Goal: Task Accomplishment & Management: Use online tool/utility

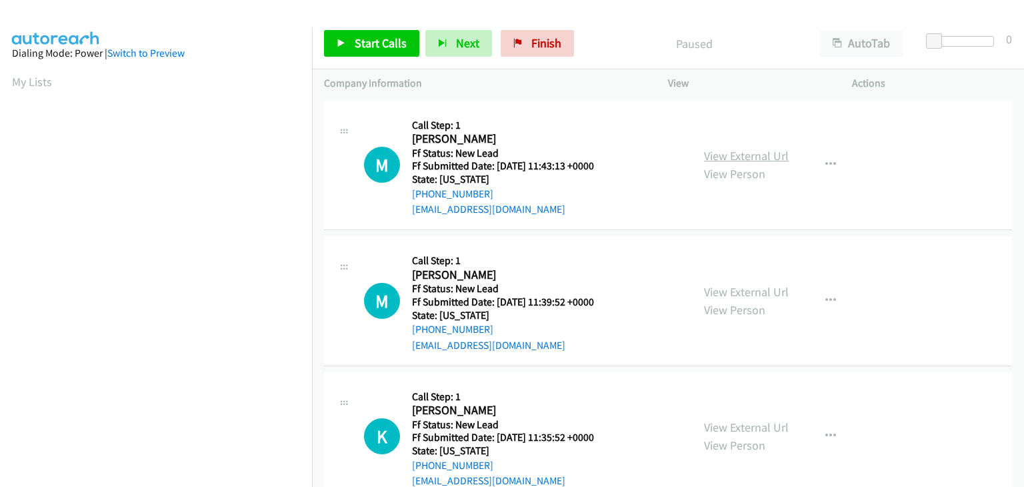
click at [715, 160] on link "View External Url" at bounding box center [746, 155] width 85 height 15
drag, startPoint x: 818, startPoint y: 167, endPoint x: 809, endPoint y: 177, distance: 13.7
click at [819, 167] on button "button" at bounding box center [831, 164] width 36 height 27
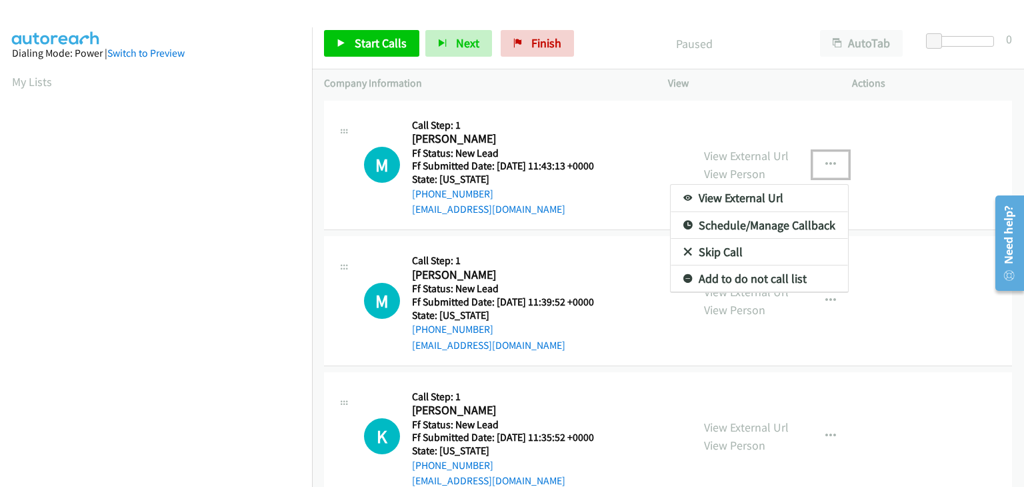
click at [736, 253] on link "Skip Call" at bounding box center [759, 252] width 177 height 27
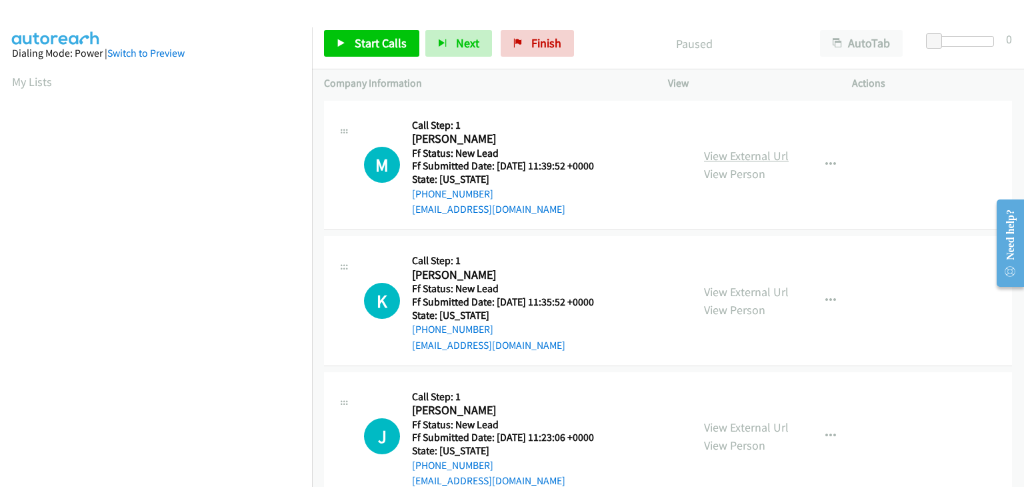
click at [768, 158] on link "View External Url" at bounding box center [746, 155] width 85 height 15
click at [359, 41] on span "Start Calls" at bounding box center [381, 42] width 52 height 15
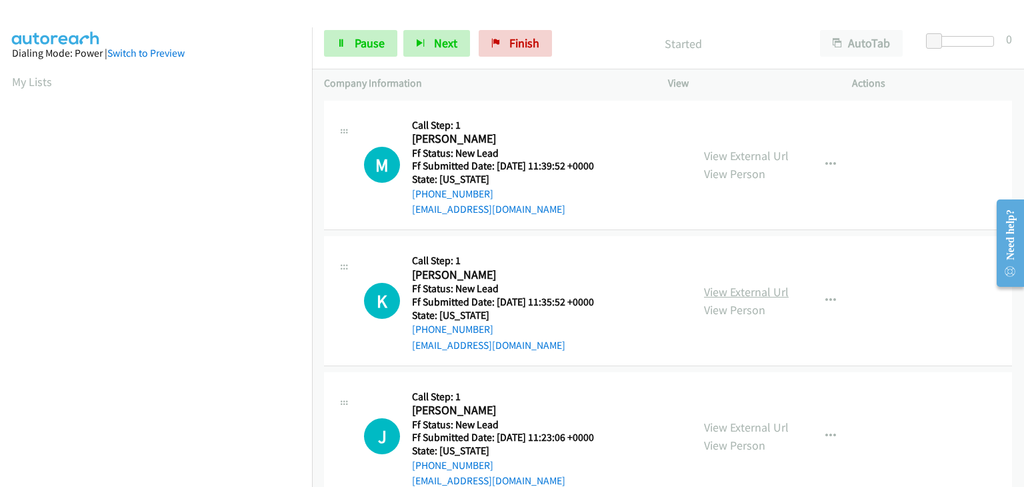
click at [760, 288] on link "View External Url" at bounding box center [746, 291] width 85 height 15
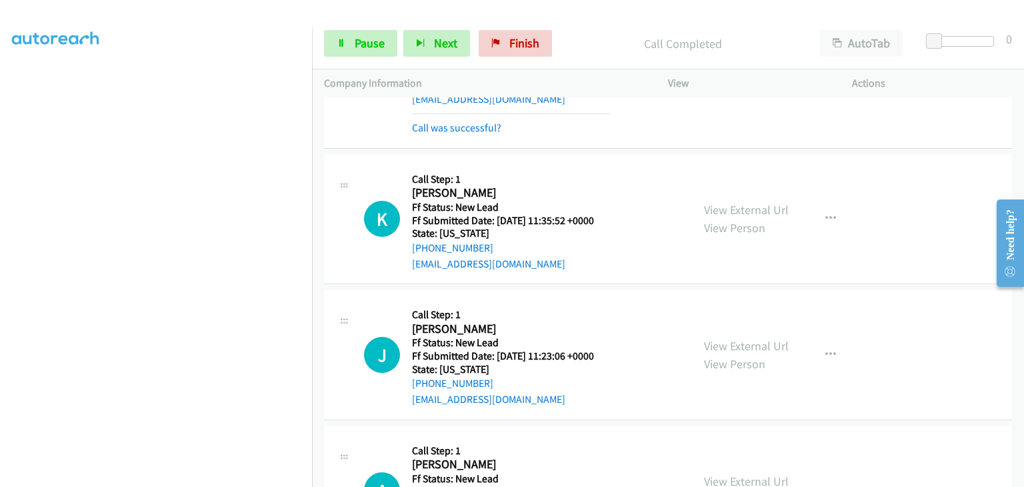
scroll to position [133, 0]
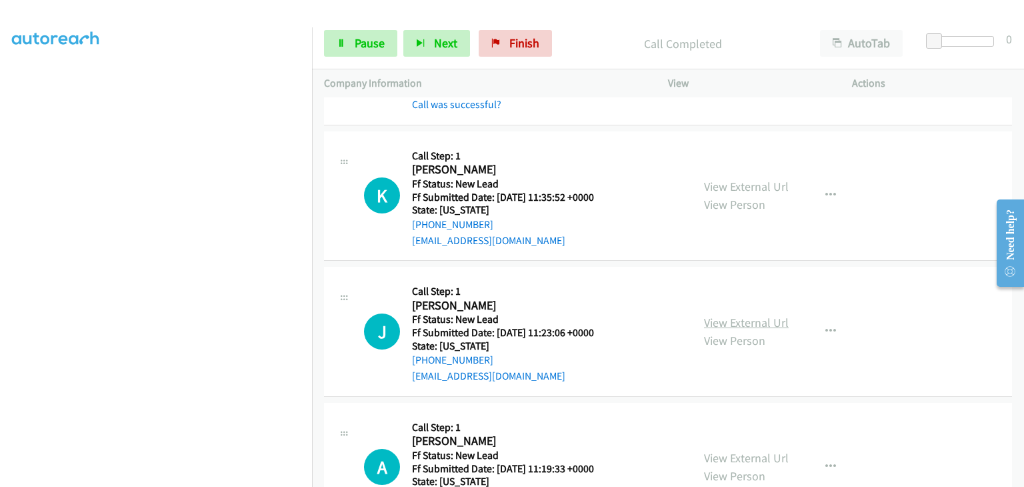
click at [755, 319] on link "View External Url" at bounding box center [746, 322] width 85 height 15
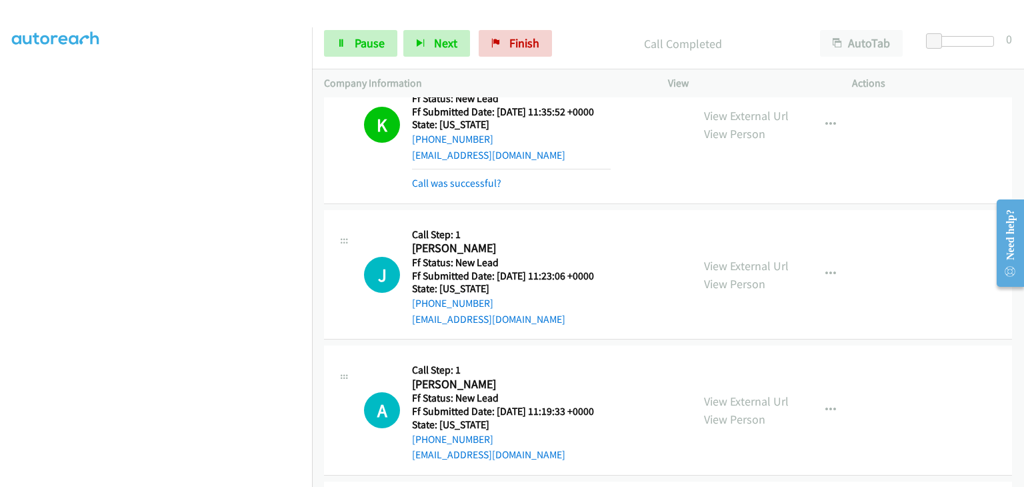
scroll to position [267, 0]
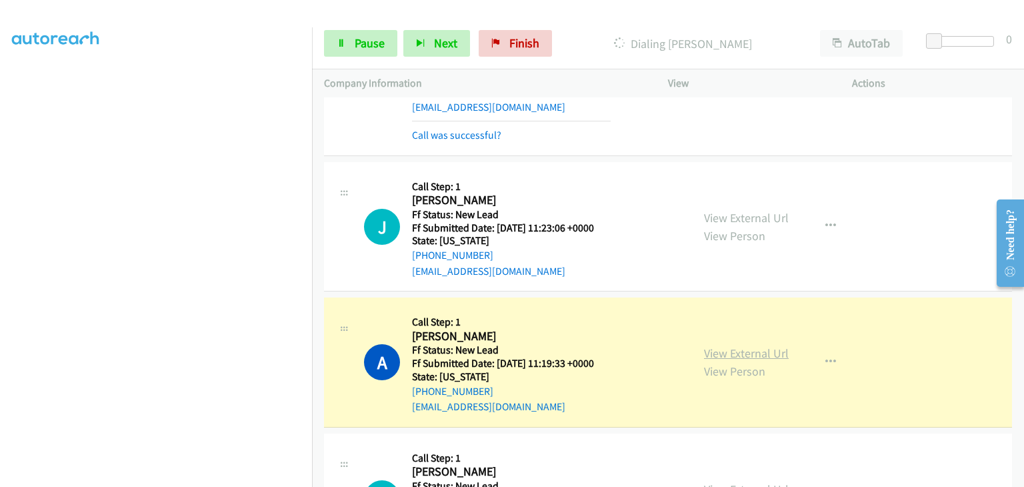
click at [741, 355] on link "View External Url" at bounding box center [746, 352] width 85 height 15
click at [373, 46] on span "Pause" at bounding box center [370, 42] width 30 height 15
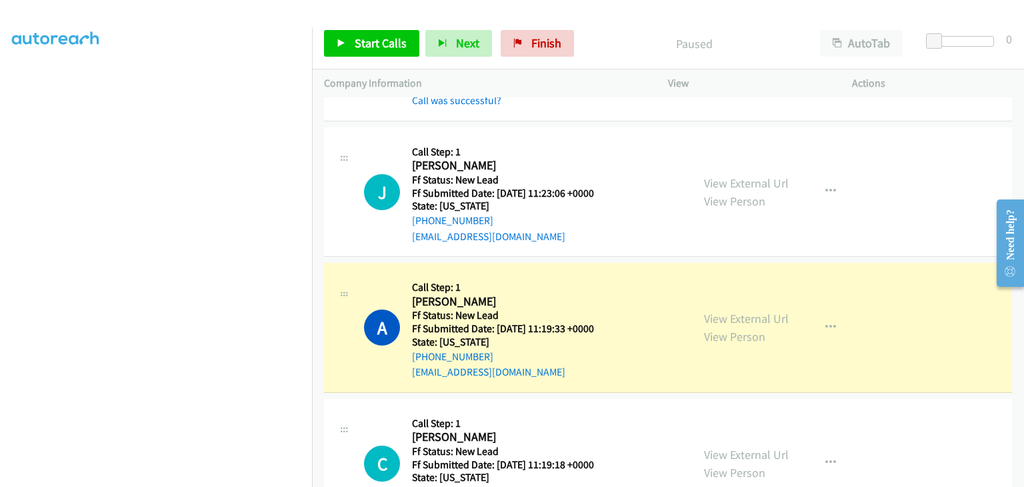
scroll to position [333, 0]
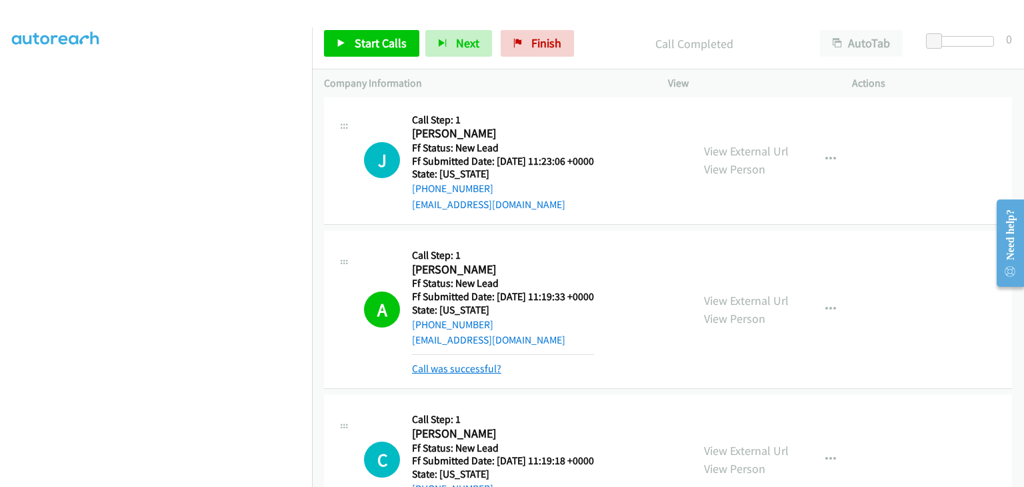
click at [470, 363] on link "Call was successful?" at bounding box center [456, 368] width 89 height 13
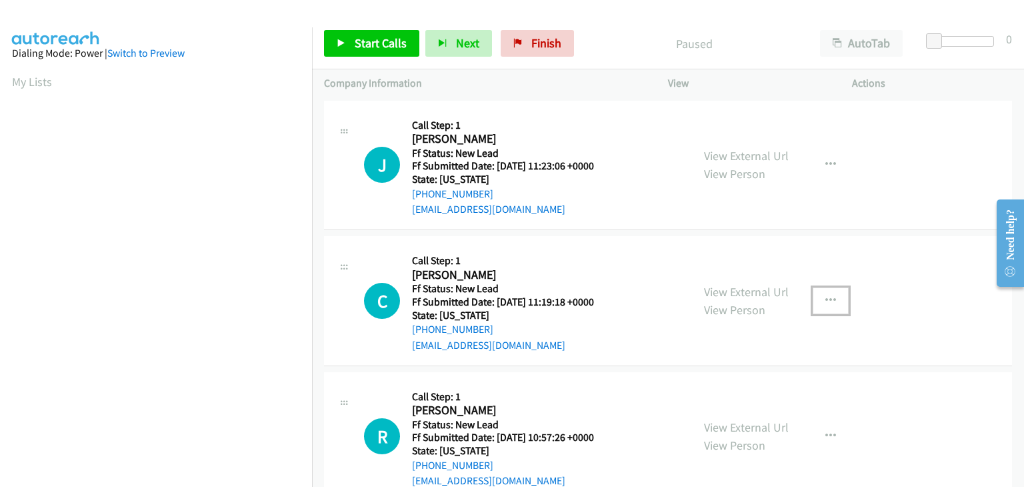
click at [825, 301] on icon "button" at bounding box center [830, 300] width 11 height 11
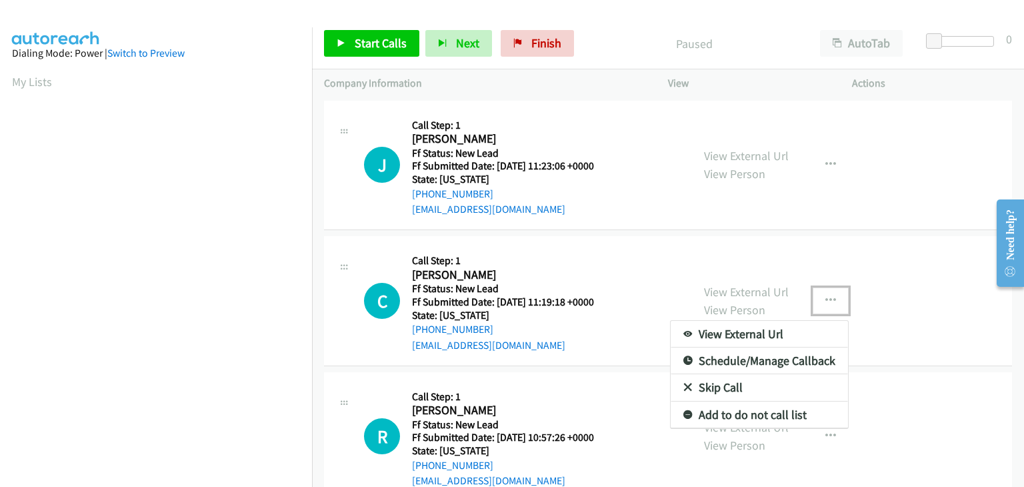
click at [753, 385] on link "Skip Call" at bounding box center [759, 387] width 177 height 27
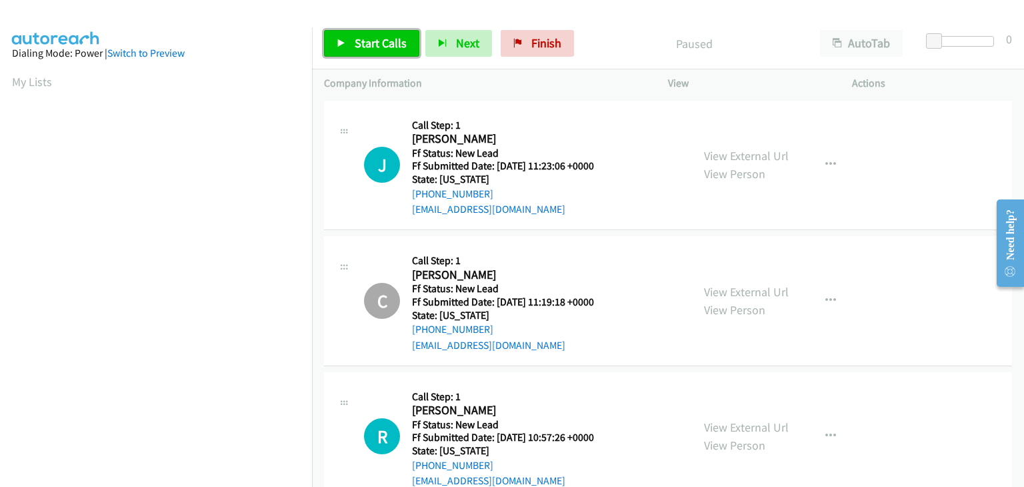
click at [400, 38] on span "Start Calls" at bounding box center [381, 42] width 52 height 15
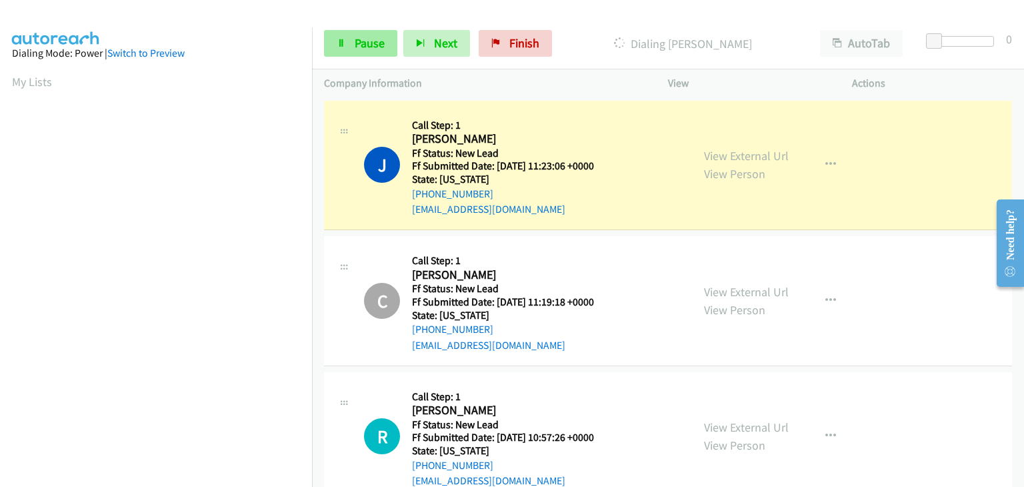
scroll to position [261, 0]
click at [384, 47] on link "Pause" at bounding box center [360, 43] width 73 height 27
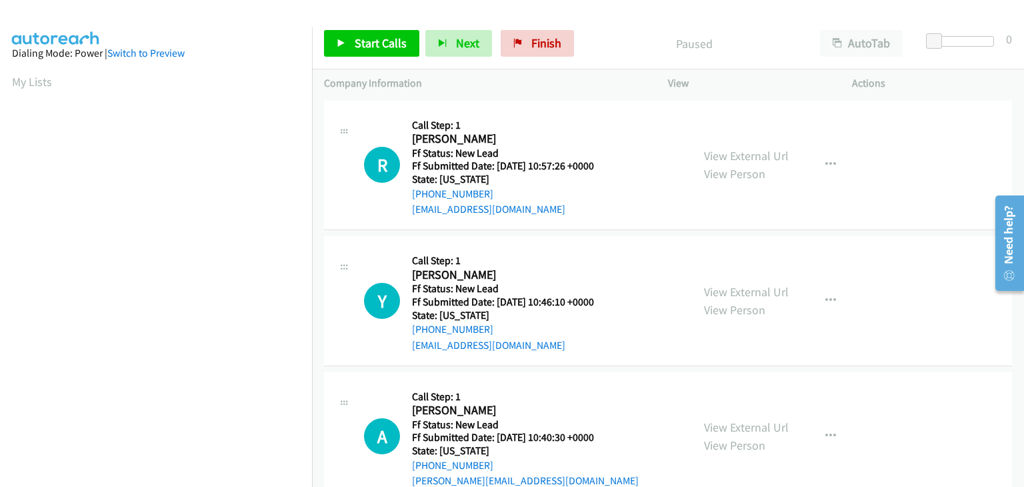
click at [784, 153] on div "View External Url View Person View External Url Email Schedule/Manage Callback …" at bounding box center [790, 165] width 196 height 105
click at [766, 158] on link "View External Url" at bounding box center [746, 155] width 85 height 15
drag, startPoint x: 363, startPoint y: 38, endPoint x: 390, endPoint y: 37, distance: 27.4
click at [363, 38] on span "Start Calls" at bounding box center [381, 42] width 52 height 15
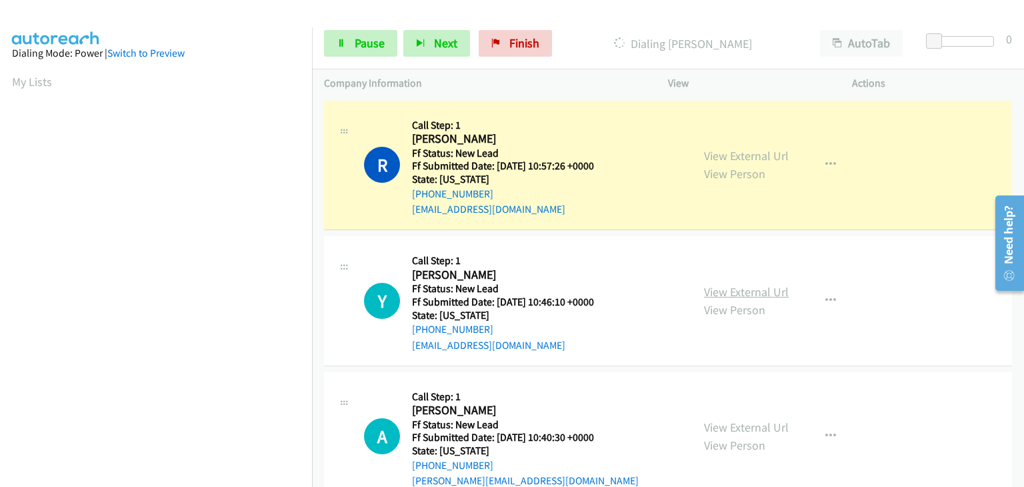
click at [721, 286] on link "View External Url" at bounding box center [746, 291] width 85 height 15
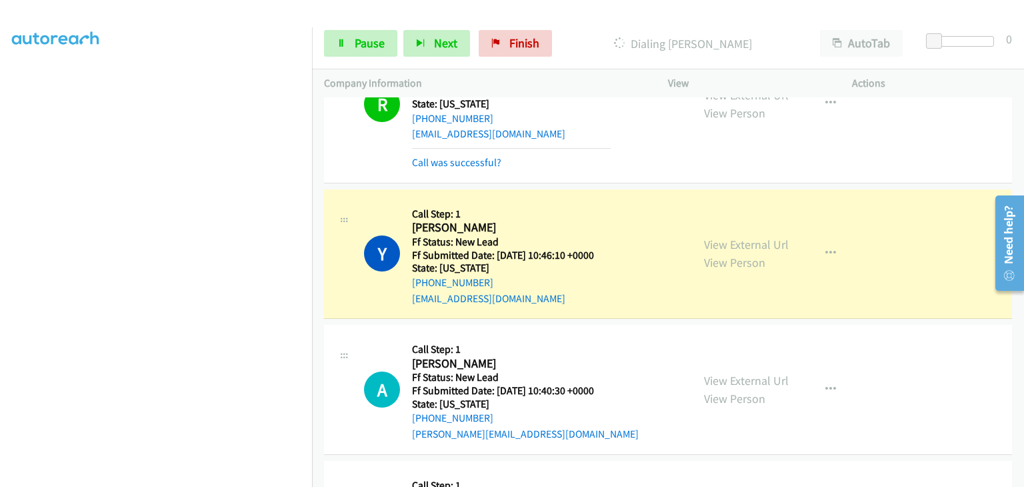
scroll to position [133, 0]
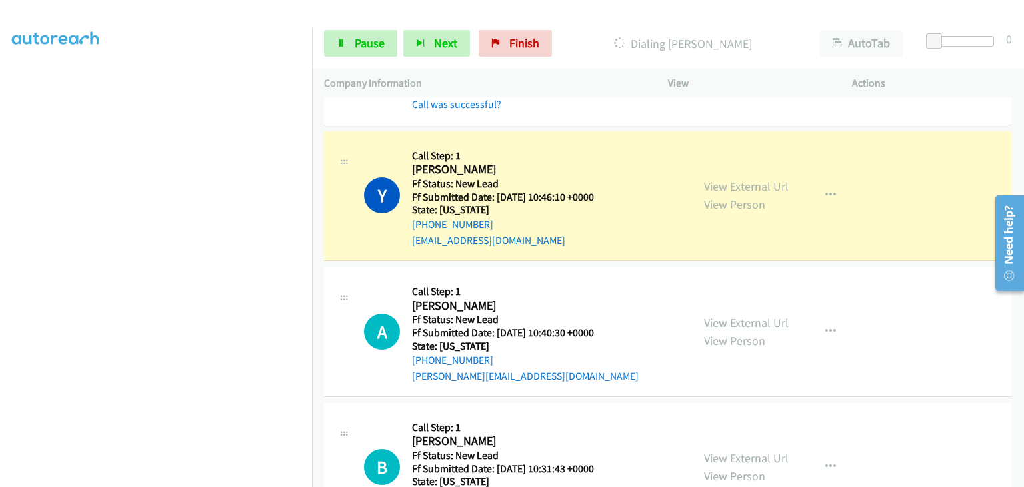
click at [721, 323] on link "View External Url" at bounding box center [746, 322] width 85 height 15
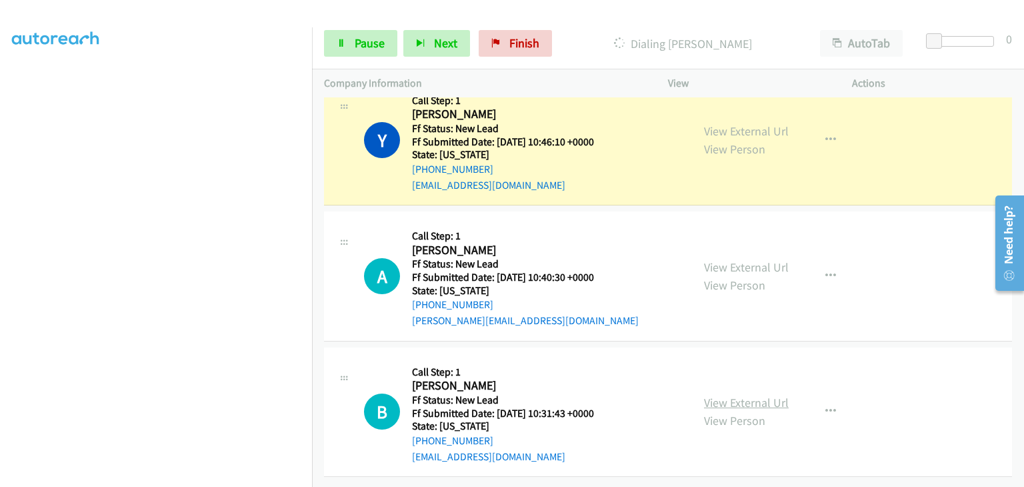
click at [743, 395] on link "View External Url" at bounding box center [746, 402] width 85 height 15
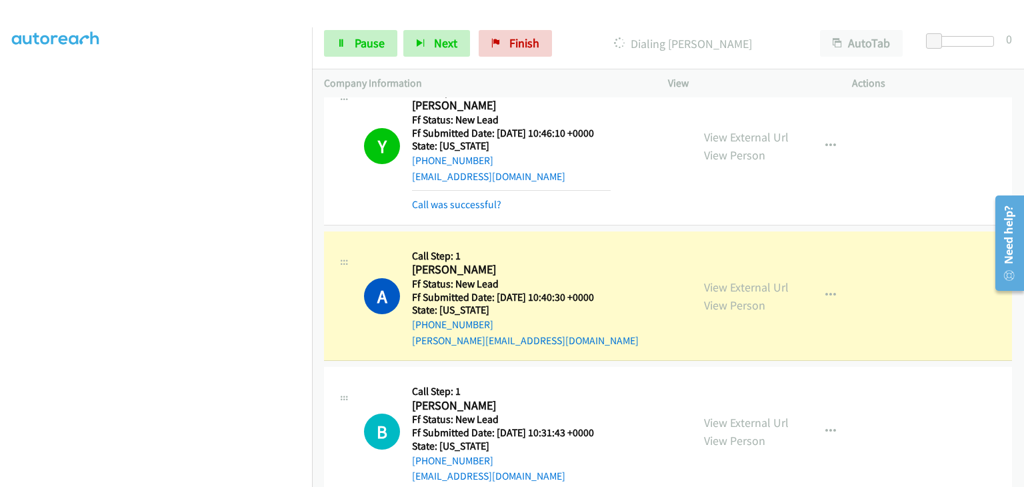
scroll to position [261, 0]
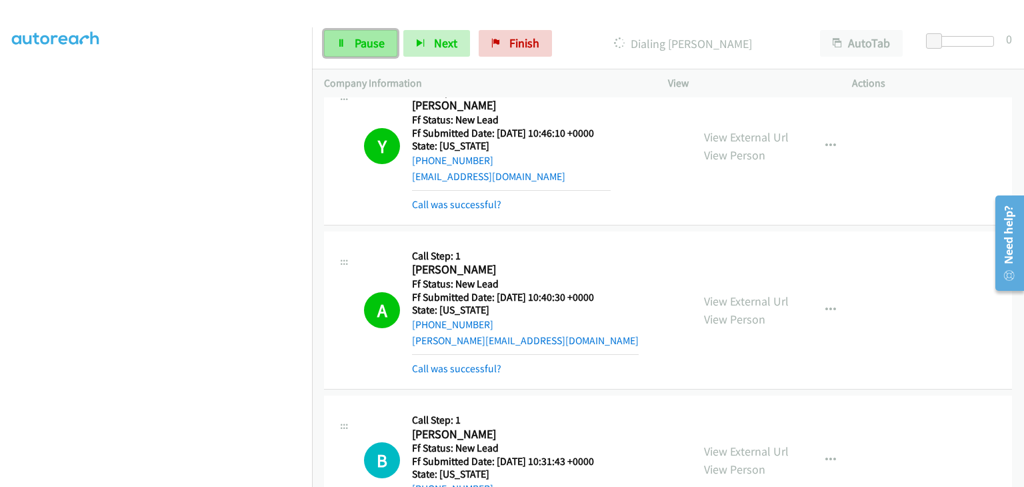
click at [381, 42] on span "Pause" at bounding box center [370, 42] width 30 height 15
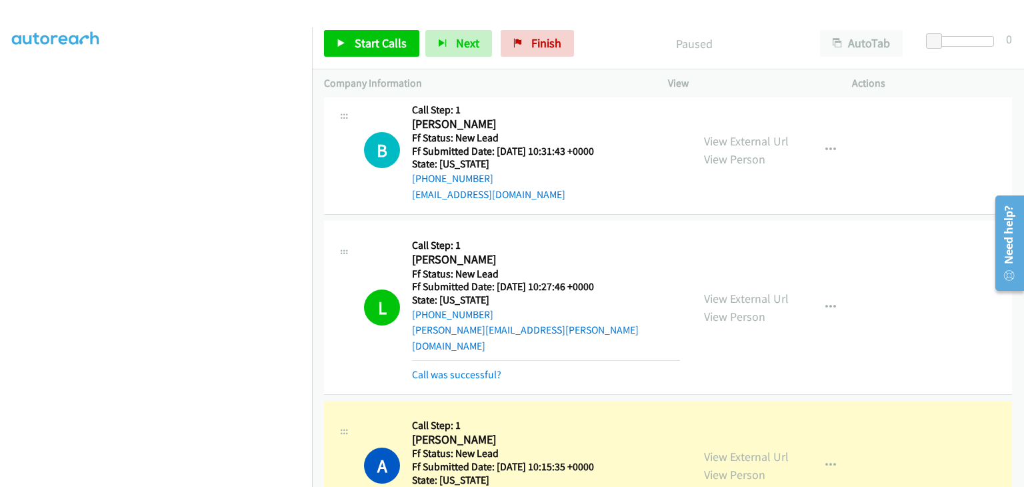
scroll to position [597, 0]
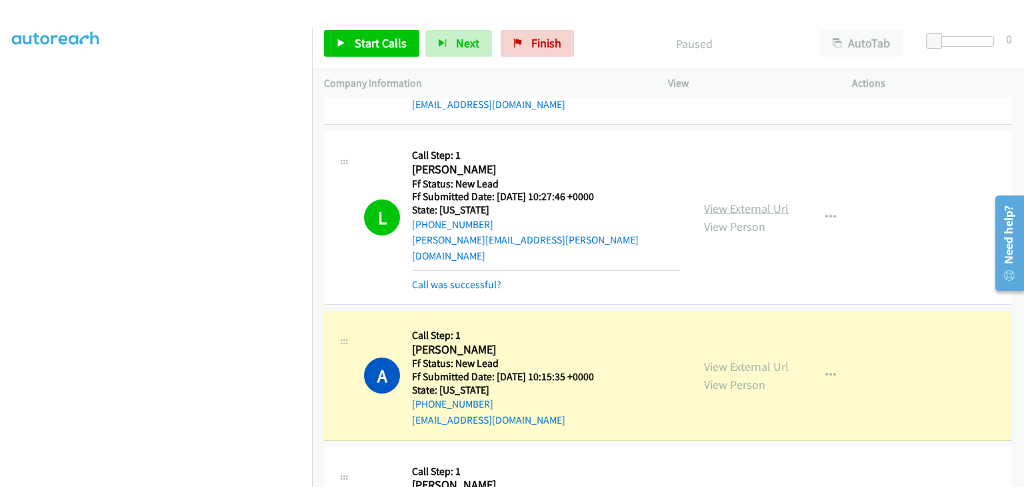
click at [725, 201] on link "View External Url" at bounding box center [746, 208] width 85 height 15
click at [739, 359] on link "View External Url" at bounding box center [746, 366] width 85 height 15
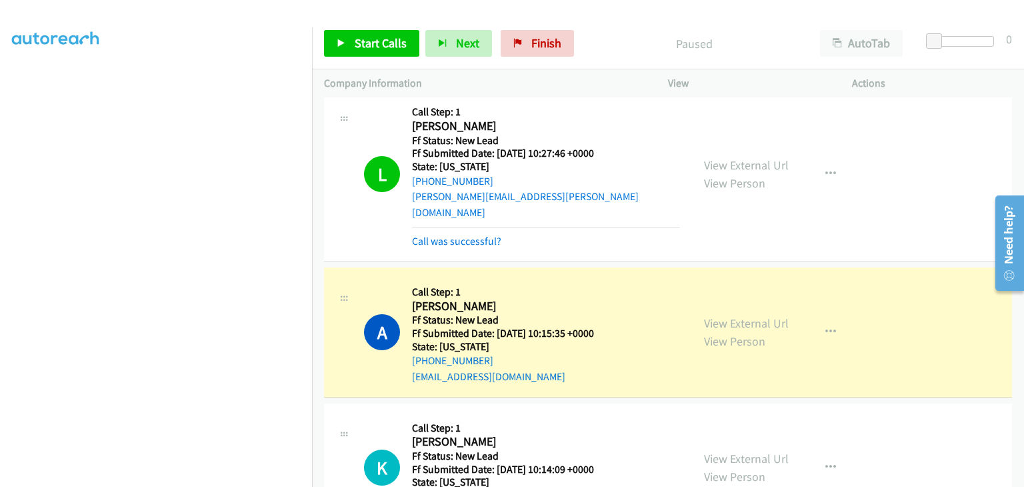
scroll to position [664, 0]
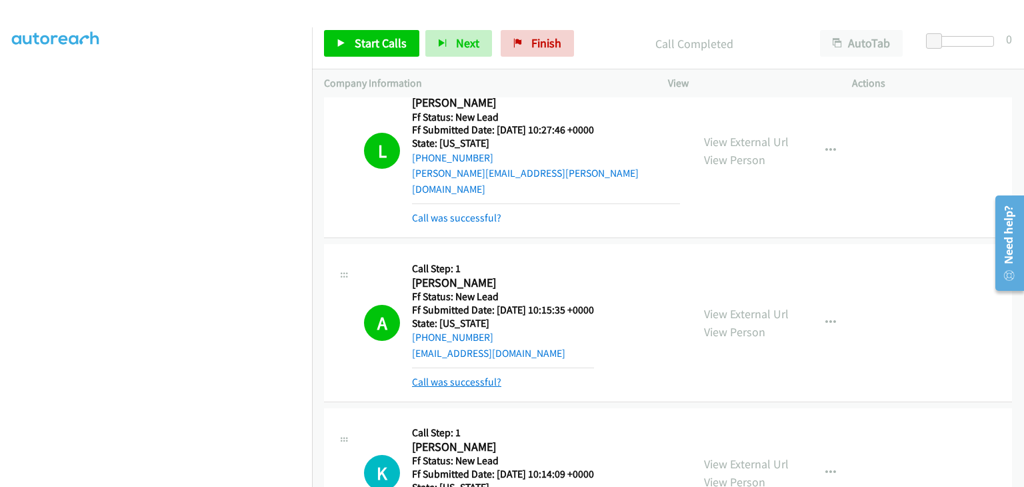
click at [471, 375] on link "Call was successful?" at bounding box center [456, 381] width 89 height 13
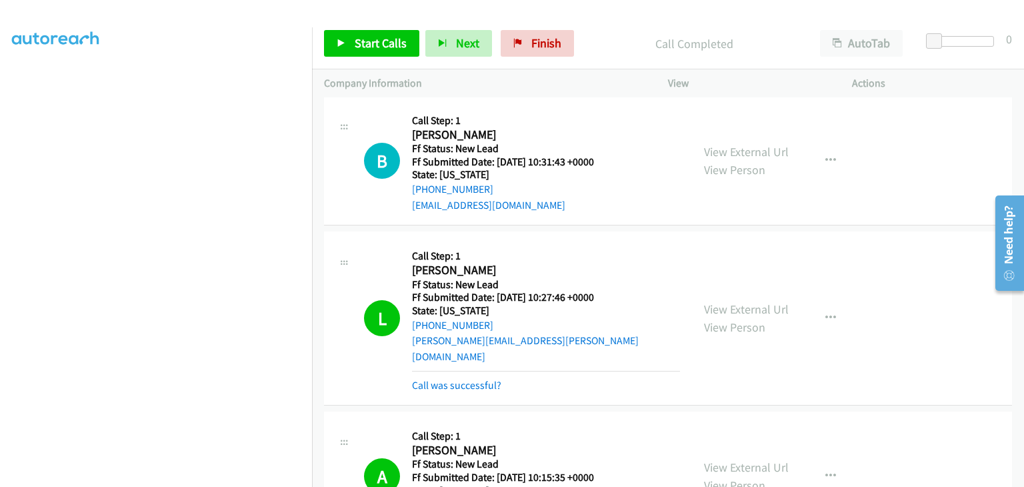
scroll to position [464, 0]
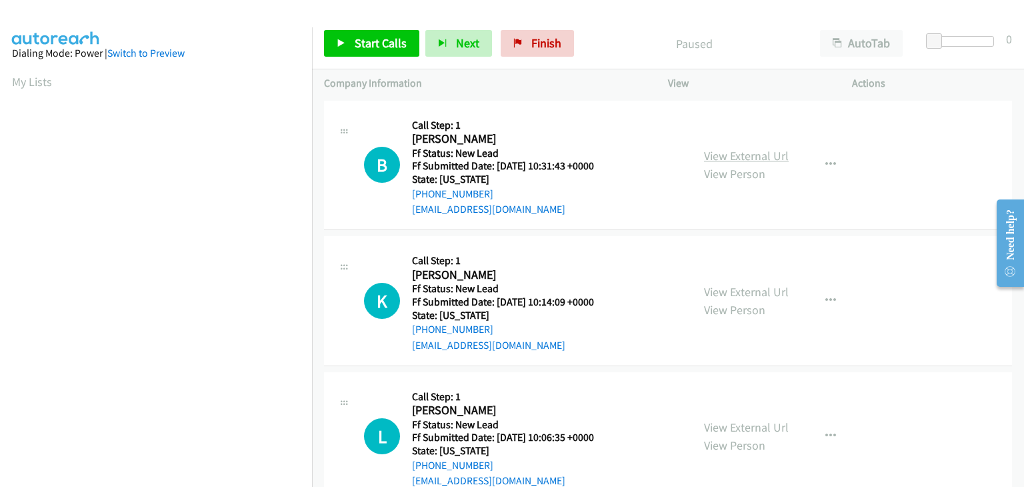
click at [729, 150] on link "View External Url" at bounding box center [746, 155] width 85 height 15
click at [347, 35] on link "Start Calls" at bounding box center [371, 43] width 95 height 27
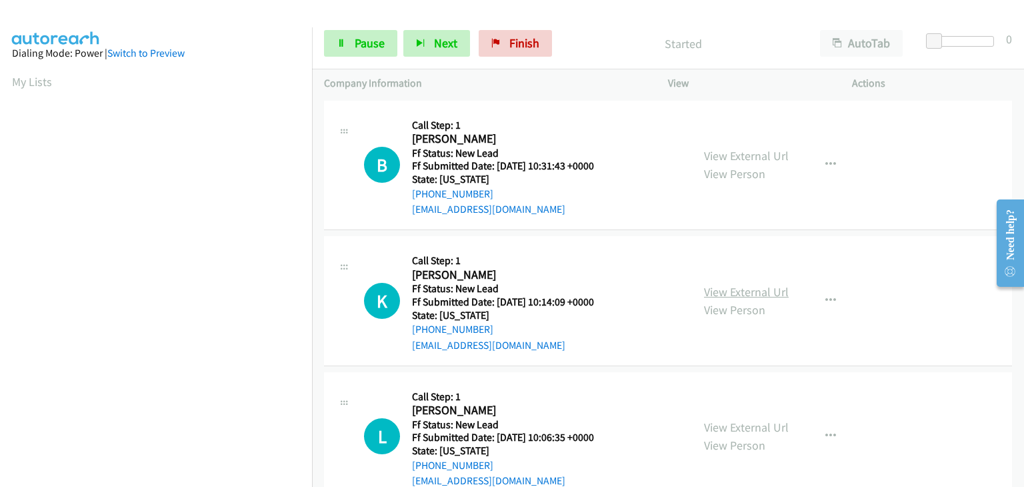
click at [737, 286] on link "View External Url" at bounding box center [746, 291] width 85 height 15
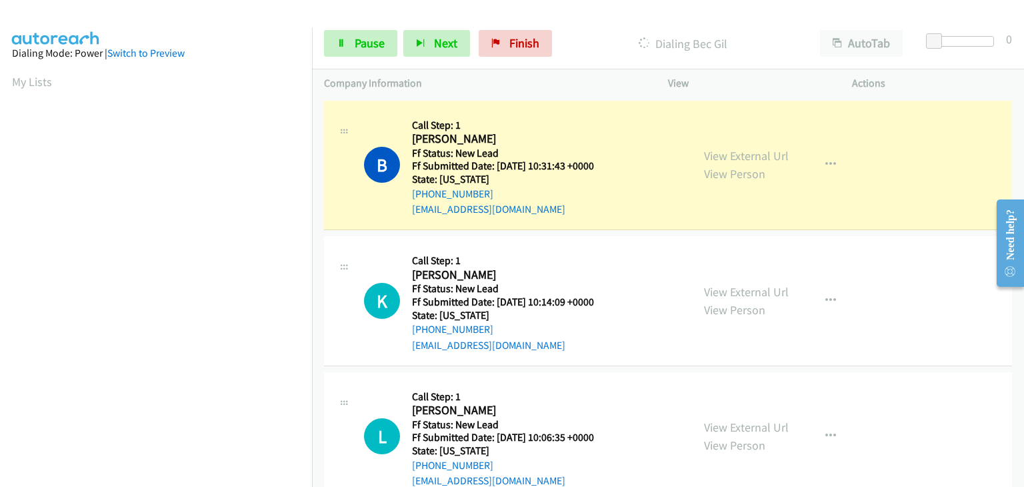
scroll to position [261, 0]
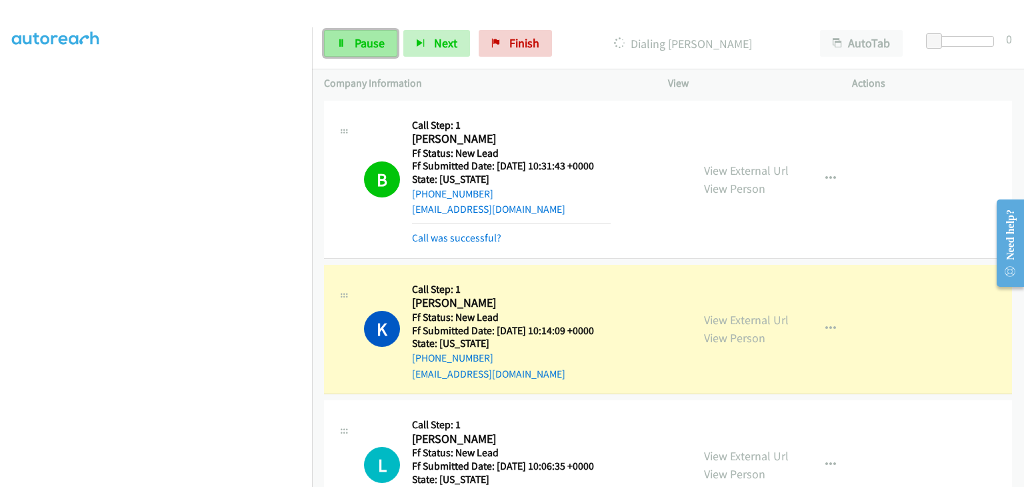
click at [378, 47] on span "Pause" at bounding box center [370, 42] width 30 height 15
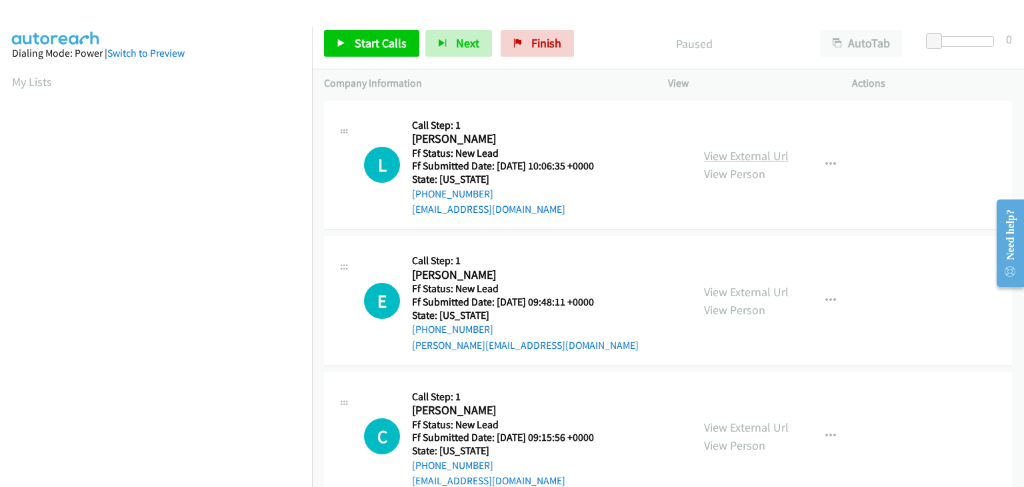
click at [723, 151] on link "View External Url" at bounding box center [746, 155] width 85 height 15
click at [359, 41] on span "Start Calls" at bounding box center [381, 42] width 52 height 15
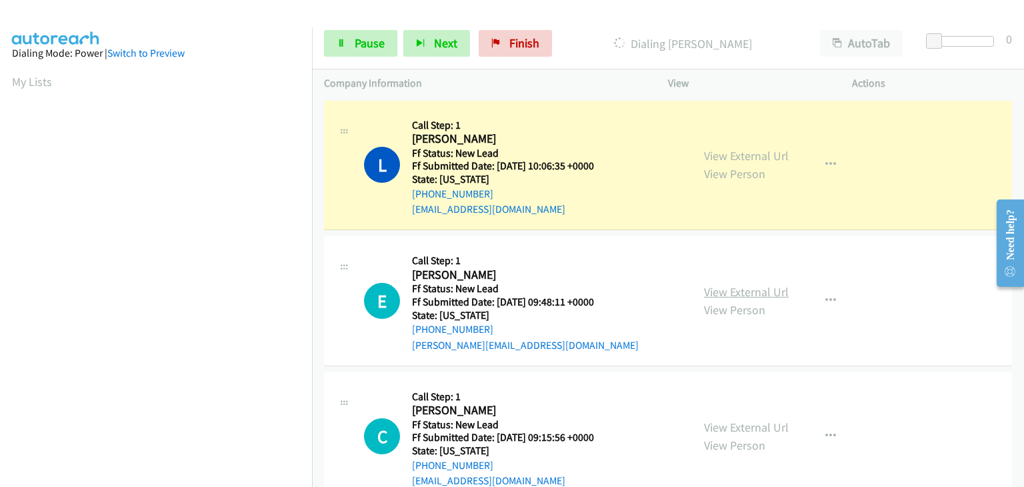
click at [739, 291] on link "View External Url" at bounding box center [746, 291] width 85 height 15
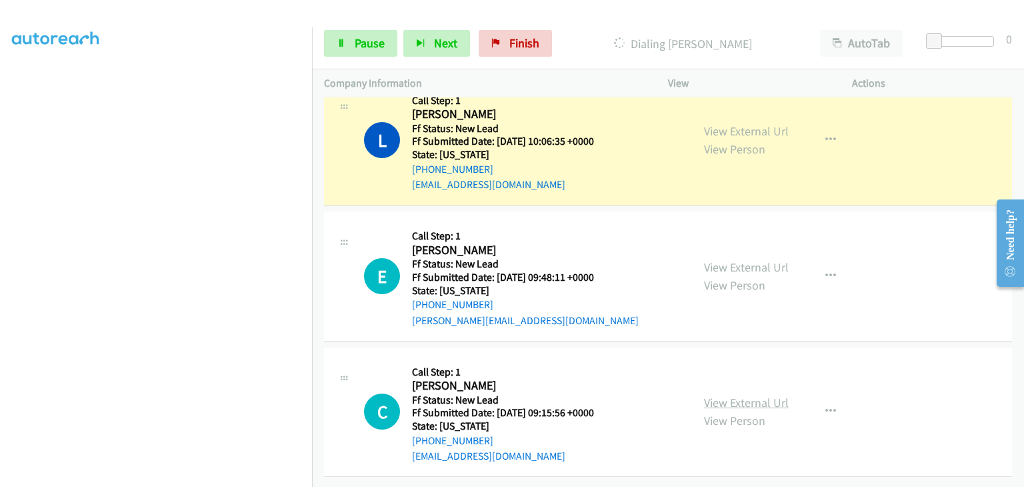
click at [779, 395] on link "View External Url" at bounding box center [746, 402] width 85 height 15
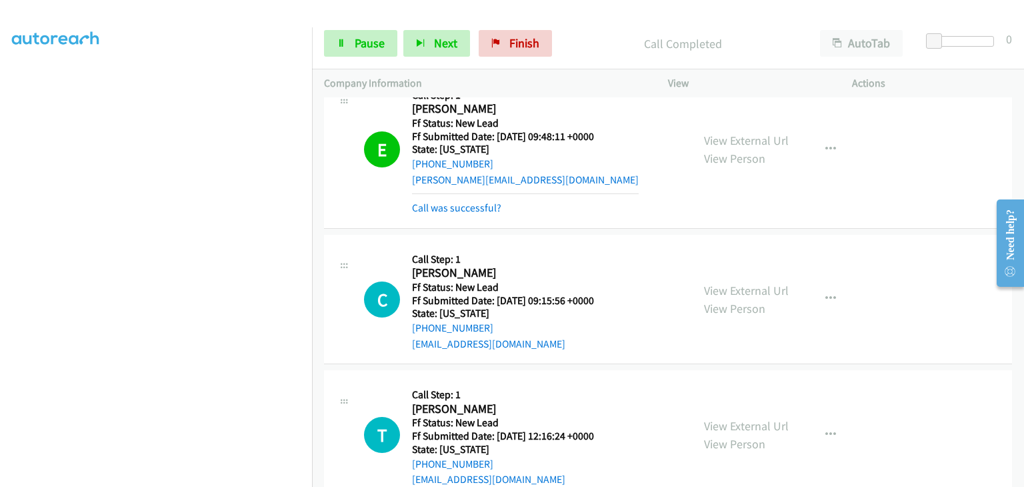
scroll to position [261, 0]
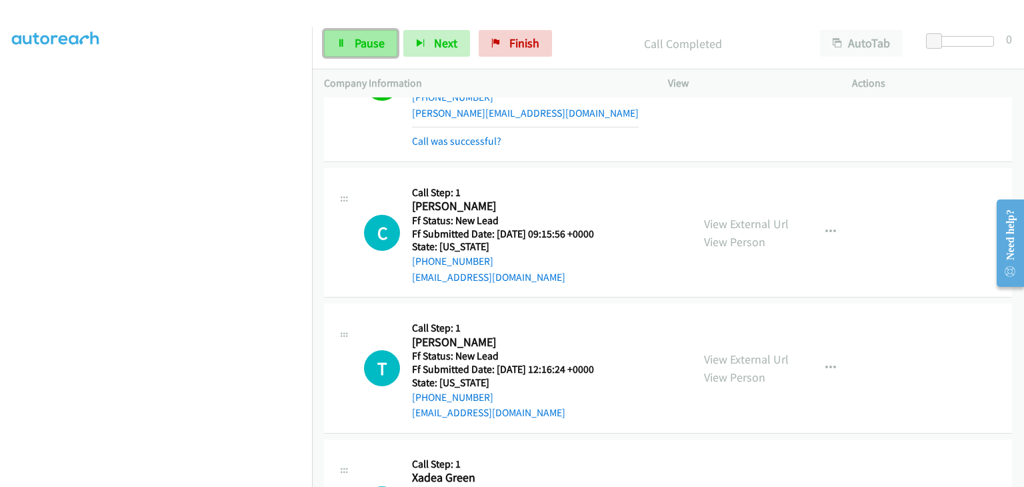
click at [355, 49] on span "Pause" at bounding box center [370, 42] width 30 height 15
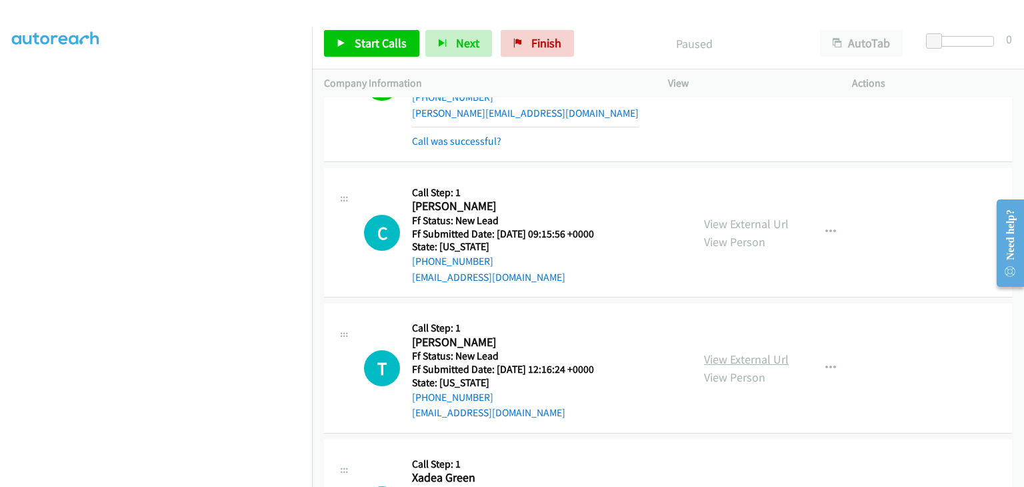
click at [737, 353] on link "View External Url" at bounding box center [746, 358] width 85 height 15
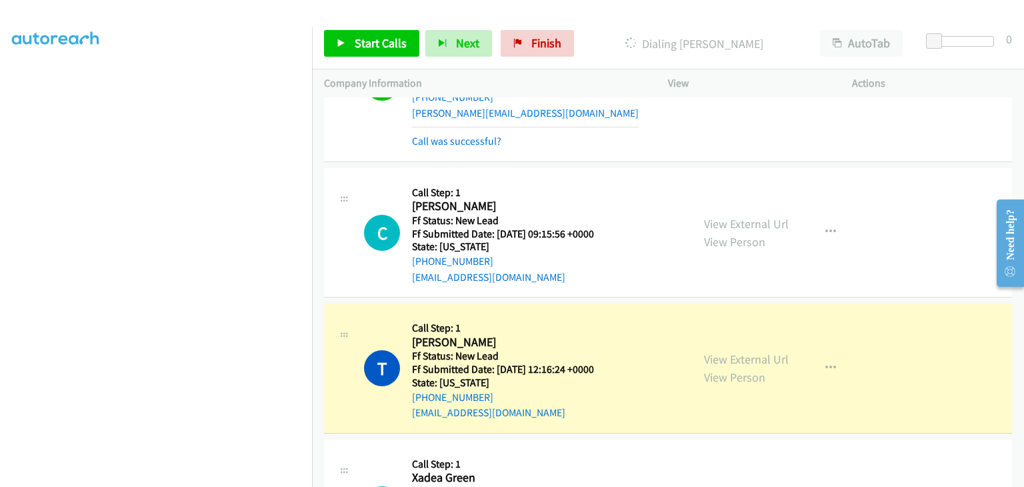
scroll to position [261, 0]
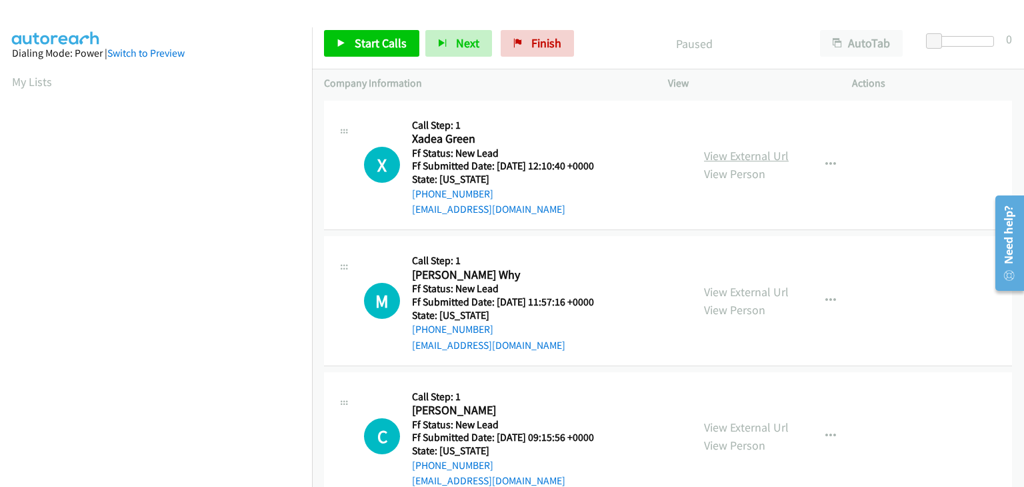
click at [720, 160] on link "View External Url" at bounding box center [746, 155] width 85 height 15
click at [364, 43] on span "Start Calls" at bounding box center [381, 42] width 52 height 15
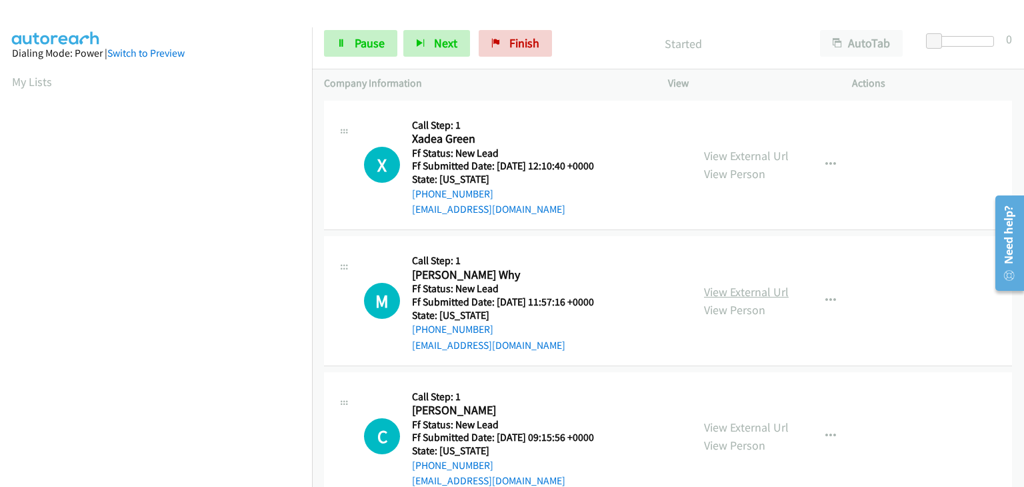
click at [756, 291] on link "View External Url" at bounding box center [746, 291] width 85 height 15
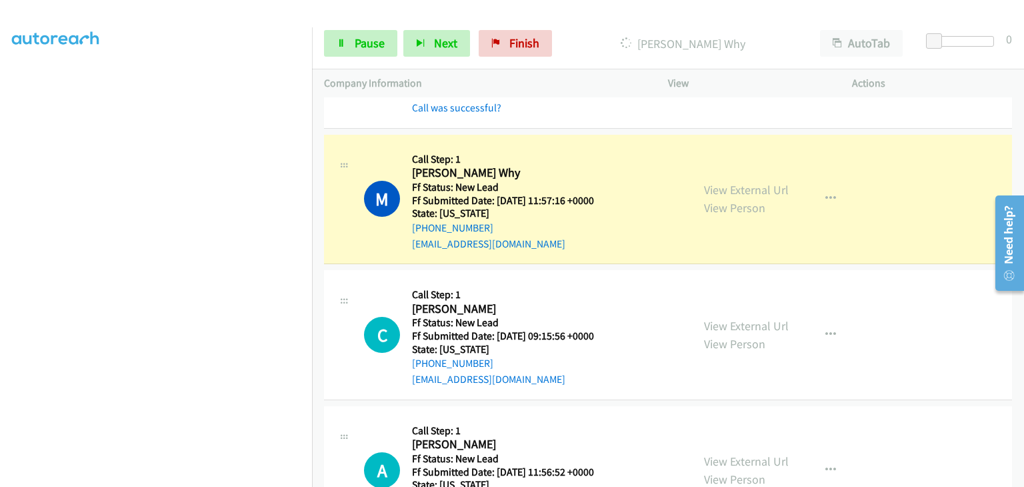
scroll to position [133, 0]
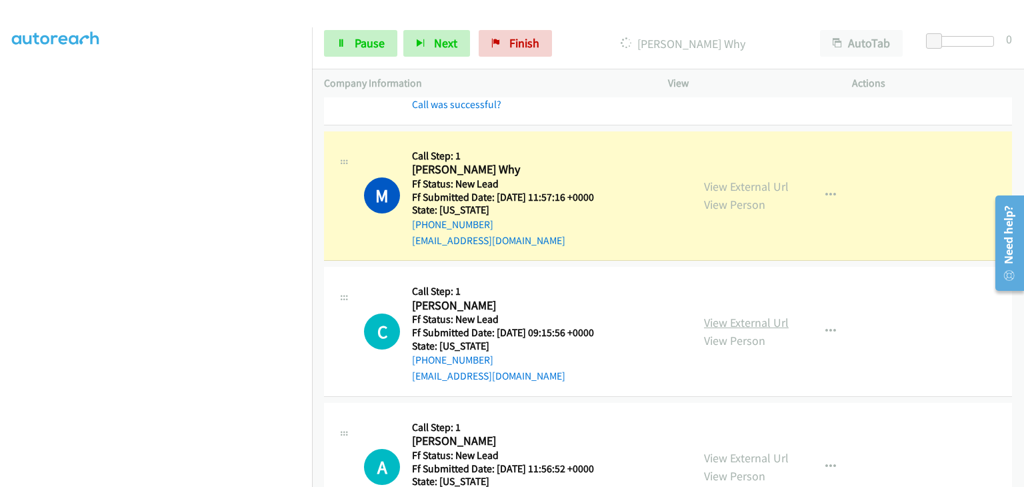
click at [763, 319] on link "View External Url" at bounding box center [746, 322] width 85 height 15
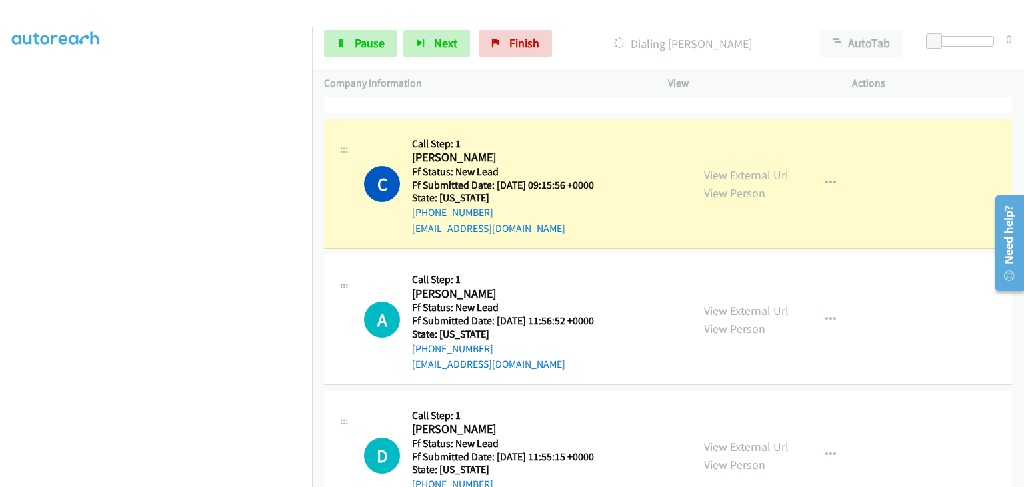
scroll to position [333, 0]
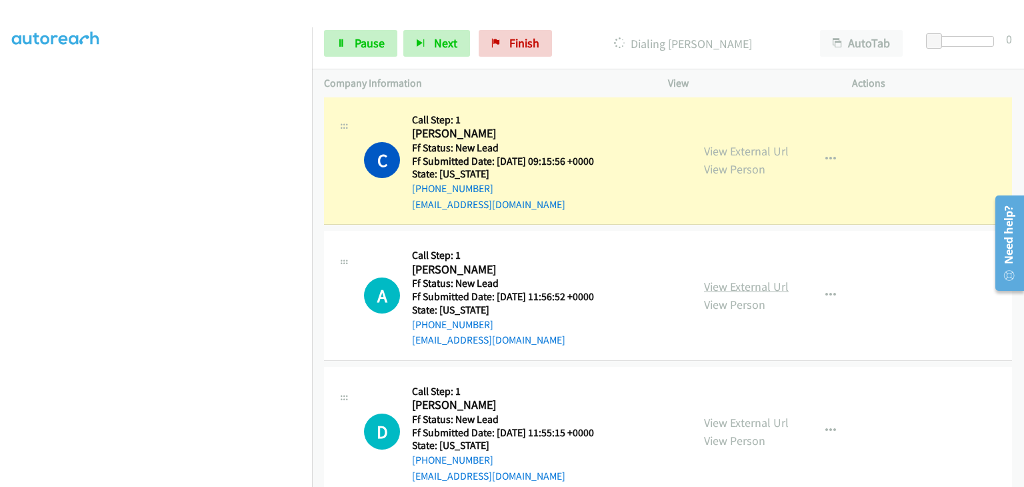
click at [757, 287] on link "View External Url" at bounding box center [746, 286] width 85 height 15
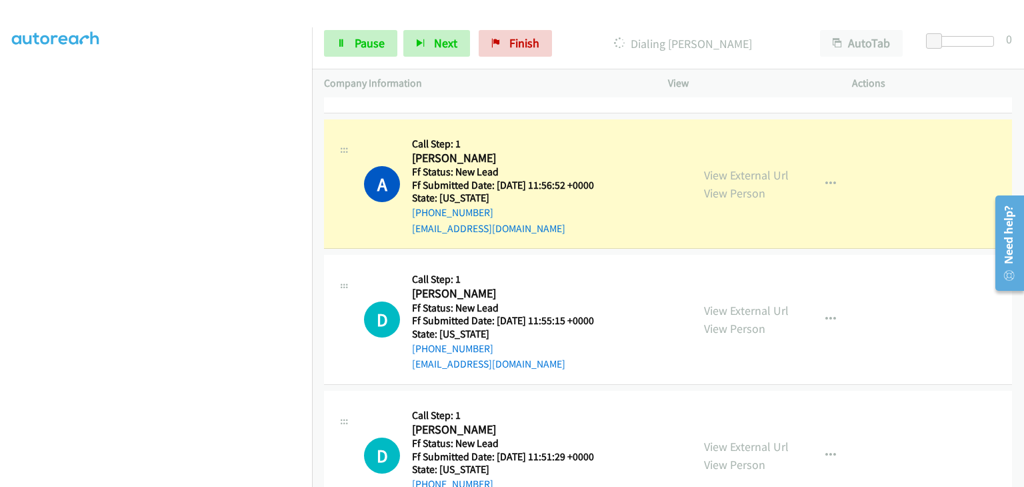
scroll to position [497, 0]
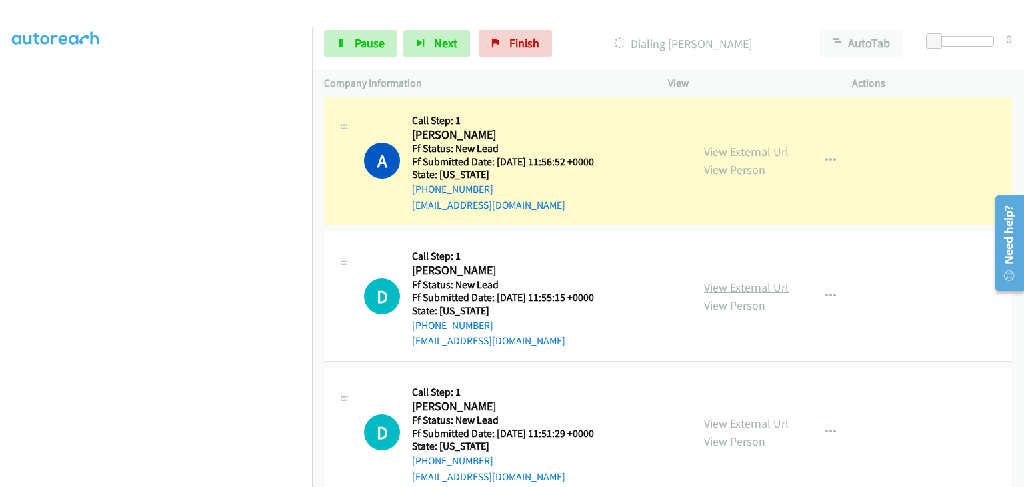
click at [704, 281] on link "View External Url" at bounding box center [746, 286] width 85 height 15
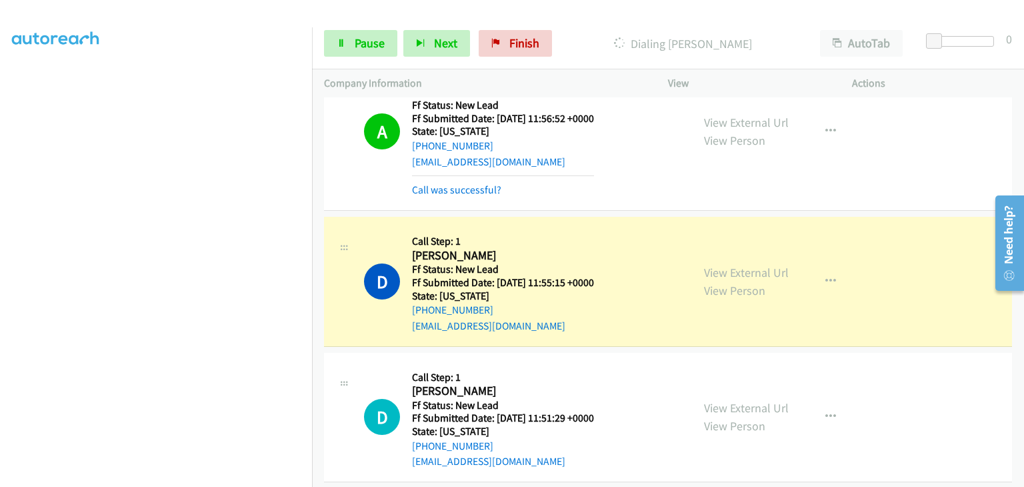
scroll to position [563, 0]
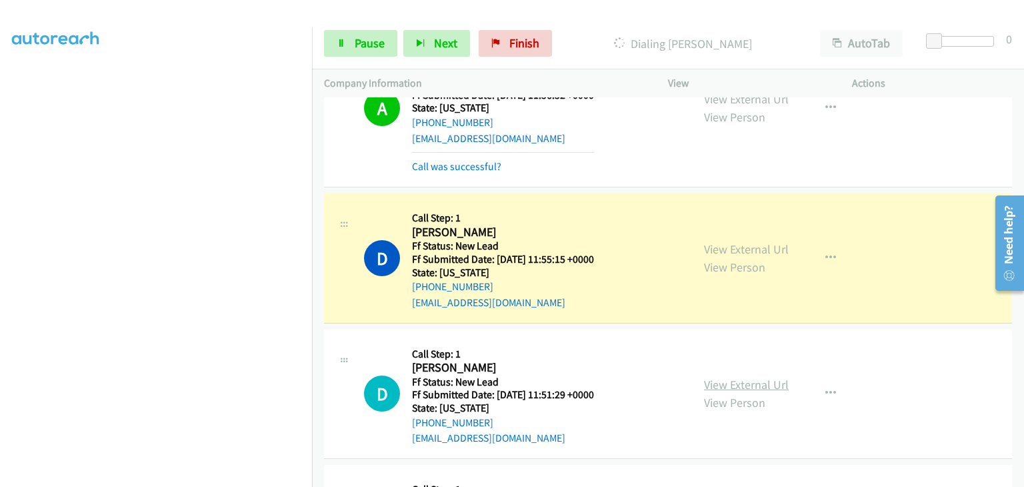
click at [771, 385] on link "View External Url" at bounding box center [746, 384] width 85 height 15
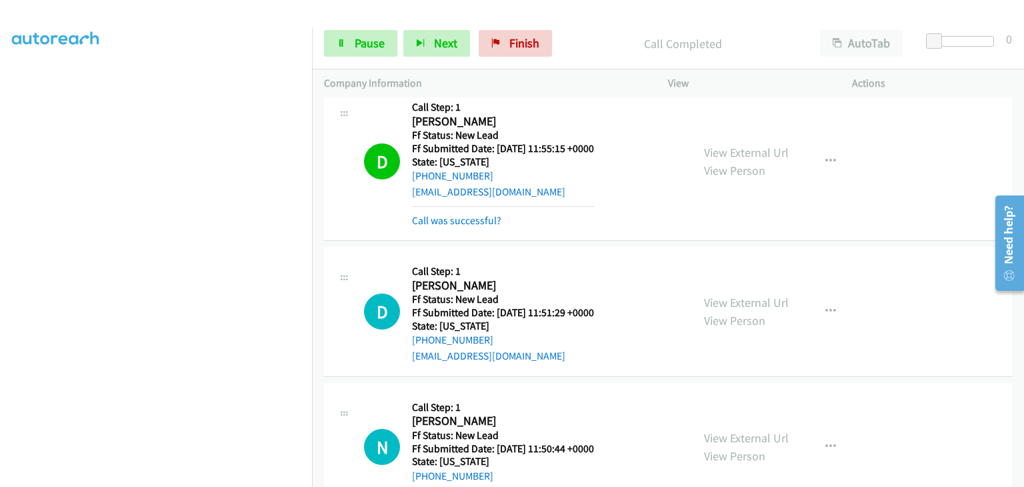
scroll to position [697, 0]
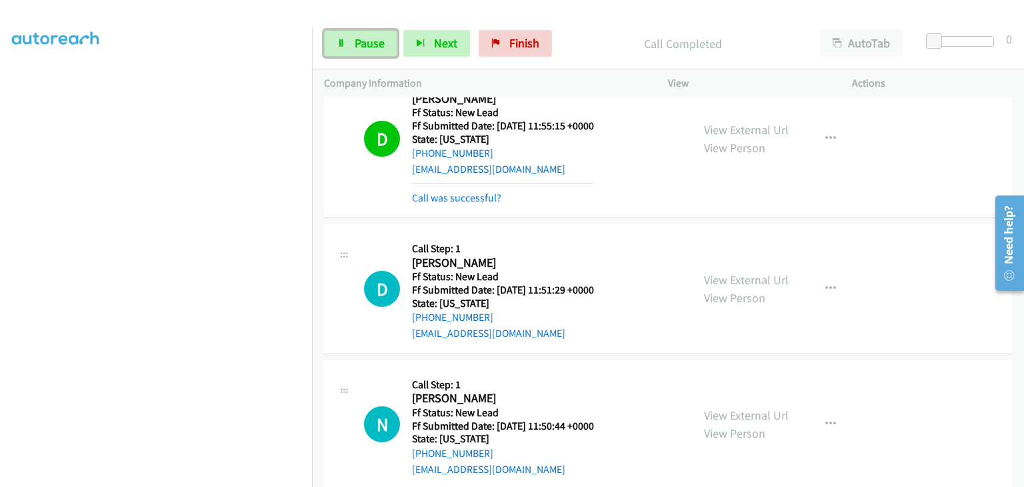
click at [347, 40] on link "Pause" at bounding box center [360, 43] width 73 height 27
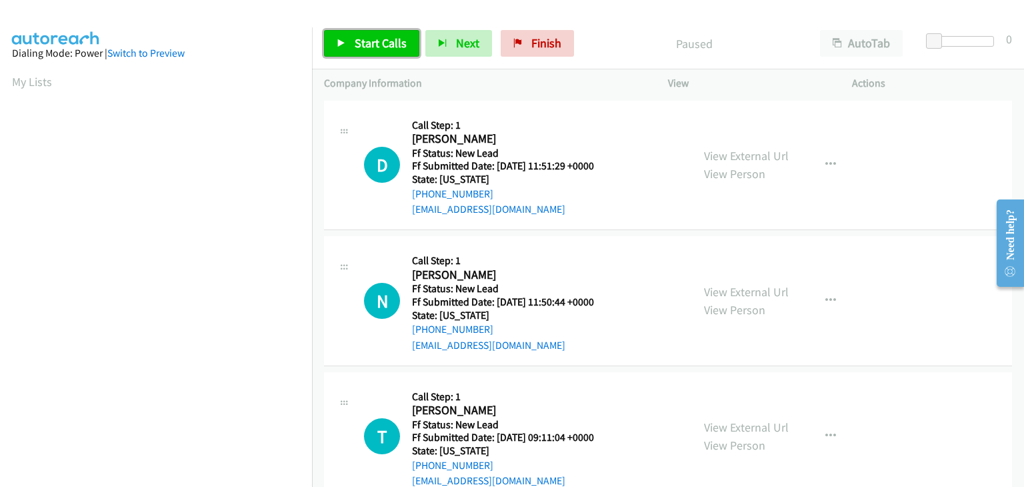
click at [355, 50] on span "Start Calls" at bounding box center [381, 42] width 52 height 15
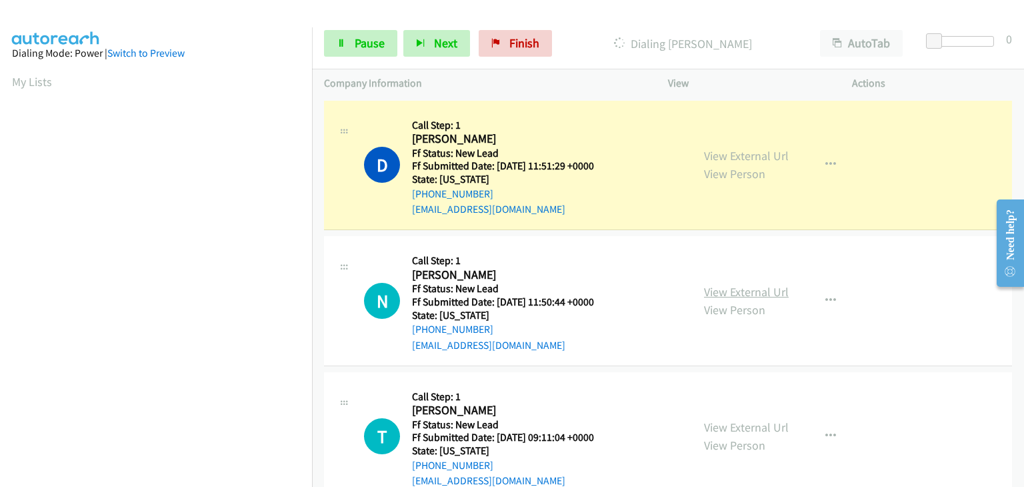
click at [717, 289] on link "View External Url" at bounding box center [746, 291] width 85 height 15
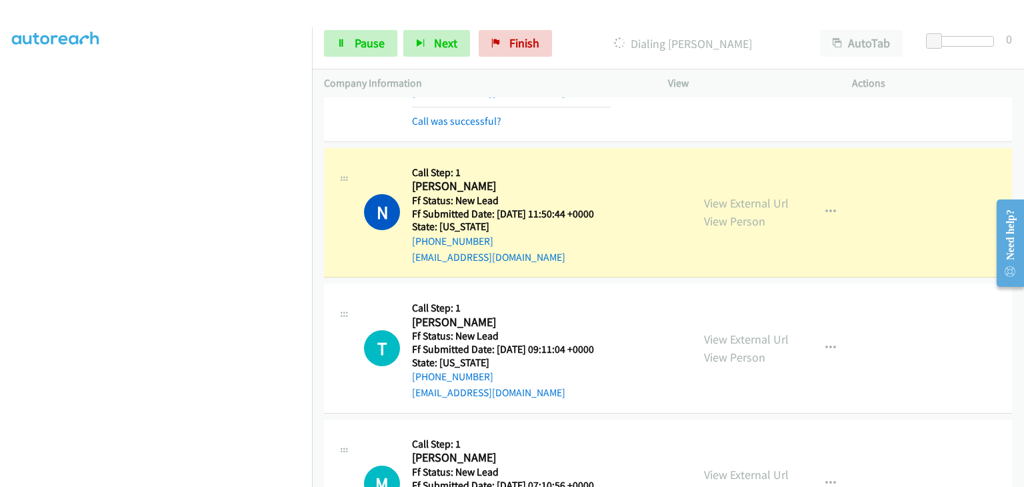
scroll to position [133, 0]
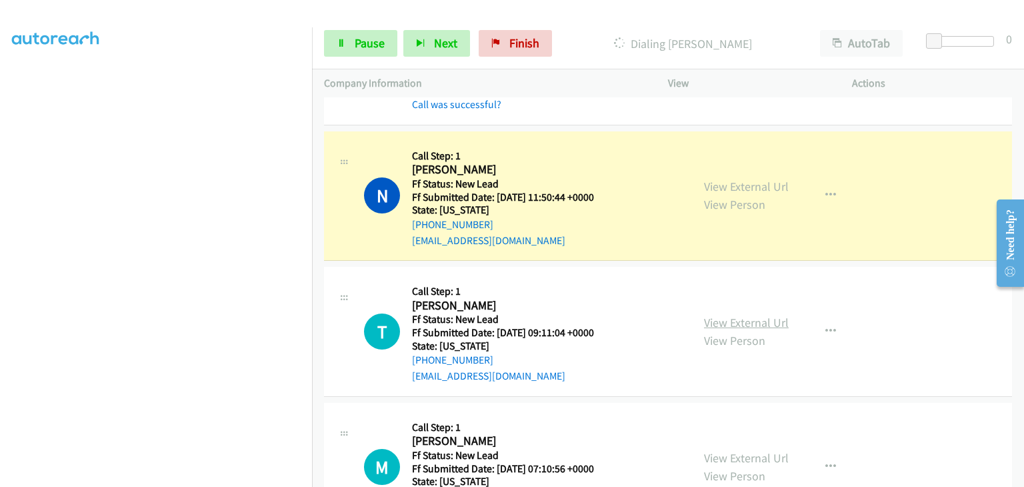
click at [713, 327] on link "View External Url" at bounding box center [746, 322] width 85 height 15
click at [355, 58] on div "Start Calls Pause Next Finish Dialing Nancy Santoro AutoTab AutoTab 0" at bounding box center [668, 43] width 712 height 51
click at [371, 41] on span "Pause" at bounding box center [370, 42] width 30 height 15
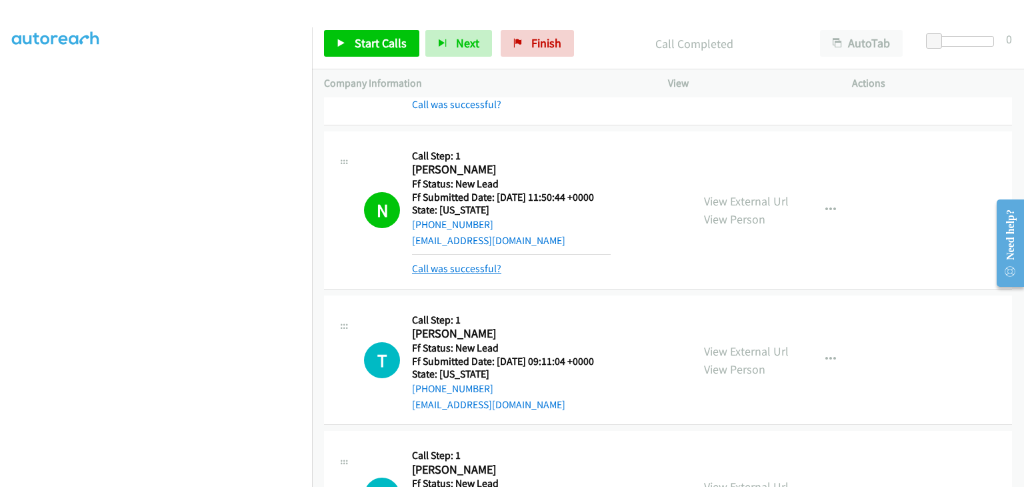
click at [468, 269] on link "Call was successful?" at bounding box center [456, 268] width 89 height 13
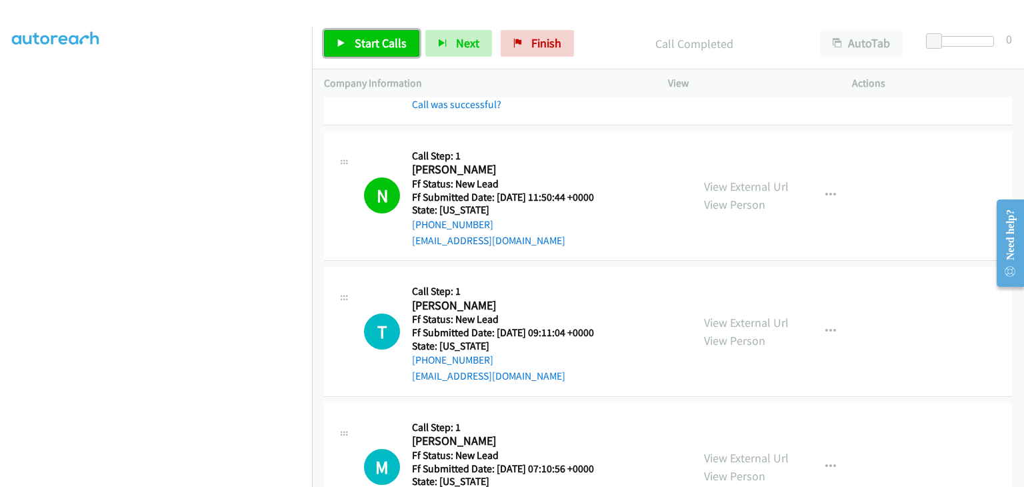
click at [408, 48] on link "Start Calls" at bounding box center [371, 43] width 95 height 27
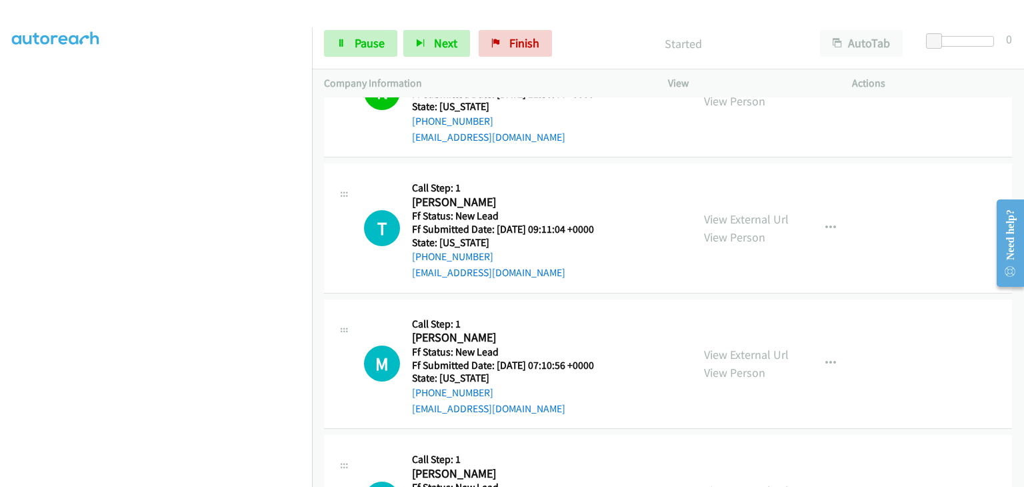
scroll to position [267, 0]
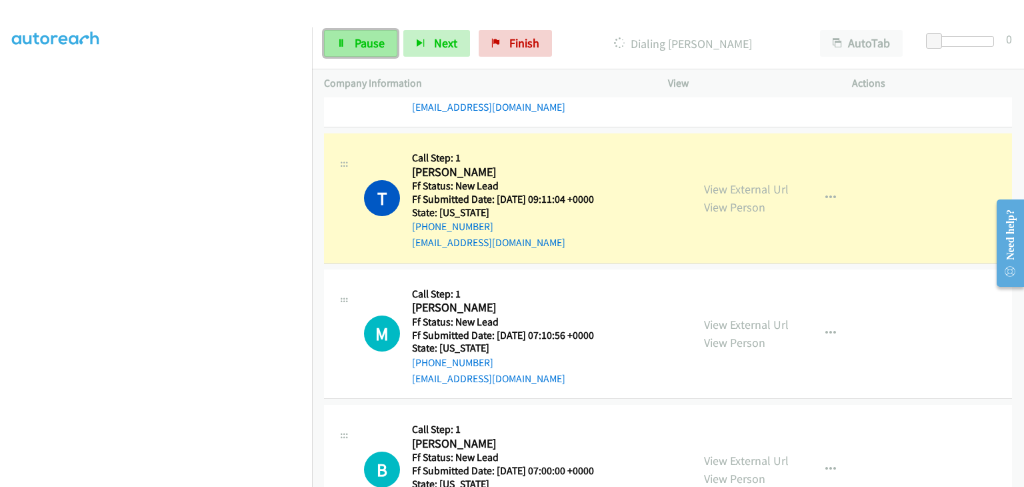
click at [376, 47] on span "Pause" at bounding box center [370, 42] width 30 height 15
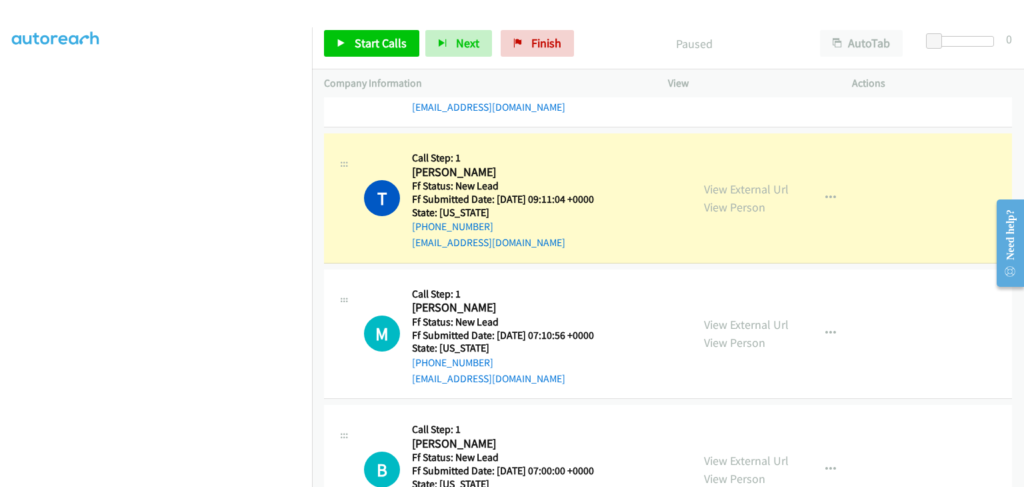
scroll to position [261, 0]
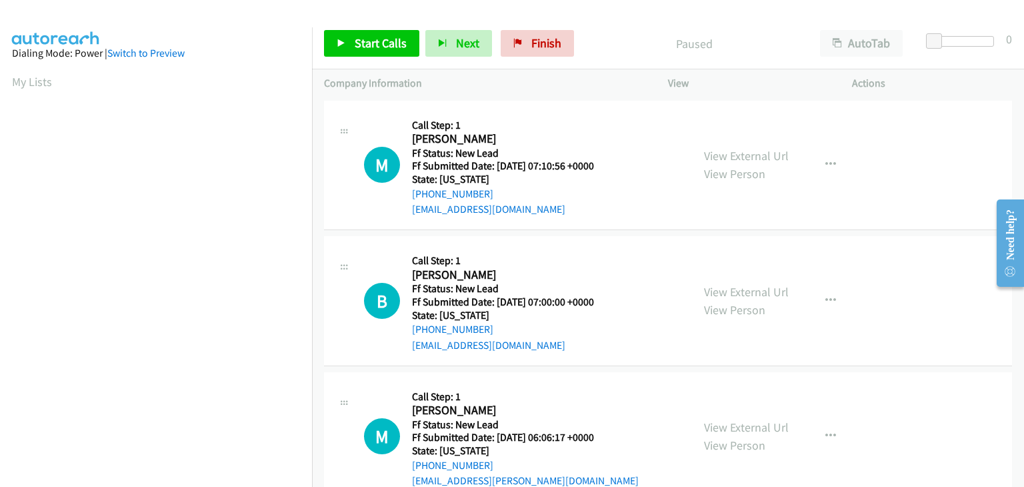
click at [731, 164] on div "View External Url View Person" at bounding box center [746, 165] width 85 height 36
drag, startPoint x: 731, startPoint y: 157, endPoint x: 719, endPoint y: 153, distance: 11.8
click at [770, 153] on link "View External Url" at bounding box center [746, 155] width 85 height 15
click at [369, 48] on span "Start Calls" at bounding box center [381, 42] width 52 height 15
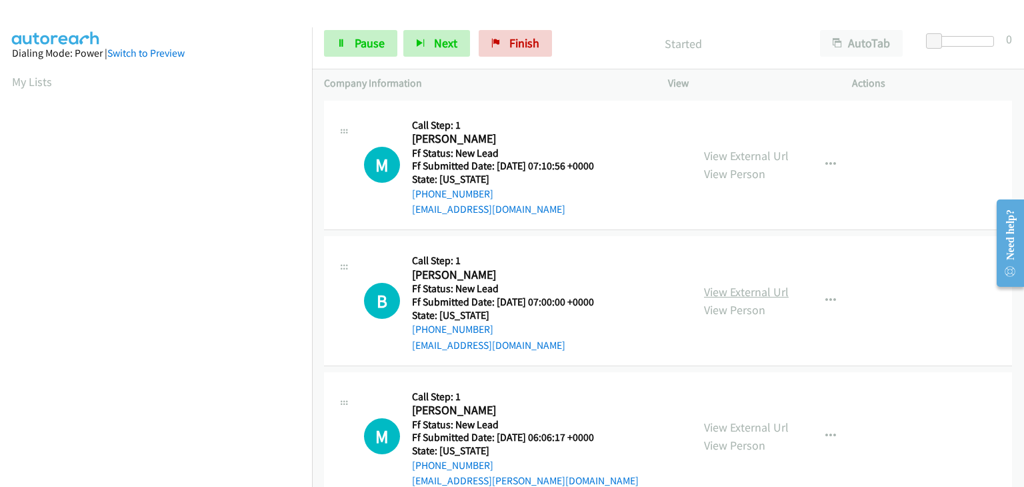
click at [733, 293] on link "View External Url" at bounding box center [746, 291] width 85 height 15
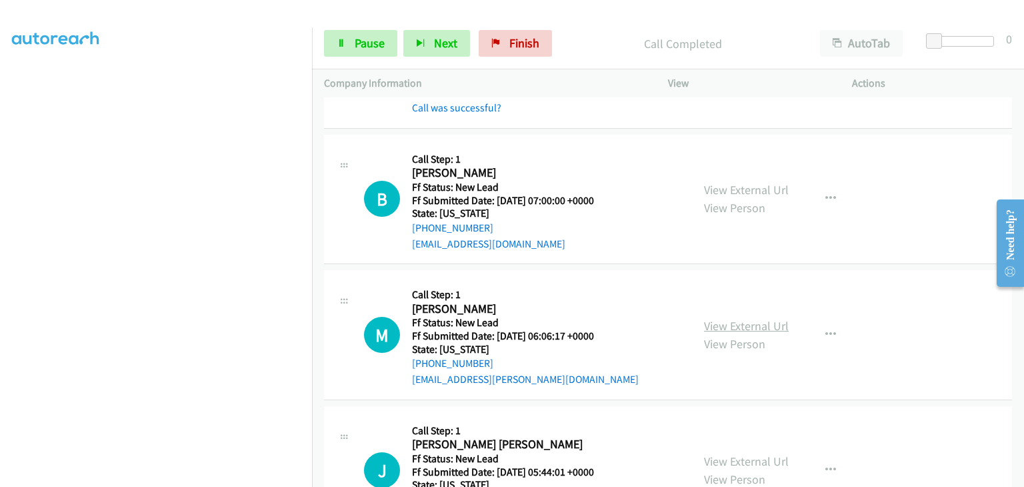
scroll to position [133, 0]
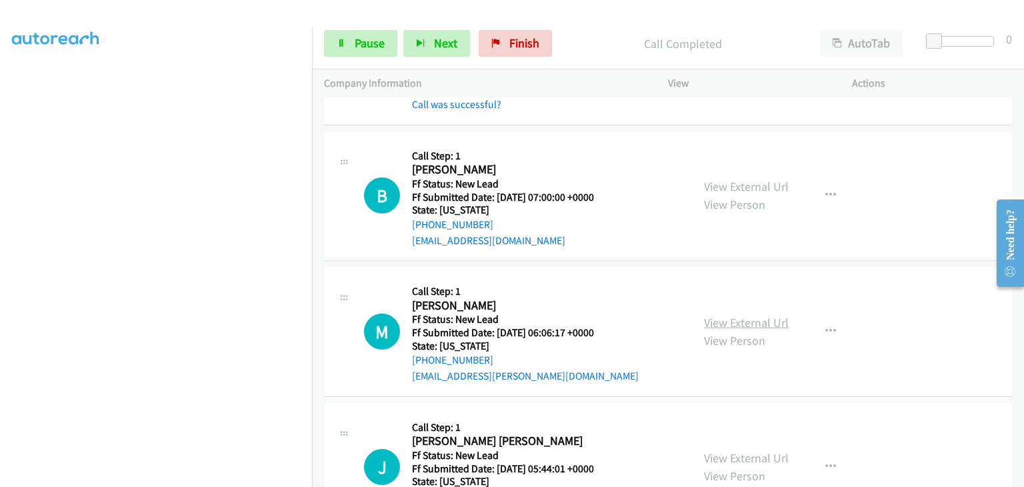
click at [759, 325] on link "View External Url" at bounding box center [746, 322] width 85 height 15
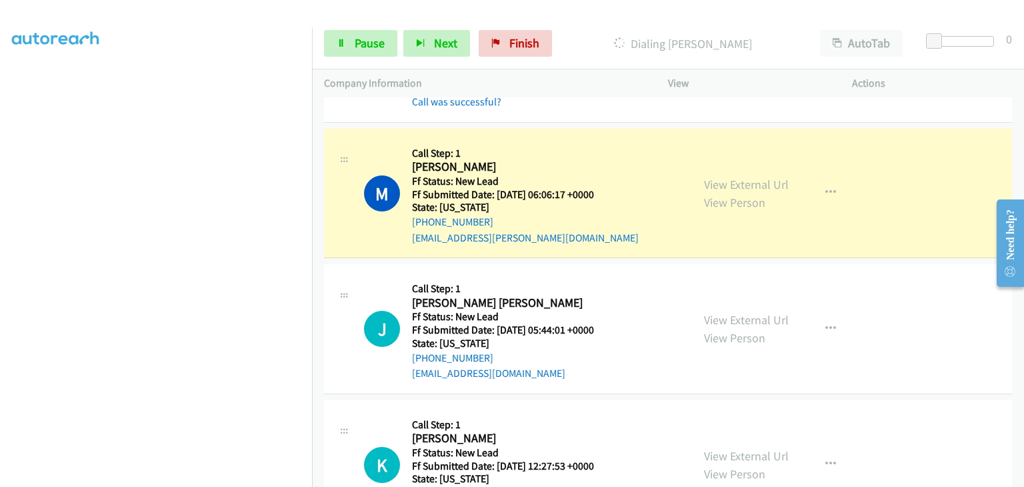
scroll to position [333, 0]
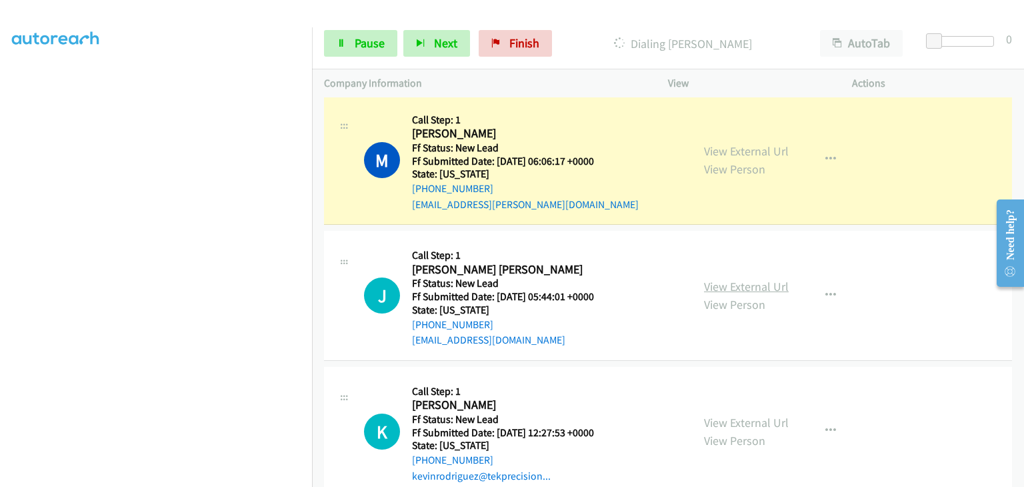
click at [742, 284] on link "View External Url" at bounding box center [746, 286] width 85 height 15
click at [826, 298] on icon "button" at bounding box center [830, 295] width 11 height 11
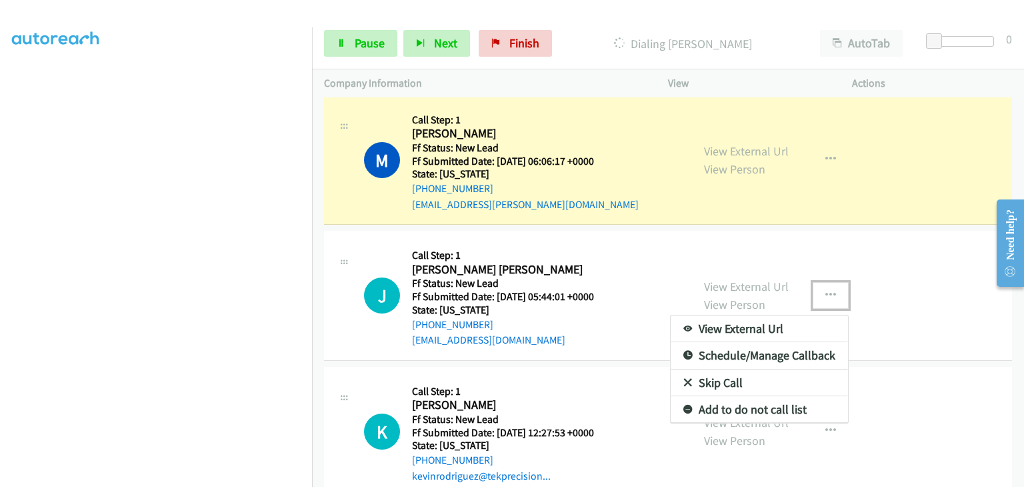
click at [772, 372] on link "Skip Call" at bounding box center [759, 382] width 177 height 27
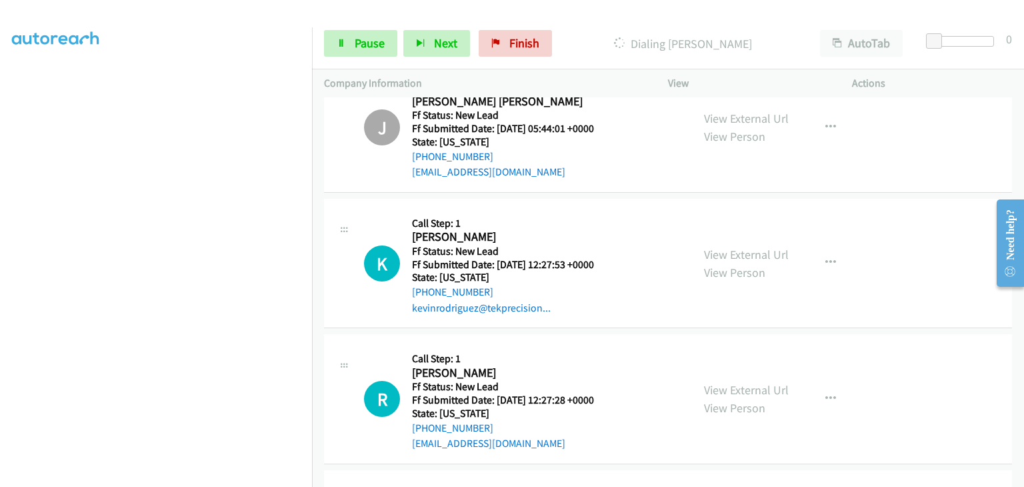
scroll to position [261, 0]
click at [376, 51] on link "Pause" at bounding box center [360, 43] width 73 height 27
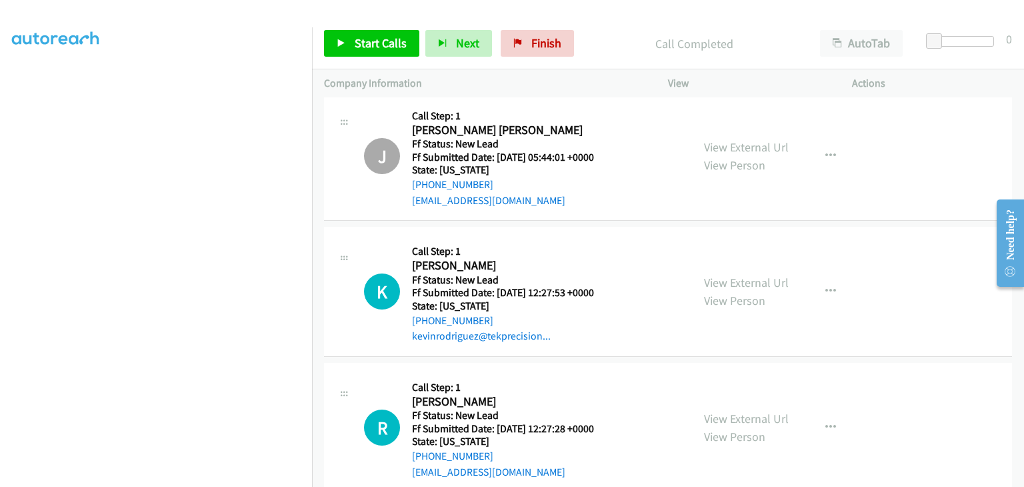
scroll to position [530, 0]
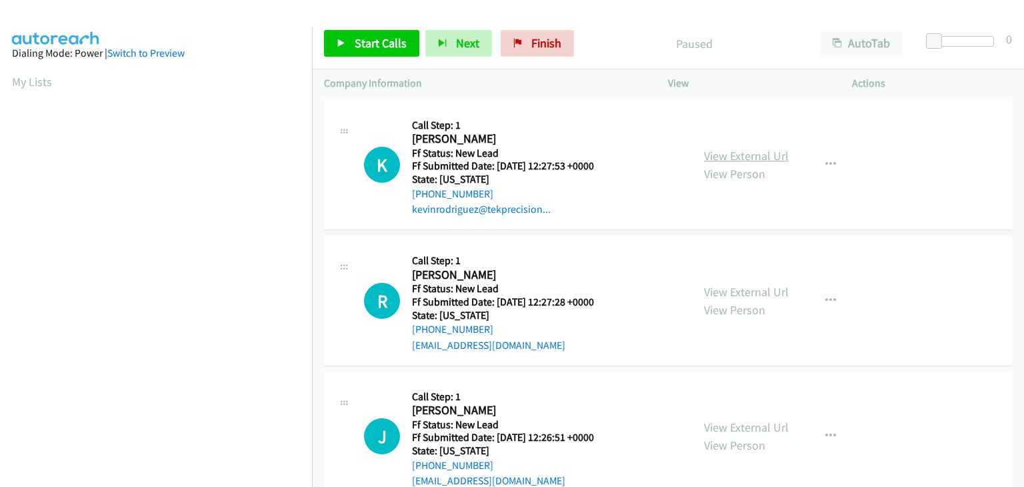
click at [732, 158] on link "View External Url" at bounding box center [746, 155] width 85 height 15
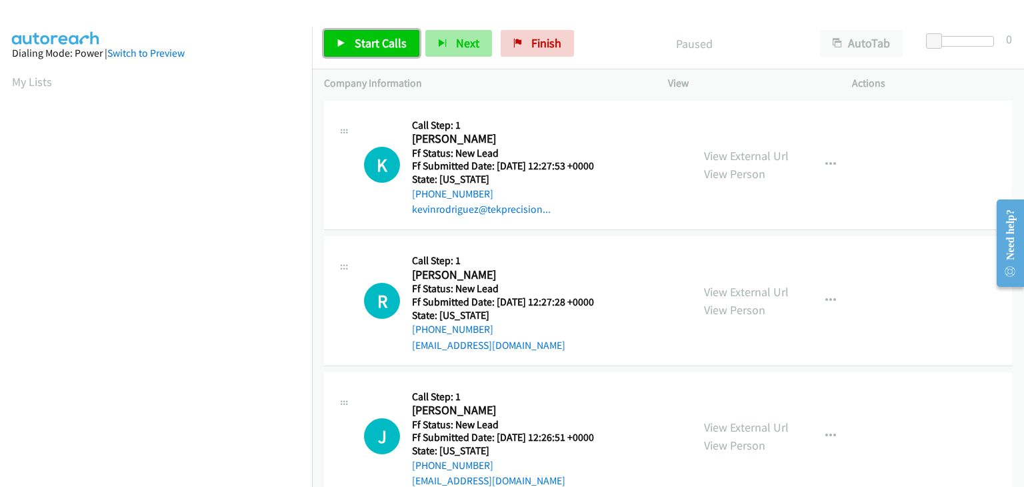
drag, startPoint x: 388, startPoint y: 45, endPoint x: 454, endPoint y: 45, distance: 66.0
click at [388, 45] on span "Start Calls" at bounding box center [381, 42] width 52 height 15
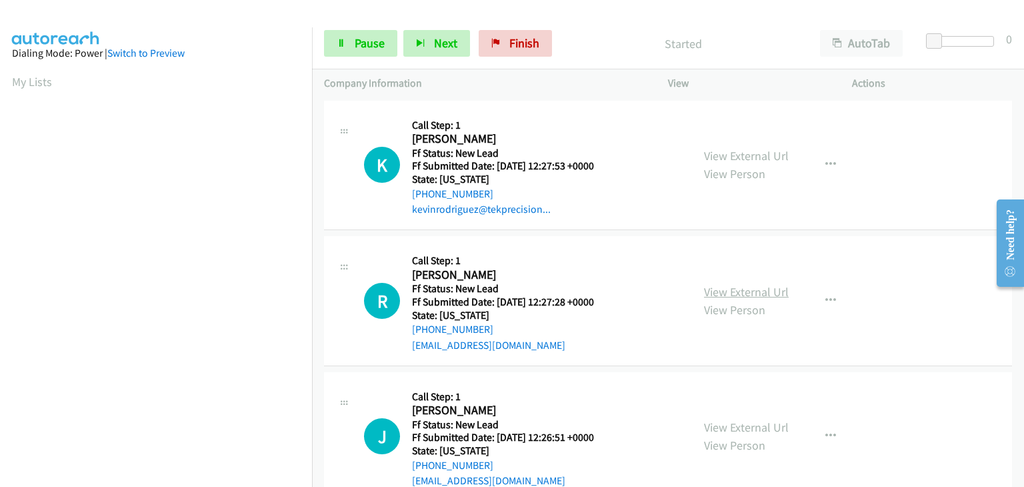
click at [731, 289] on link "View External Url" at bounding box center [746, 291] width 85 height 15
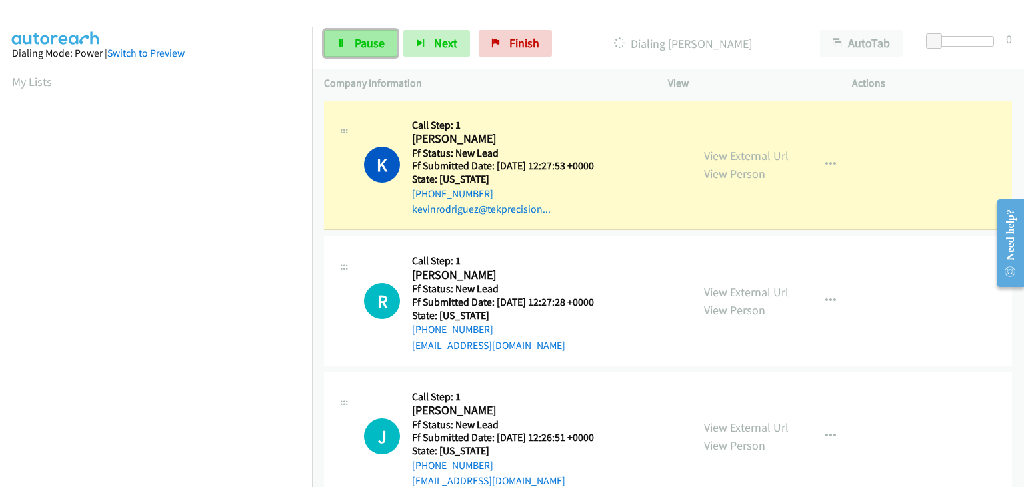
click at [340, 46] on icon at bounding box center [341, 43] width 9 height 9
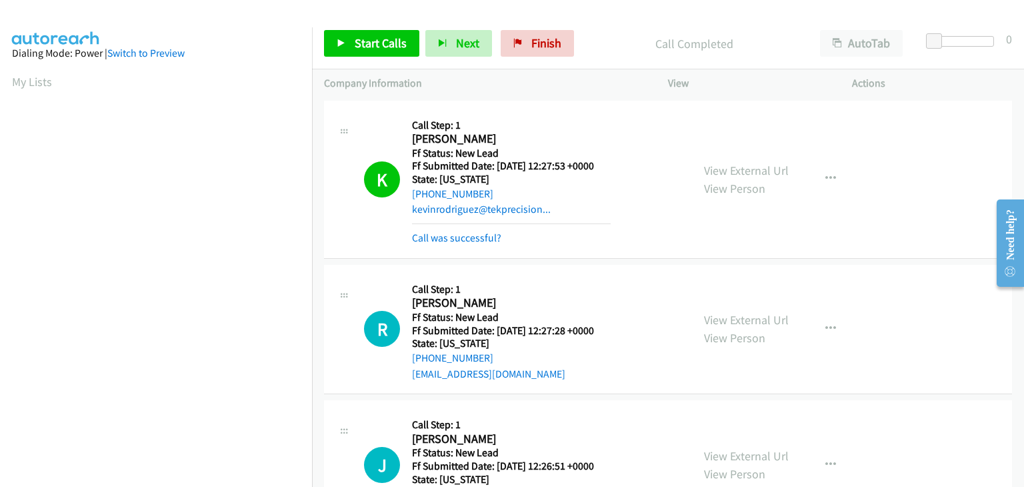
scroll to position [261, 0]
click at [453, 241] on link "Call was successful?" at bounding box center [456, 237] width 89 height 13
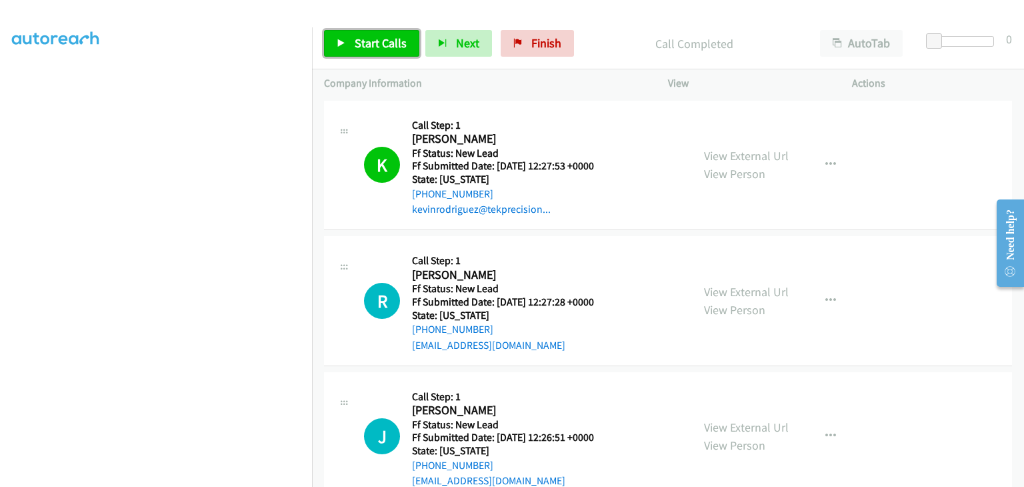
click at [390, 47] on span "Start Calls" at bounding box center [381, 42] width 52 height 15
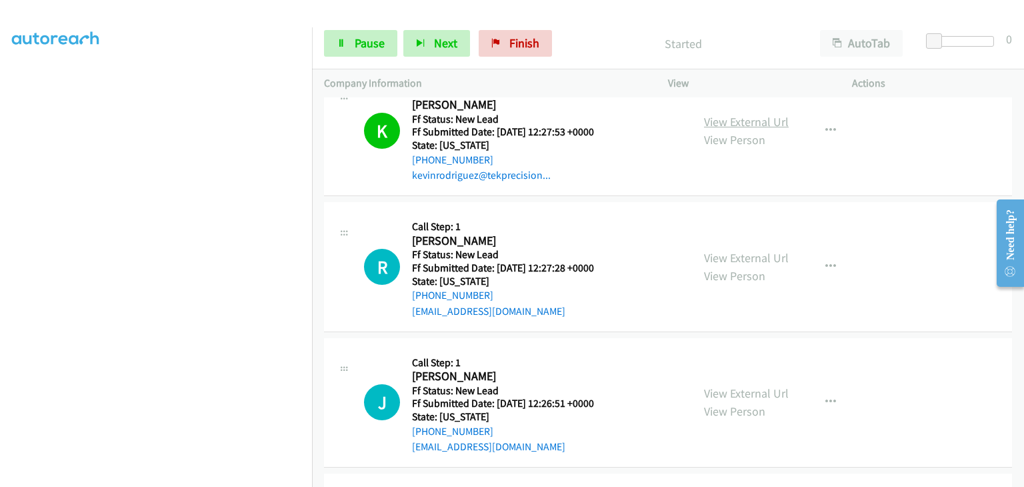
scroll to position [67, 0]
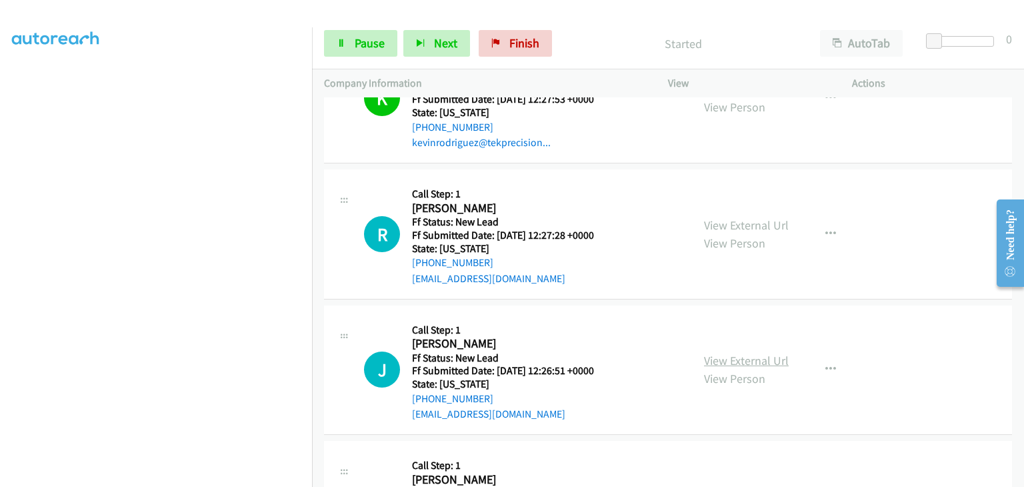
click at [742, 357] on link "View External Url" at bounding box center [746, 360] width 85 height 15
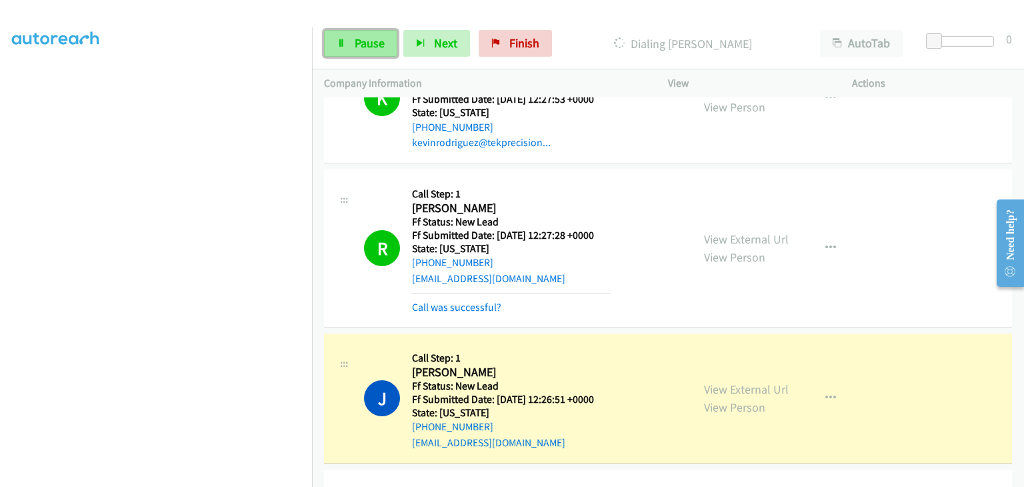
click at [368, 49] on span "Pause" at bounding box center [370, 42] width 30 height 15
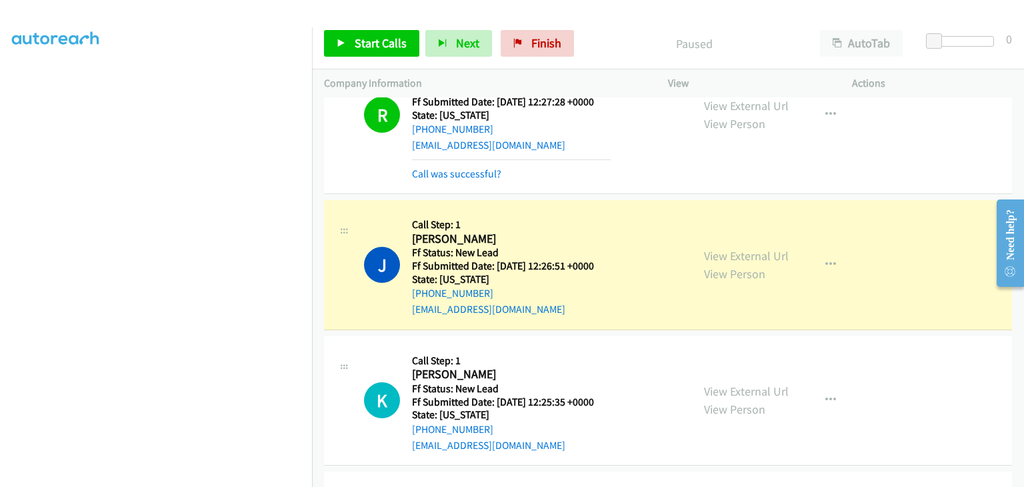
scroll to position [261, 0]
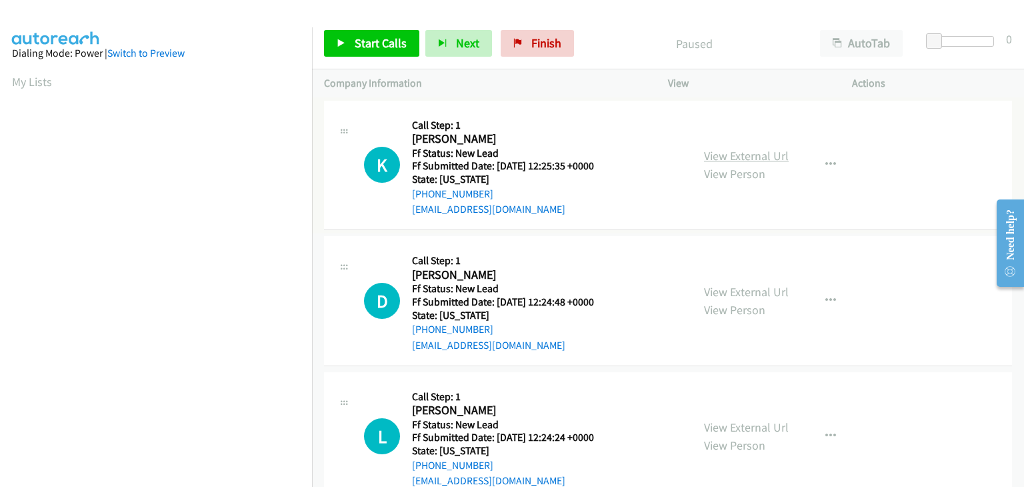
click at [736, 153] on link "View External Url" at bounding box center [746, 155] width 85 height 15
drag, startPoint x: 406, startPoint y: 49, endPoint x: 469, endPoint y: 59, distance: 64.2
click at [406, 49] on link "Start Calls" at bounding box center [371, 43] width 95 height 27
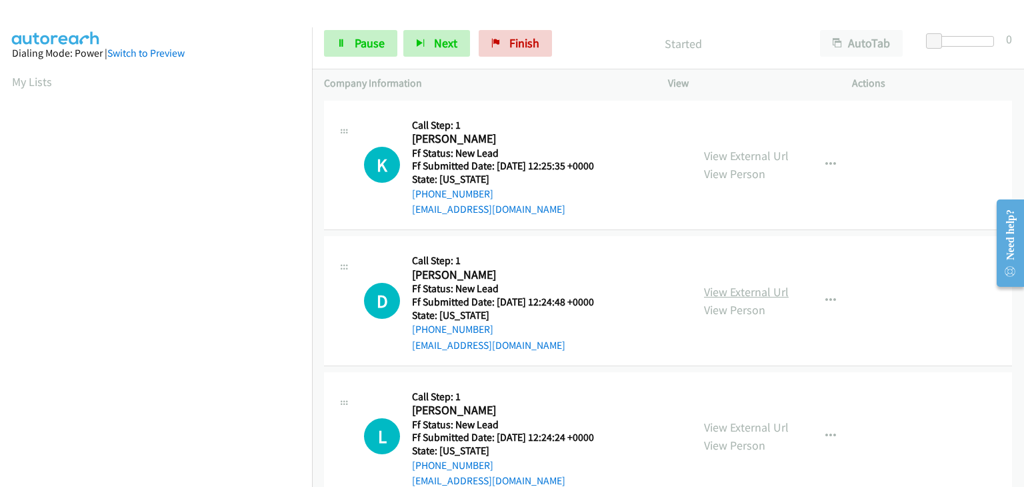
click at [731, 285] on link "View External Url" at bounding box center [746, 291] width 85 height 15
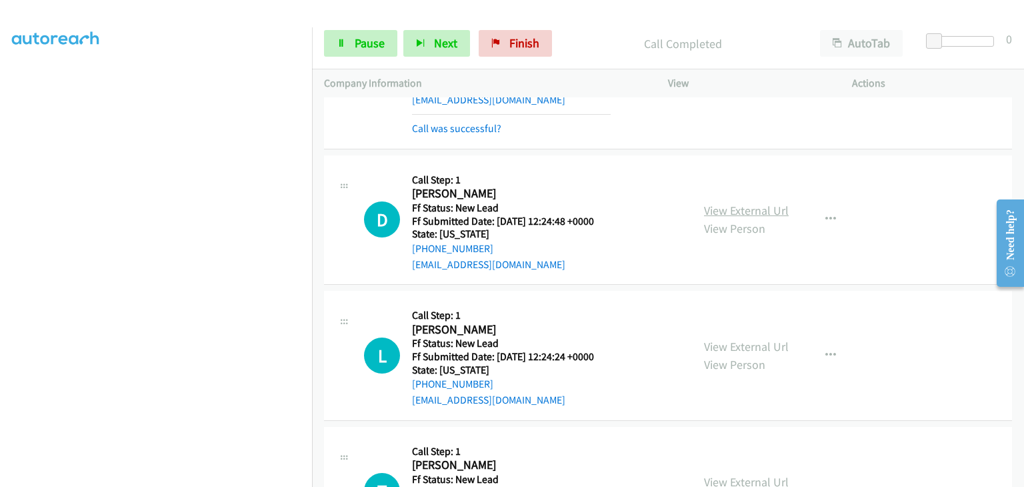
scroll to position [133, 0]
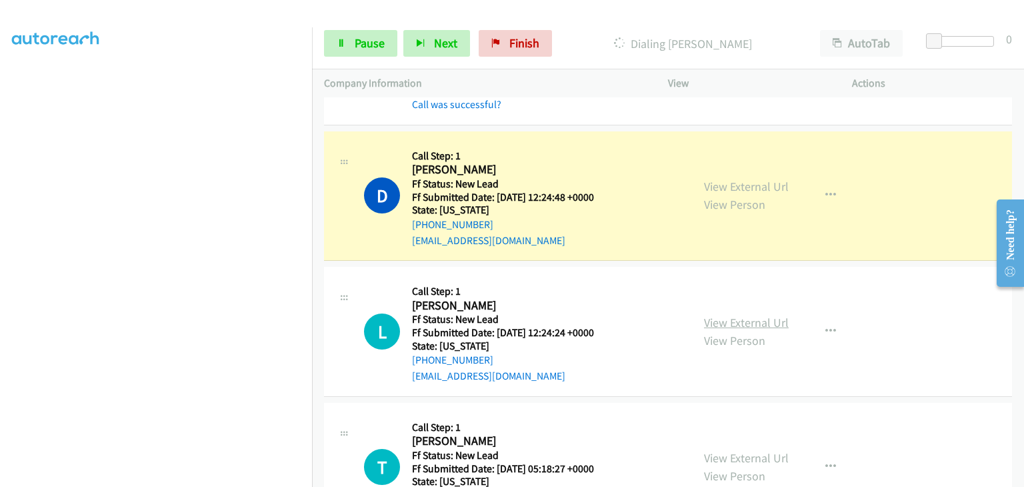
click at [739, 317] on link "View External Url" at bounding box center [746, 322] width 85 height 15
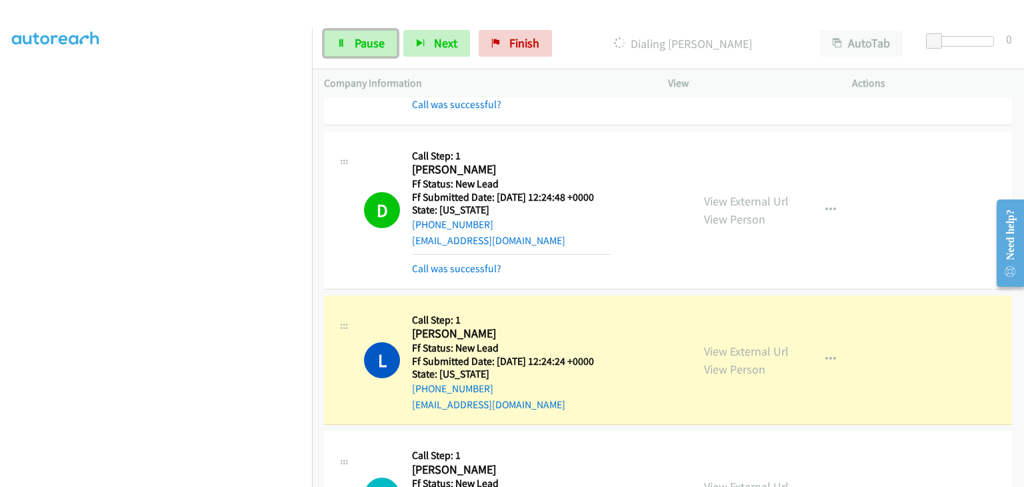
drag, startPoint x: 341, startPoint y: 43, endPoint x: 403, endPoint y: 57, distance: 62.9
click at [342, 43] on icon at bounding box center [341, 43] width 9 height 9
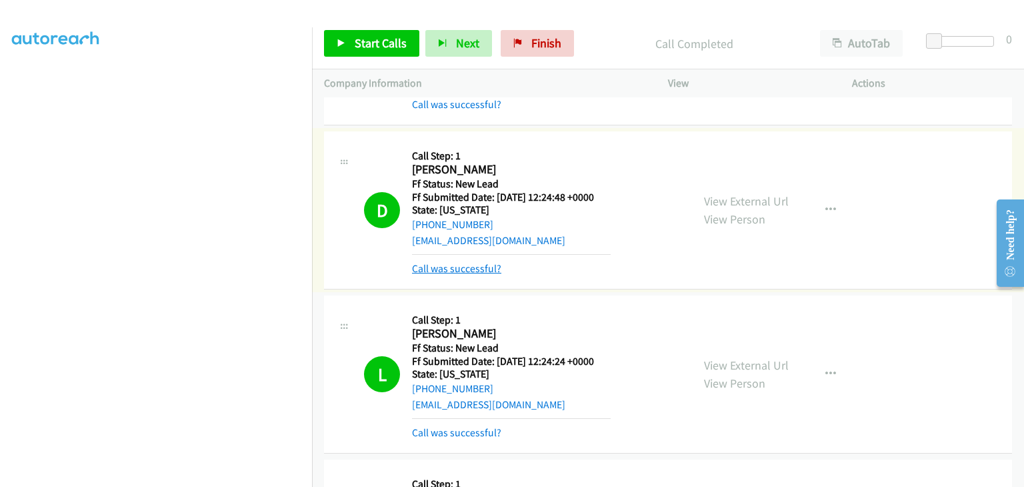
click at [483, 263] on link "Call was successful?" at bounding box center [456, 268] width 89 height 13
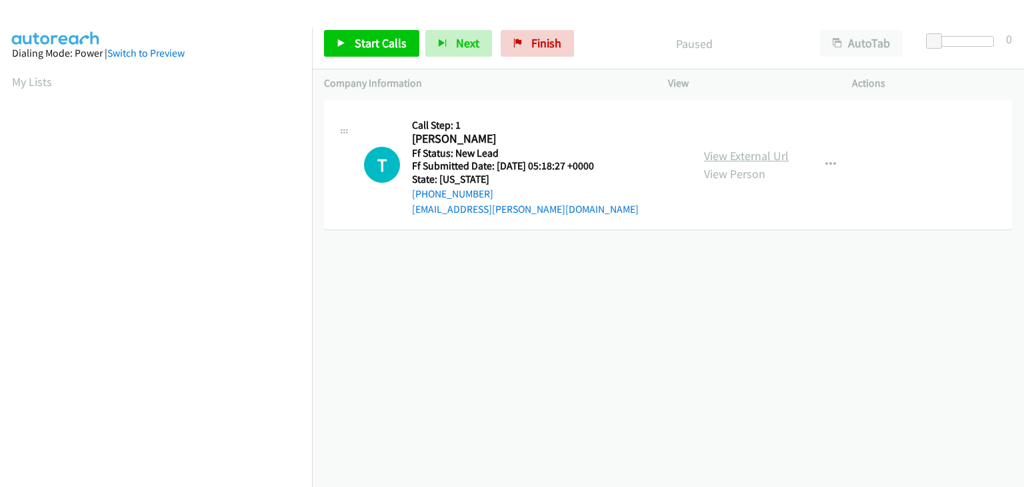
click at [727, 153] on link "View External Url" at bounding box center [746, 155] width 85 height 15
drag, startPoint x: 402, startPoint y: 52, endPoint x: 416, endPoint y: 53, distance: 14.1
click at [402, 52] on link "Start Calls" at bounding box center [371, 43] width 95 height 27
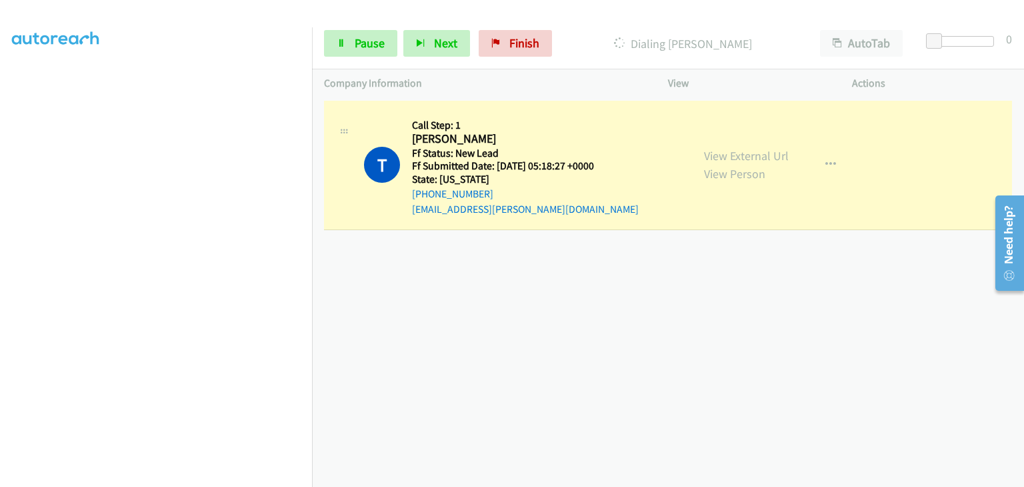
scroll to position [261, 0]
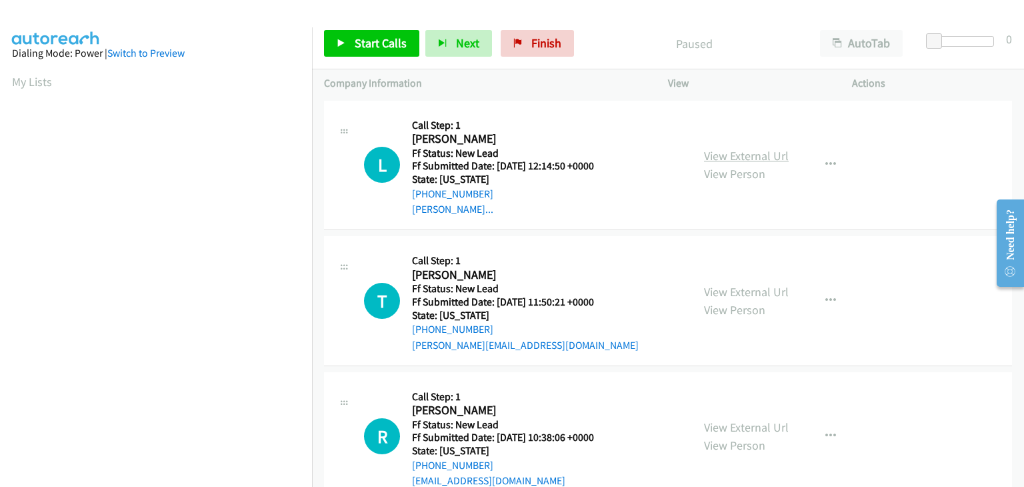
click at [768, 158] on link "View External Url" at bounding box center [746, 155] width 85 height 15
click at [374, 35] on span "Start Calls" at bounding box center [381, 42] width 52 height 15
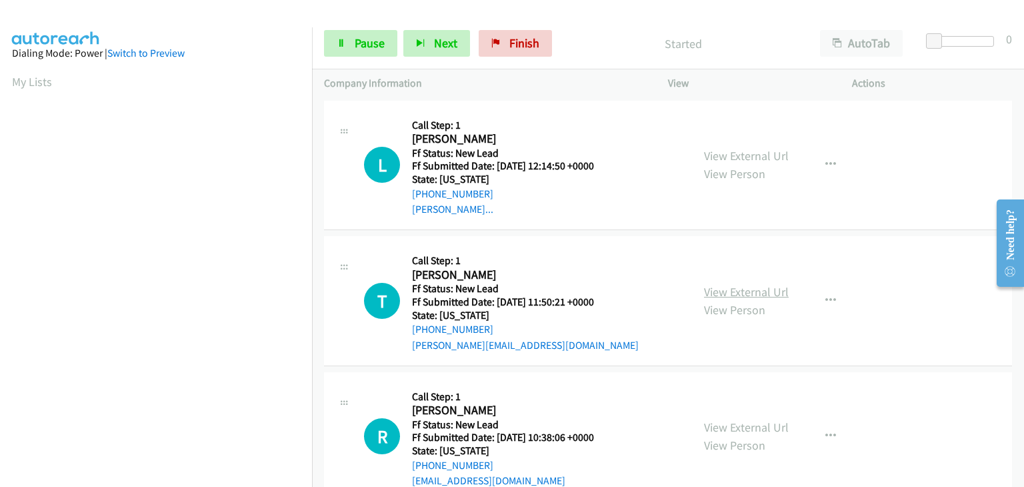
click at [746, 293] on link "View External Url" at bounding box center [746, 291] width 85 height 15
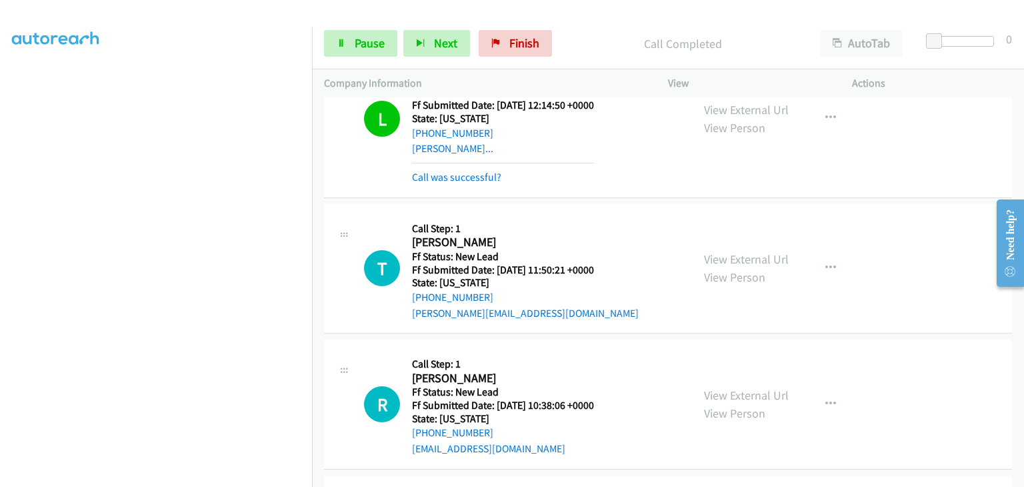
scroll to position [133, 0]
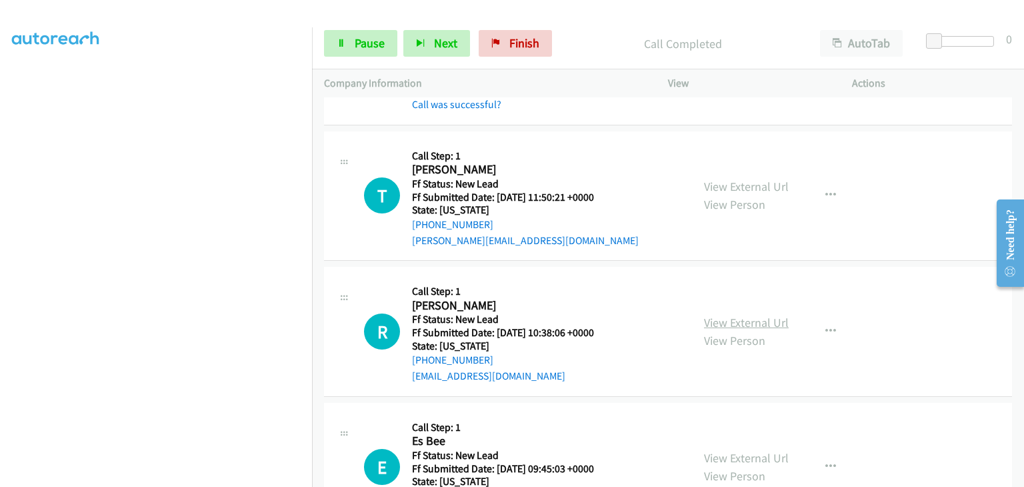
click at [728, 321] on link "View External Url" at bounding box center [746, 322] width 85 height 15
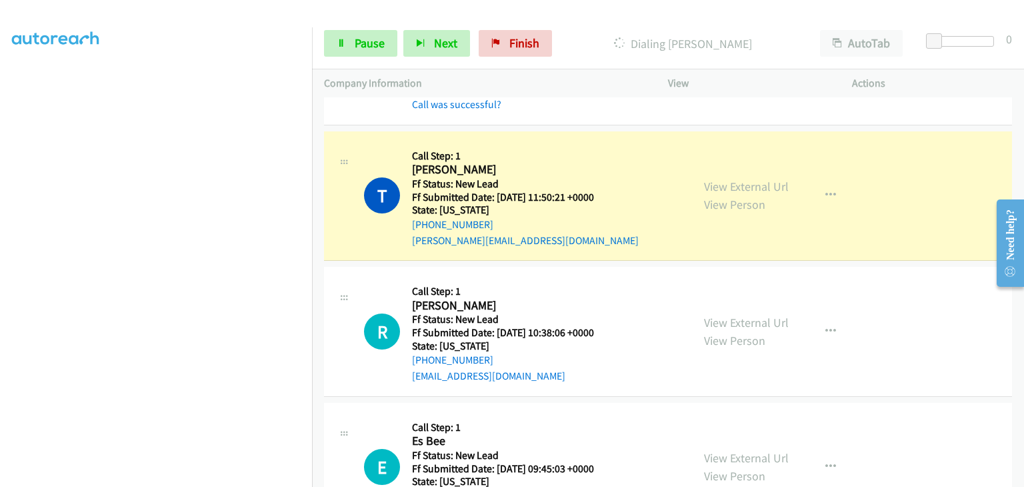
scroll to position [261, 0]
click at [355, 46] on span "Pause" at bounding box center [370, 42] width 30 height 15
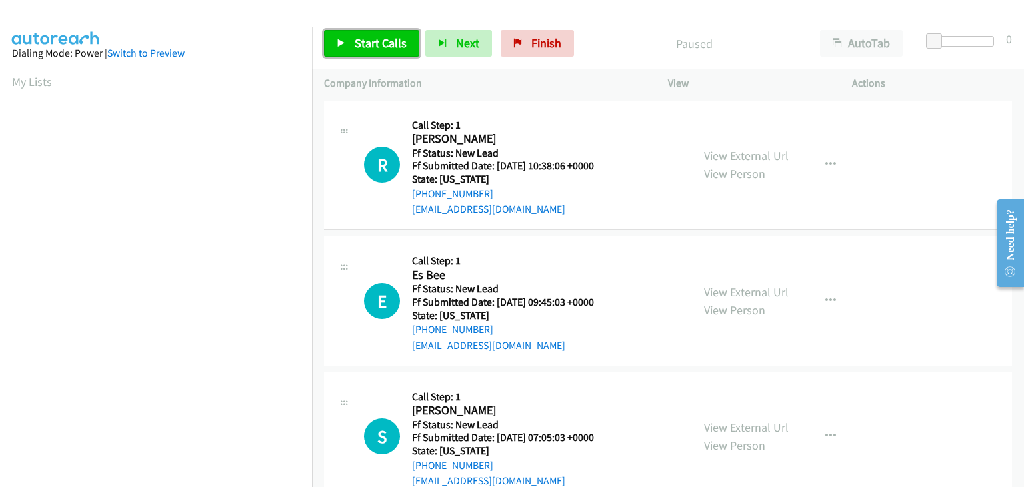
click at [375, 49] on span "Start Calls" at bounding box center [381, 42] width 52 height 15
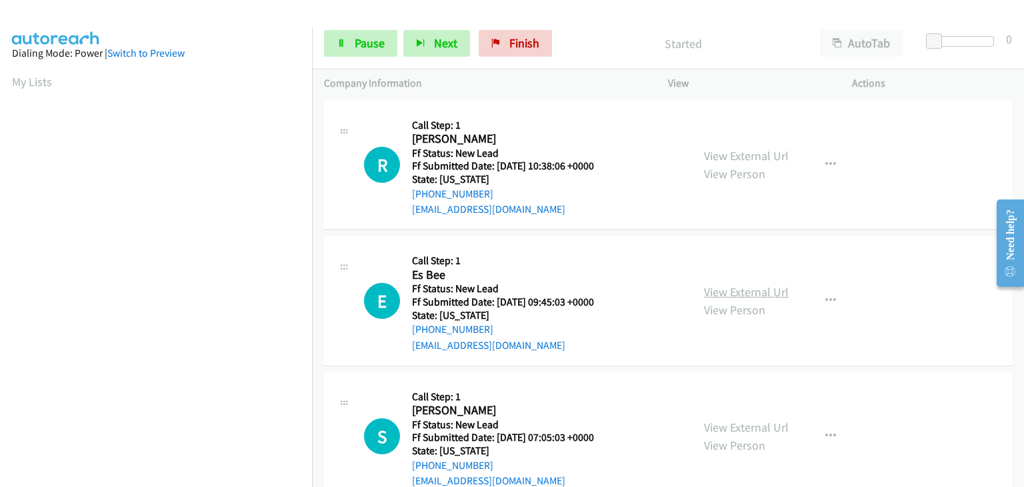
click at [733, 290] on link "View External Url" at bounding box center [746, 291] width 85 height 15
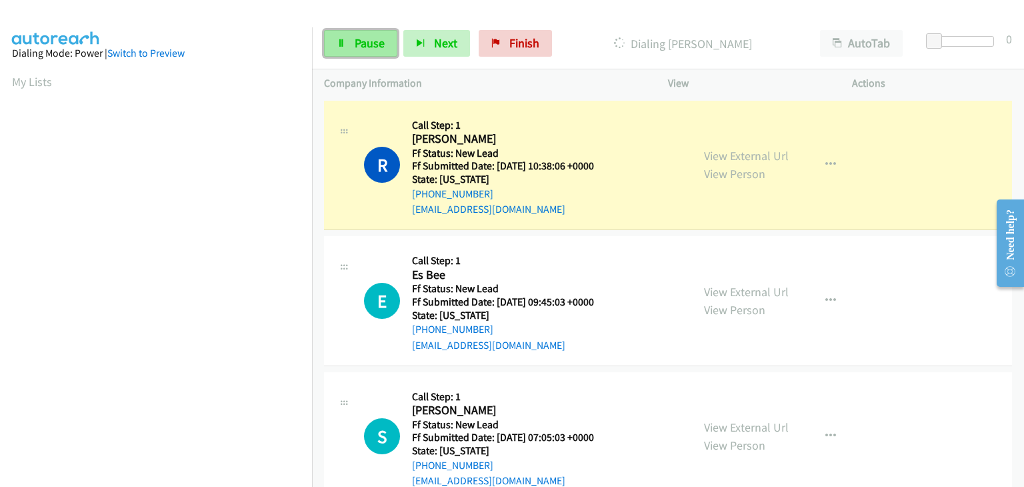
click at [362, 37] on span "Pause" at bounding box center [370, 42] width 30 height 15
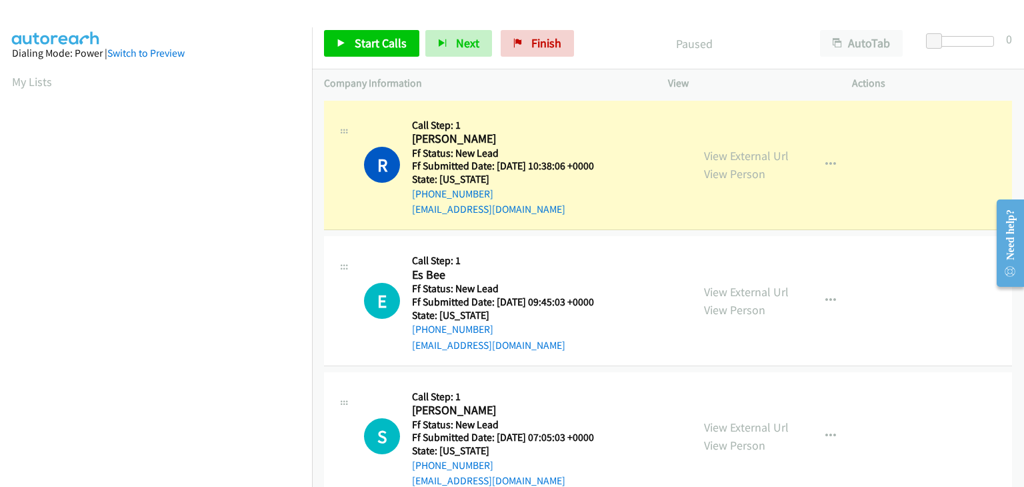
scroll to position [261, 0]
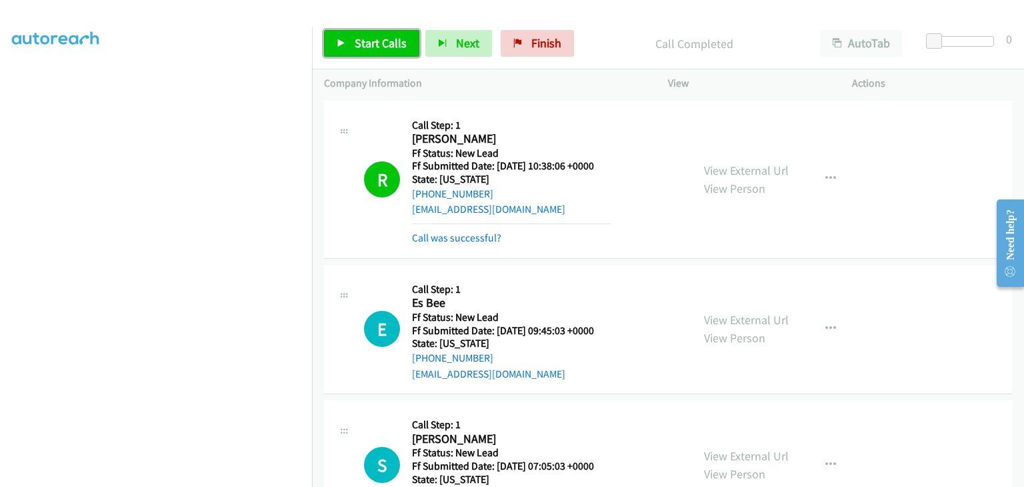
click at [351, 43] on link "Start Calls" at bounding box center [371, 43] width 95 height 27
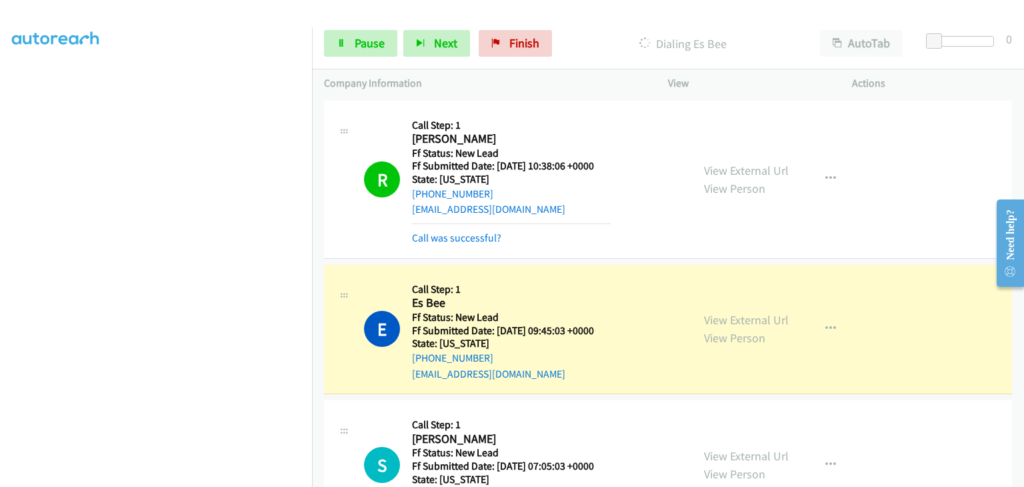
scroll to position [133, 0]
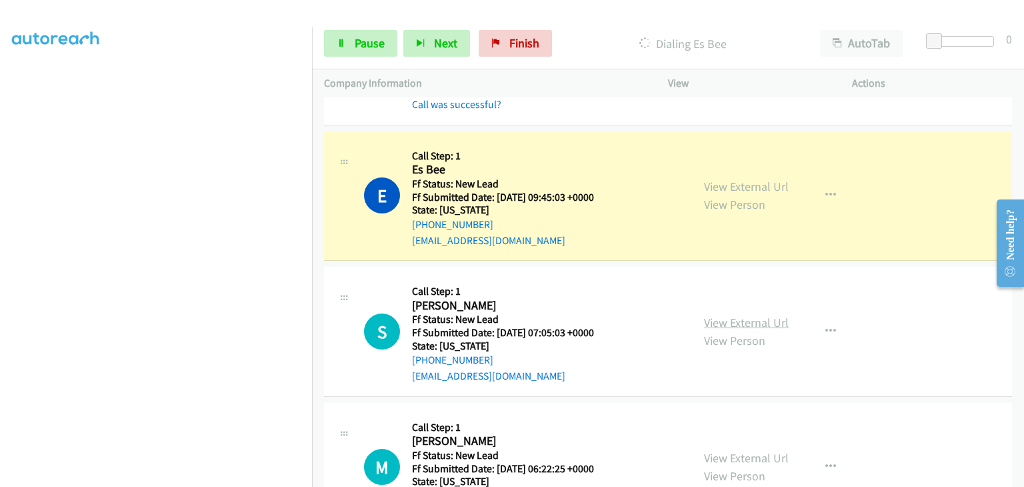
click at [727, 325] on link "View External Url" at bounding box center [746, 322] width 85 height 15
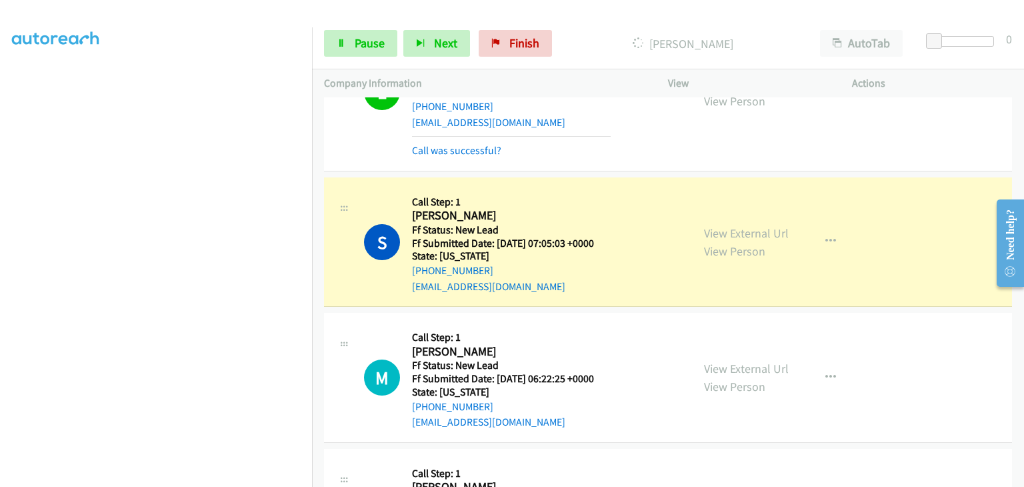
scroll to position [267, 0]
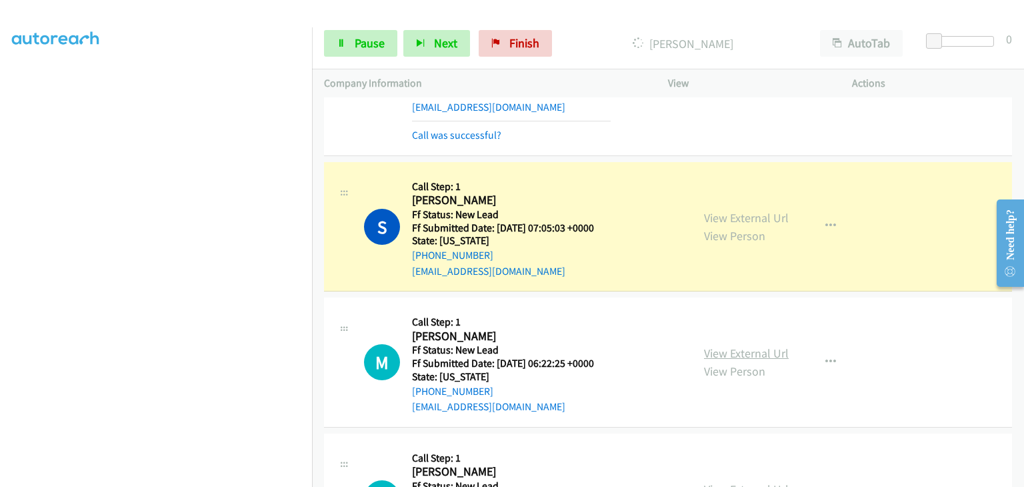
click at [739, 355] on link "View External Url" at bounding box center [746, 352] width 85 height 15
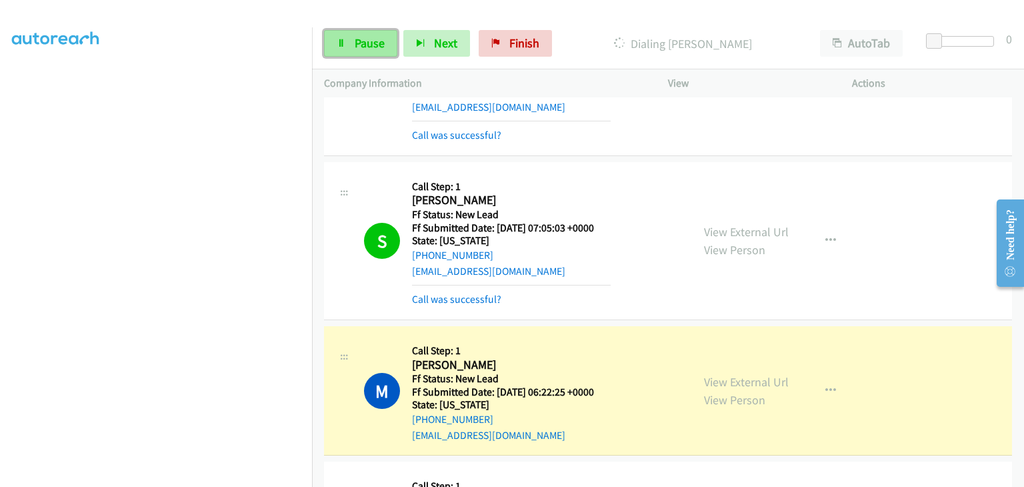
click at [369, 45] on span "Pause" at bounding box center [370, 42] width 30 height 15
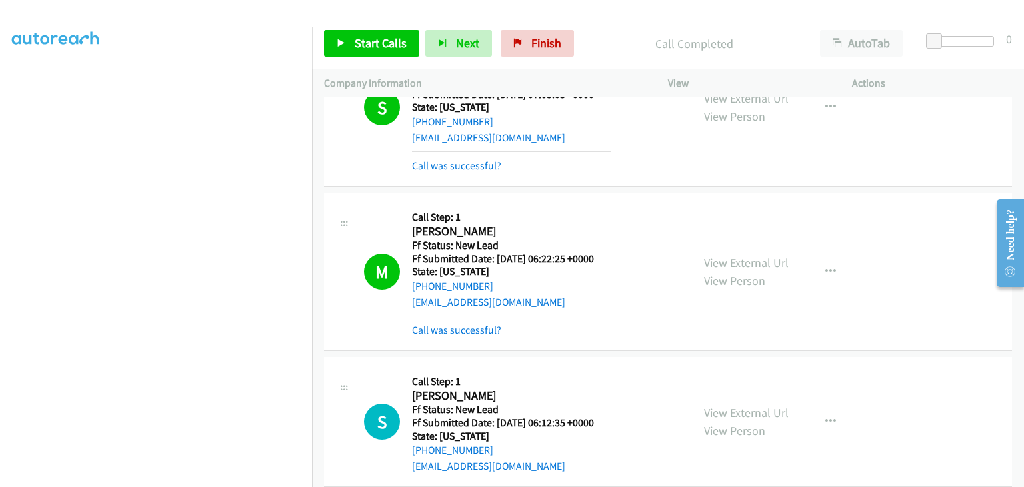
scroll to position [467, 0]
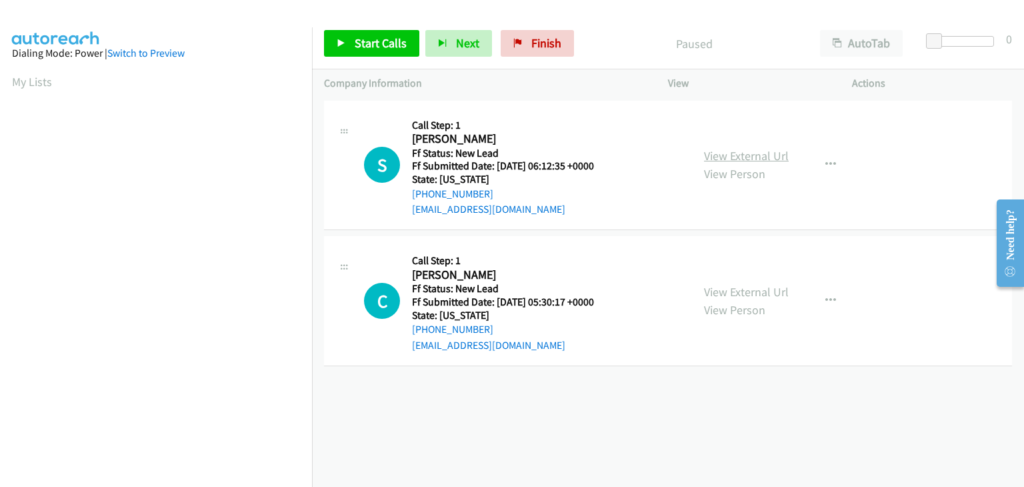
click at [735, 157] on link "View External Url" at bounding box center [746, 155] width 85 height 15
click at [747, 293] on link "View External Url" at bounding box center [746, 291] width 85 height 15
click at [341, 39] on icon at bounding box center [341, 43] width 9 height 9
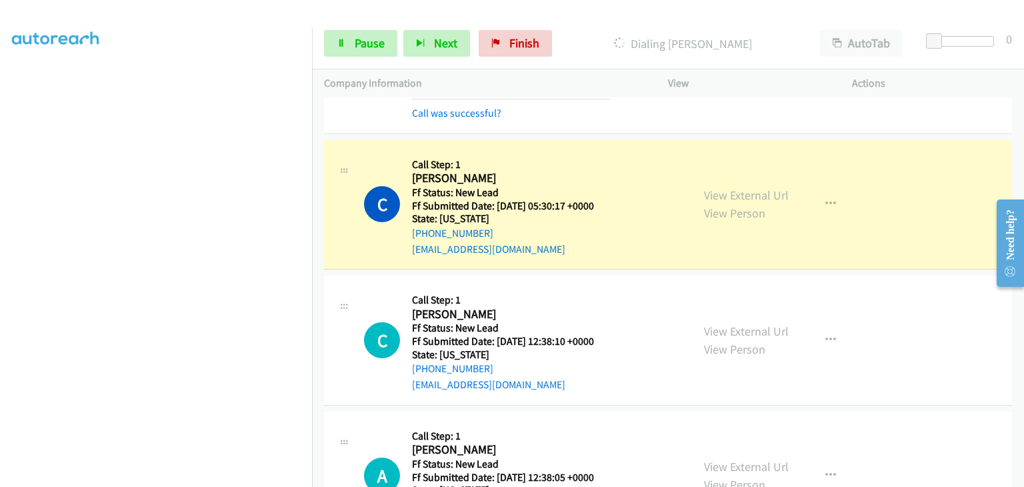
scroll to position [133, 0]
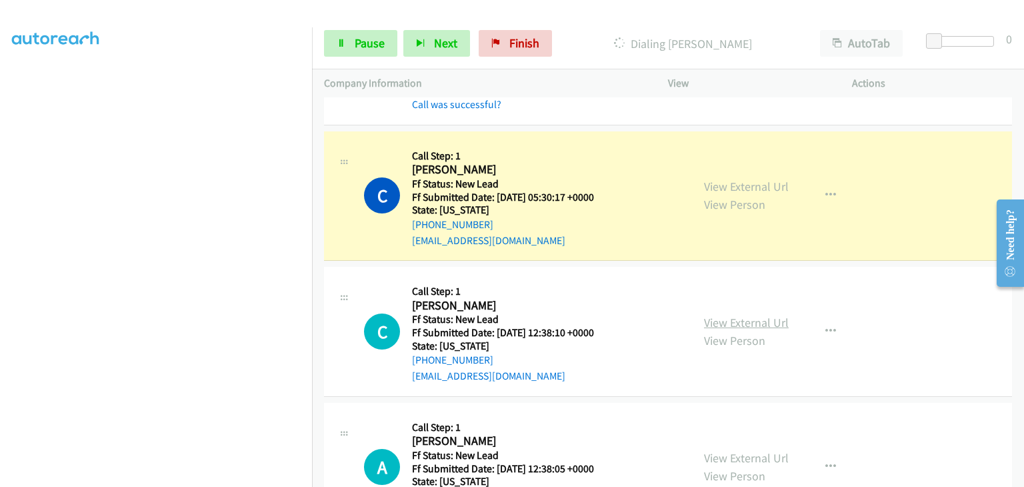
click at [757, 326] on link "View External Url" at bounding box center [746, 322] width 85 height 15
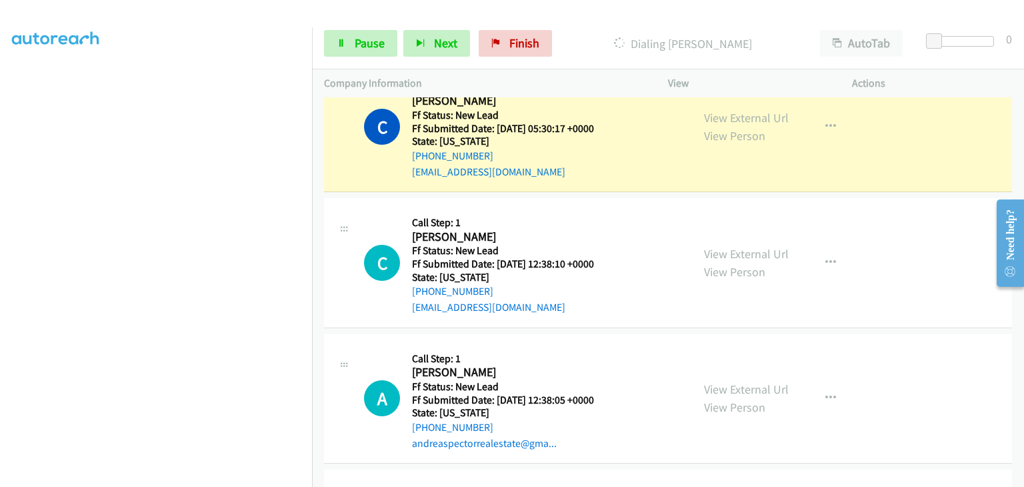
scroll to position [200, 0]
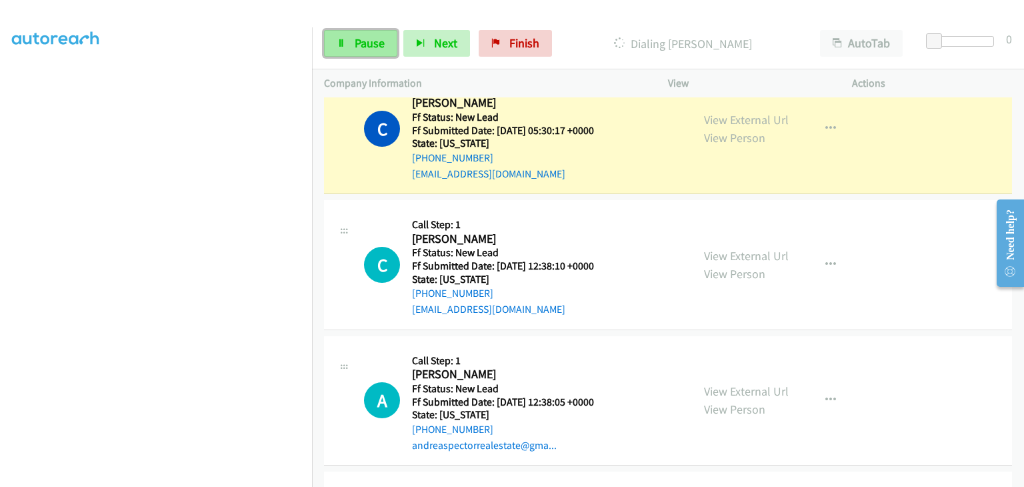
click at [381, 48] on span "Pause" at bounding box center [370, 42] width 30 height 15
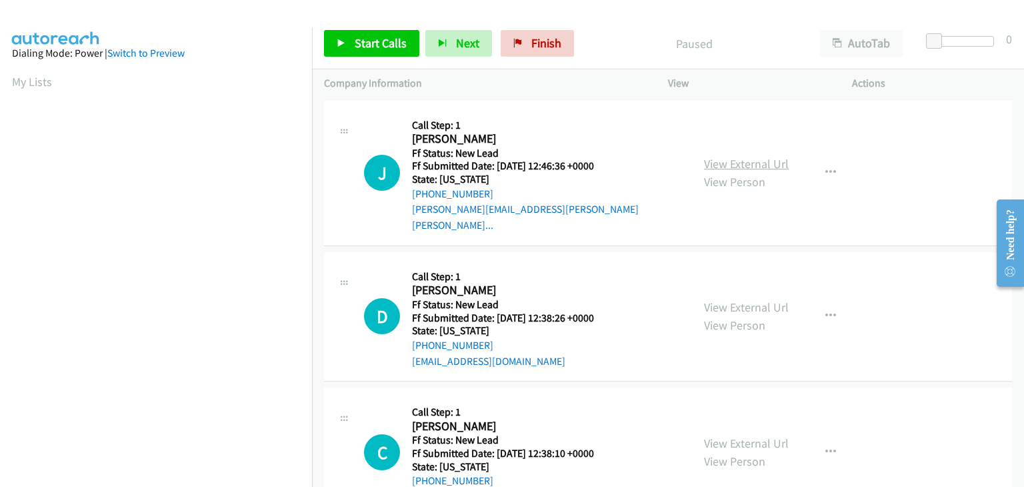
click at [726, 161] on link "View External Url" at bounding box center [746, 163] width 85 height 15
drag, startPoint x: 357, startPoint y: 43, endPoint x: 455, endPoint y: 46, distance: 98.0
click at [357, 43] on span "Start Calls" at bounding box center [381, 42] width 52 height 15
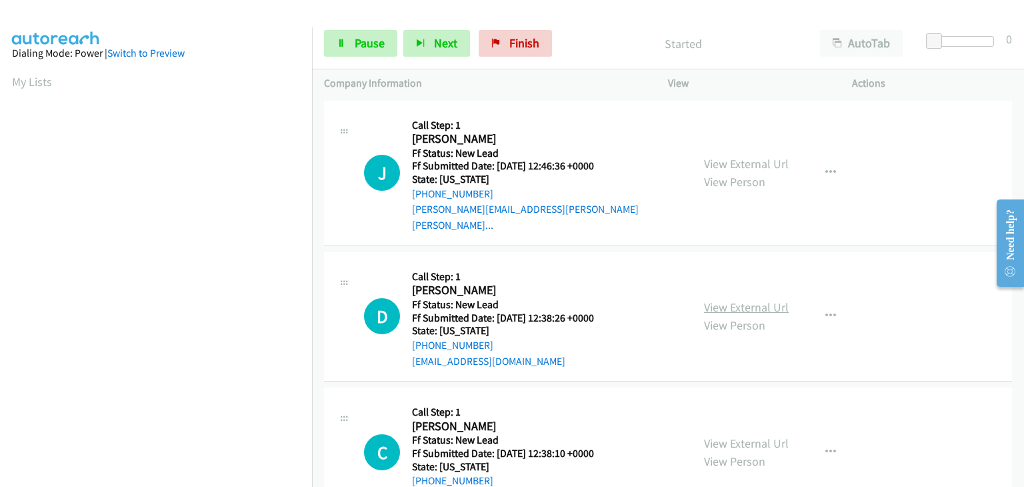
click at [712, 299] on link "View External Url" at bounding box center [746, 306] width 85 height 15
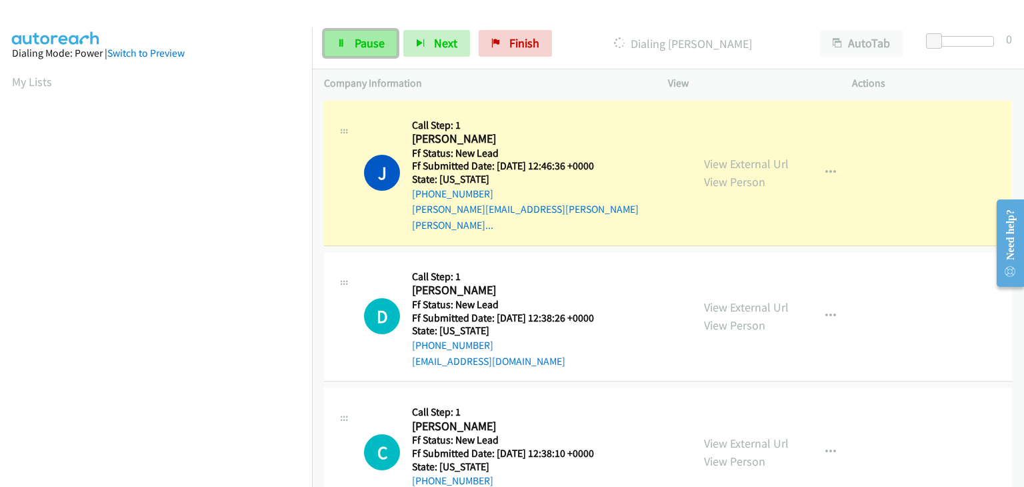
click at [349, 41] on link "Pause" at bounding box center [360, 43] width 73 height 27
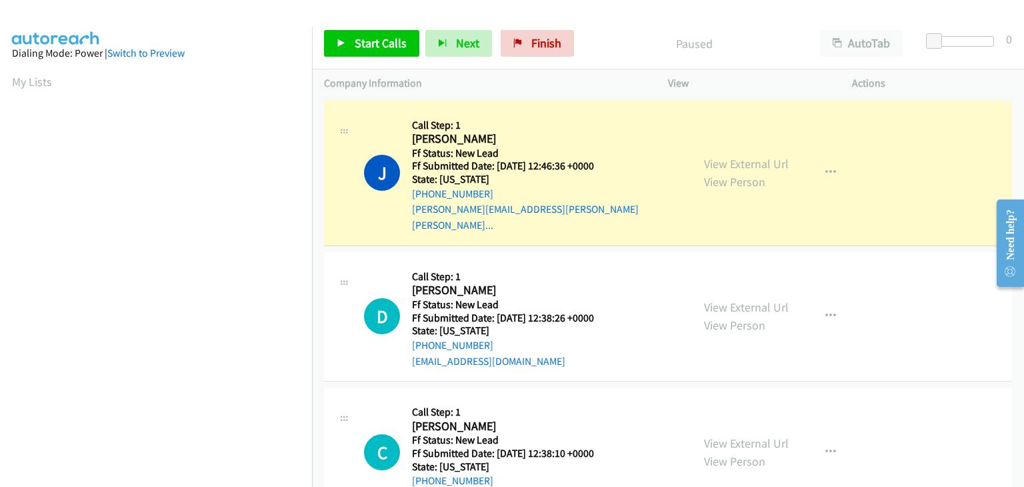
scroll to position [261, 0]
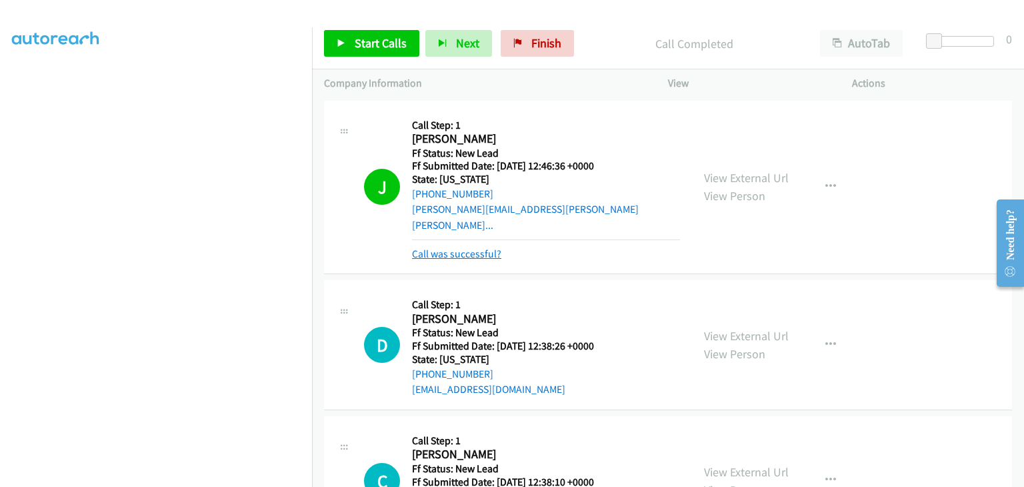
click at [479, 247] on link "Call was successful?" at bounding box center [456, 253] width 89 height 13
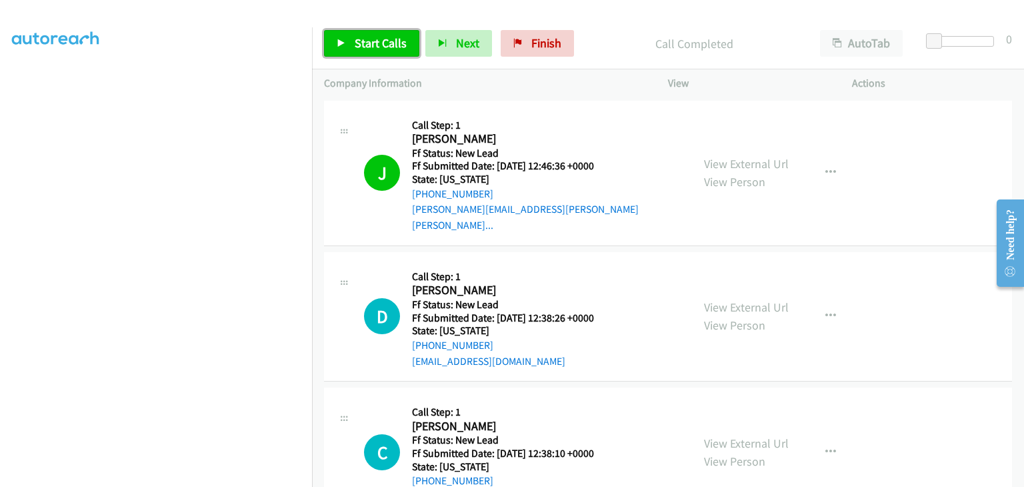
click at [400, 54] on link "Start Calls" at bounding box center [371, 43] width 95 height 27
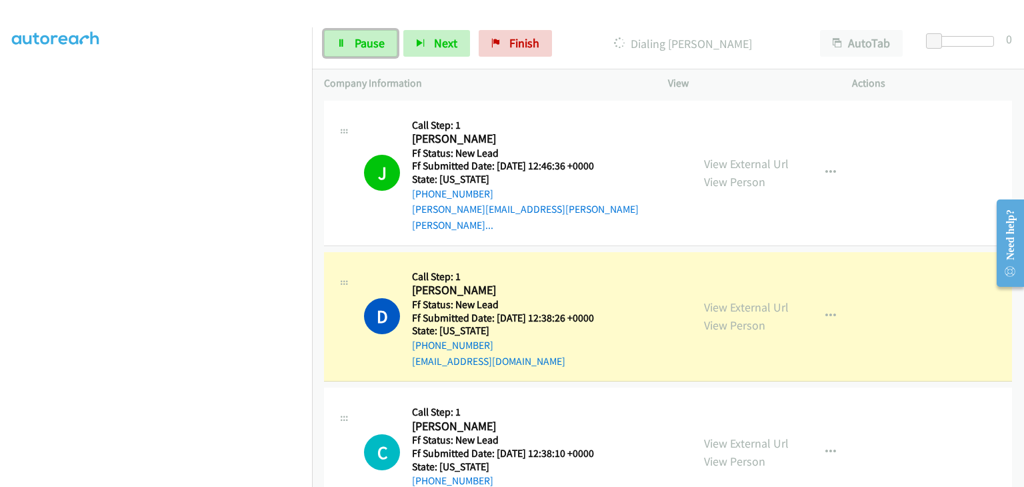
click at [370, 35] on span "Pause" at bounding box center [370, 42] width 30 height 15
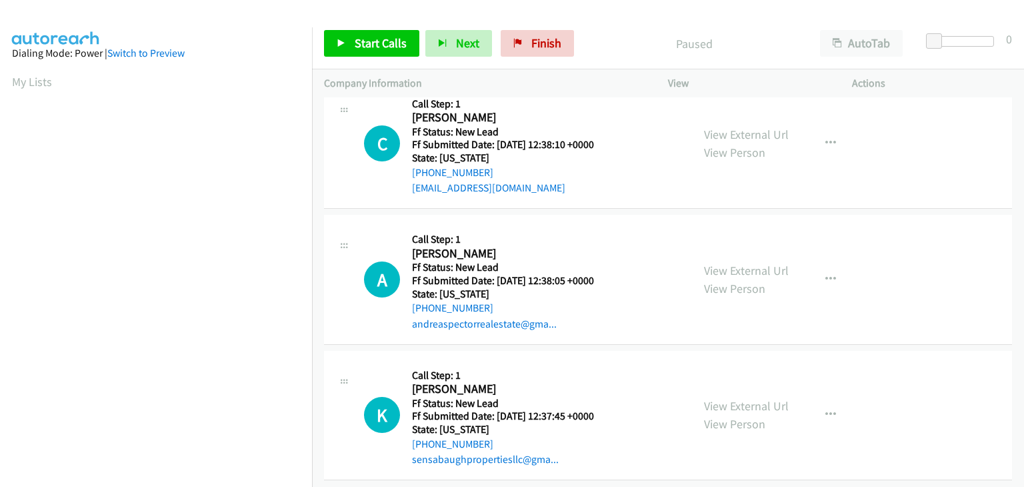
scroll to position [34, 0]
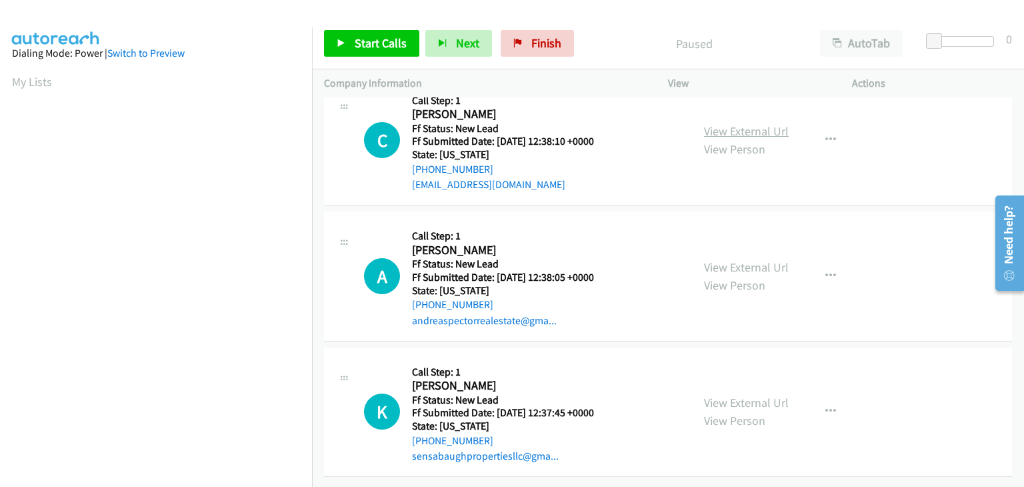
click at [739, 129] on div "View External Url View Person" at bounding box center [746, 140] width 85 height 36
click at [737, 123] on link "View External Url" at bounding box center [746, 130] width 85 height 15
click at [405, 43] on link "Start Calls" at bounding box center [371, 43] width 95 height 27
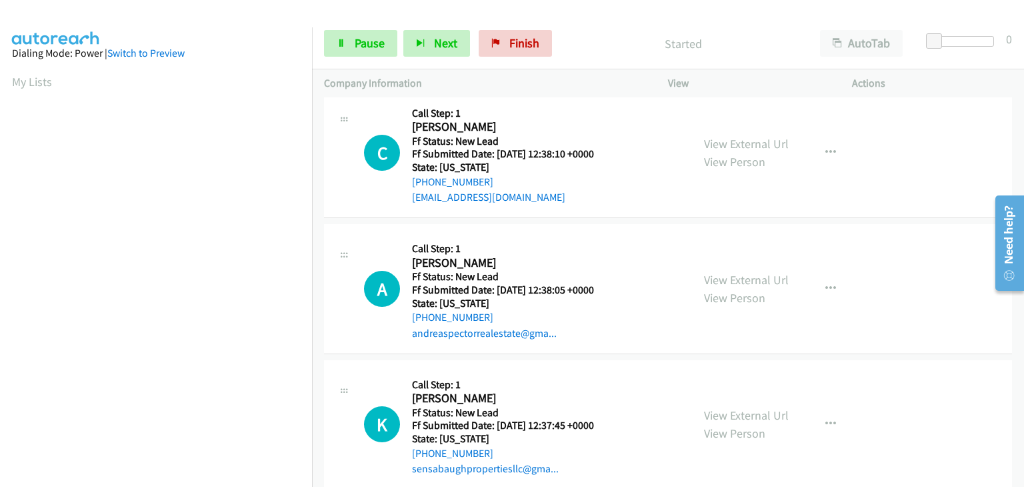
scroll to position [0, 0]
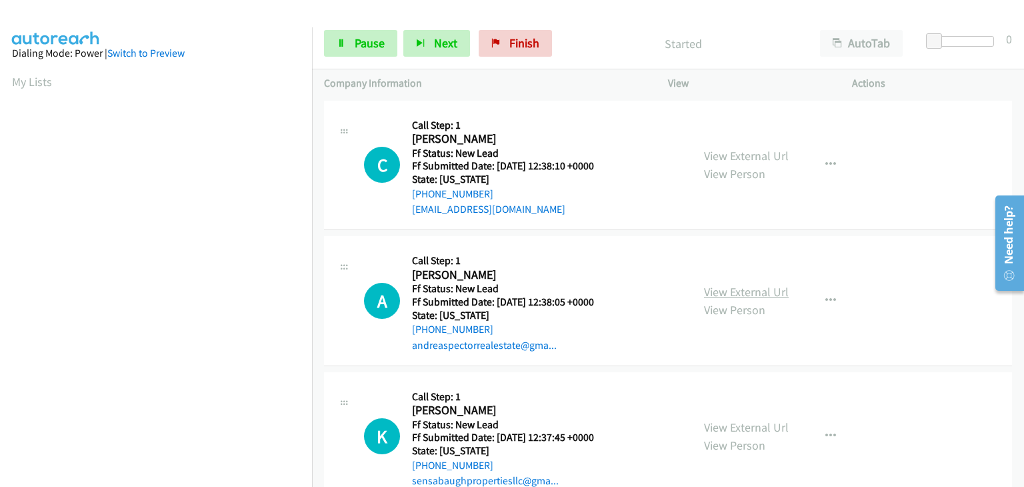
click at [739, 287] on link "View External Url" at bounding box center [746, 291] width 85 height 15
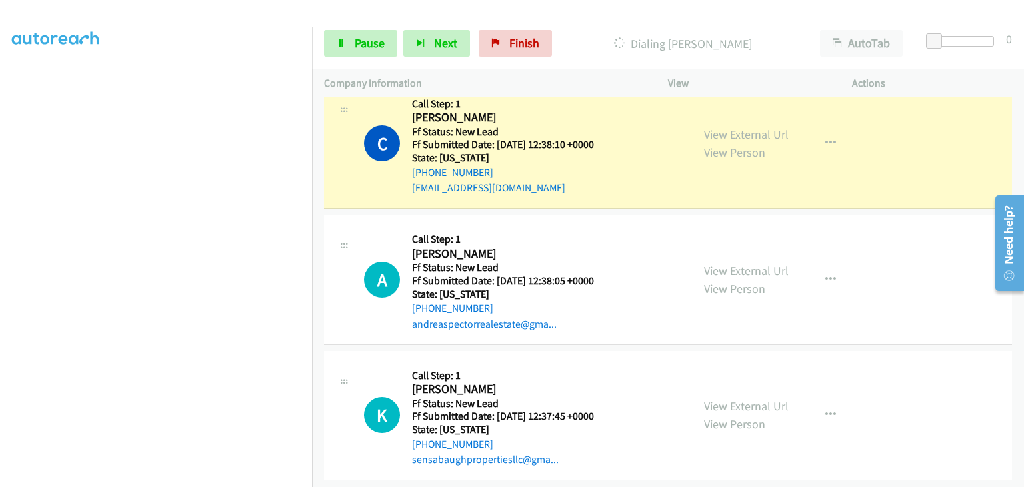
scroll to position [34, 0]
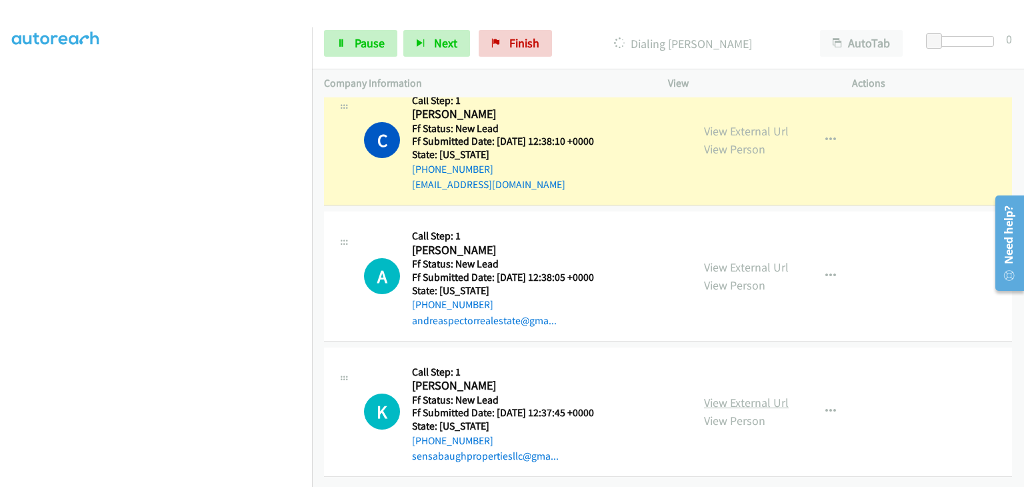
click at [725, 395] on link "View External Url" at bounding box center [746, 402] width 85 height 15
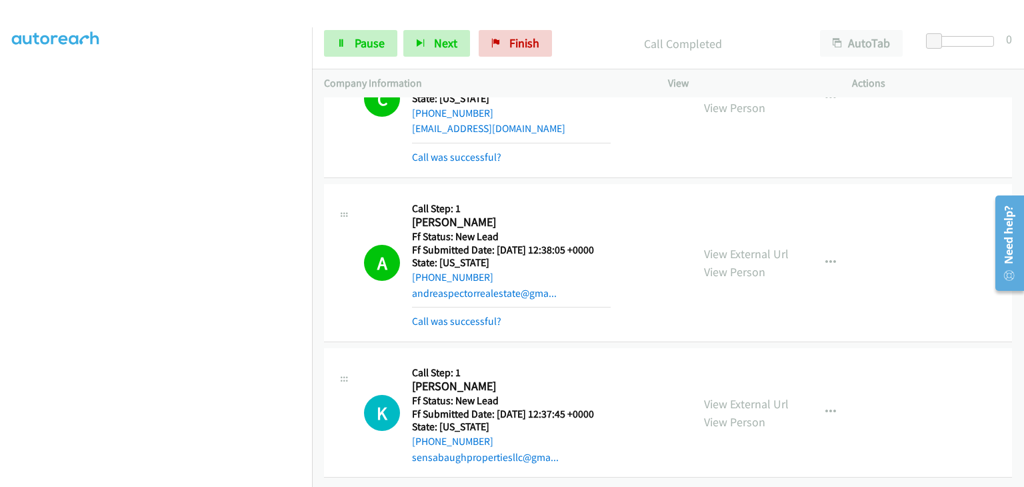
scroll to position [91, 0]
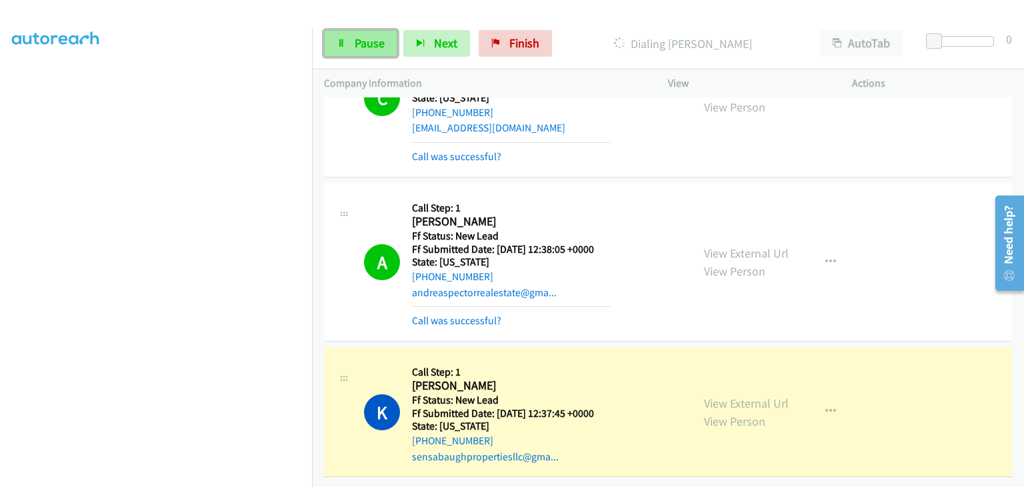
click at [353, 50] on link "Pause" at bounding box center [360, 43] width 73 height 27
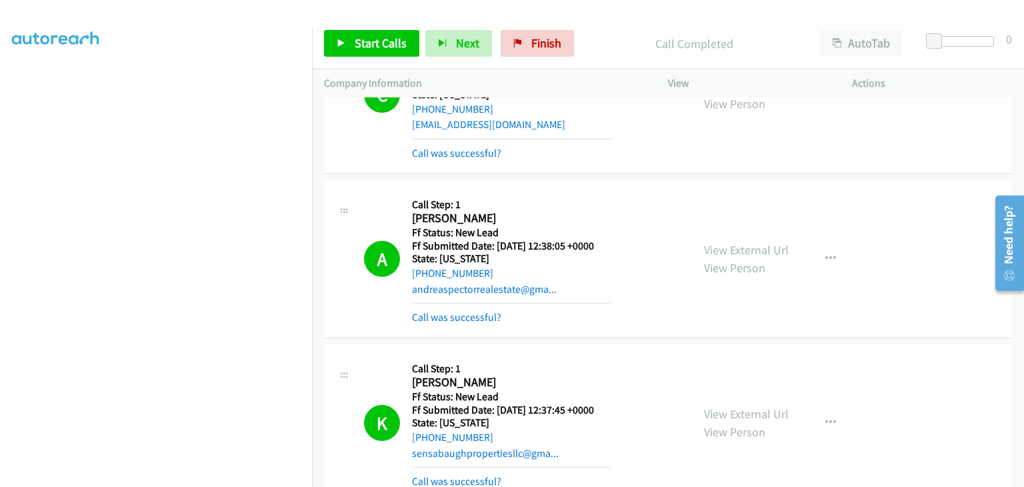
scroll to position [161, 0]
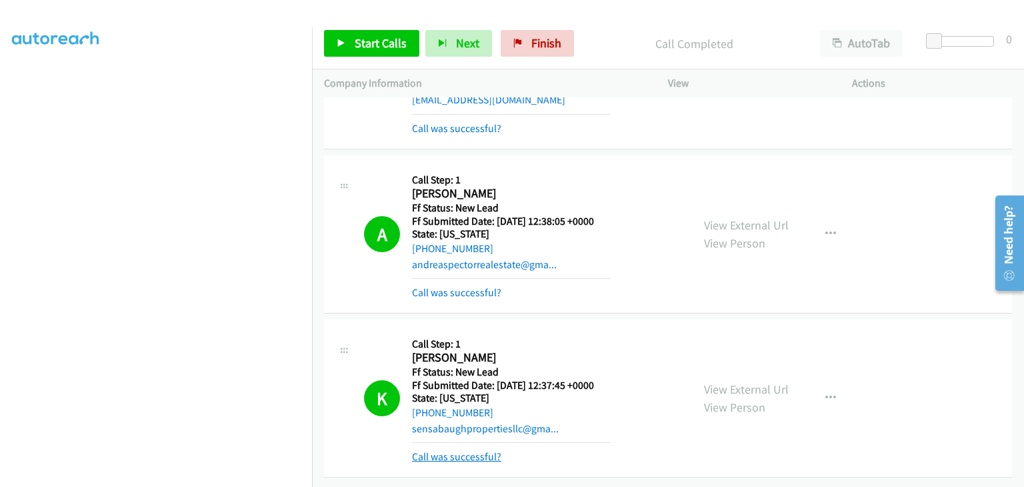
click at [485, 450] on link "Call was successful?" at bounding box center [456, 456] width 89 height 13
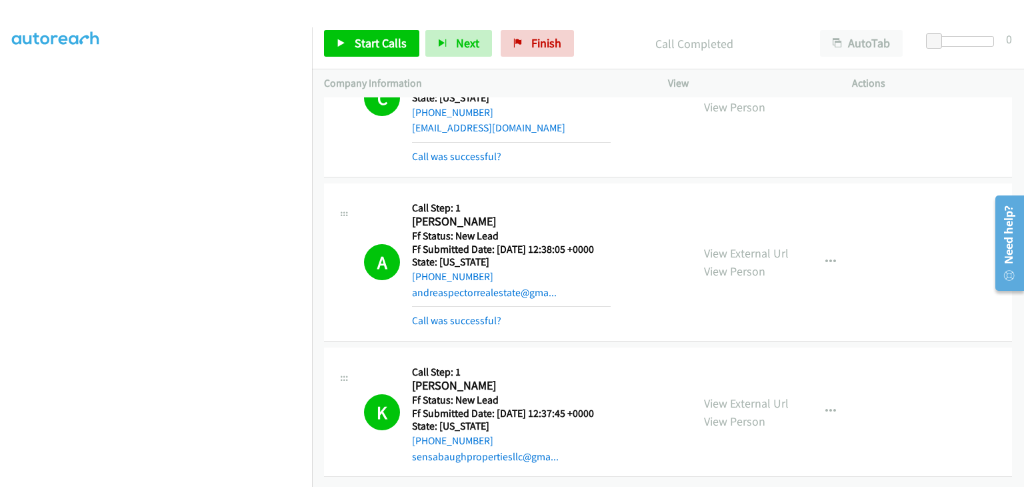
scroll to position [133, 0]
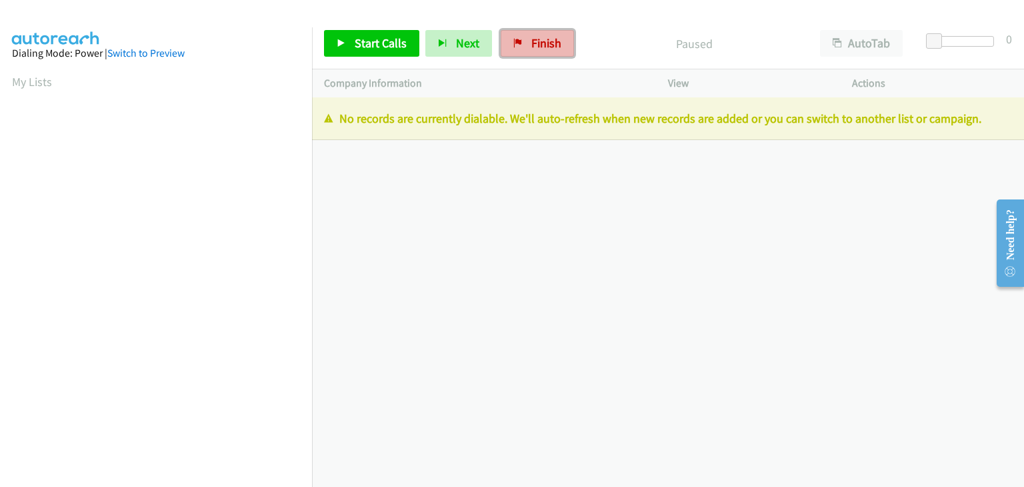
click at [535, 43] on span "Finish" at bounding box center [546, 42] width 30 height 15
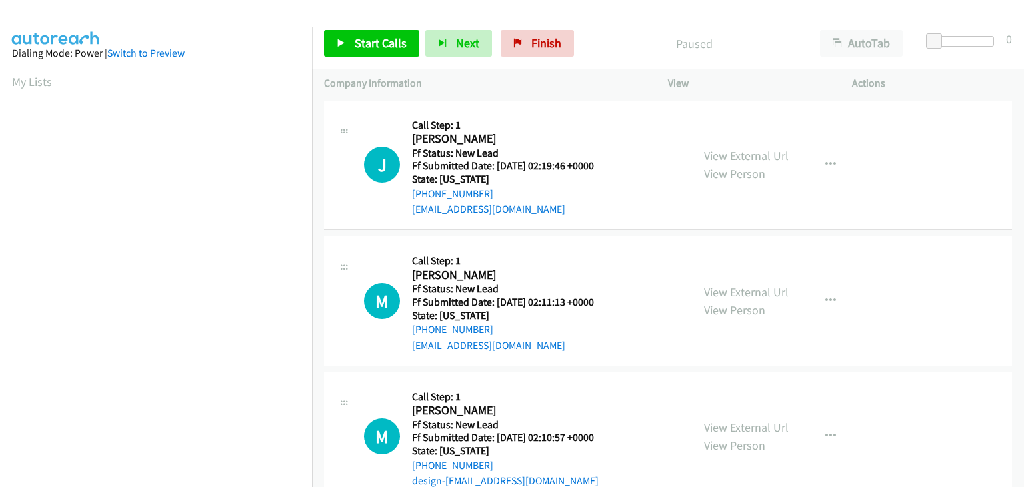
click at [757, 151] on link "View External Url" at bounding box center [746, 155] width 85 height 15
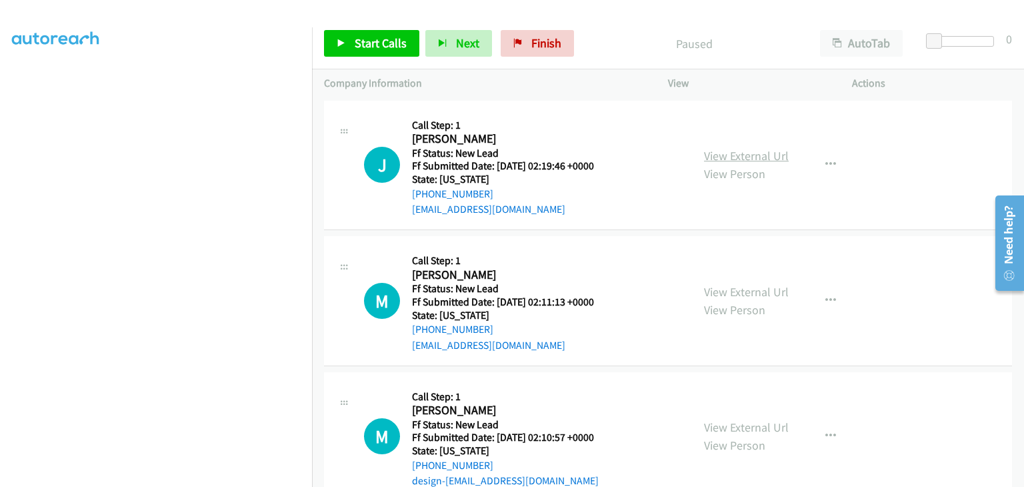
click at [749, 155] on link "View External Url" at bounding box center [746, 155] width 85 height 15
click at [357, 36] on span "Start Calls" at bounding box center [381, 42] width 52 height 15
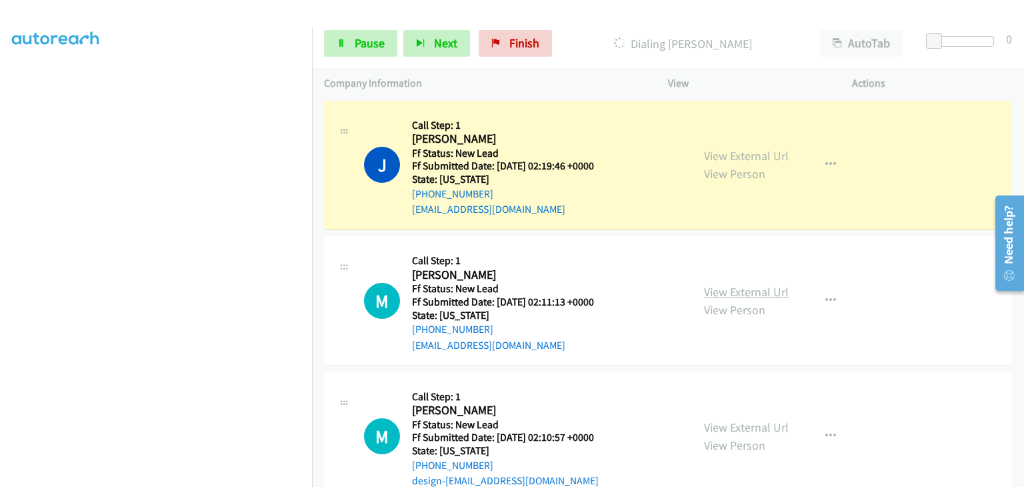
click at [718, 287] on link "View External Url" at bounding box center [746, 291] width 85 height 15
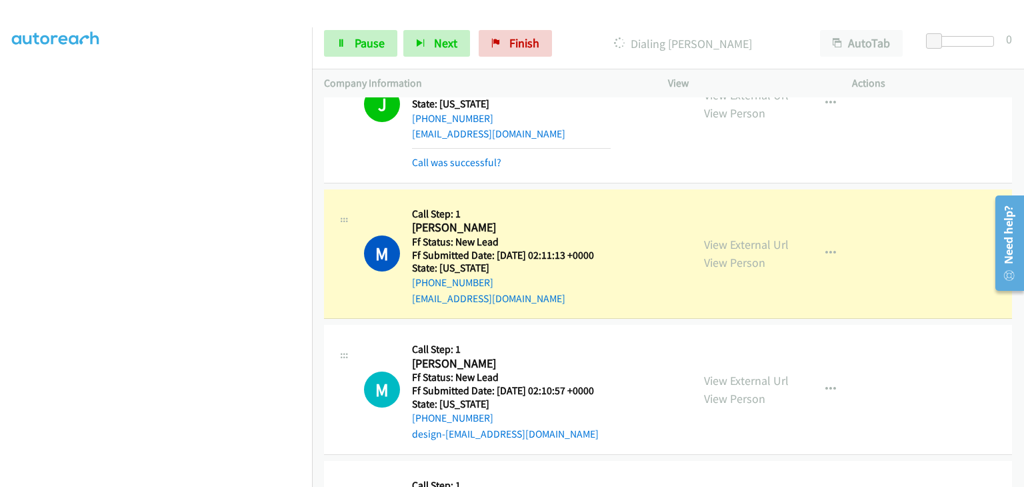
scroll to position [133, 0]
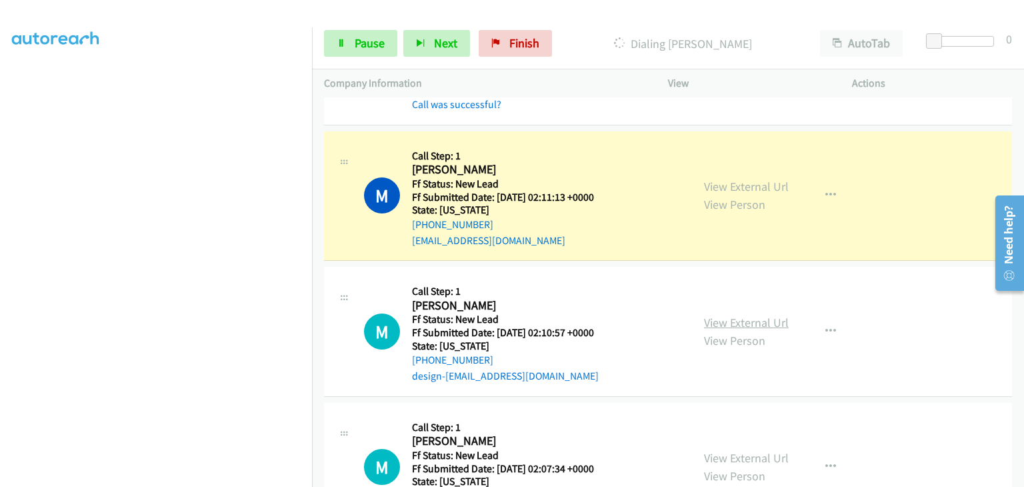
click at [721, 321] on link "View External Url" at bounding box center [746, 322] width 85 height 15
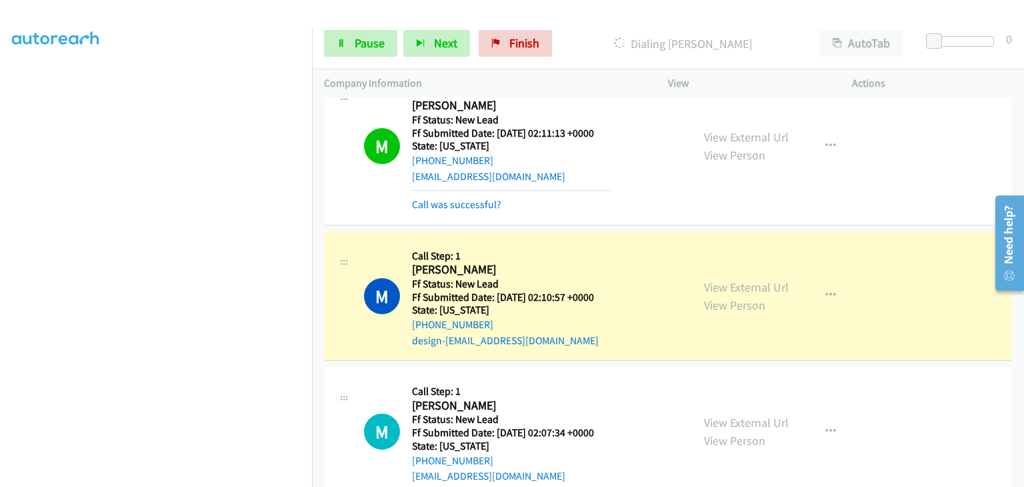
scroll to position [267, 0]
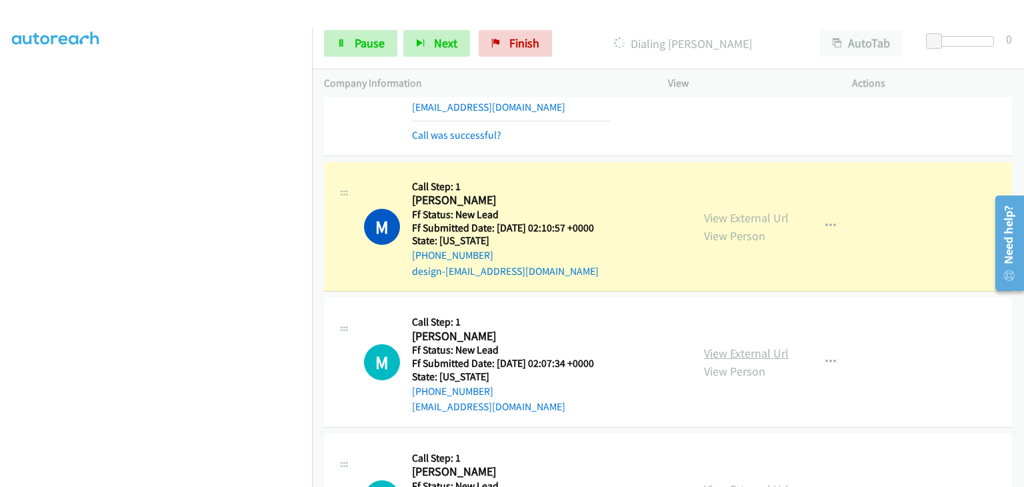
click at [720, 349] on link "View External Url" at bounding box center [746, 352] width 85 height 15
click at [372, 41] on span "Pause" at bounding box center [370, 42] width 30 height 15
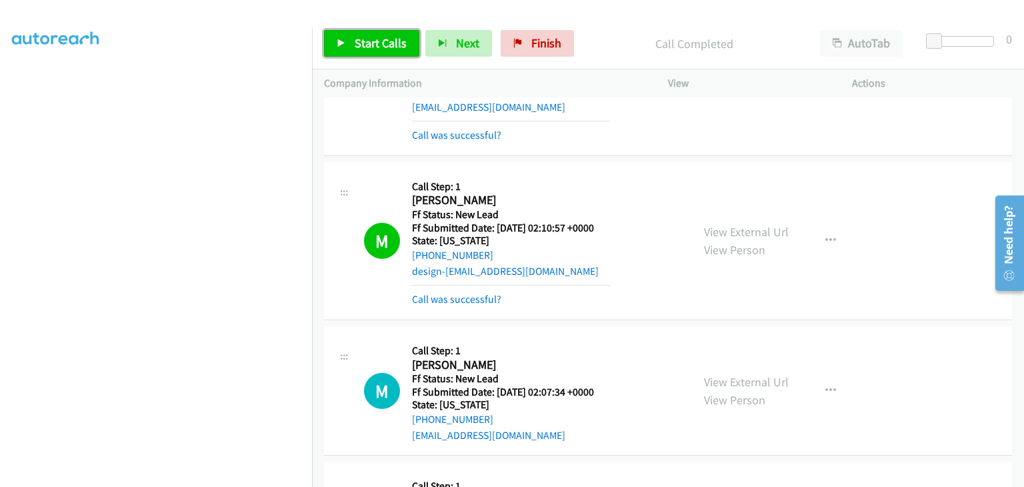
click at [384, 38] on span "Start Calls" at bounding box center [381, 42] width 52 height 15
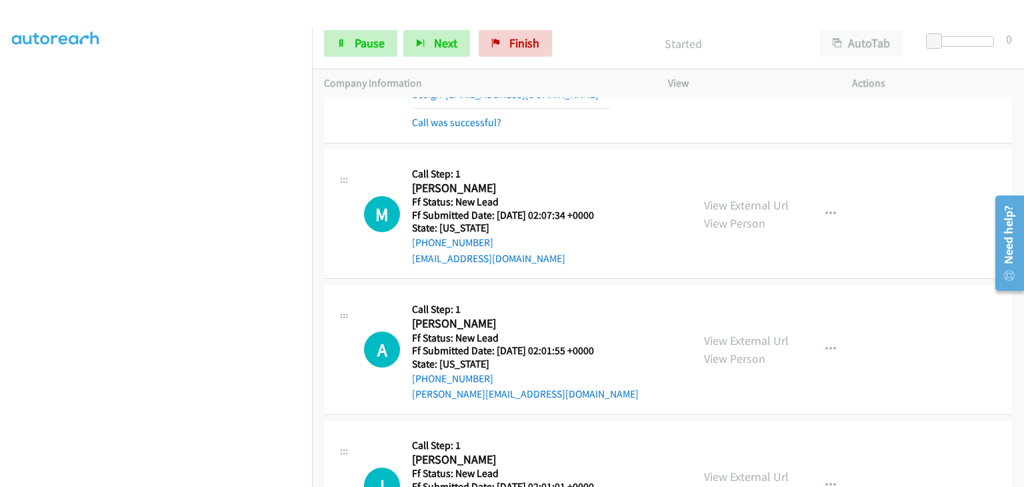
scroll to position [467, 0]
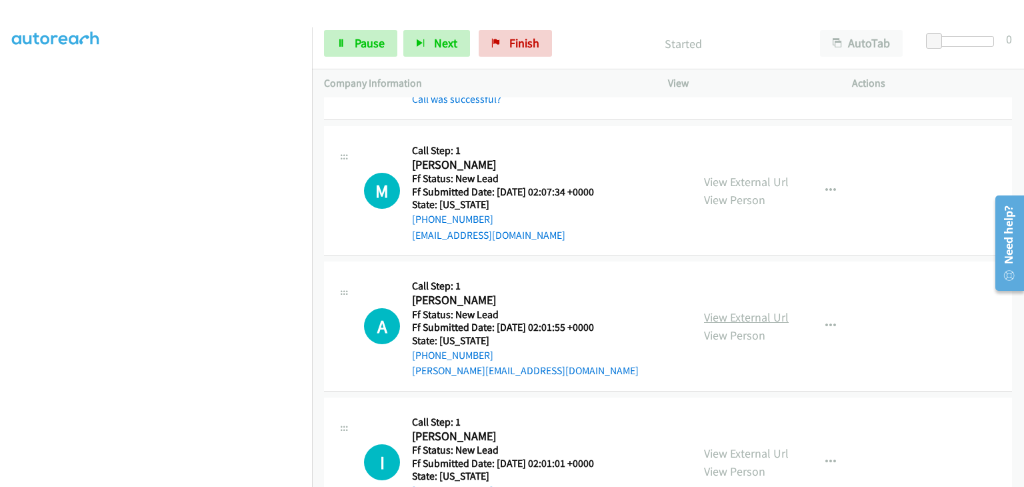
click at [729, 315] on link "View External Url" at bounding box center [746, 316] width 85 height 15
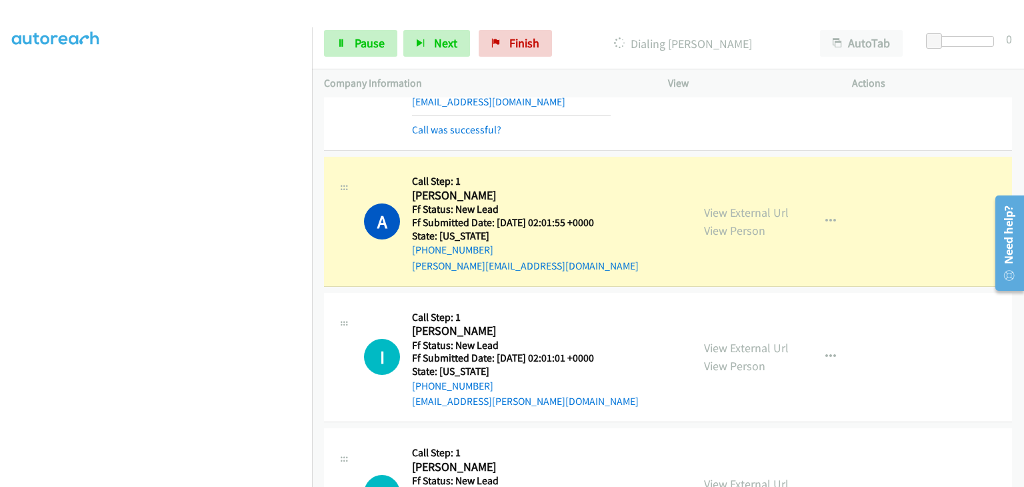
scroll to position [667, 0]
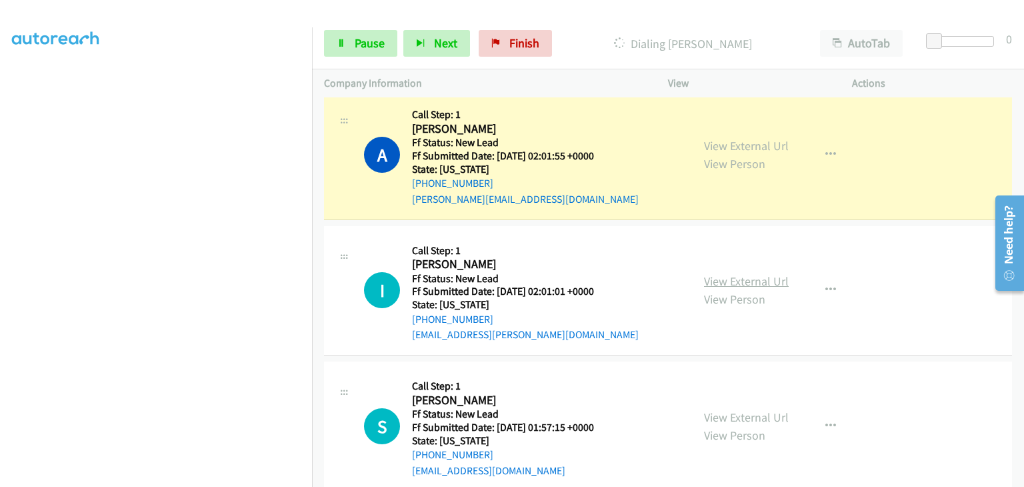
click at [726, 277] on link "View External Url" at bounding box center [746, 280] width 85 height 15
click at [712, 146] on link "View External Url" at bounding box center [746, 145] width 85 height 15
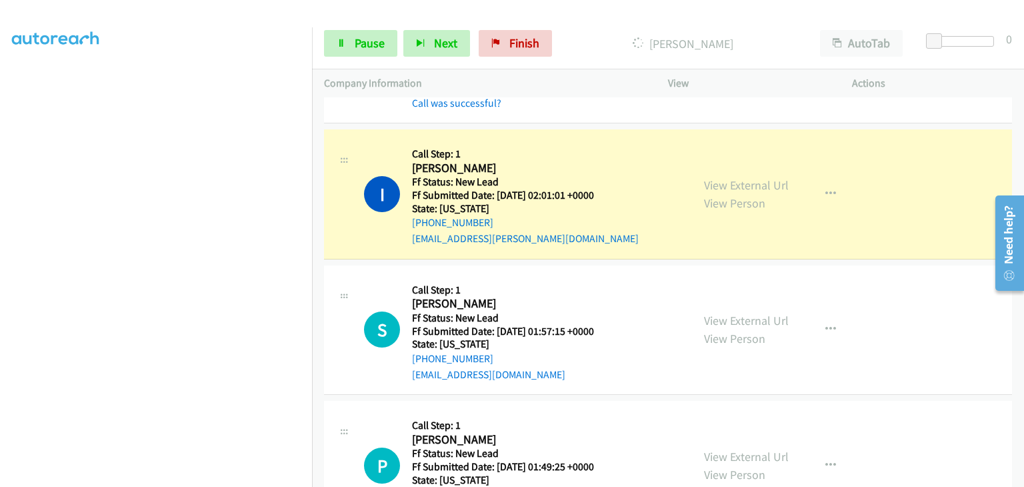
scroll to position [800, 0]
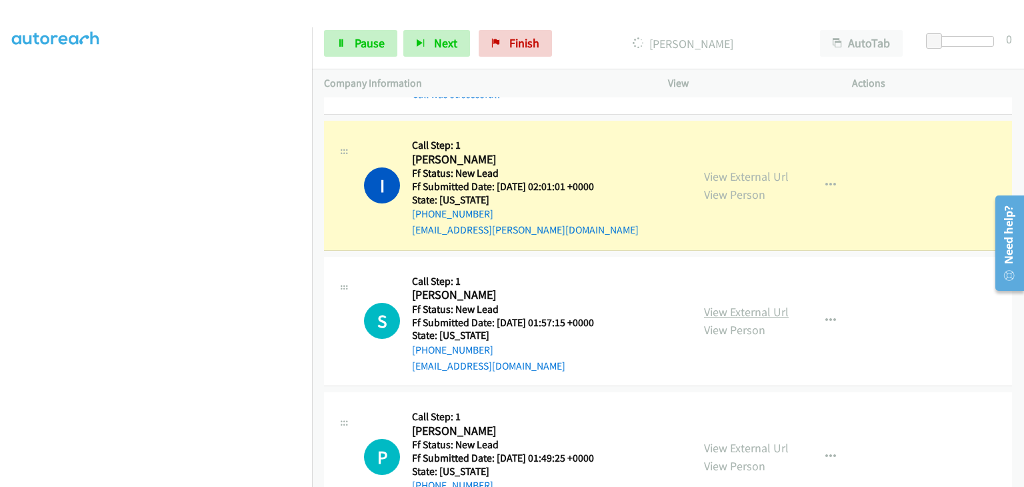
click at [715, 314] on link "View External Url" at bounding box center [746, 311] width 85 height 15
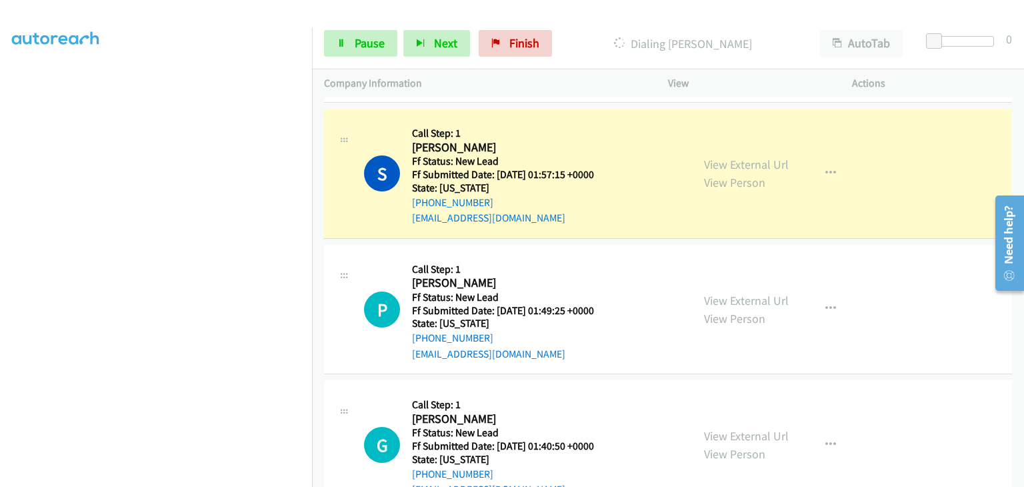
scroll to position [1000, 0]
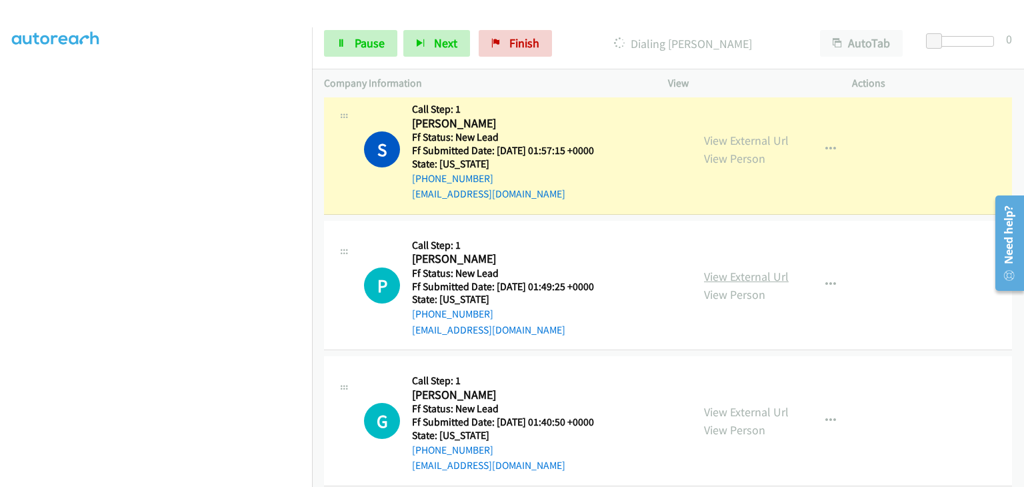
click at [715, 270] on link "View External Url" at bounding box center [746, 276] width 85 height 15
drag, startPoint x: 365, startPoint y: 41, endPoint x: 510, endPoint y: 72, distance: 148.7
click at [365, 41] on span "Pause" at bounding box center [370, 42] width 30 height 15
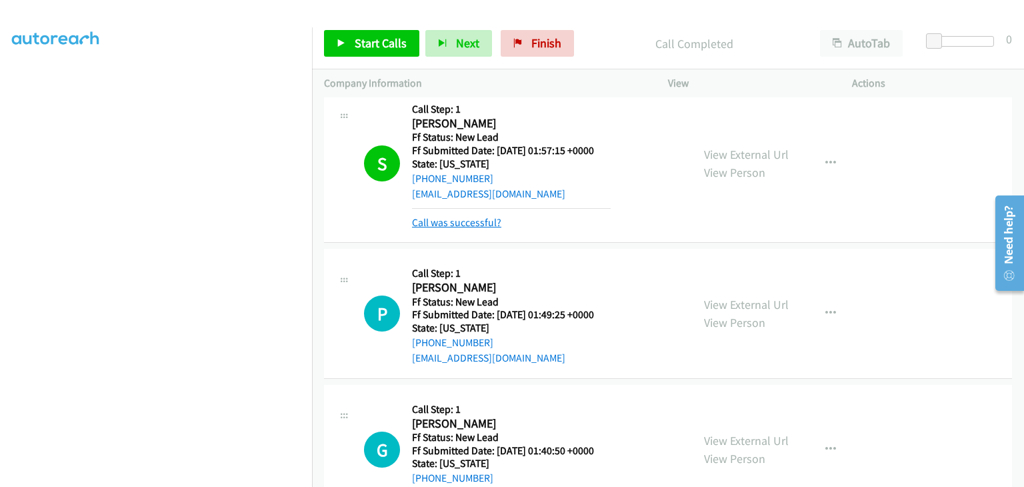
click at [471, 218] on link "Call was successful?" at bounding box center [456, 222] width 89 height 13
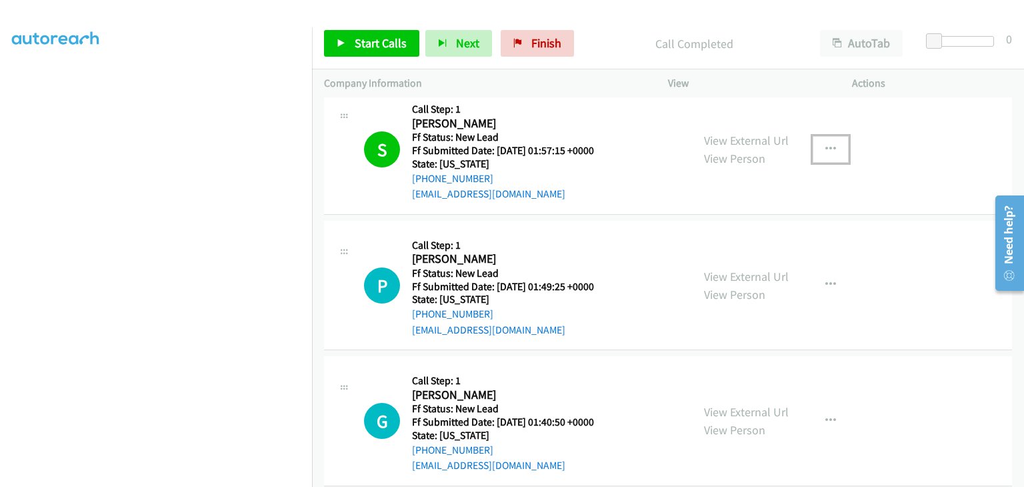
click at [825, 149] on icon "button" at bounding box center [830, 149] width 11 height 11
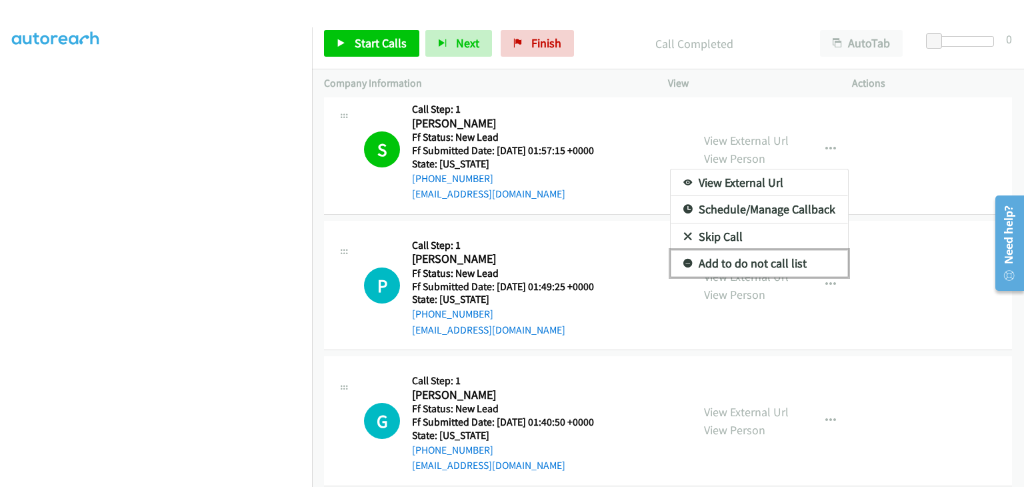
click at [739, 257] on link "Add to do not call list" at bounding box center [759, 263] width 177 height 27
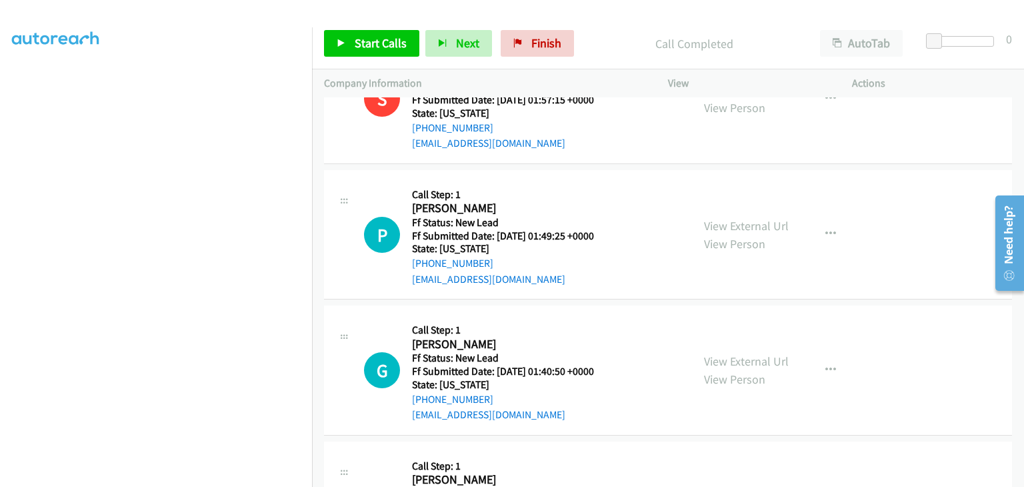
scroll to position [1133, 0]
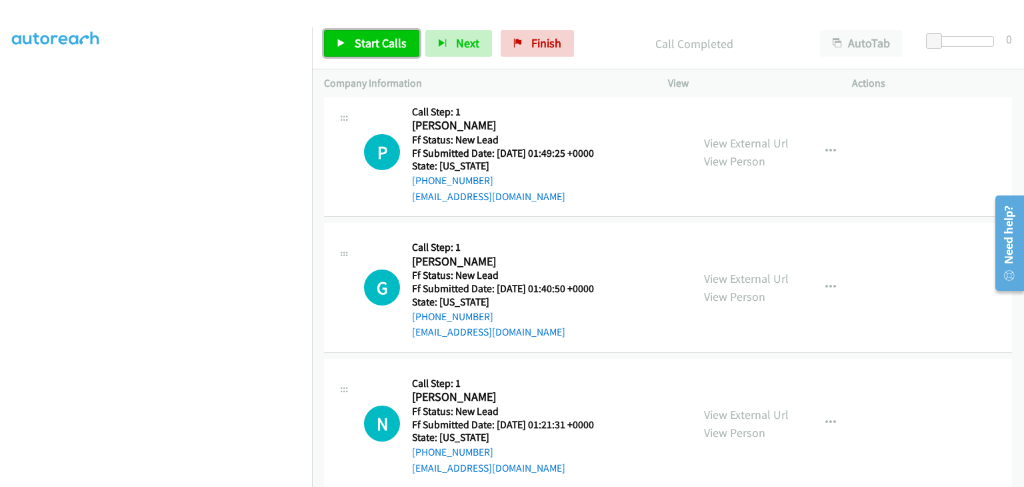
click at [388, 52] on link "Start Calls" at bounding box center [371, 43] width 95 height 27
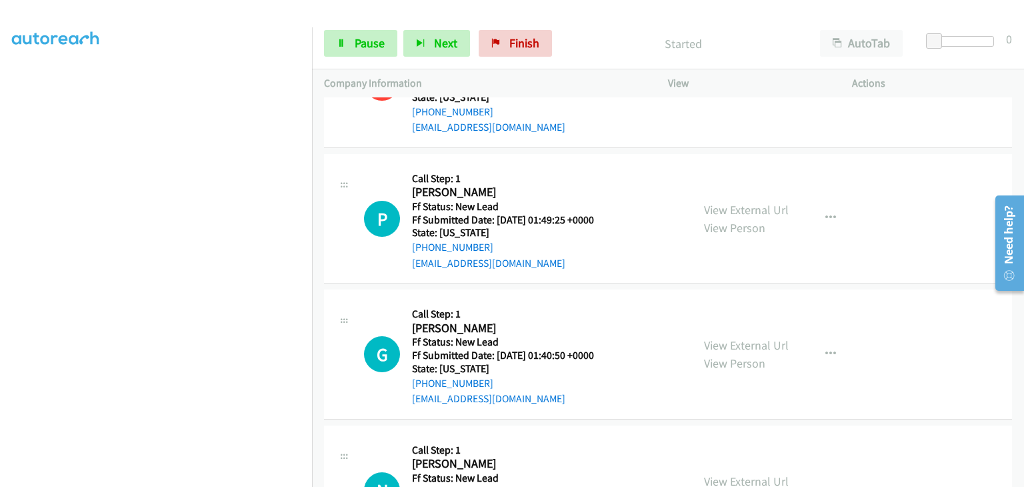
scroll to position [1067, 0]
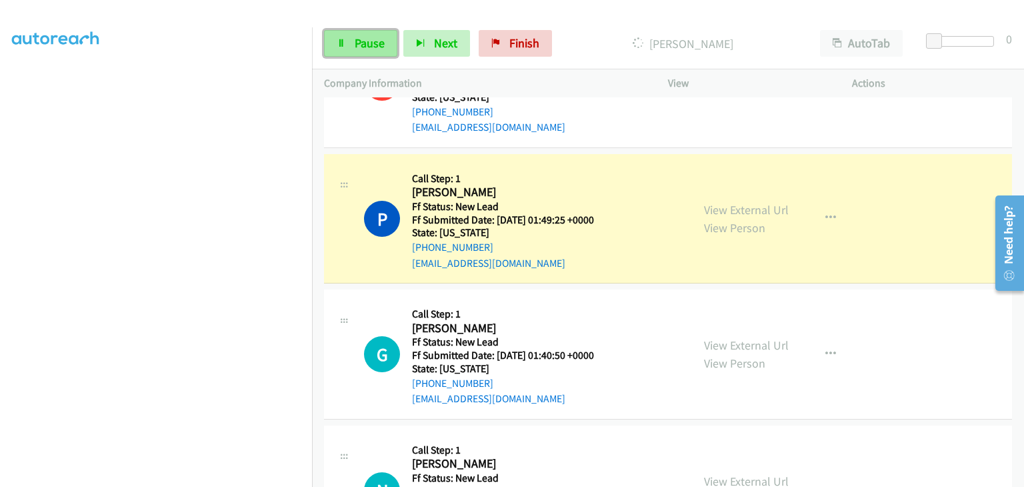
click at [361, 51] on link "Pause" at bounding box center [360, 43] width 73 height 27
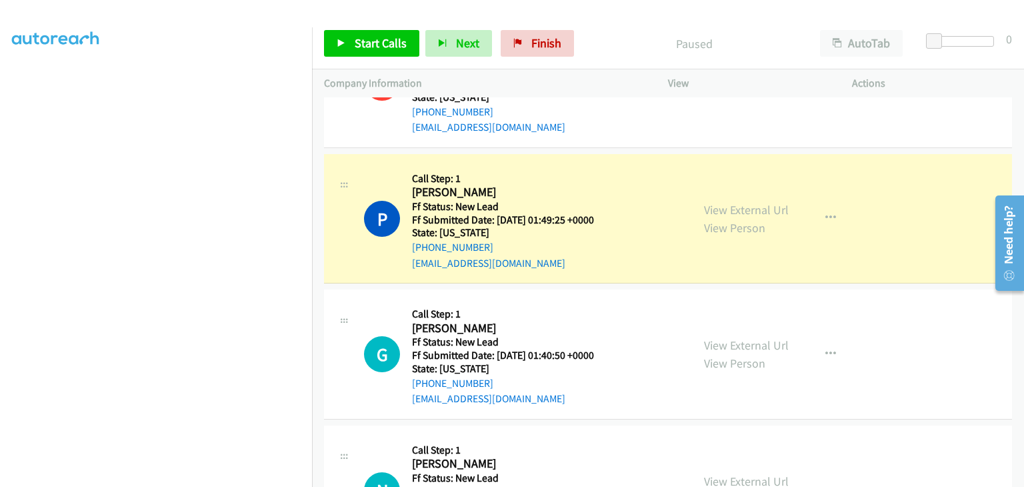
scroll to position [261, 0]
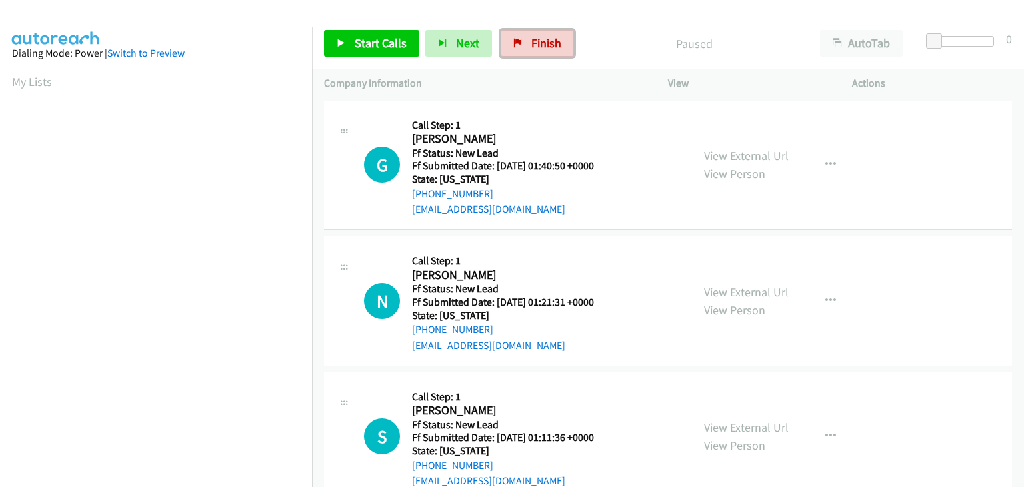
drag, startPoint x: 528, startPoint y: 45, endPoint x: 555, endPoint y: 70, distance: 36.3
click at [531, 45] on span "Finish" at bounding box center [546, 42] width 30 height 15
click at [767, 150] on link "View External Url" at bounding box center [746, 155] width 85 height 15
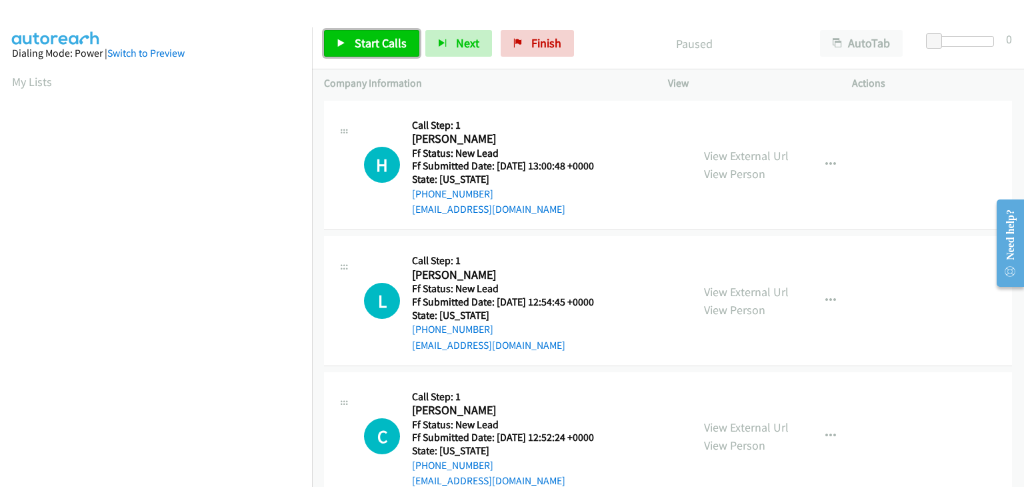
drag, startPoint x: 366, startPoint y: 39, endPoint x: 697, endPoint y: 177, distance: 358.4
click at [366, 39] on span "Start Calls" at bounding box center [381, 42] width 52 height 15
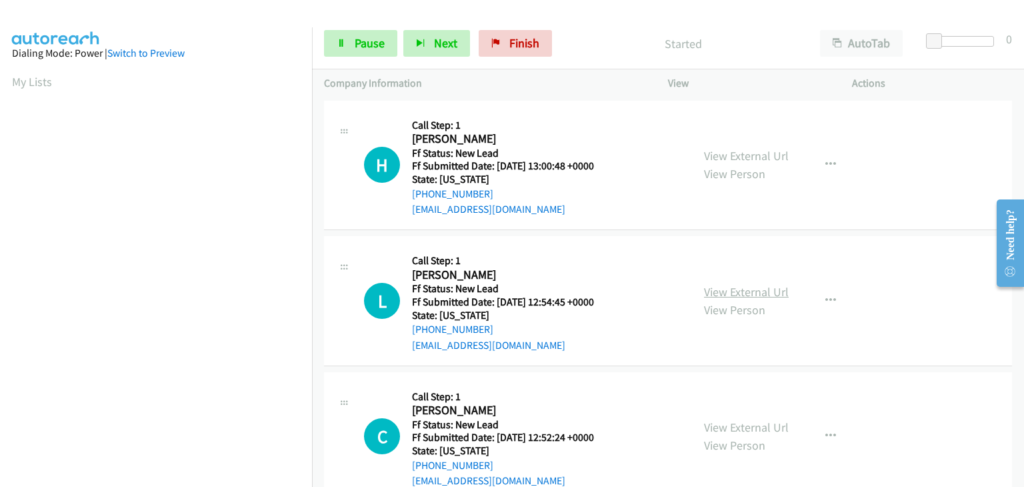
click at [712, 291] on link "View External Url" at bounding box center [746, 291] width 85 height 15
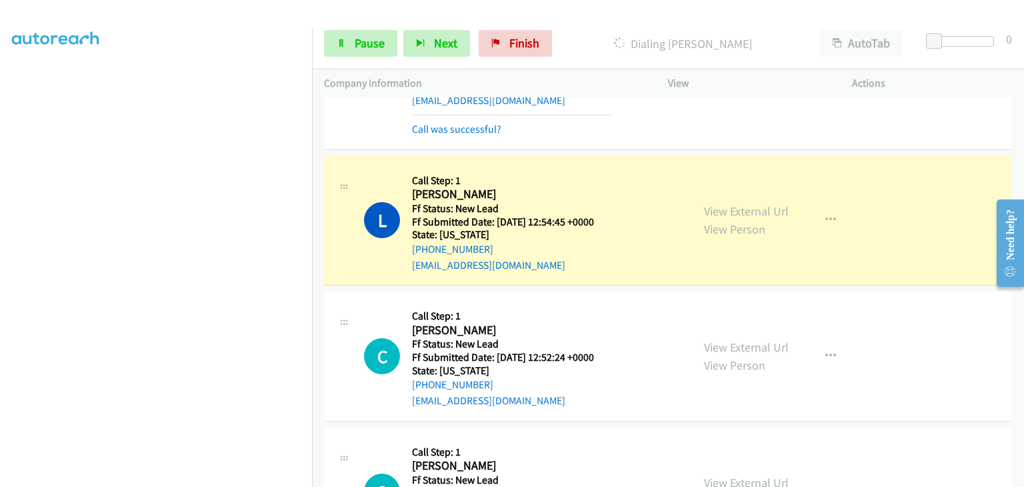
scroll to position [133, 0]
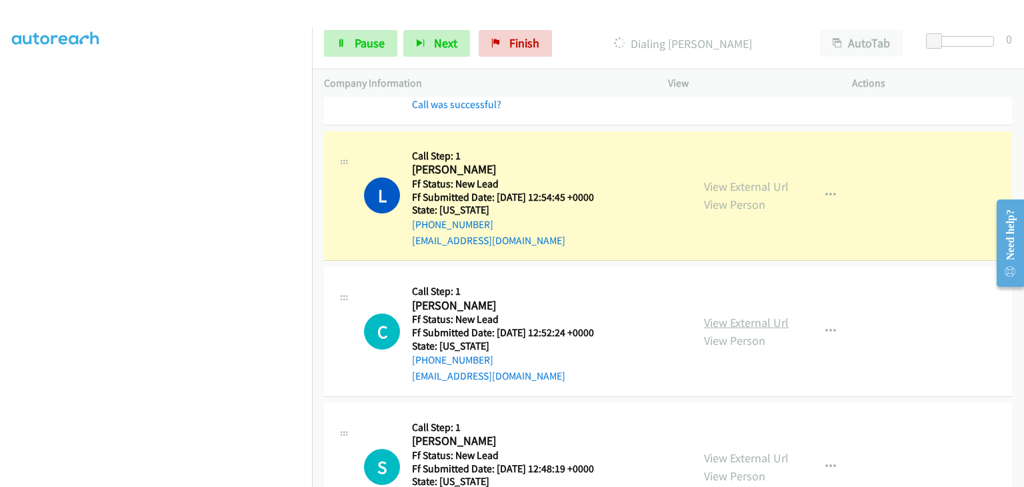
click at [725, 316] on link "View External Url" at bounding box center [746, 322] width 85 height 15
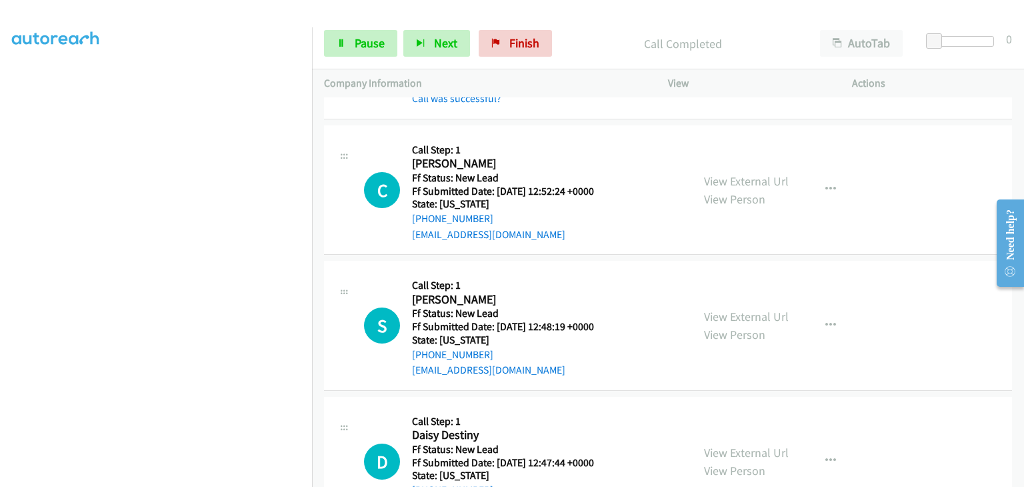
scroll to position [333, 0]
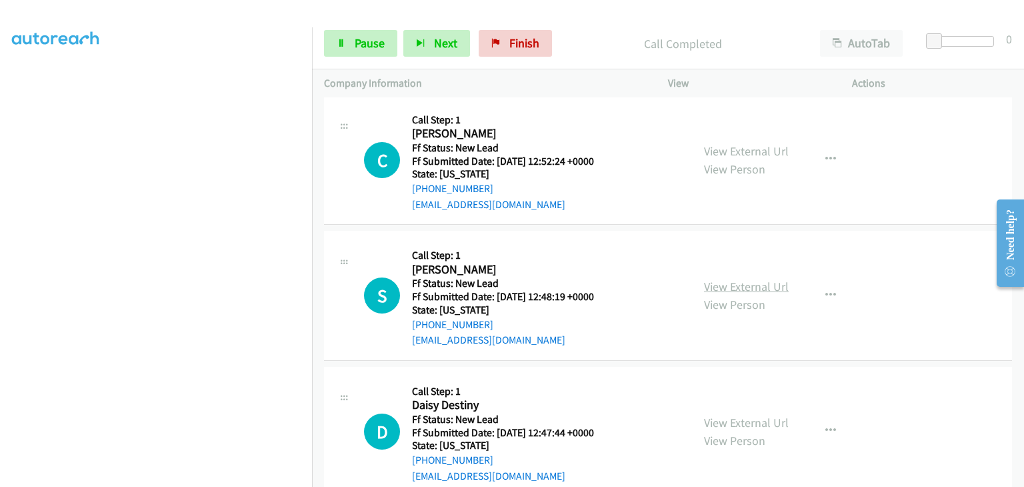
click at [736, 287] on link "View External Url" at bounding box center [746, 286] width 85 height 15
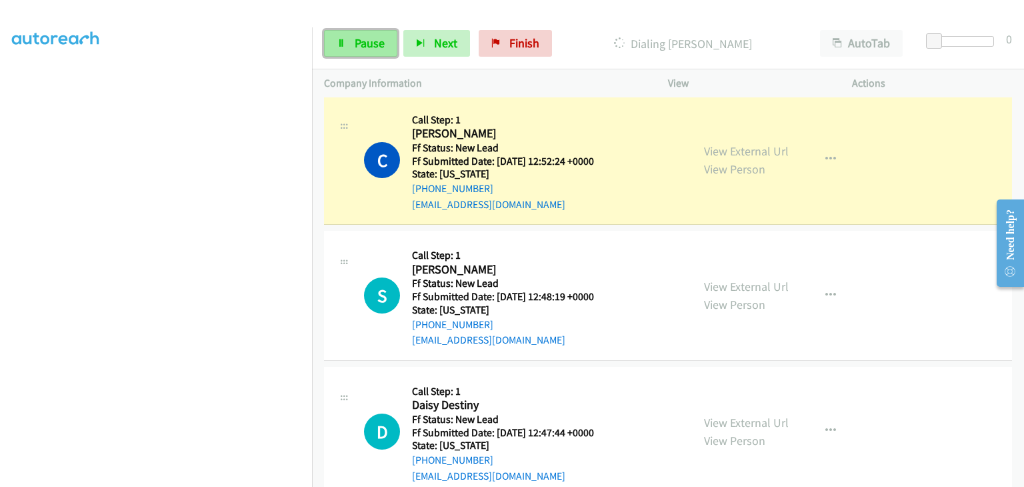
click at [380, 41] on span "Pause" at bounding box center [370, 42] width 30 height 15
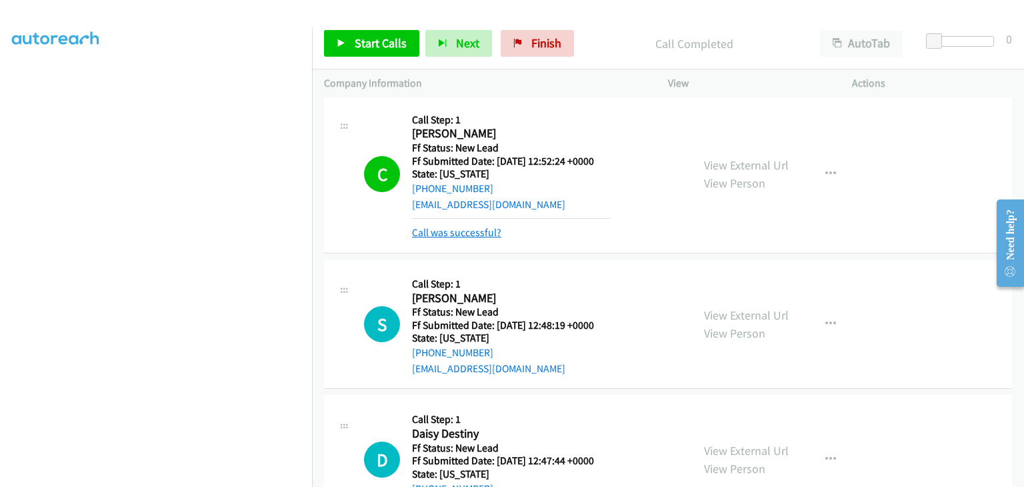
click at [456, 234] on link "Call was successful?" at bounding box center [456, 232] width 89 height 13
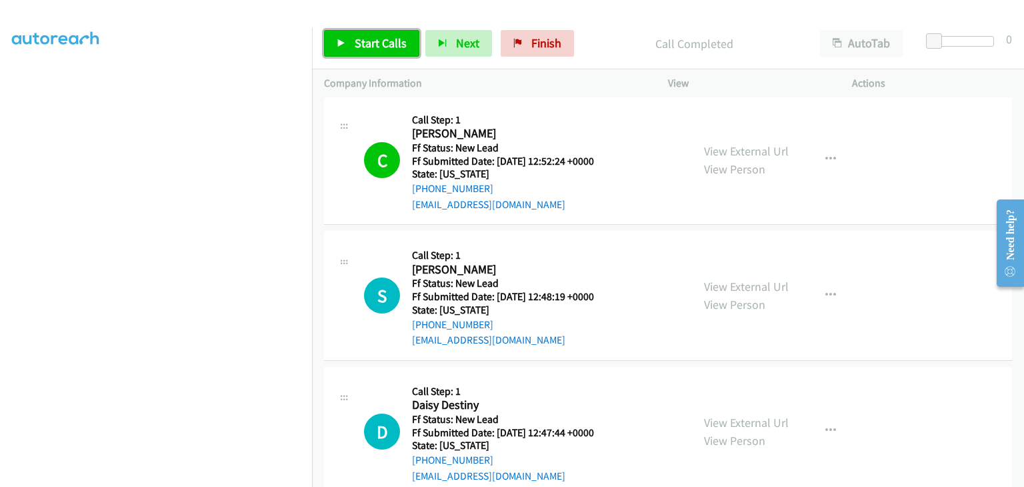
click at [393, 45] on span "Start Calls" at bounding box center [381, 42] width 52 height 15
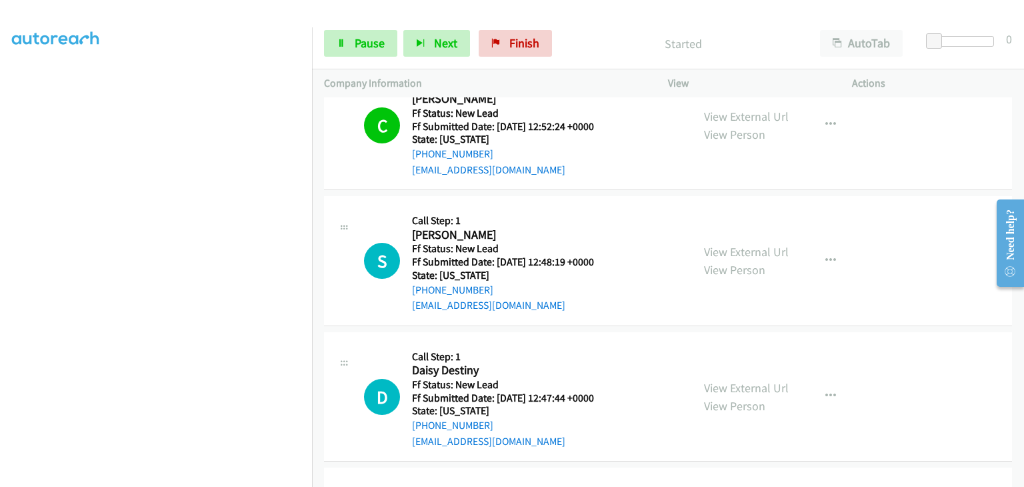
scroll to position [400, 0]
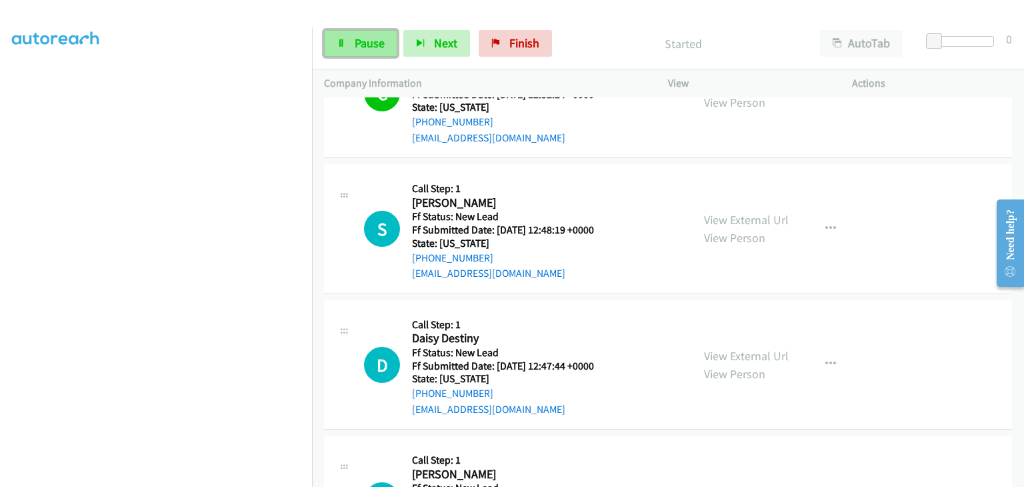
click at [389, 49] on link "Pause" at bounding box center [360, 43] width 73 height 27
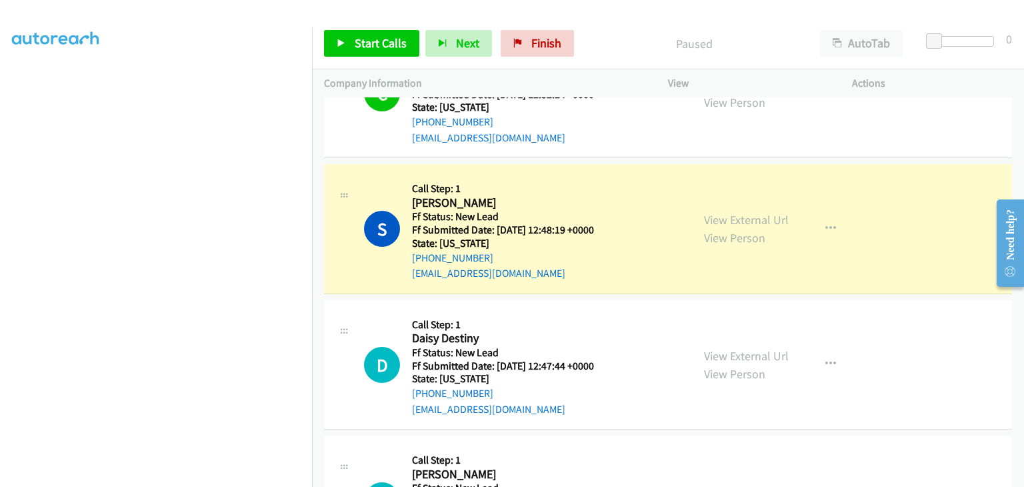
scroll to position [261, 0]
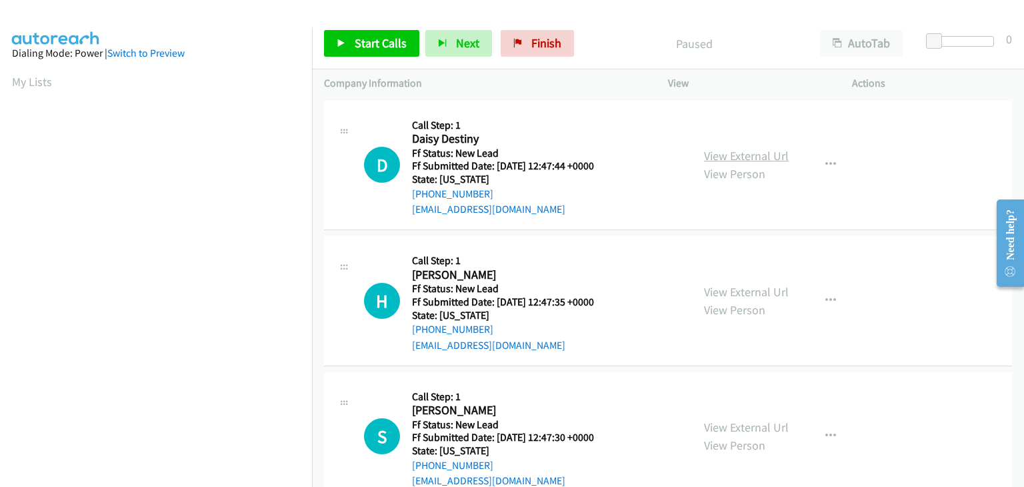
click at [749, 161] on link "View External Url" at bounding box center [746, 155] width 85 height 15
drag, startPoint x: 345, startPoint y: 49, endPoint x: 461, endPoint y: 83, distance: 120.4
click at [345, 49] on link "Start Calls" at bounding box center [371, 43] width 95 height 27
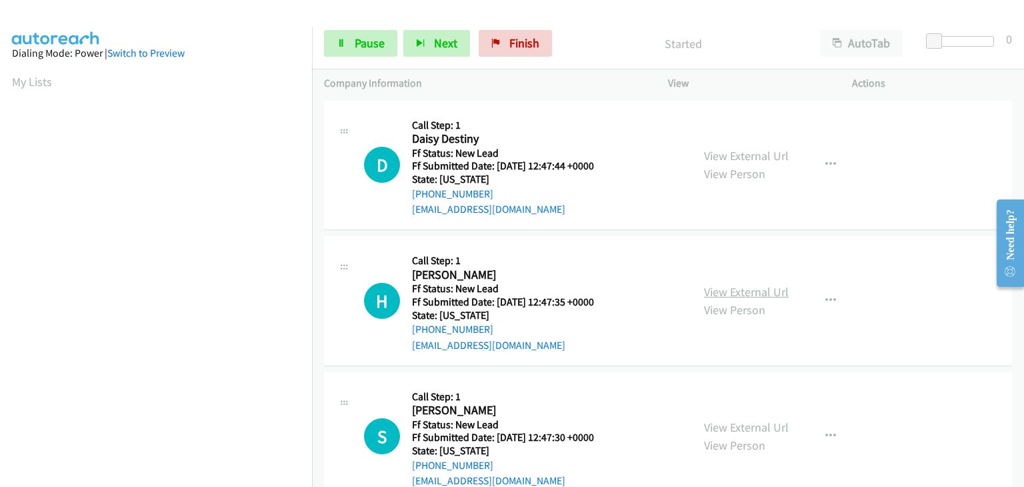
click at [775, 289] on link "View External Url" at bounding box center [746, 291] width 85 height 15
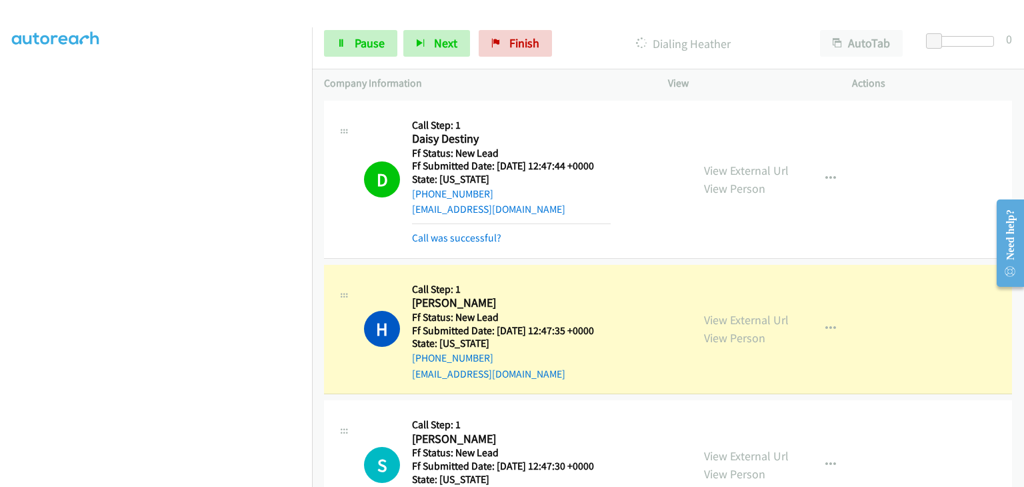
scroll to position [62, 0]
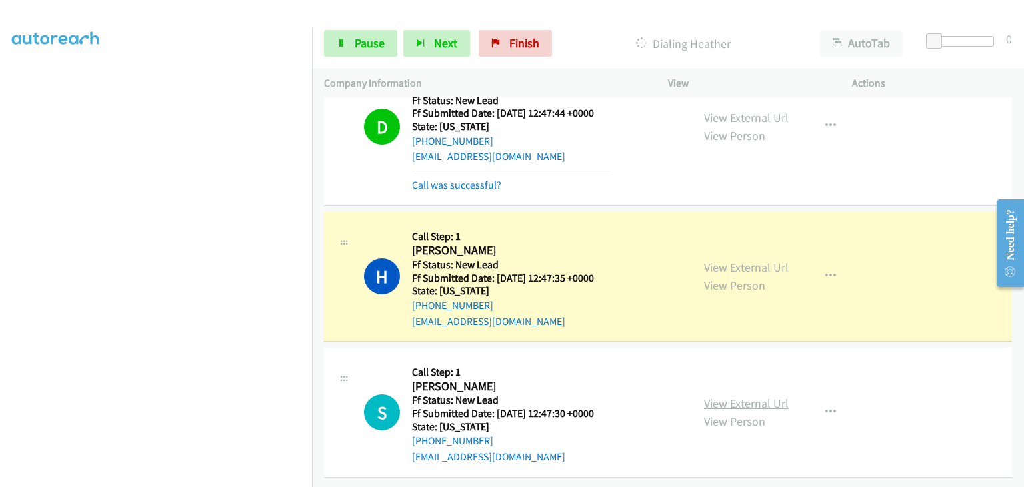
click at [755, 395] on link "View External Url" at bounding box center [746, 402] width 85 height 15
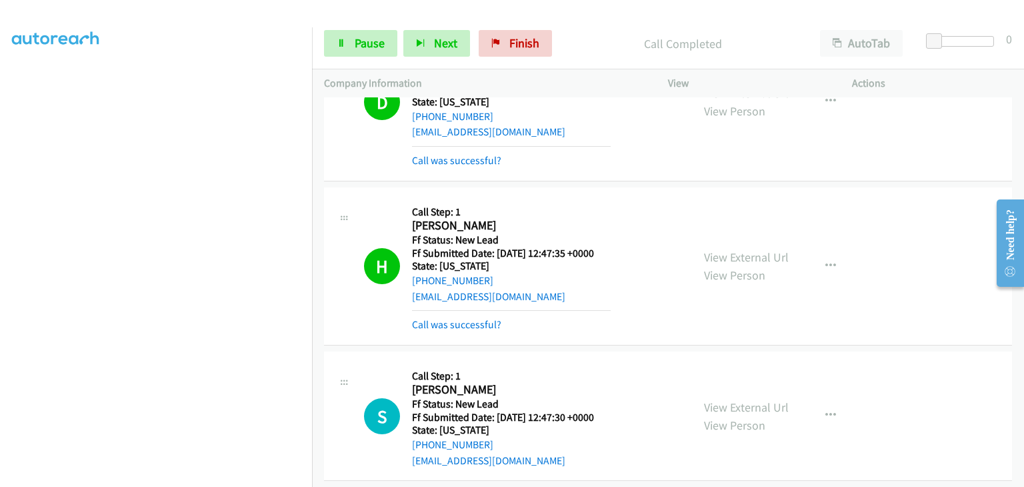
scroll to position [91, 0]
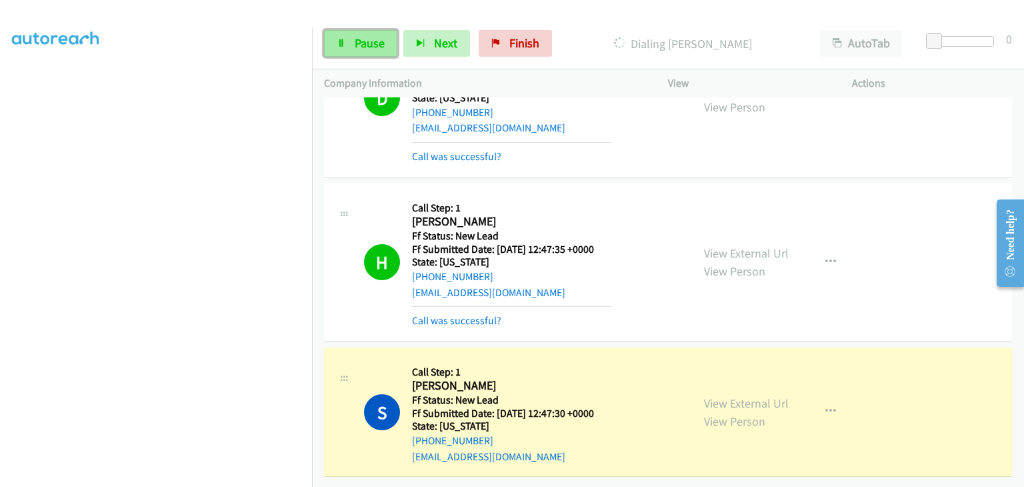
click at [371, 51] on link "Pause" at bounding box center [360, 43] width 73 height 27
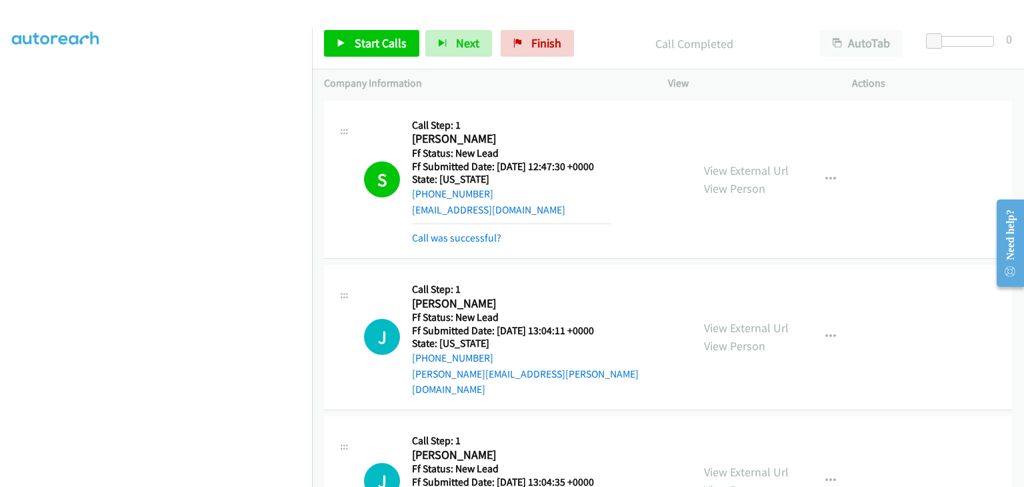
scroll to position [389, 0]
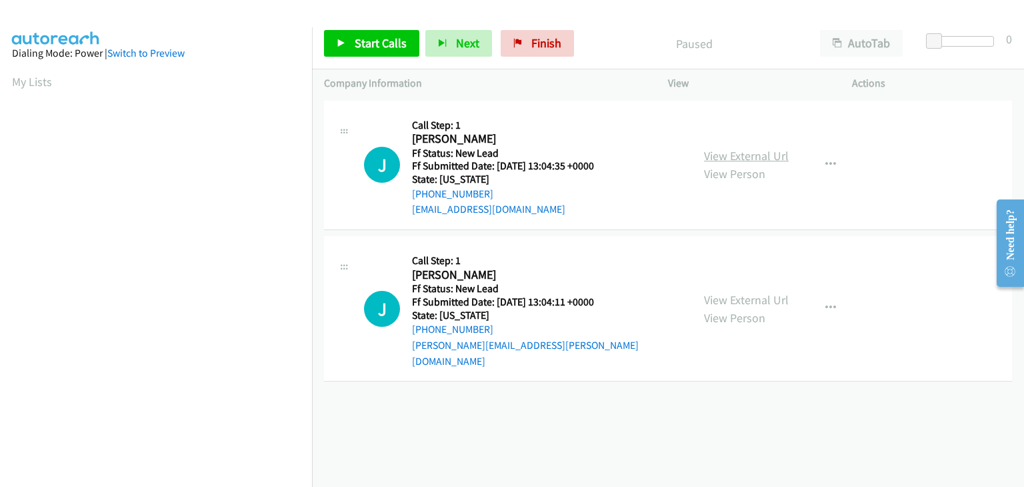
click at [742, 148] on link "View External Url" at bounding box center [746, 155] width 85 height 15
click at [384, 43] on span "Start Calls" at bounding box center [381, 42] width 52 height 15
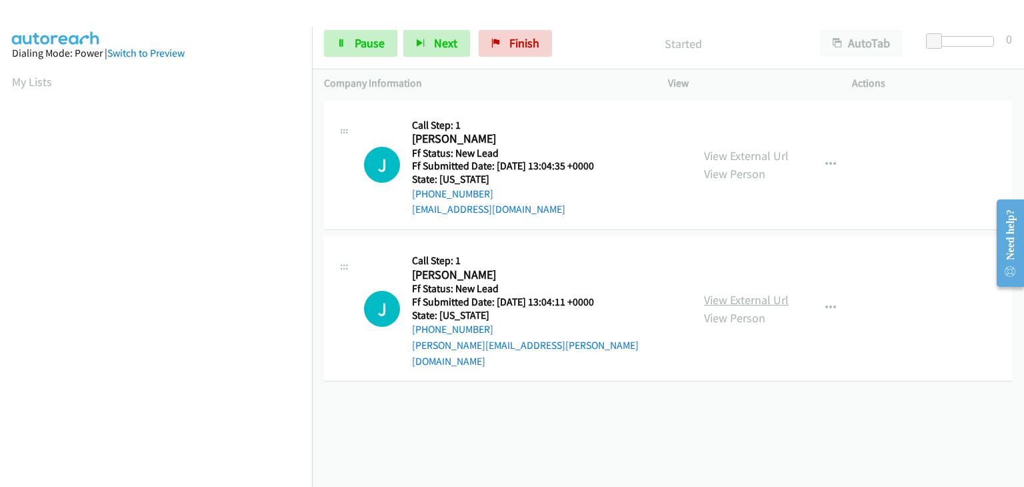
click at [740, 292] on link "View External Url" at bounding box center [746, 299] width 85 height 15
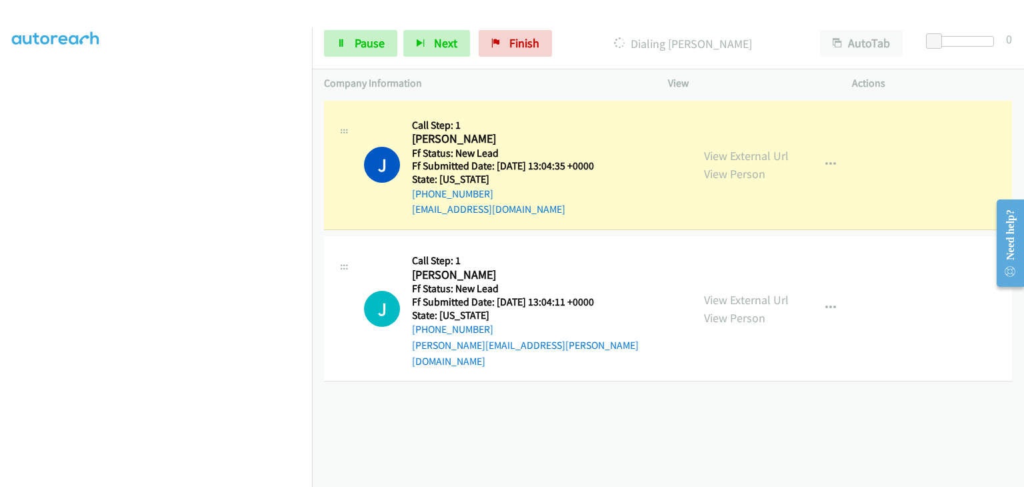
scroll to position [261, 0]
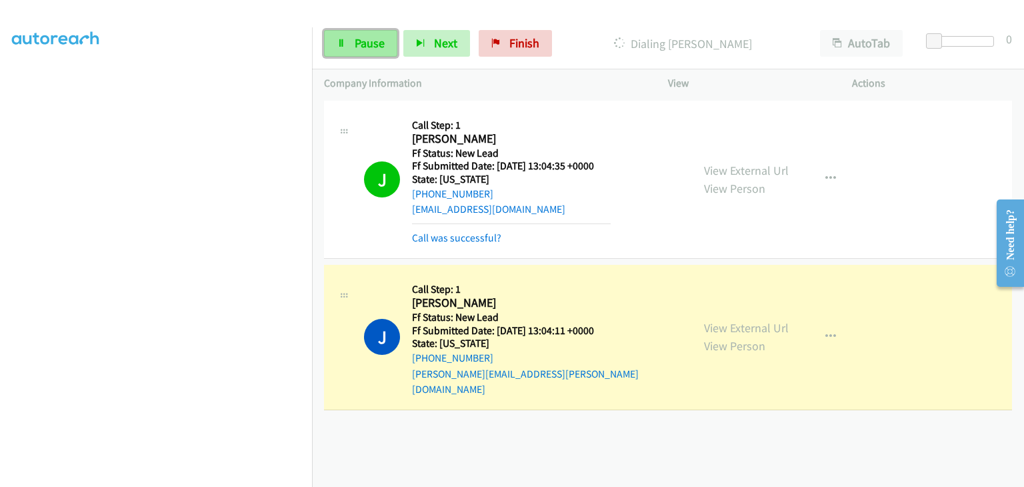
click at [365, 40] on span "Pause" at bounding box center [370, 42] width 30 height 15
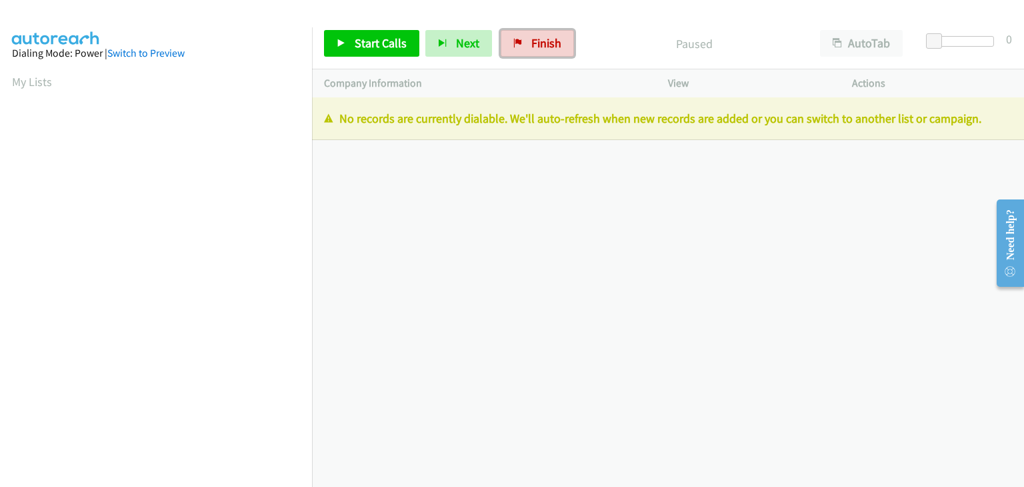
click at [523, 51] on link "Finish" at bounding box center [537, 43] width 73 height 27
click at [543, 34] on link "Finish" at bounding box center [537, 43] width 73 height 27
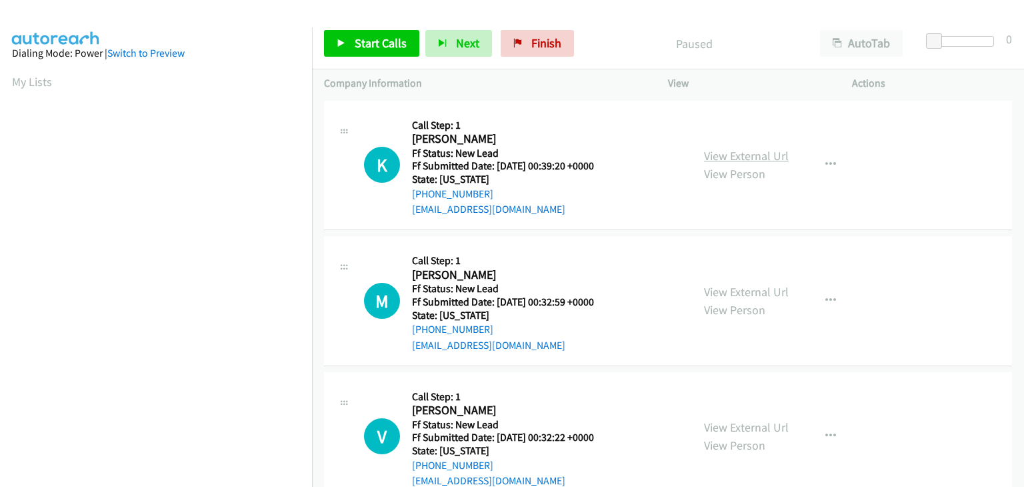
click at [745, 158] on link "View External Url" at bounding box center [746, 155] width 85 height 15
click at [389, 52] on link "Start Calls" at bounding box center [371, 43] width 95 height 27
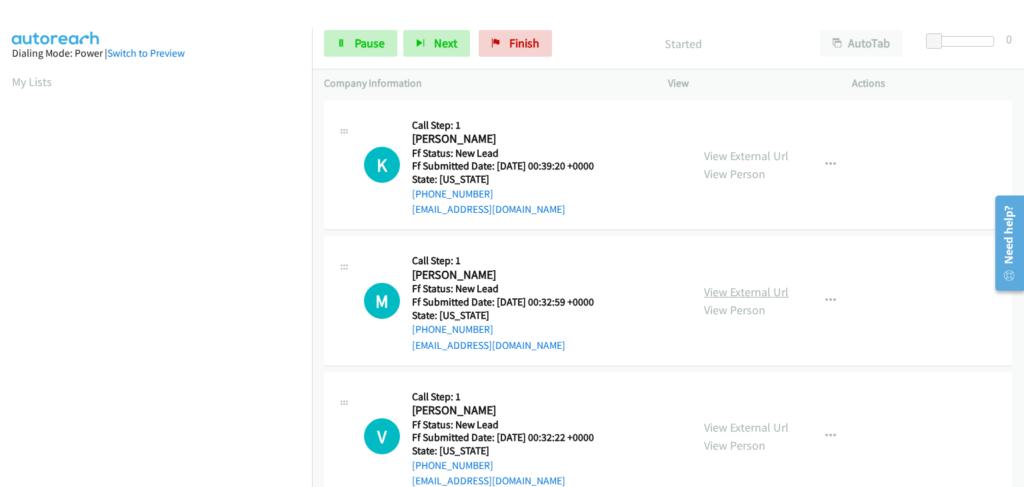
click at [753, 292] on link "View External Url" at bounding box center [746, 291] width 85 height 15
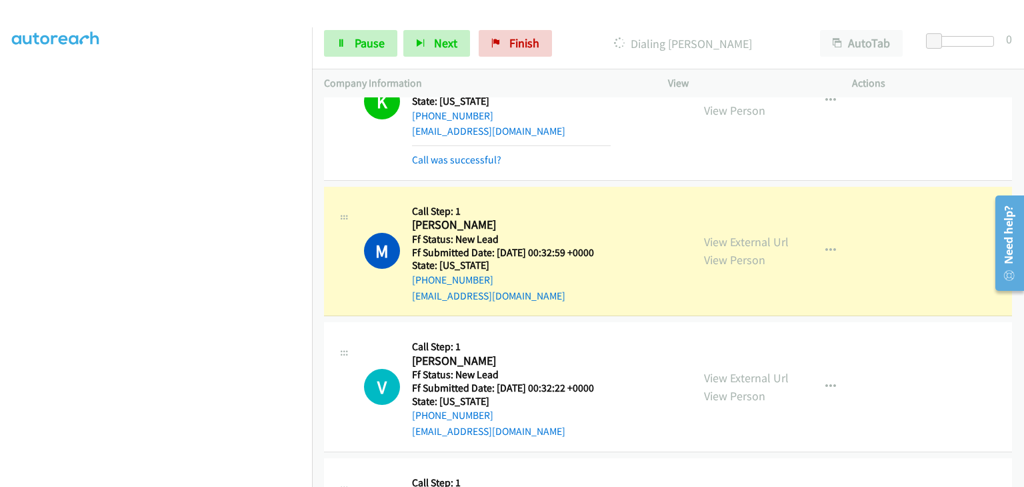
scroll to position [133, 0]
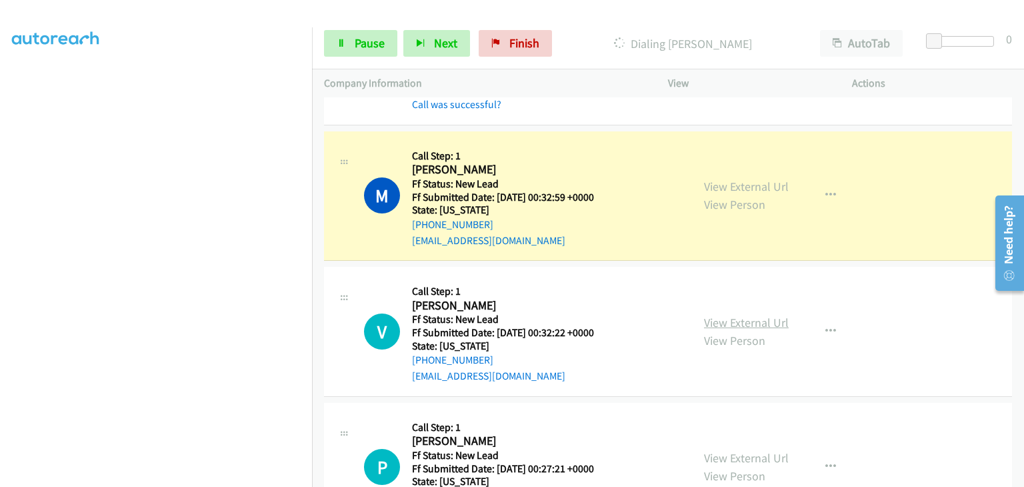
click at [719, 316] on link "View External Url" at bounding box center [746, 322] width 85 height 15
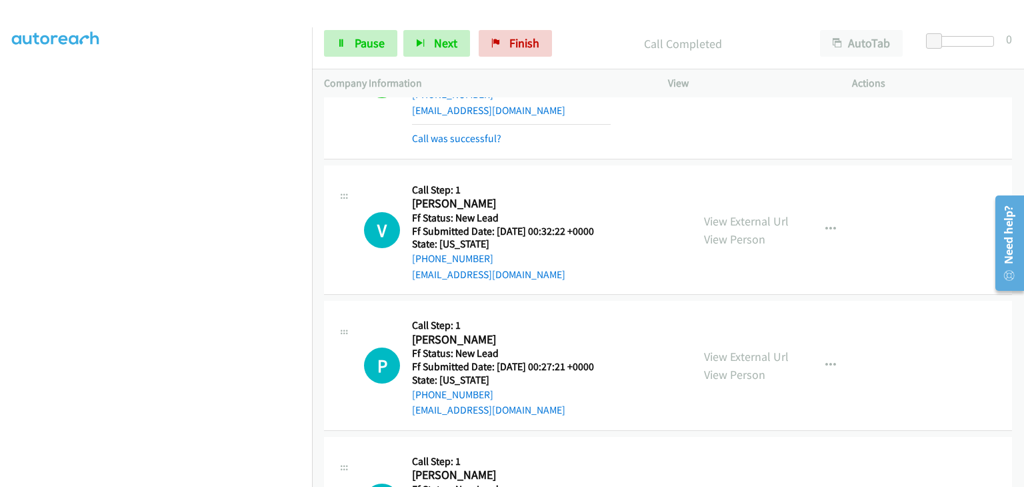
scroll to position [267, 0]
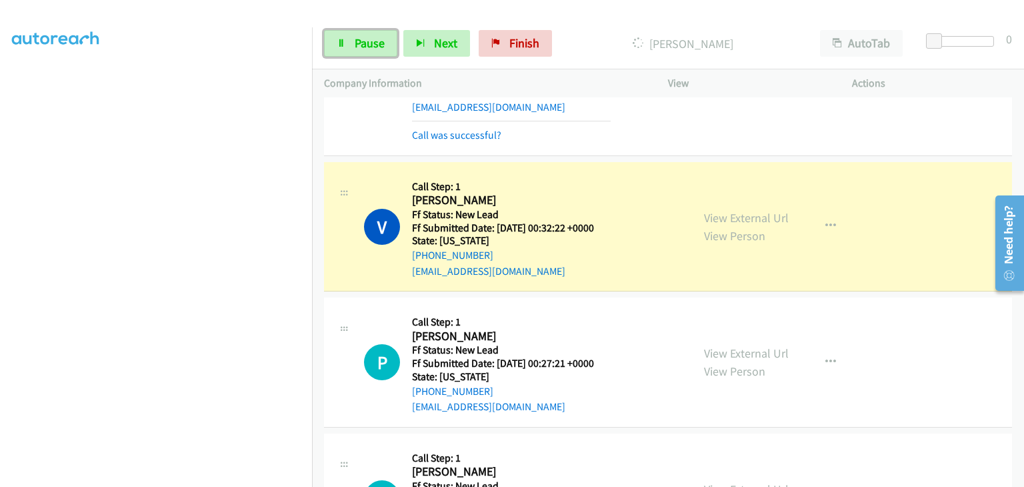
drag, startPoint x: 370, startPoint y: 44, endPoint x: 467, endPoint y: 64, distance: 98.7
click at [370, 44] on span "Pause" at bounding box center [370, 42] width 30 height 15
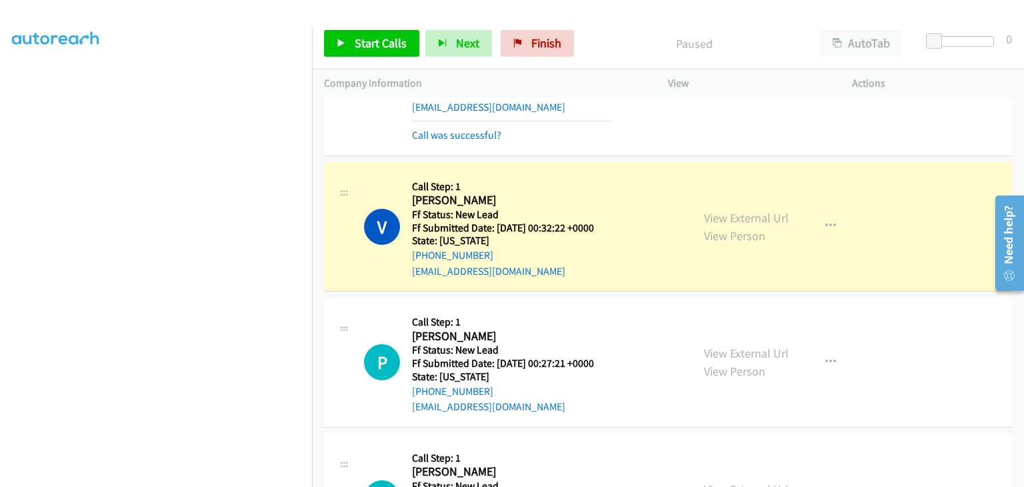
scroll to position [261, 0]
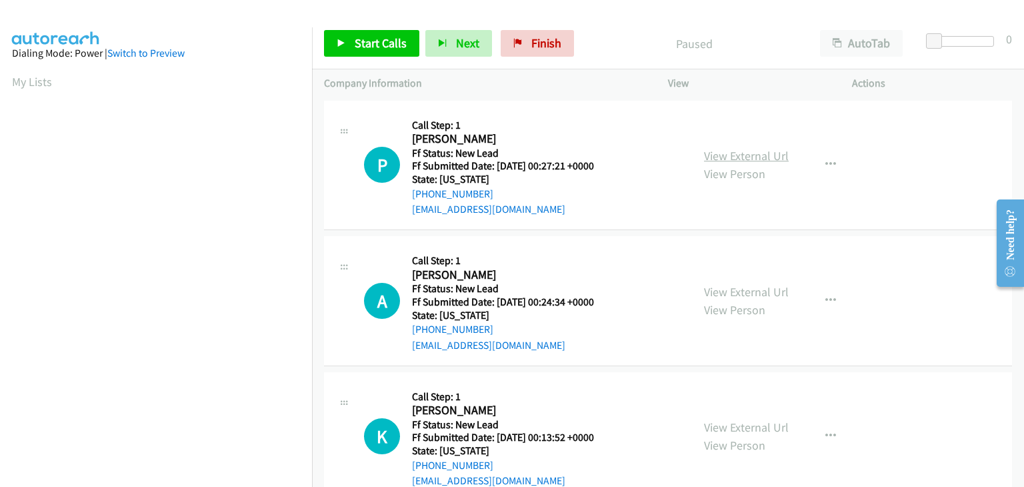
click at [713, 158] on link "View External Url" at bounding box center [746, 155] width 85 height 15
click at [381, 44] on span "Start Calls" at bounding box center [381, 42] width 52 height 15
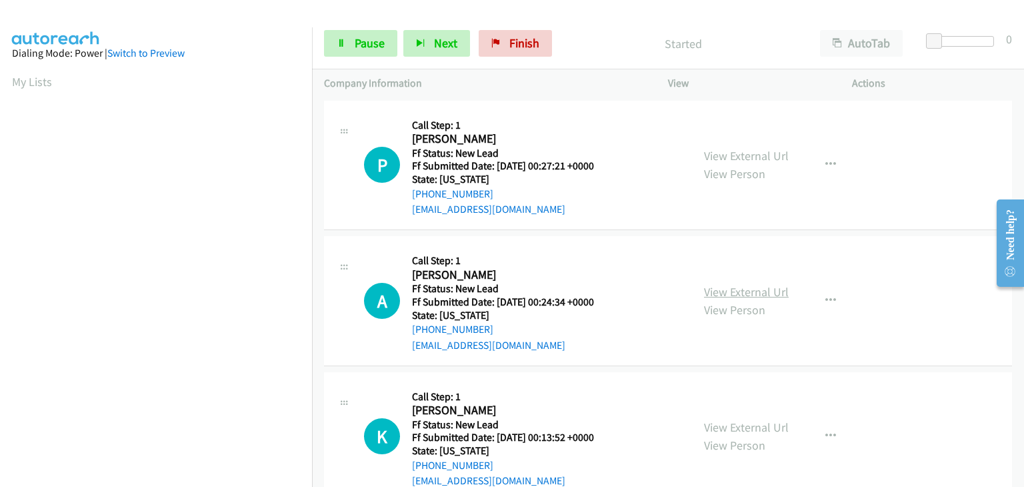
click at [759, 297] on link "View External Url" at bounding box center [746, 291] width 85 height 15
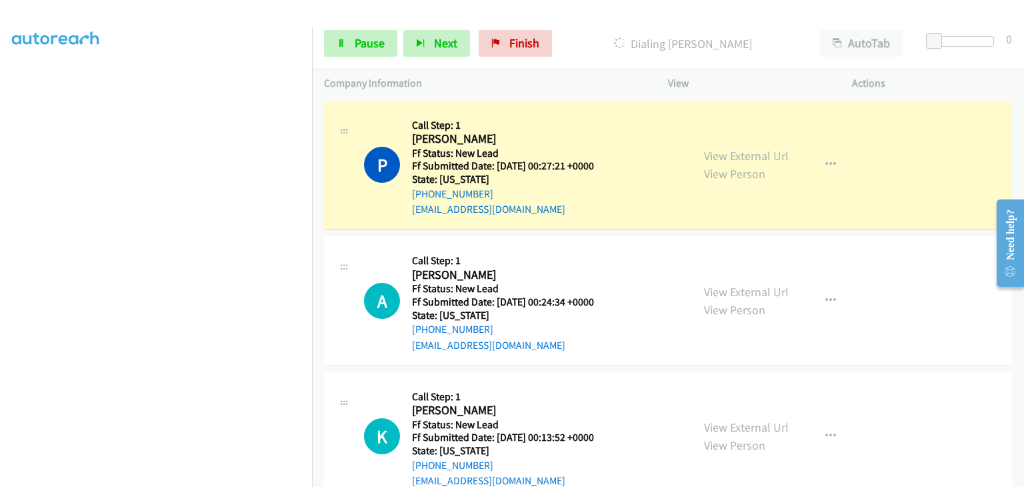
scroll to position [261, 0]
click at [379, 36] on span "Pause" at bounding box center [370, 42] width 30 height 15
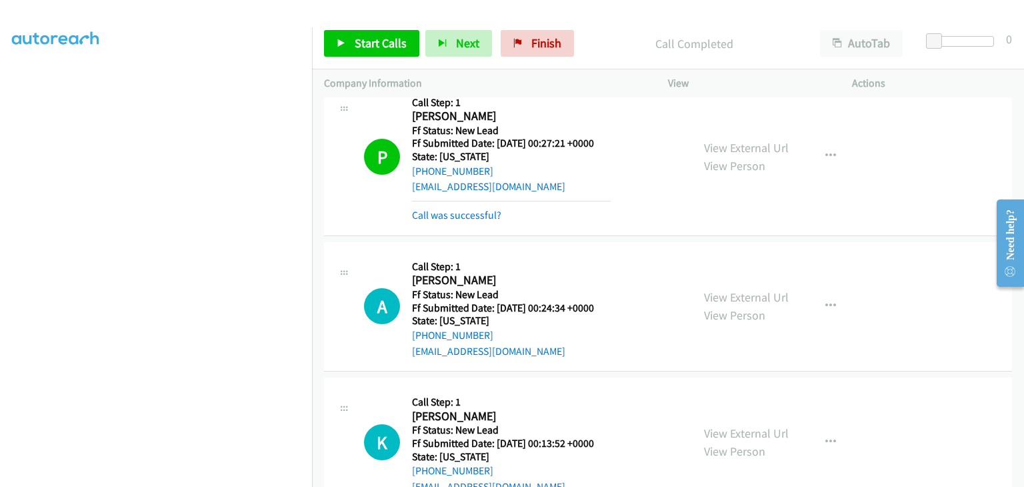
scroll to position [0, 0]
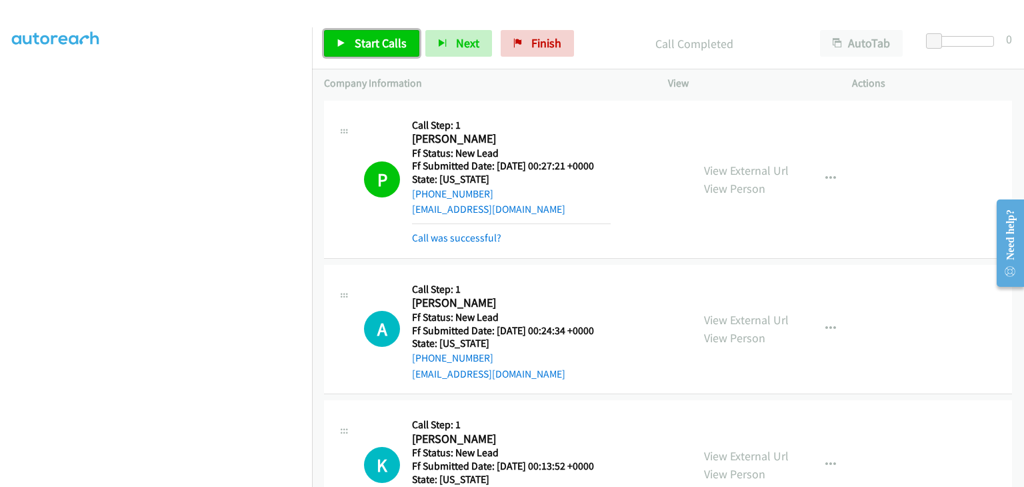
drag, startPoint x: 403, startPoint y: 52, endPoint x: 531, endPoint y: 92, distance: 134.8
click at [403, 51] on link "Start Calls" at bounding box center [371, 43] width 95 height 27
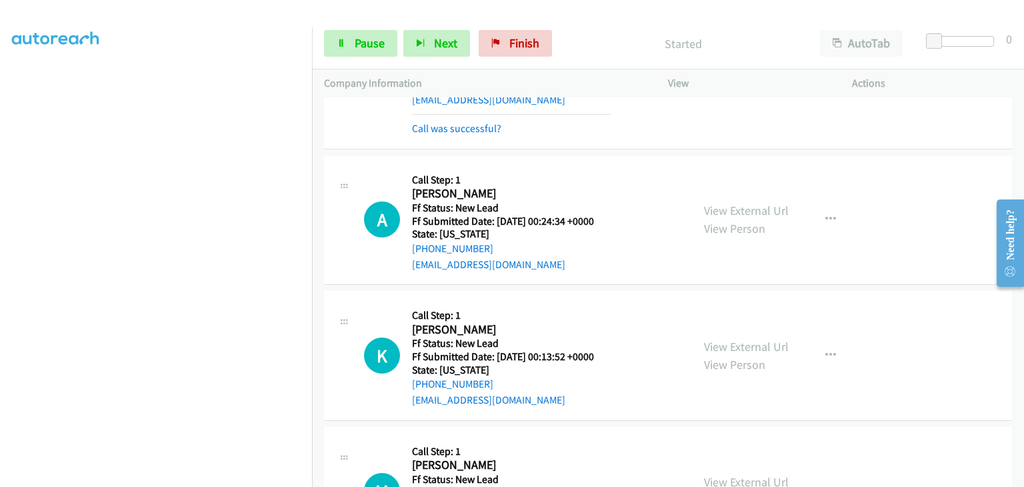
scroll to position [133, 0]
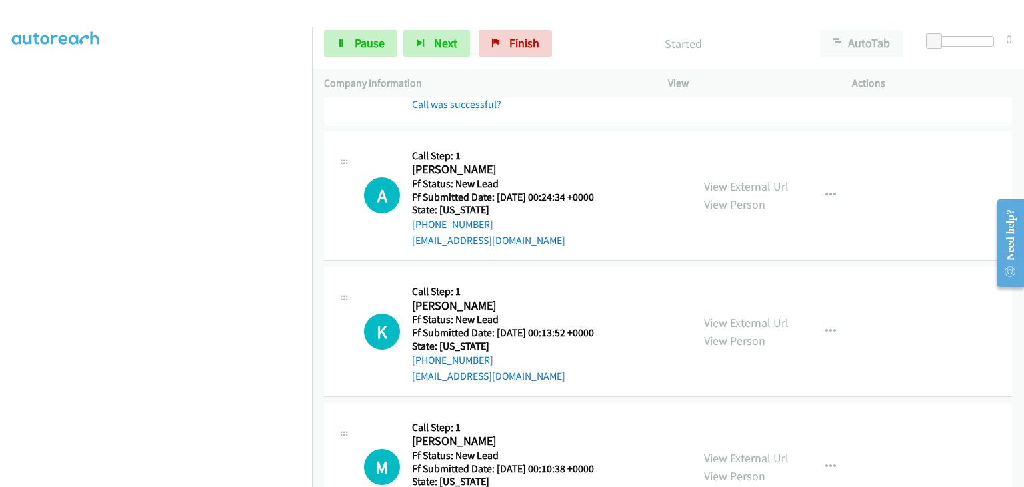
click at [771, 323] on link "View External Url" at bounding box center [746, 322] width 85 height 15
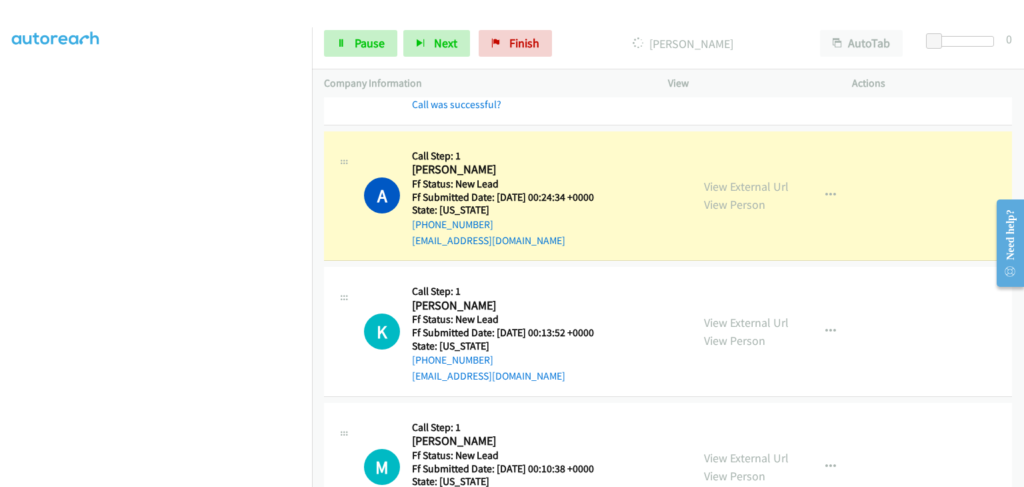
scroll to position [261, 0]
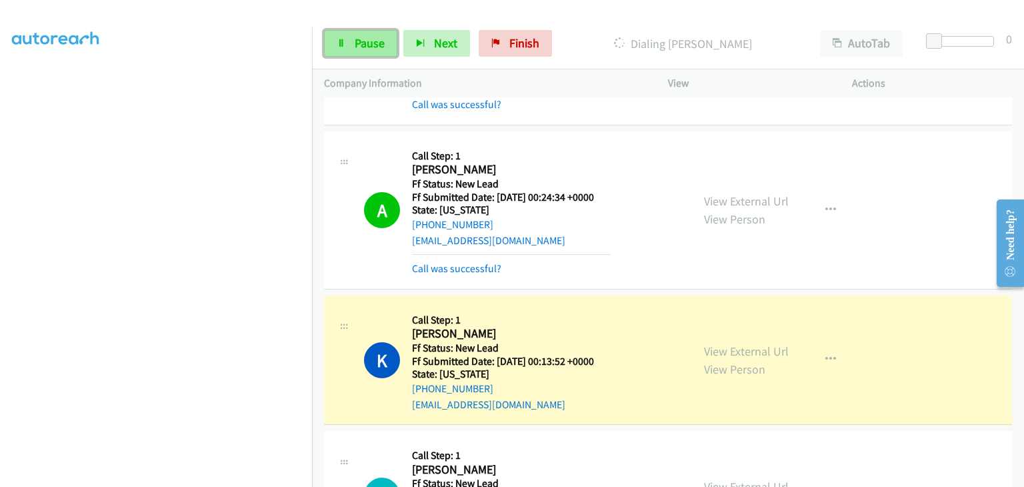
drag, startPoint x: 373, startPoint y: 39, endPoint x: 381, endPoint y: 41, distance: 8.1
click at [373, 39] on span "Pause" at bounding box center [370, 42] width 30 height 15
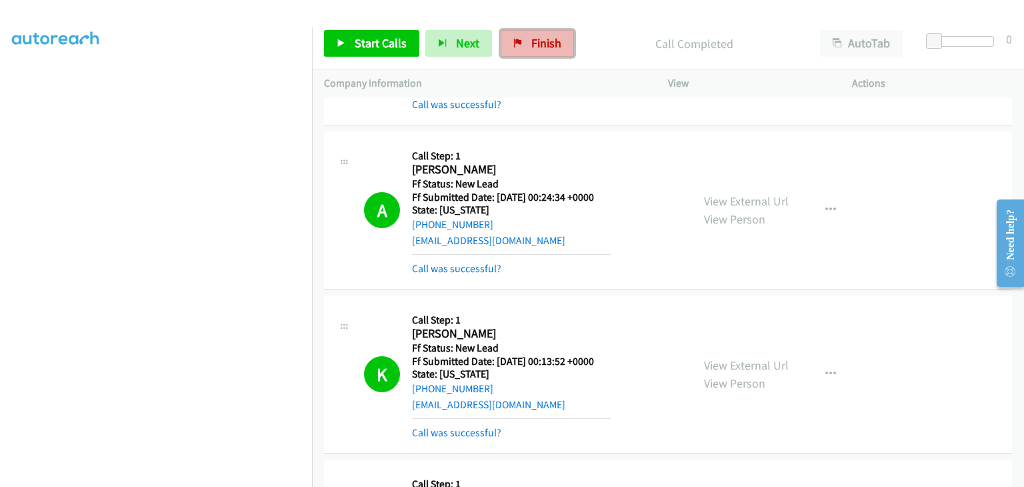
click at [548, 43] on span "Finish" at bounding box center [546, 42] width 30 height 15
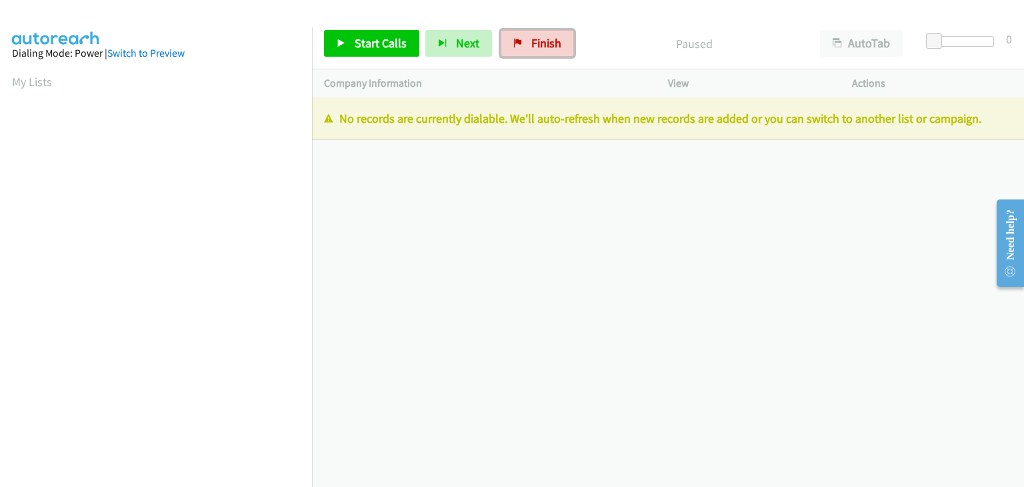
click at [525, 47] on link "Finish" at bounding box center [537, 43] width 73 height 27
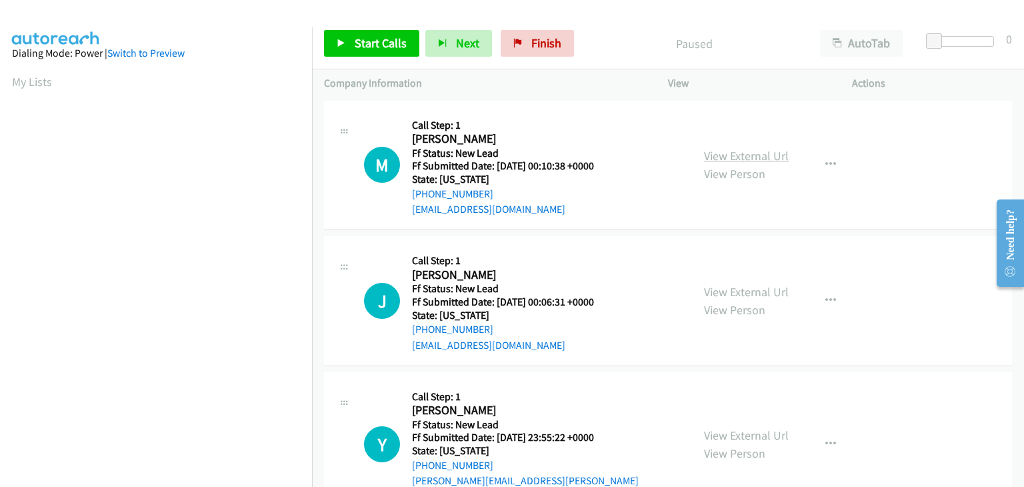
click at [763, 158] on link "View External Url" at bounding box center [746, 155] width 85 height 15
click at [373, 49] on span "Start Calls" at bounding box center [381, 42] width 52 height 15
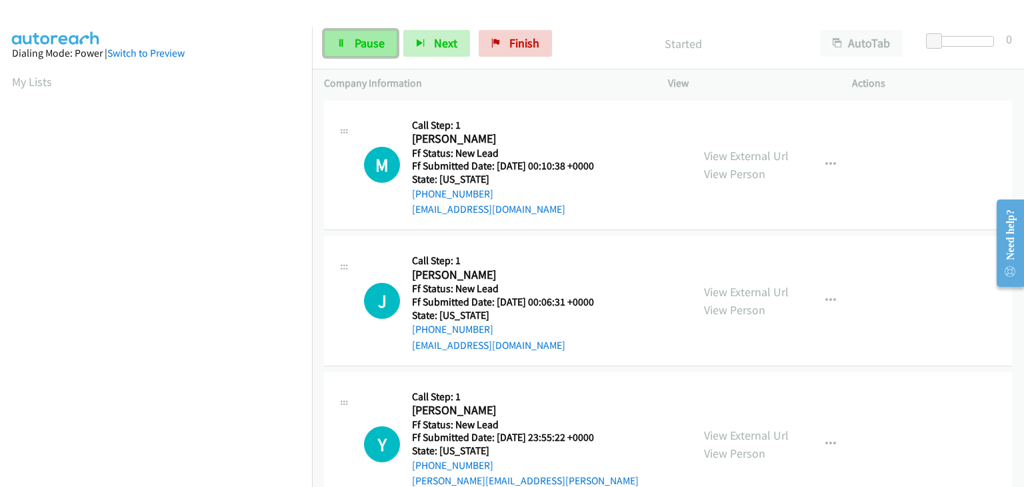
click at [363, 41] on span "Pause" at bounding box center [370, 42] width 30 height 15
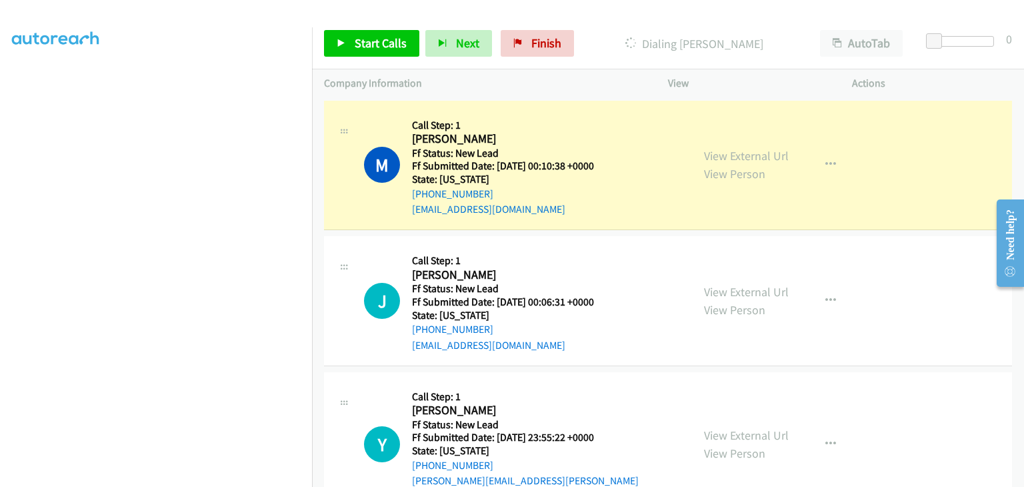
scroll to position [261, 0]
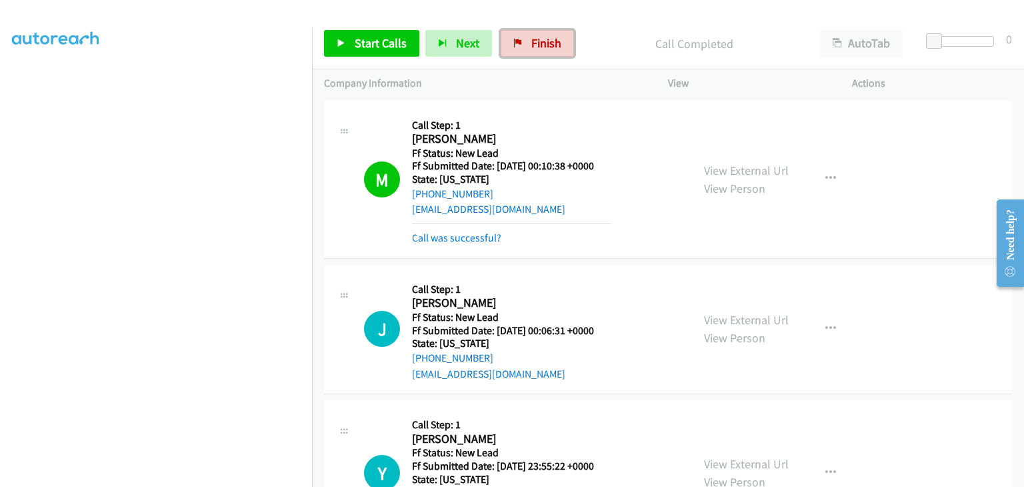
click at [535, 45] on span "Finish" at bounding box center [546, 42] width 30 height 15
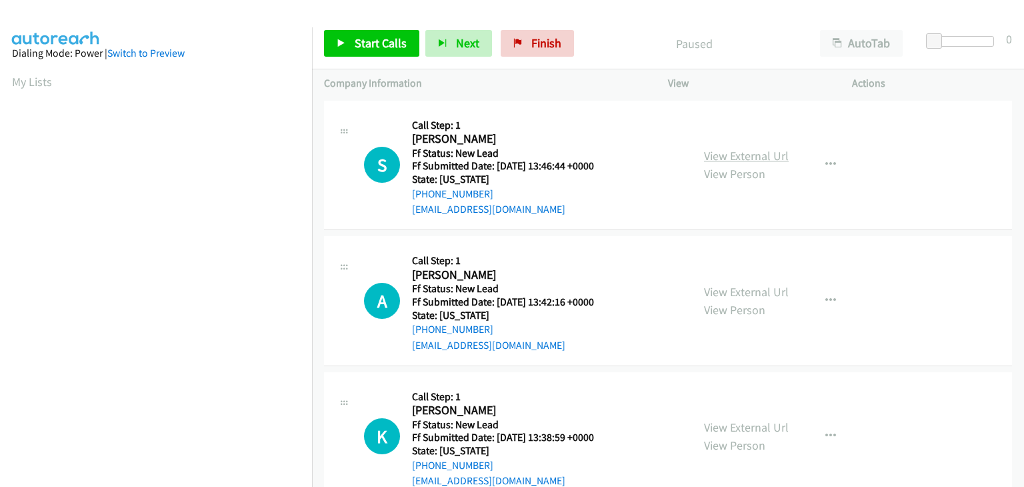
click at [763, 158] on link "View External Url" at bounding box center [746, 155] width 85 height 15
click at [359, 43] on span "Start Calls" at bounding box center [381, 42] width 52 height 15
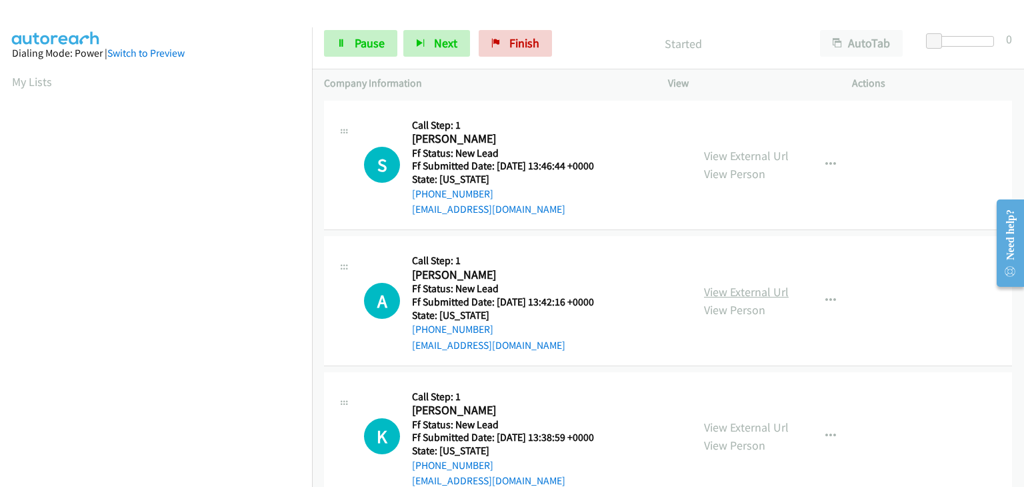
click at [717, 286] on link "View External Url" at bounding box center [746, 291] width 85 height 15
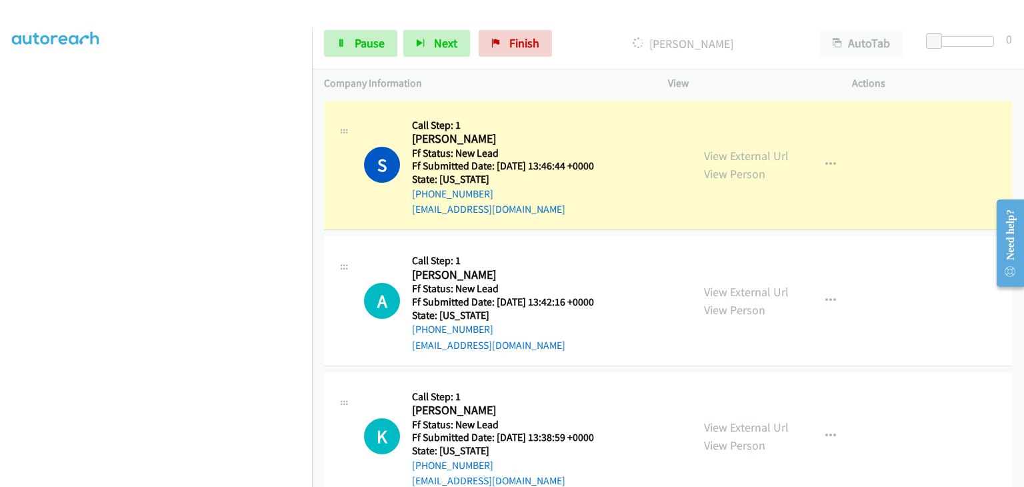
scroll to position [261, 0]
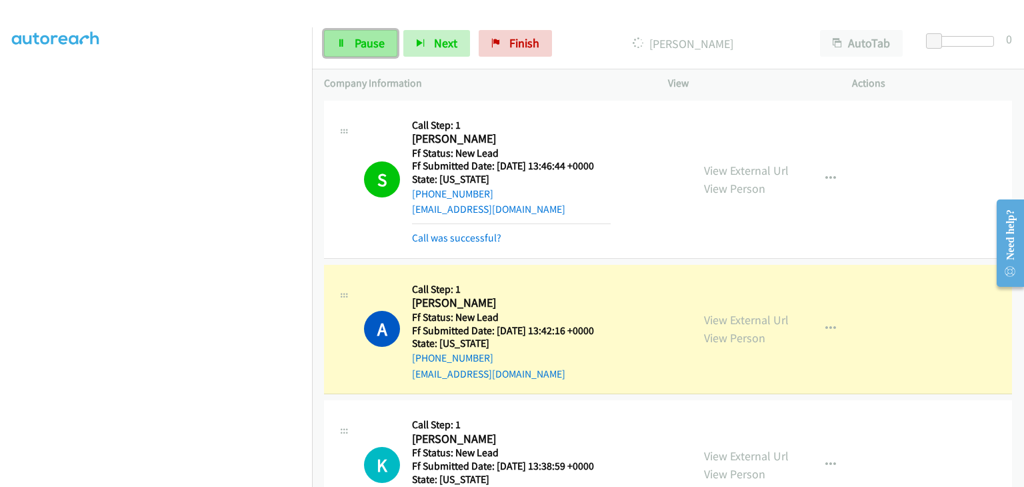
click at [367, 54] on link "Pause" at bounding box center [360, 43] width 73 height 27
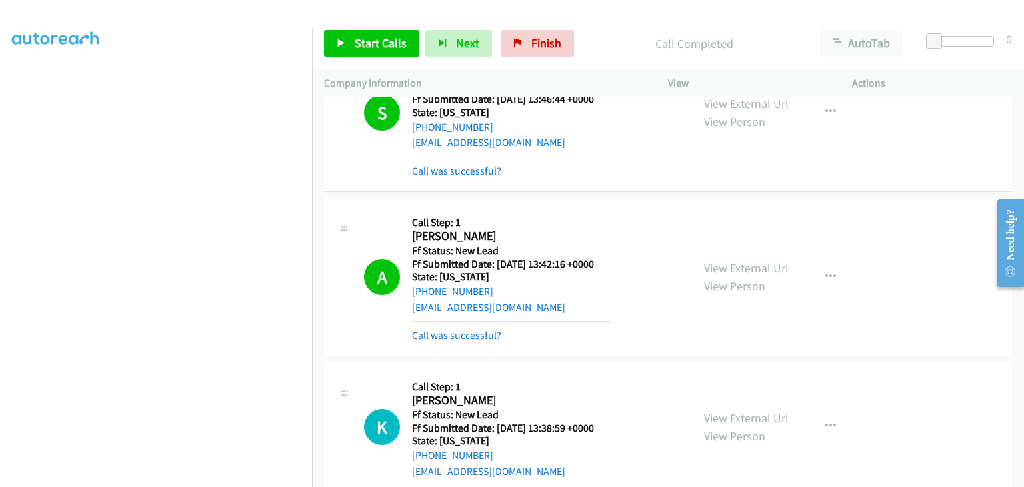
drag, startPoint x: 475, startPoint y: 336, endPoint x: 488, endPoint y: 335, distance: 13.4
click at [475, 336] on link "Call was successful?" at bounding box center [456, 335] width 89 height 13
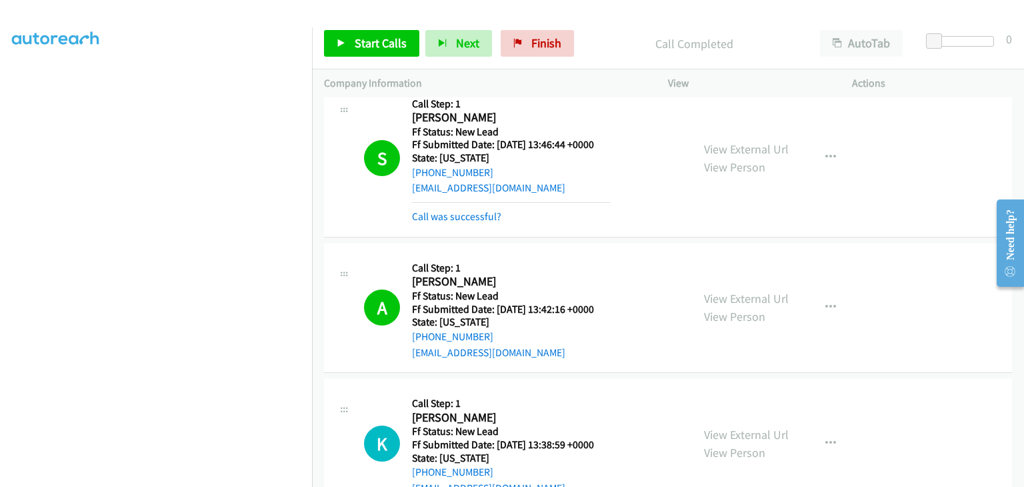
scroll to position [0, 0]
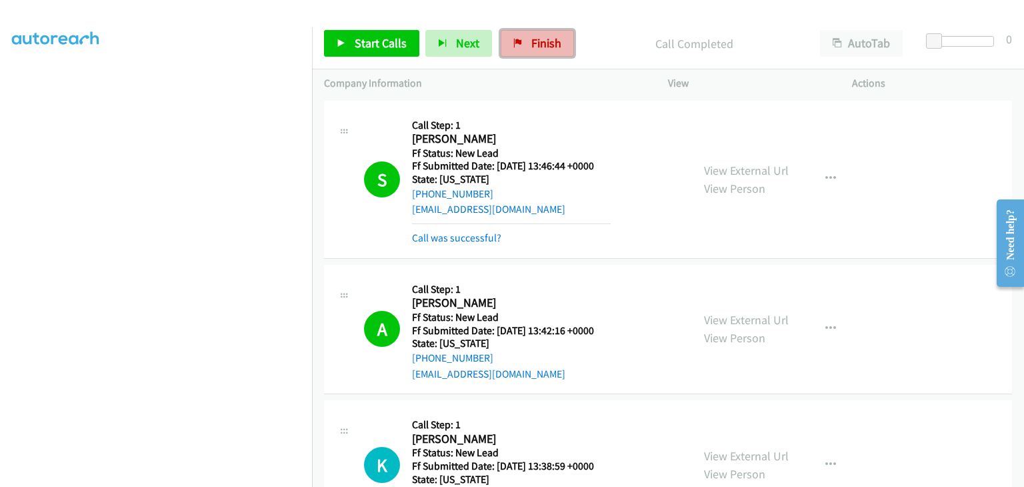
click at [541, 35] on span "Finish" at bounding box center [546, 42] width 30 height 15
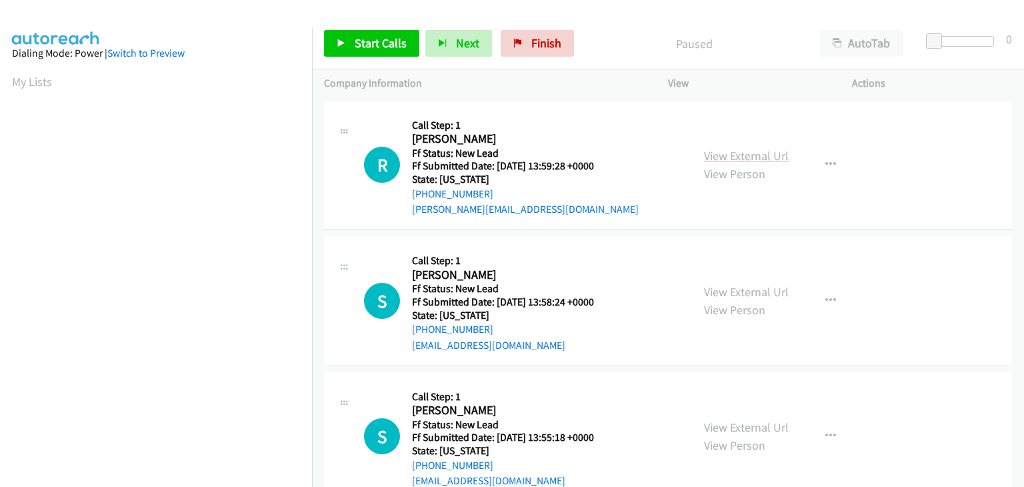
click at [739, 155] on link "View External Url" at bounding box center [746, 155] width 85 height 15
drag, startPoint x: 375, startPoint y: 38, endPoint x: 597, endPoint y: 129, distance: 240.7
click at [376, 38] on span "Start Calls" at bounding box center [381, 42] width 52 height 15
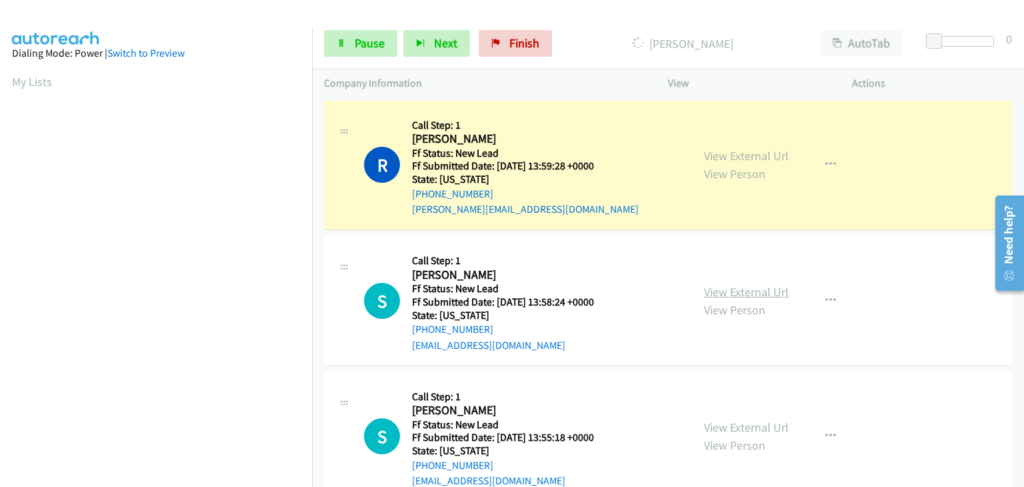
click at [756, 286] on link "View External Url" at bounding box center [746, 291] width 85 height 15
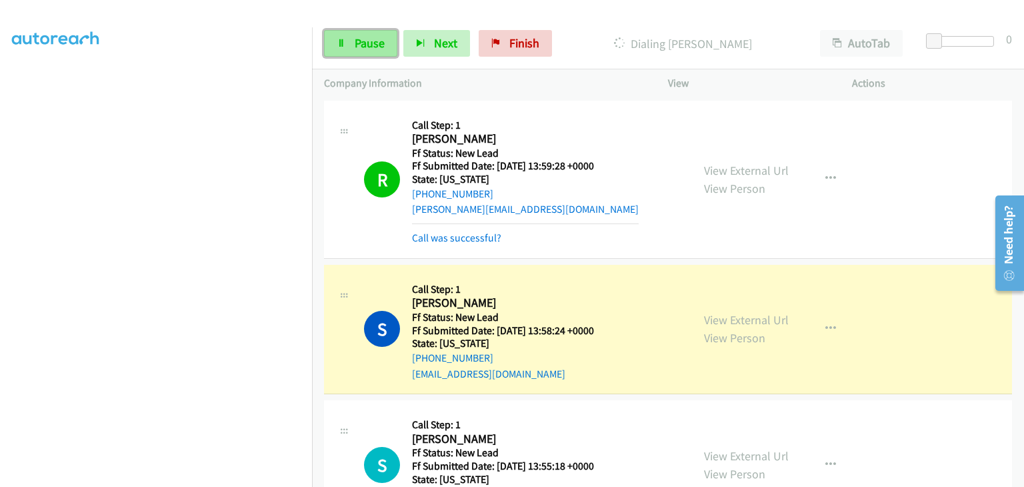
click at [367, 46] on span "Pause" at bounding box center [370, 42] width 30 height 15
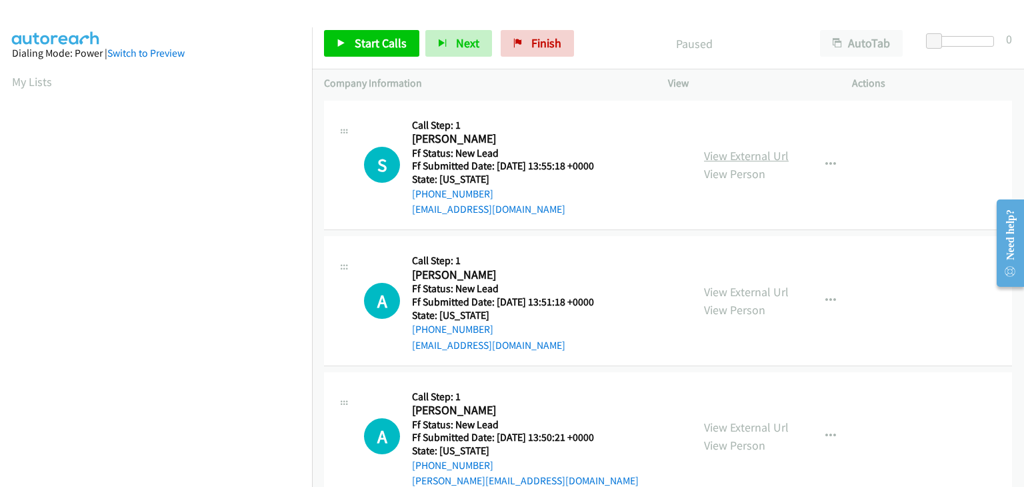
click at [725, 159] on link "View External Url" at bounding box center [746, 155] width 85 height 15
click at [376, 35] on span "Start Calls" at bounding box center [381, 42] width 52 height 15
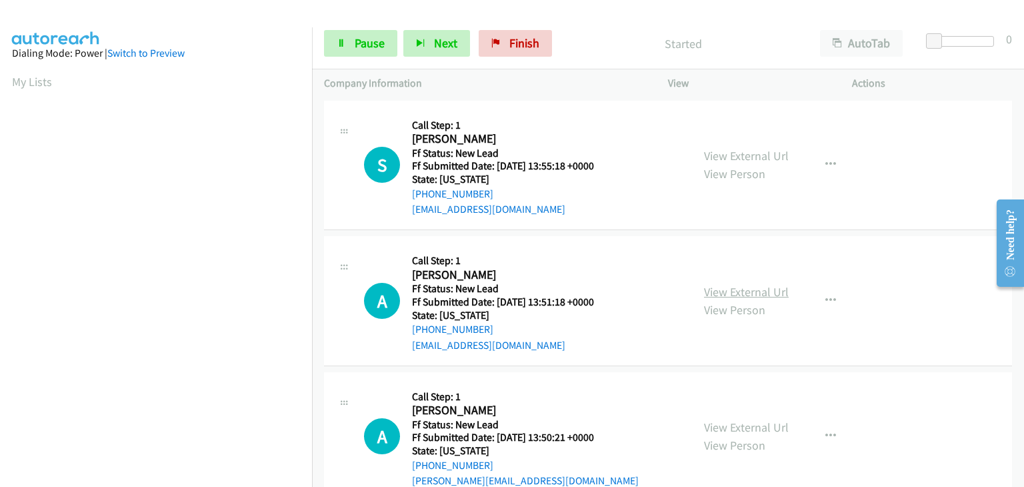
click at [741, 287] on link "View External Url" at bounding box center [746, 291] width 85 height 15
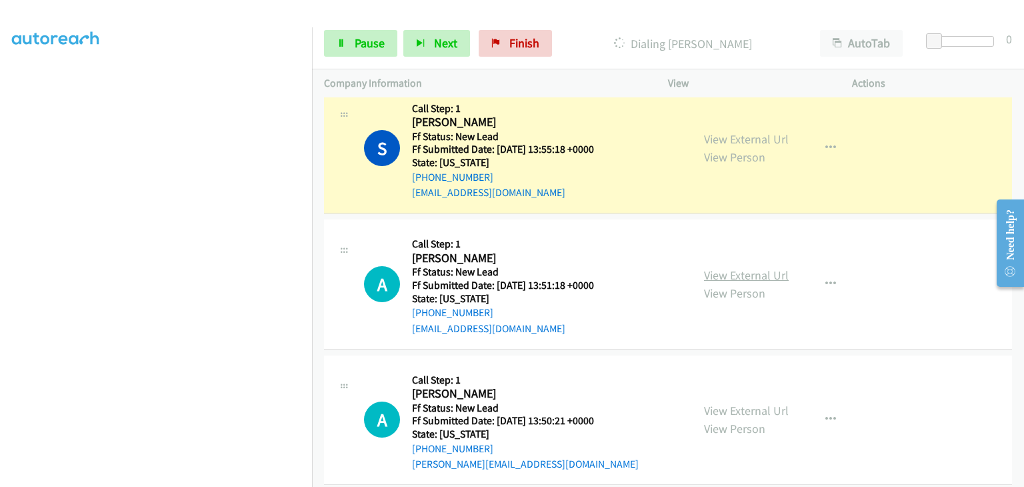
scroll to position [34, 0]
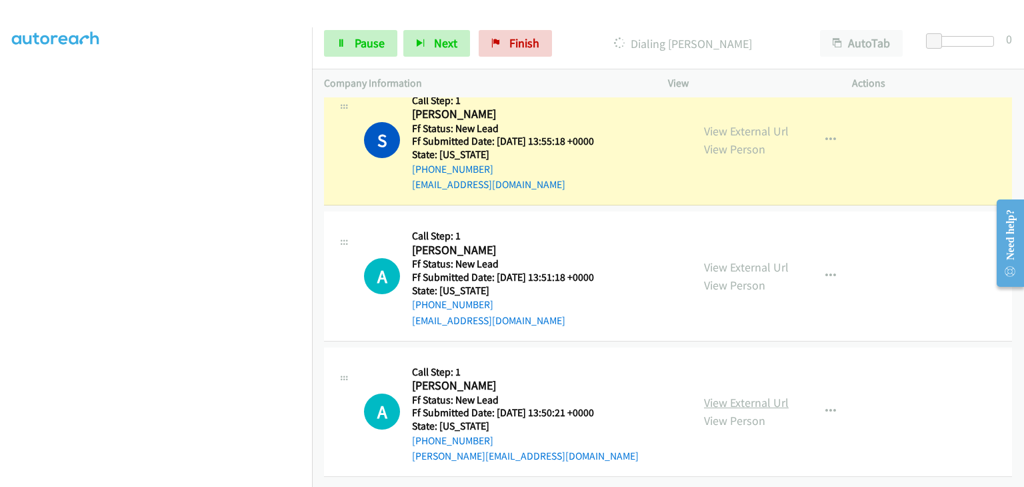
click at [739, 395] on link "View External Url" at bounding box center [746, 402] width 85 height 15
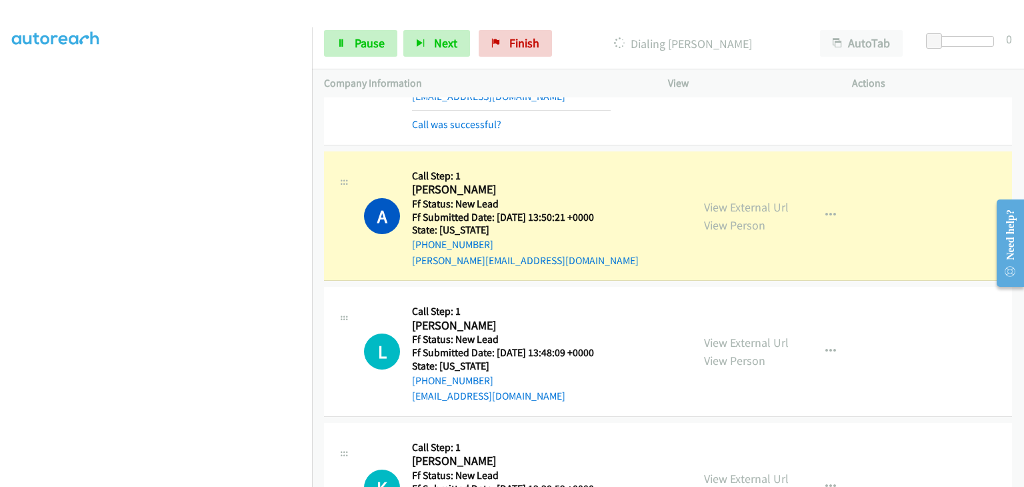
scroll to position [301, 0]
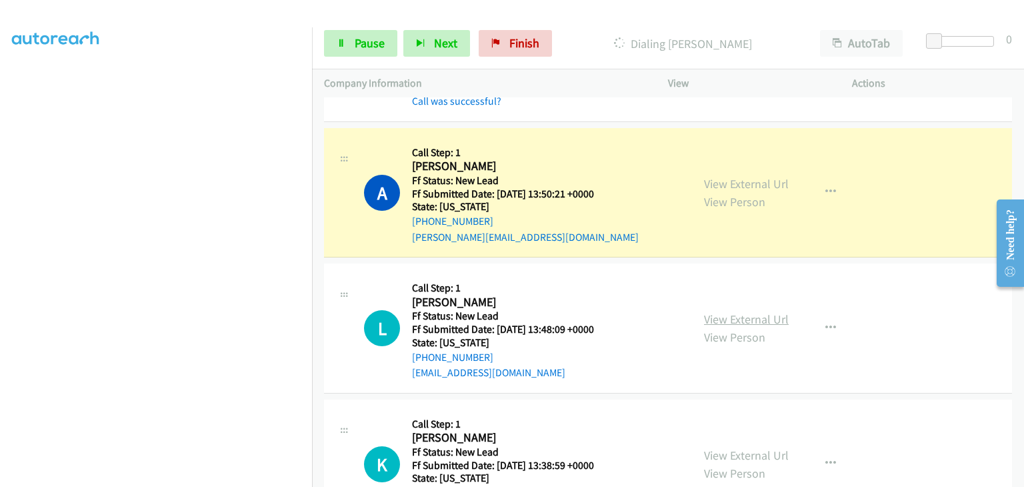
click at [709, 318] on link "View External Url" at bounding box center [746, 318] width 85 height 15
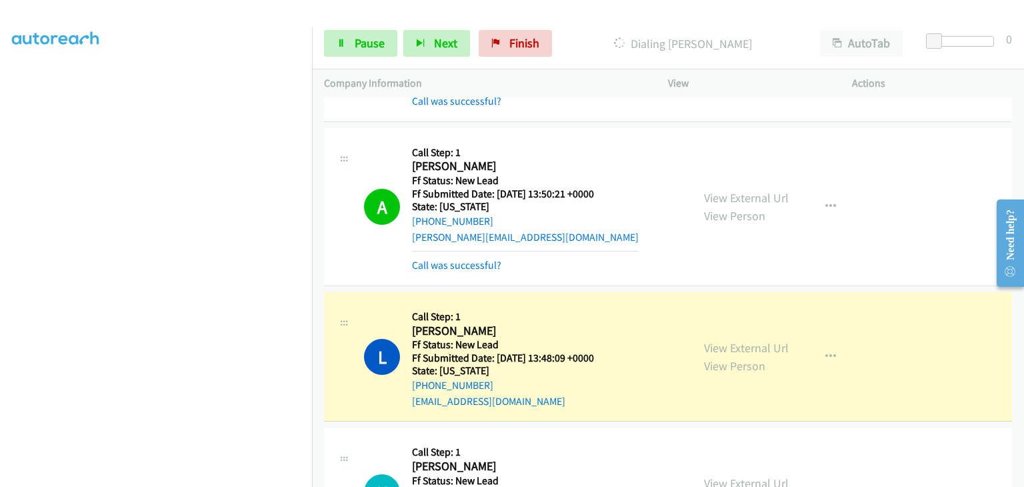
scroll to position [434, 0]
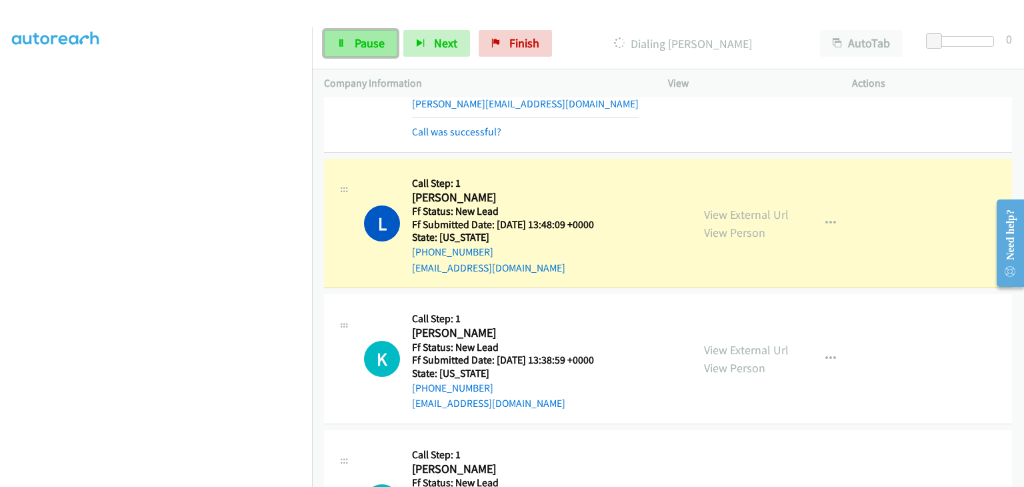
click at [380, 45] on span "Pause" at bounding box center [370, 42] width 30 height 15
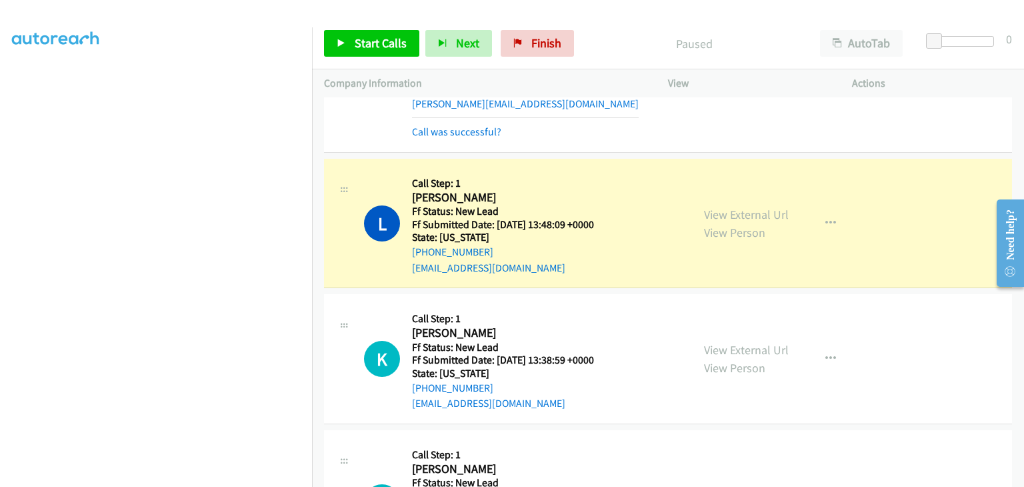
scroll to position [261, 0]
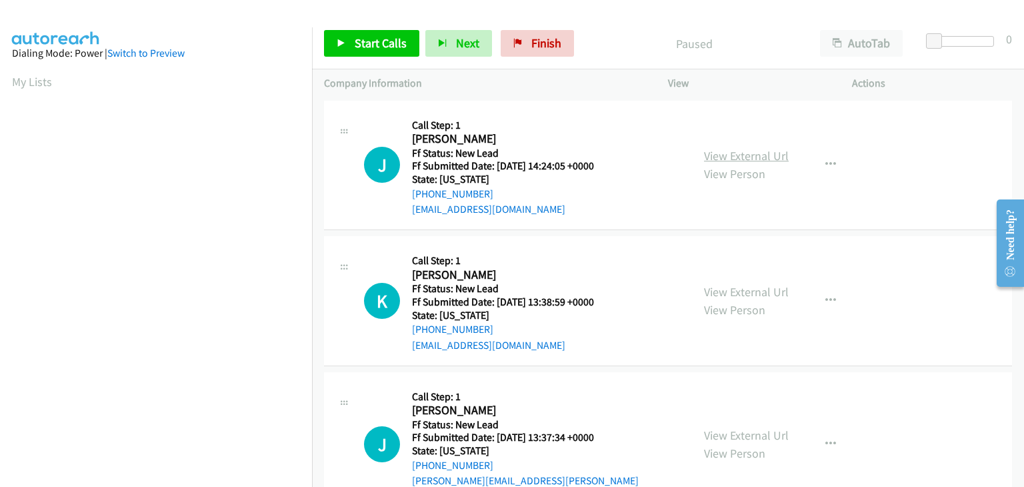
click at [725, 148] on link "View External Url" at bounding box center [746, 155] width 85 height 15
drag, startPoint x: 364, startPoint y: 39, endPoint x: 371, endPoint y: 41, distance: 7.2
click at [364, 39] on span "Start Calls" at bounding box center [381, 42] width 52 height 15
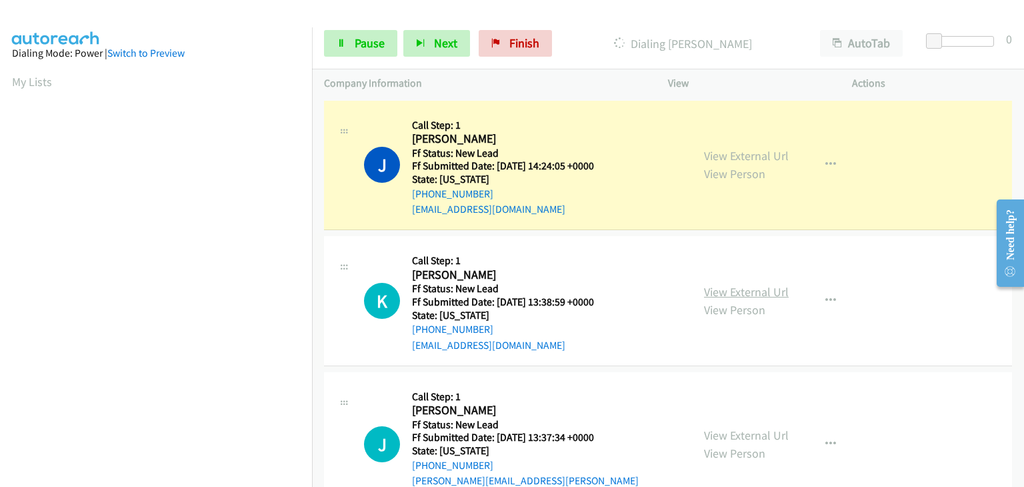
click at [733, 295] on link "View External Url" at bounding box center [746, 291] width 85 height 15
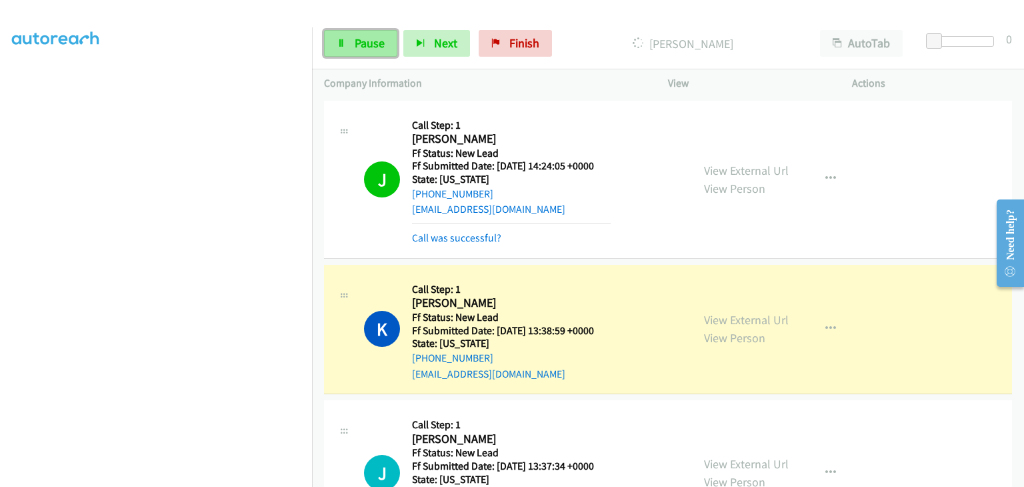
click at [377, 51] on link "Pause" at bounding box center [360, 43] width 73 height 27
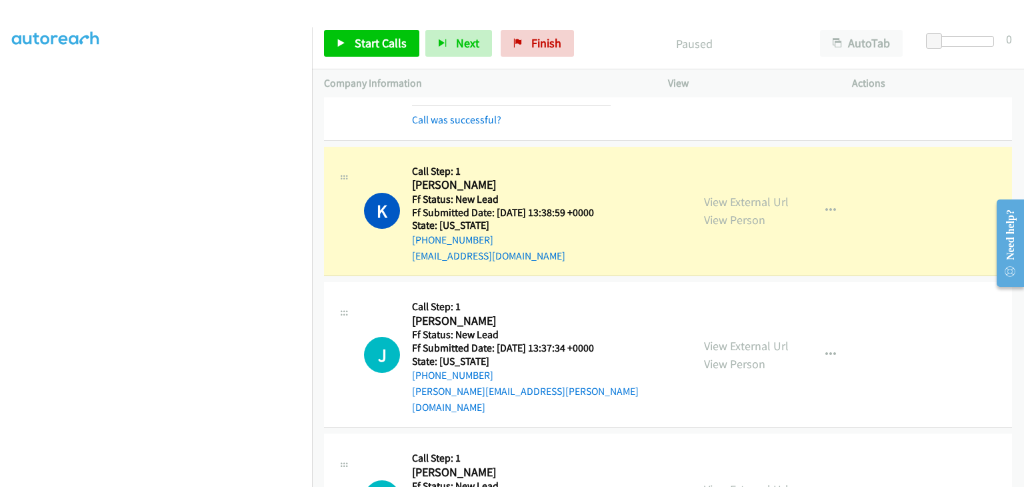
scroll to position [133, 0]
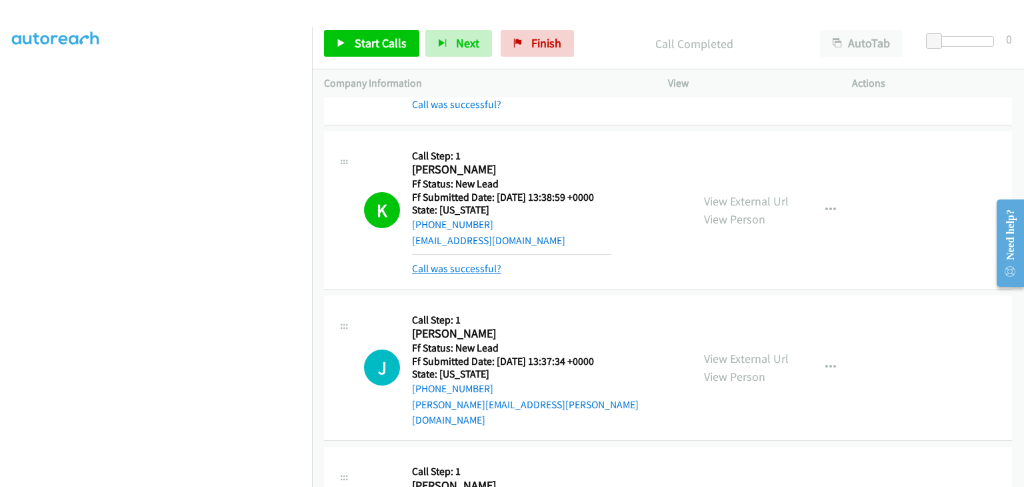
click at [475, 267] on link "Call was successful?" at bounding box center [456, 268] width 89 height 13
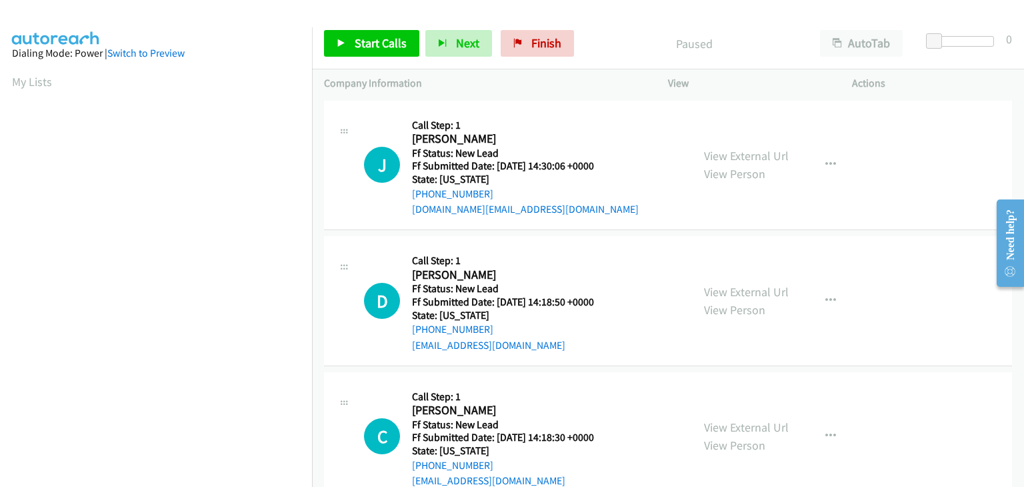
click at [785, 143] on div "View External Url View Person View External Url Email Schedule/Manage Callback …" at bounding box center [790, 165] width 196 height 105
click at [775, 153] on link "View External Url" at bounding box center [746, 155] width 85 height 15
drag, startPoint x: 376, startPoint y: 51, endPoint x: 406, endPoint y: 62, distance: 32.1
click at [376, 51] on link "Start Calls" at bounding box center [371, 43] width 95 height 27
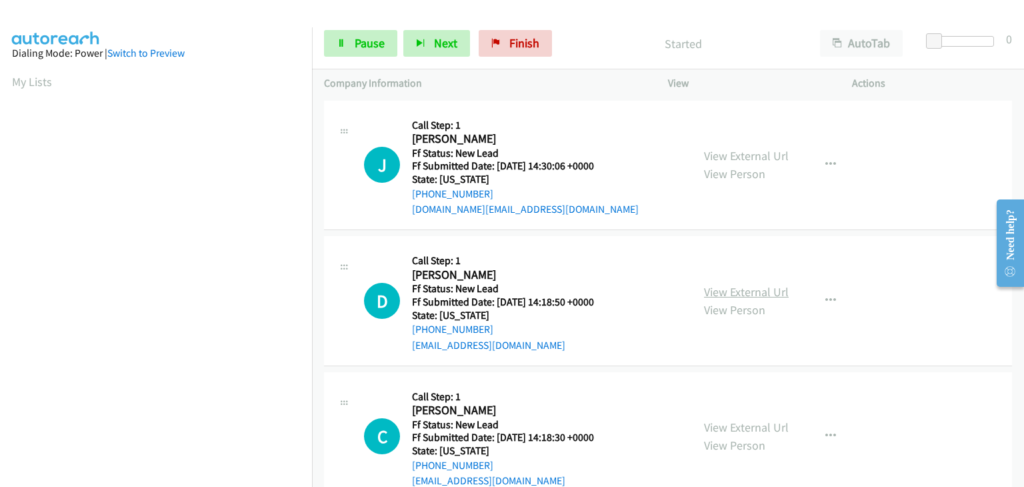
click at [735, 285] on link "View External Url" at bounding box center [746, 291] width 85 height 15
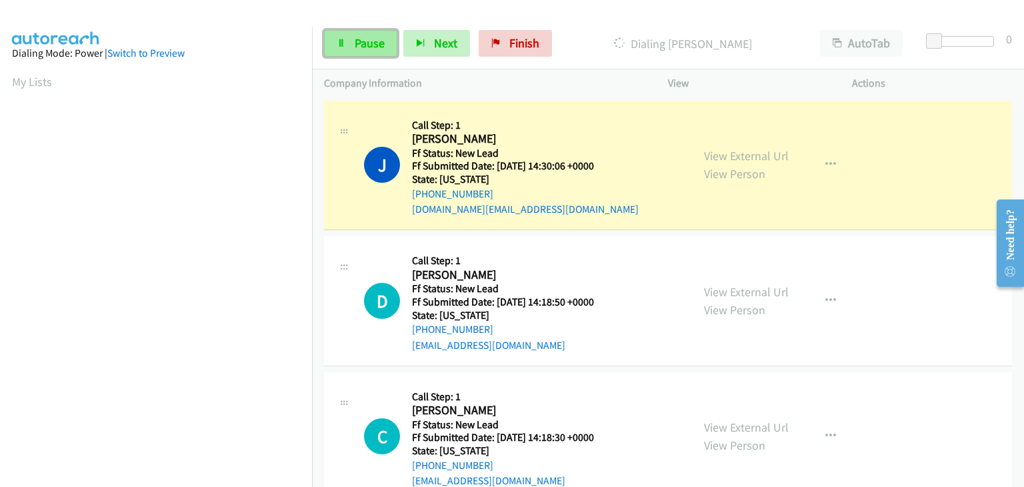
click at [365, 46] on span "Pause" at bounding box center [370, 42] width 30 height 15
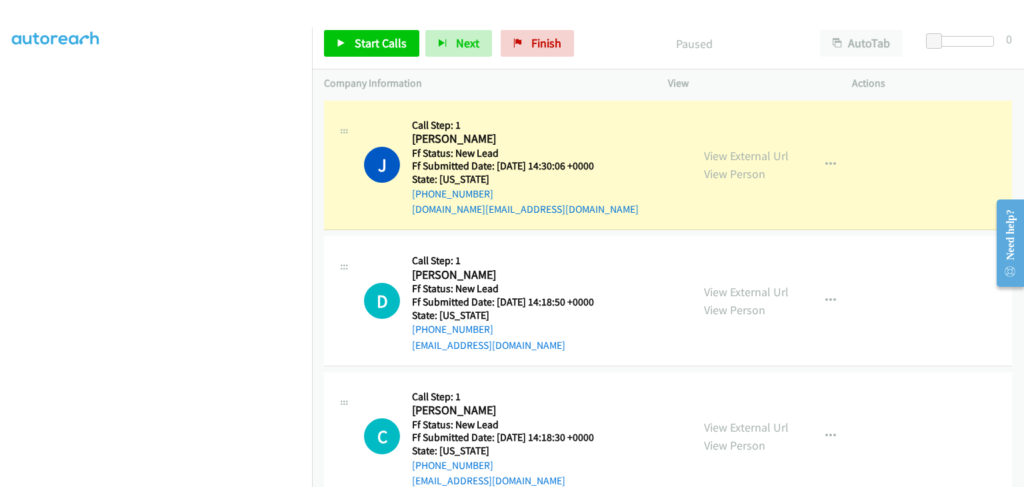
scroll to position [261, 0]
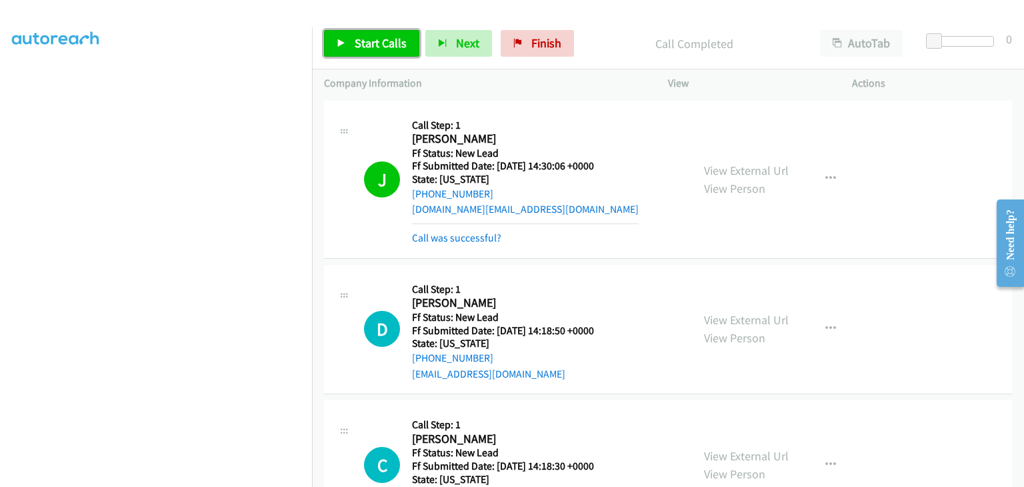
click at [381, 46] on span "Start Calls" at bounding box center [381, 42] width 52 height 15
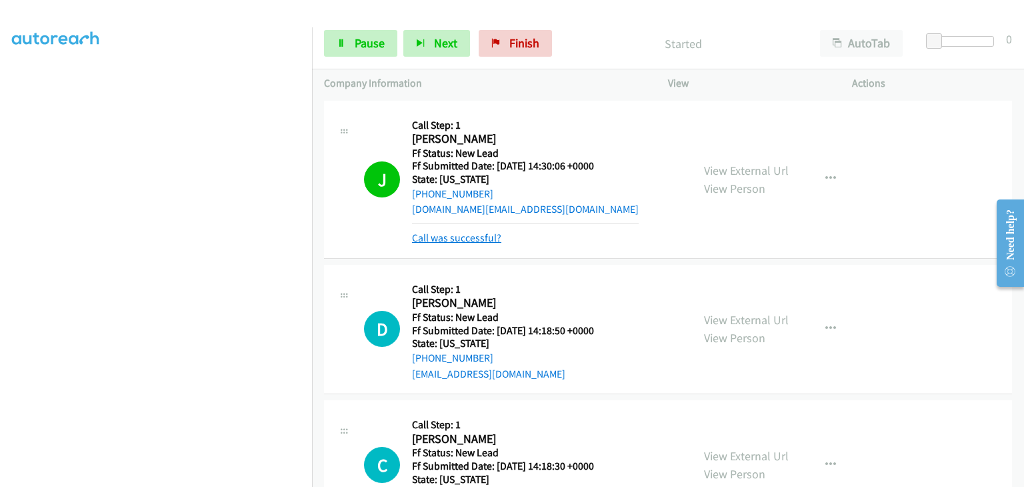
click at [455, 231] on link "Call was successful?" at bounding box center [456, 237] width 89 height 13
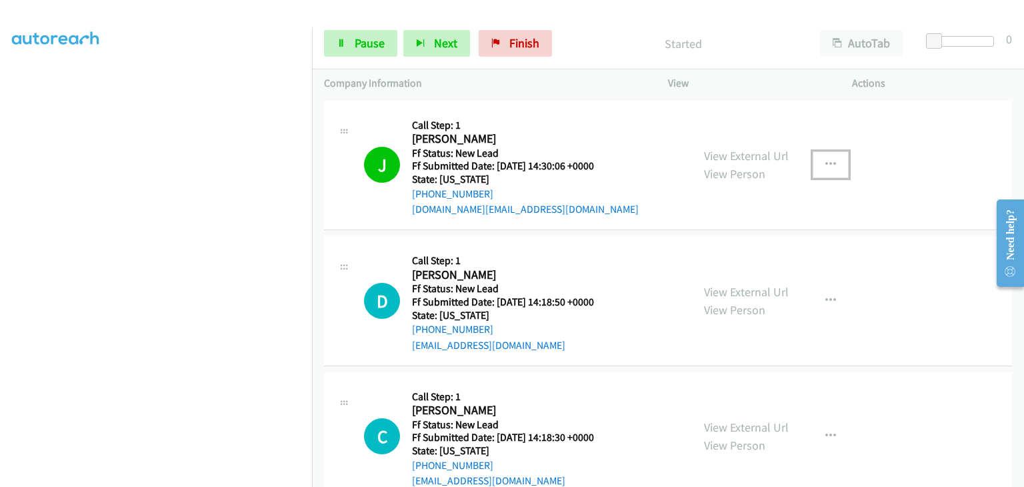
click at [825, 168] on icon "button" at bounding box center [830, 164] width 11 height 11
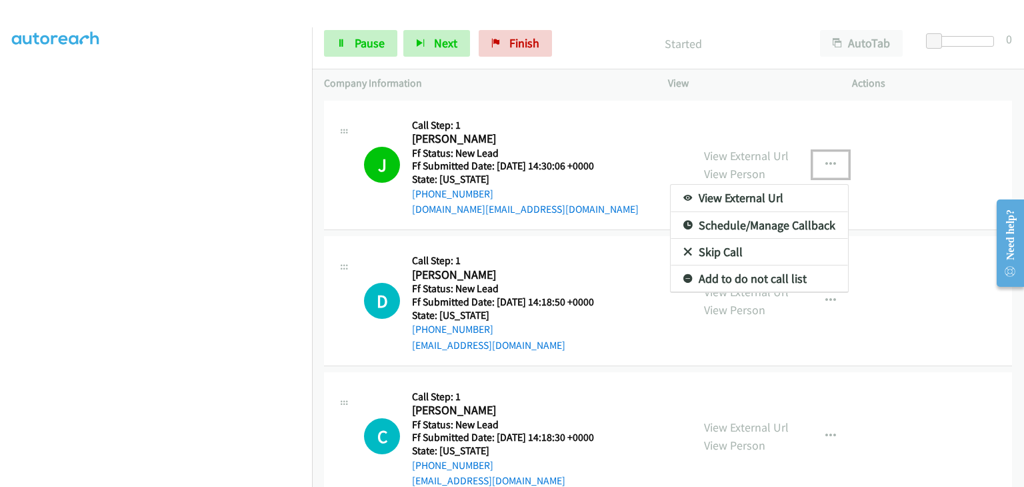
click at [741, 271] on link "Add to do not call list" at bounding box center [759, 278] width 177 height 27
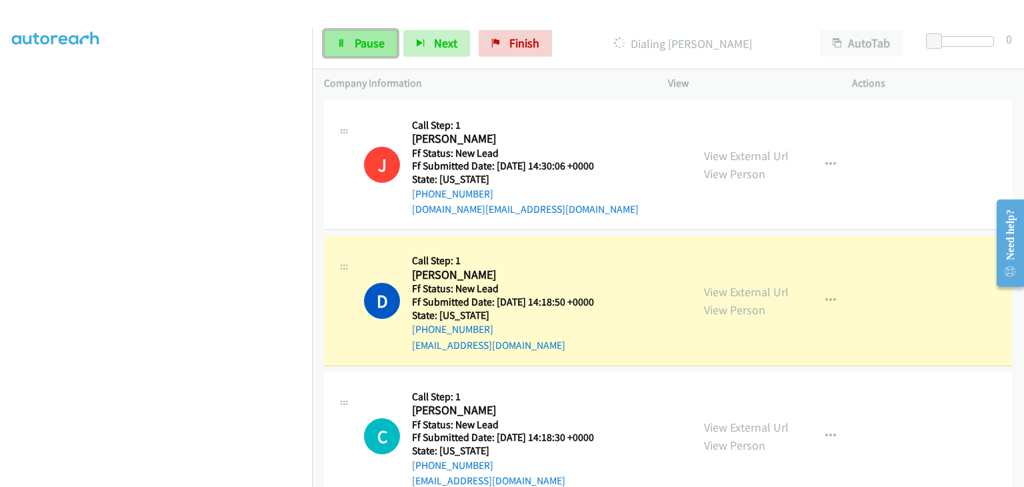
click at [357, 55] on link "Pause" at bounding box center [360, 43] width 73 height 27
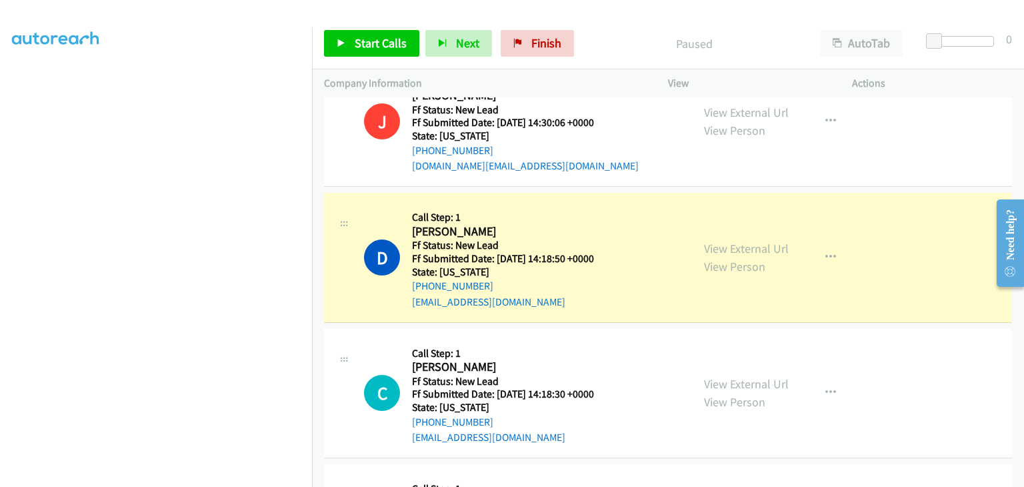
scroll to position [67, 0]
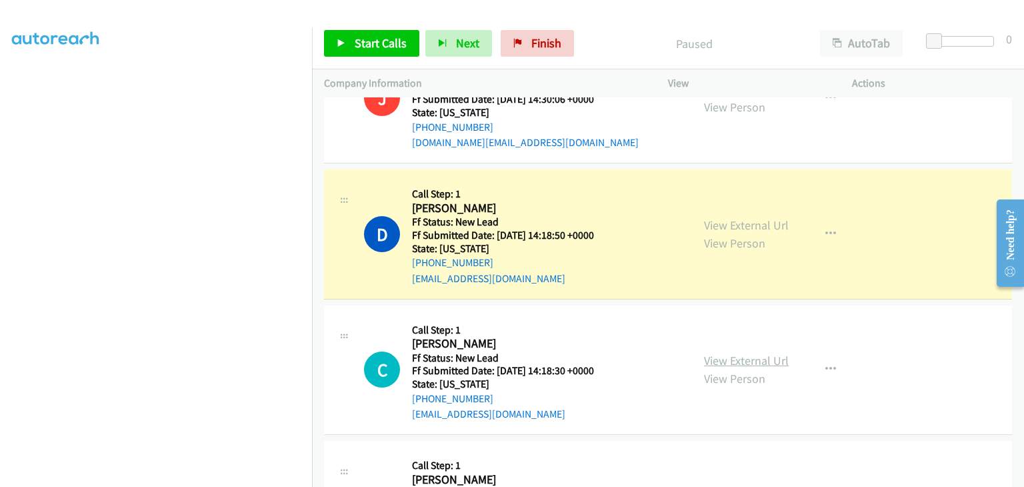
click at [747, 361] on link "View External Url" at bounding box center [746, 360] width 85 height 15
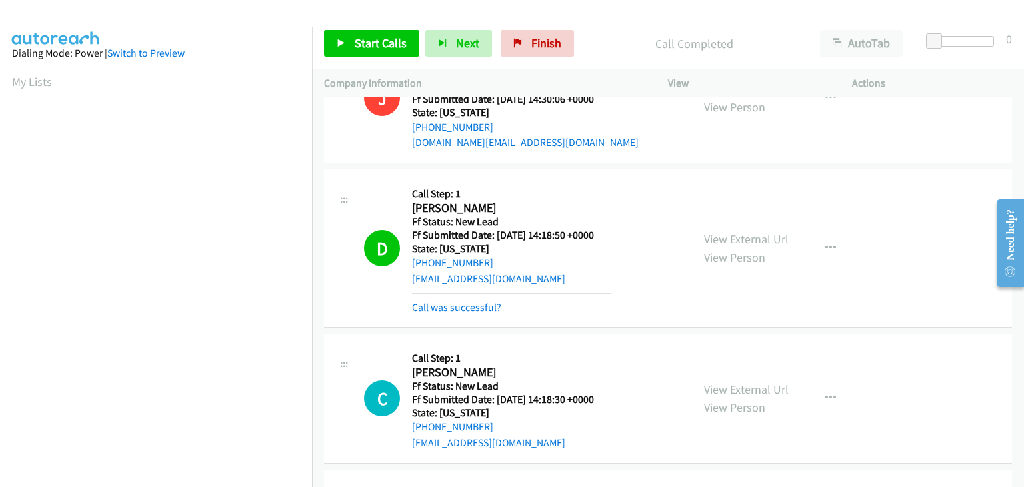
scroll to position [261, 0]
drag, startPoint x: 486, startPoint y: 310, endPoint x: 493, endPoint y: 309, distance: 6.8
click at [486, 310] on link "Call was successful?" at bounding box center [456, 307] width 89 height 13
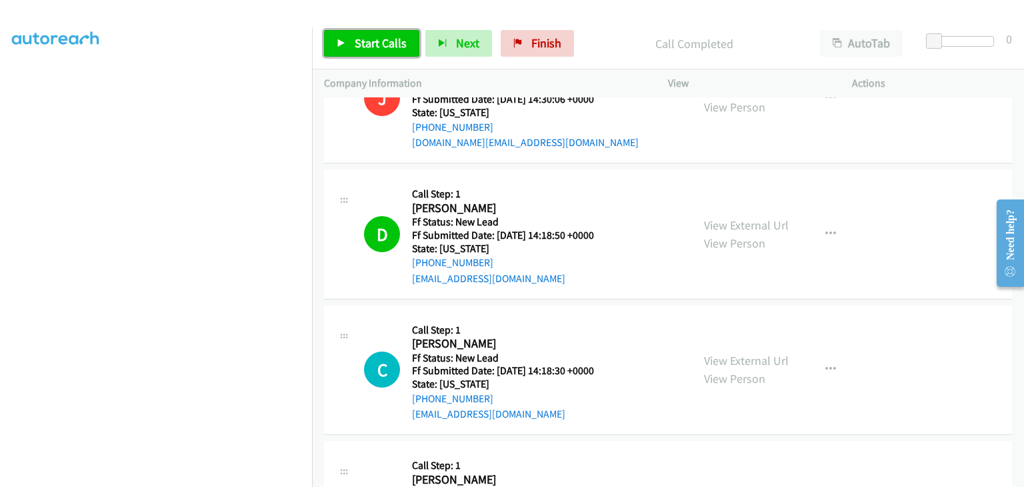
click at [387, 49] on span "Start Calls" at bounding box center [381, 42] width 52 height 15
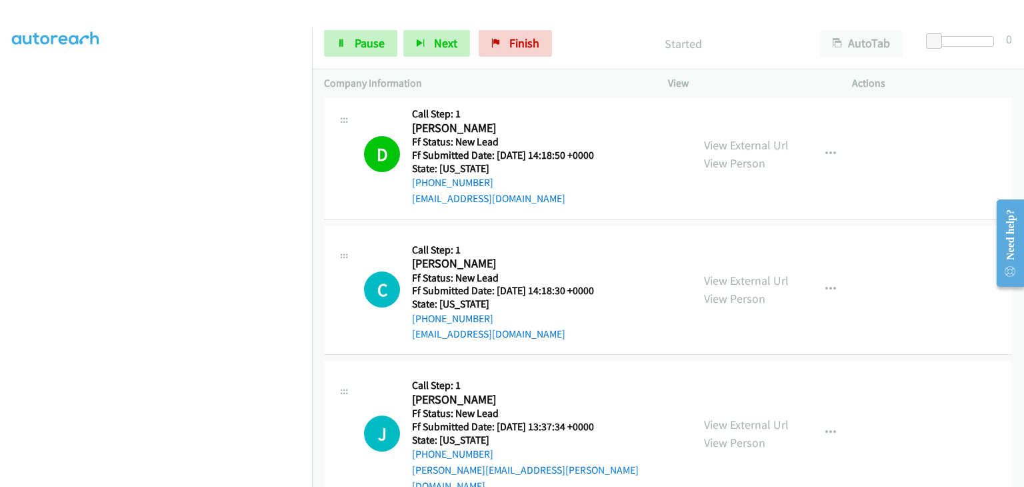
scroll to position [169, 0]
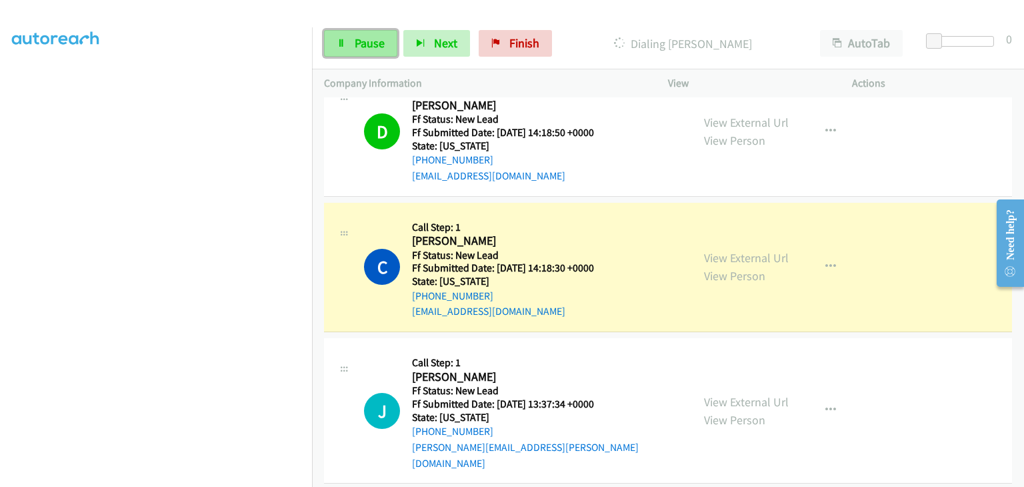
click at [371, 49] on span "Pause" at bounding box center [370, 42] width 30 height 15
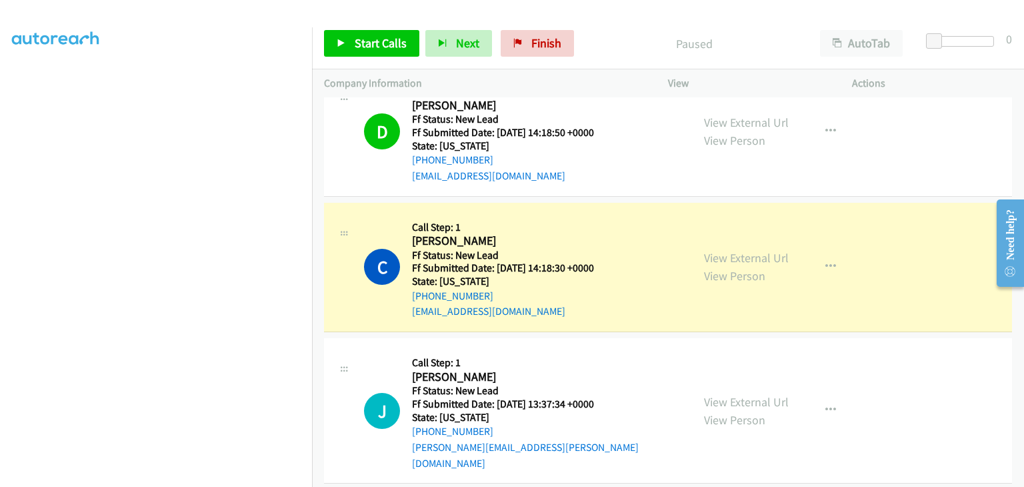
scroll to position [261, 0]
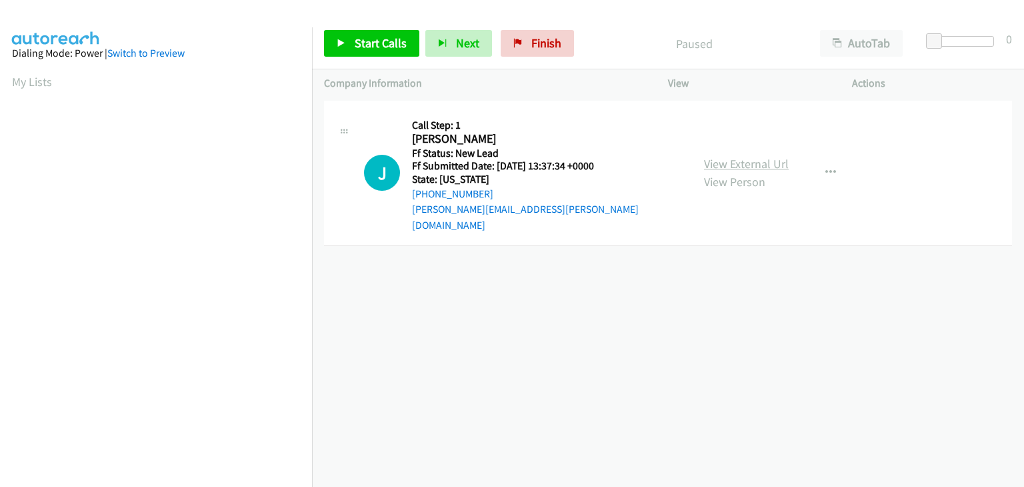
click at [707, 156] on link "View External Url" at bounding box center [746, 163] width 85 height 15
click at [368, 40] on span "Start Calls" at bounding box center [381, 42] width 52 height 15
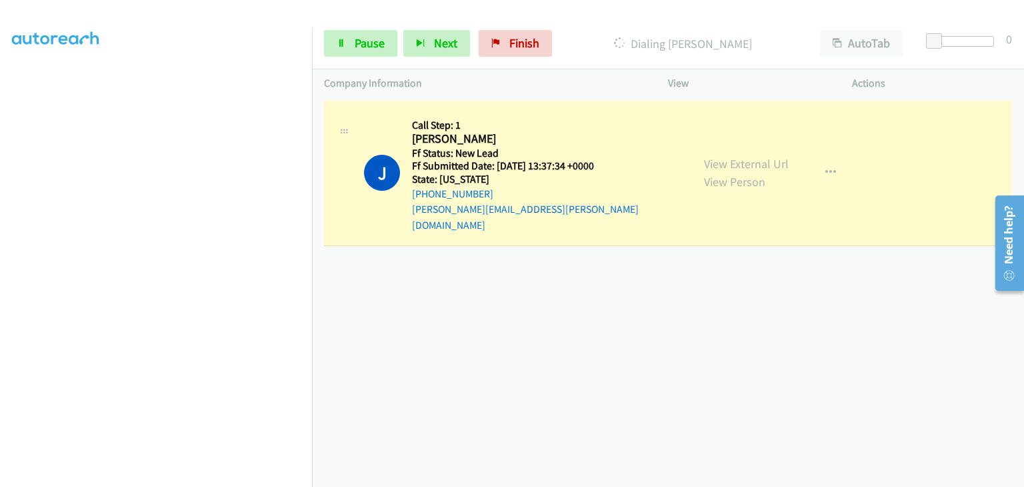
scroll to position [261, 0]
click at [353, 42] on link "Pause" at bounding box center [360, 43] width 73 height 27
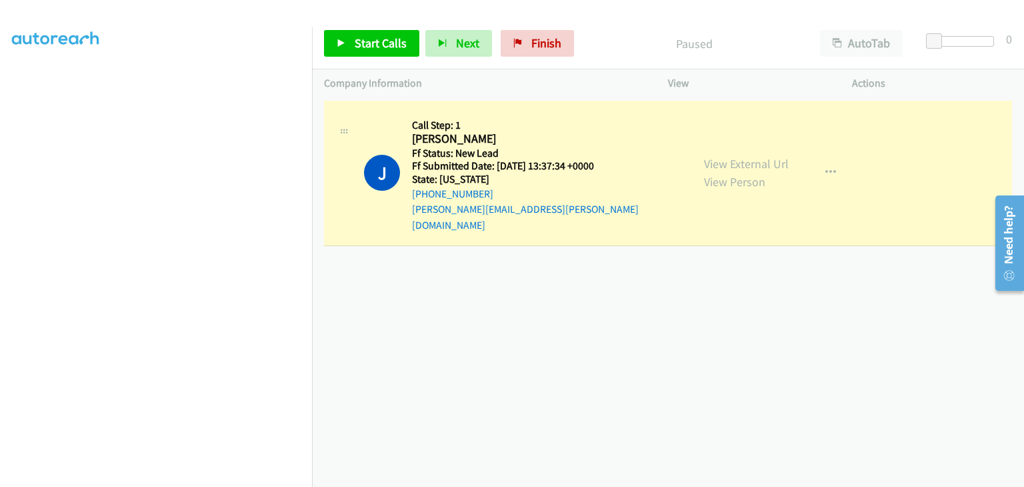
click at [246, 475] on section at bounding box center [156, 170] width 288 height 638
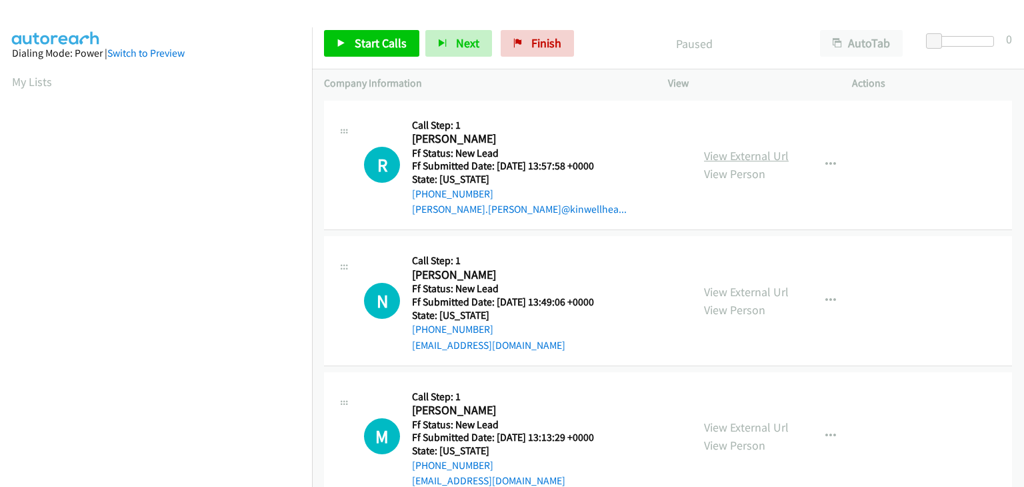
click at [735, 159] on link "View External Url" at bounding box center [746, 155] width 85 height 15
click at [357, 44] on span "Start Calls" at bounding box center [381, 42] width 52 height 15
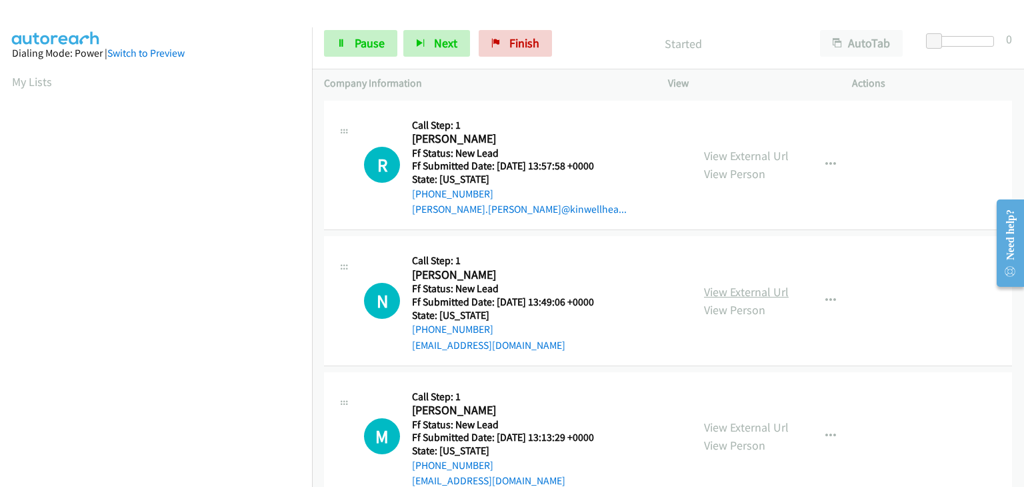
click at [728, 285] on link "View External Url" at bounding box center [746, 291] width 85 height 15
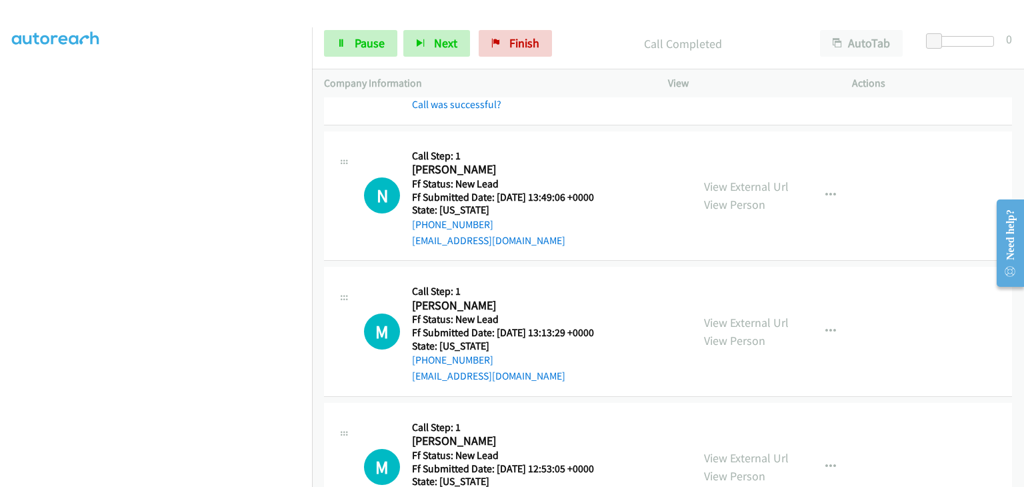
scroll to position [200, 0]
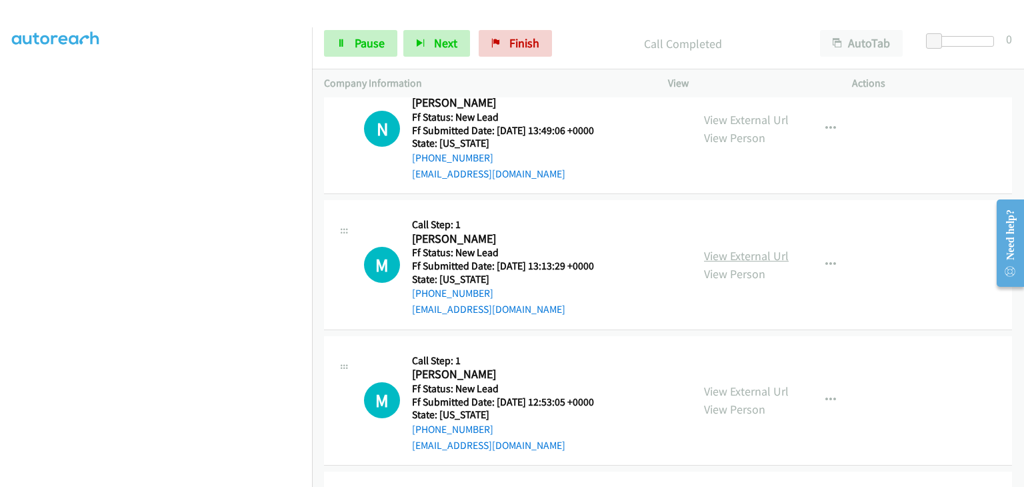
click at [715, 260] on link "View External Url" at bounding box center [746, 255] width 85 height 15
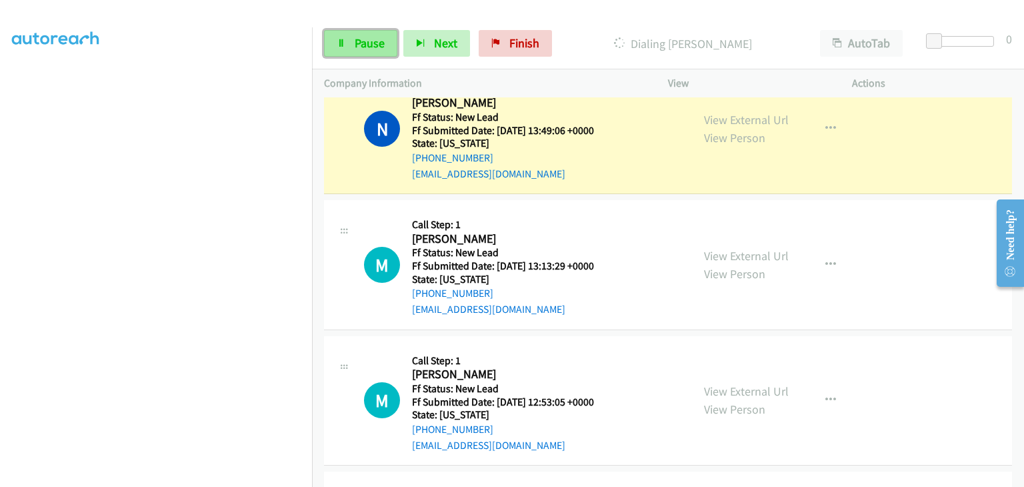
click at [378, 44] on span "Pause" at bounding box center [370, 42] width 30 height 15
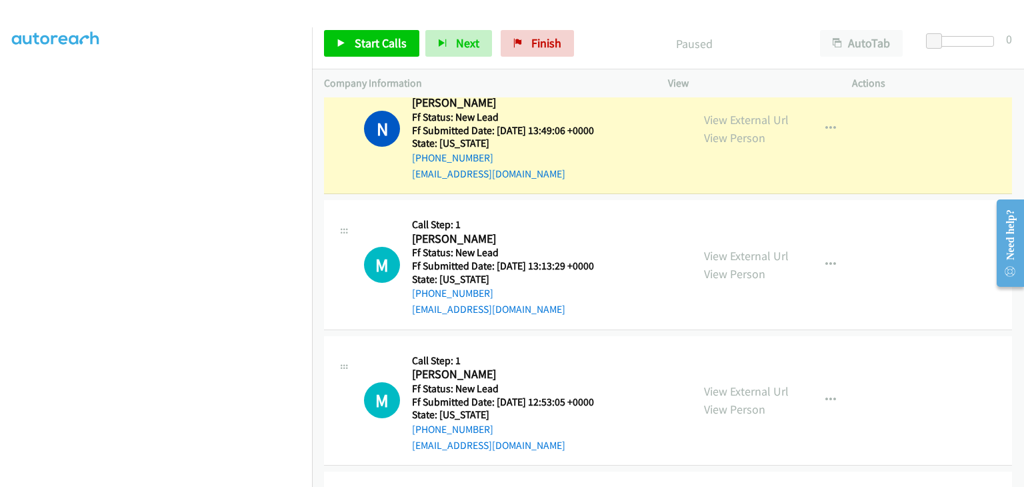
scroll to position [261, 0]
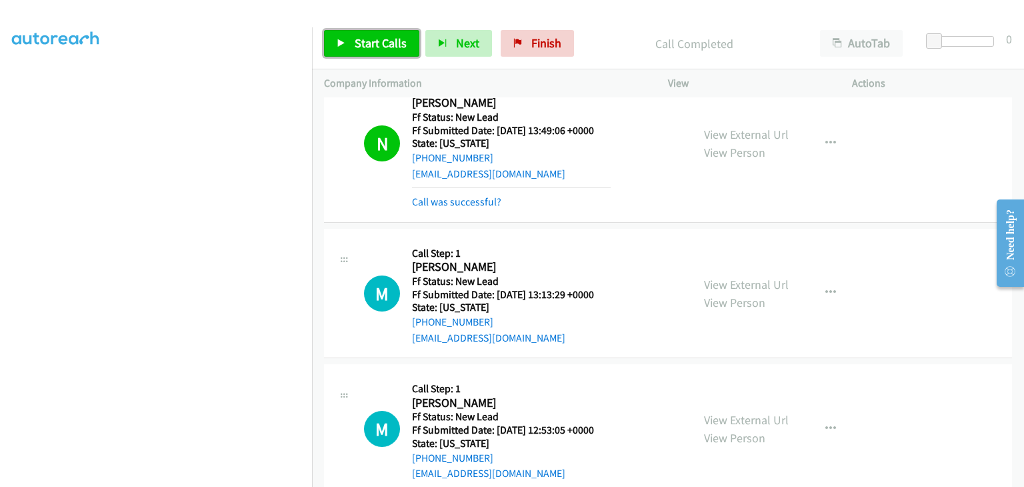
click at [355, 42] on span "Start Calls" at bounding box center [381, 42] width 52 height 15
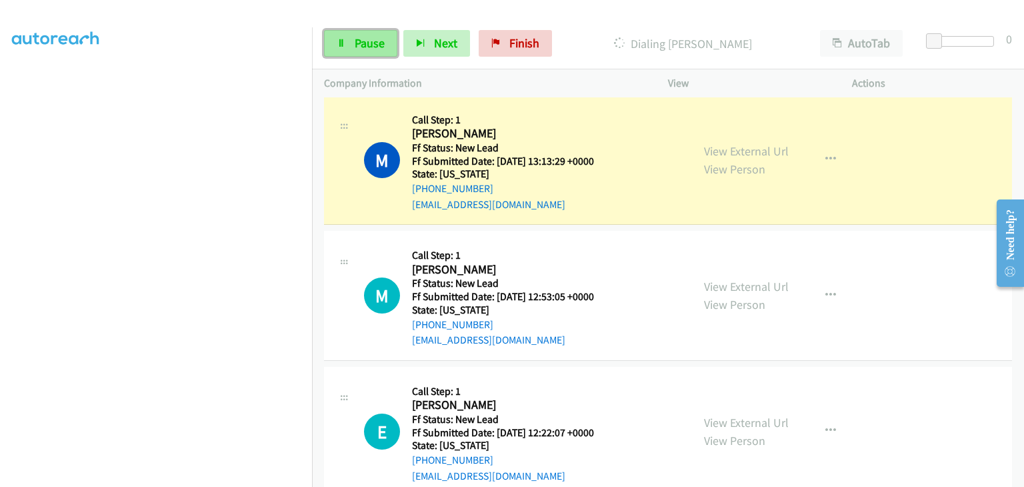
click at [360, 43] on span "Pause" at bounding box center [370, 42] width 30 height 15
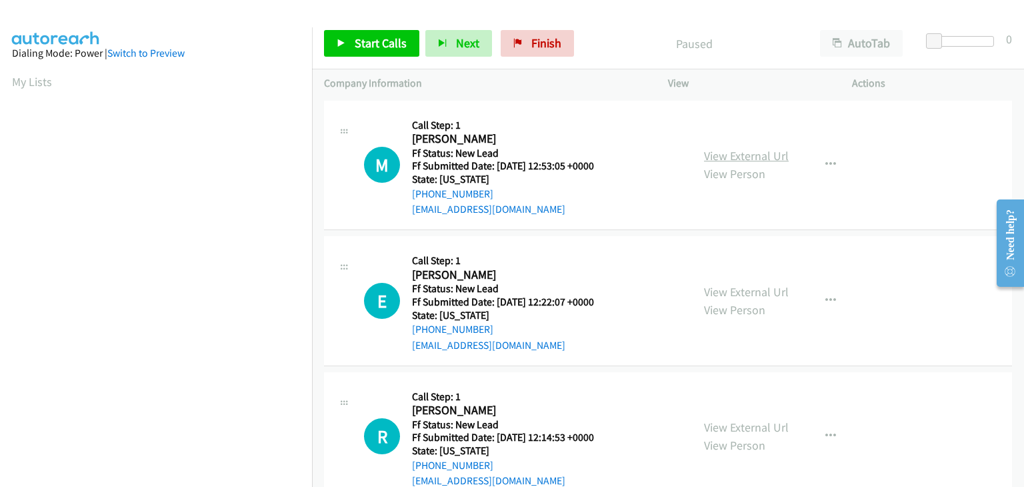
click at [745, 161] on link "View External Url" at bounding box center [746, 155] width 85 height 15
click at [353, 30] on div "Start Calls Pause Next Finish Paused AutoTab AutoTab 0" at bounding box center [668, 43] width 712 height 51
click at [353, 39] on link "Start Calls" at bounding box center [371, 43] width 95 height 27
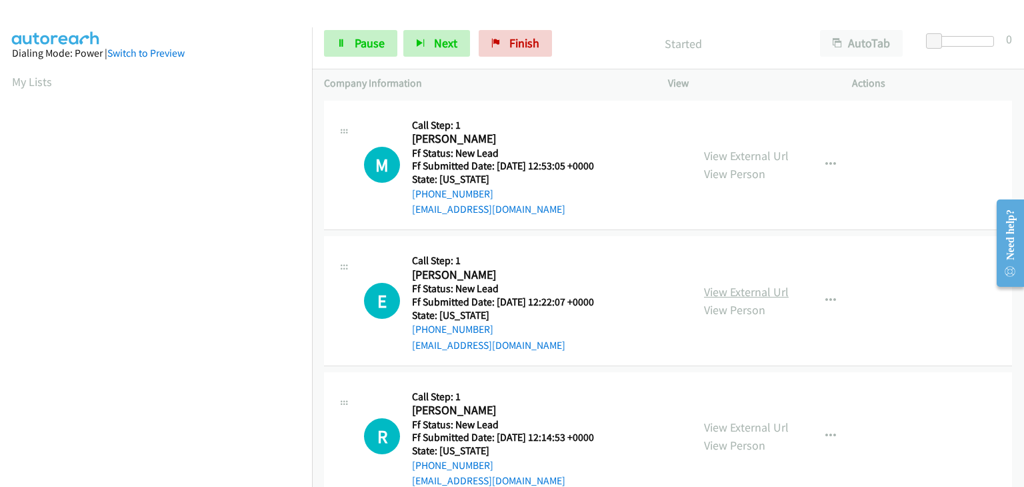
click at [706, 284] on link "View External Url" at bounding box center [746, 291] width 85 height 15
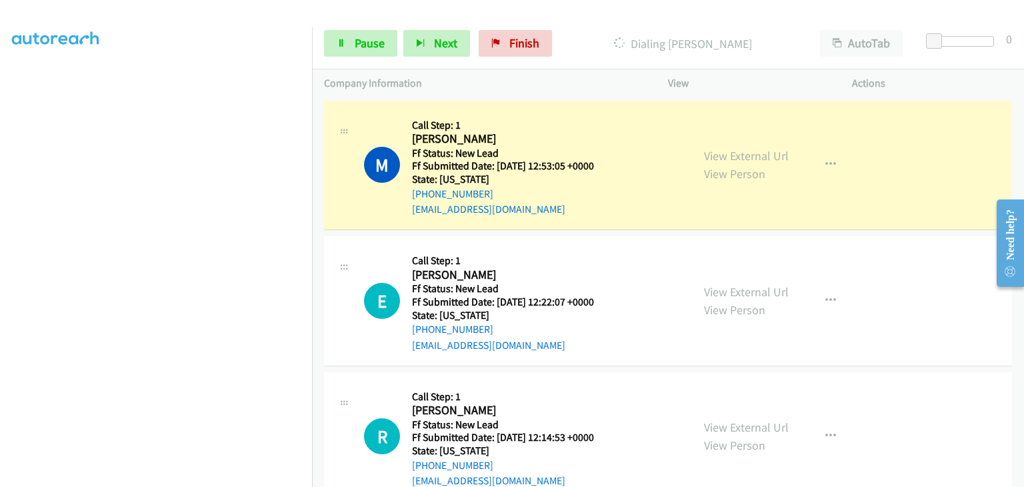
scroll to position [261, 0]
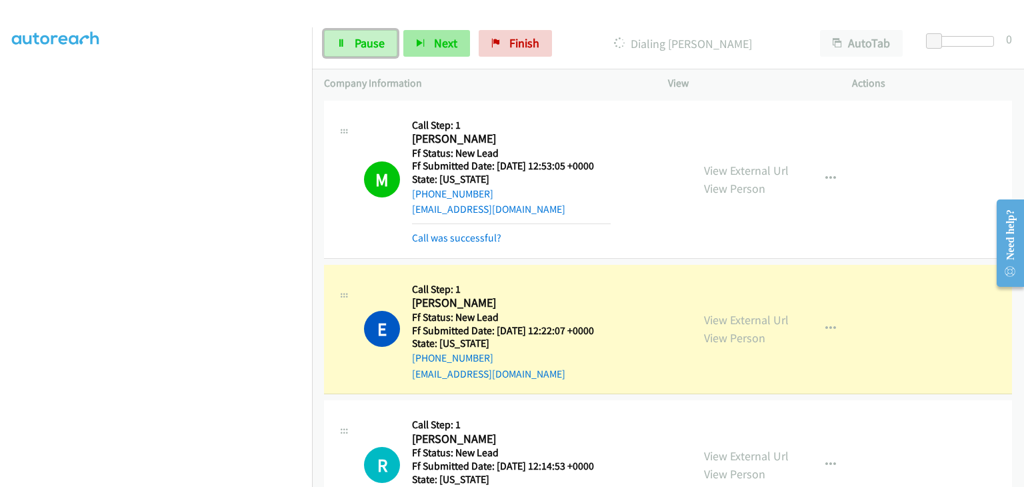
click at [347, 41] on link "Pause" at bounding box center [360, 43] width 73 height 27
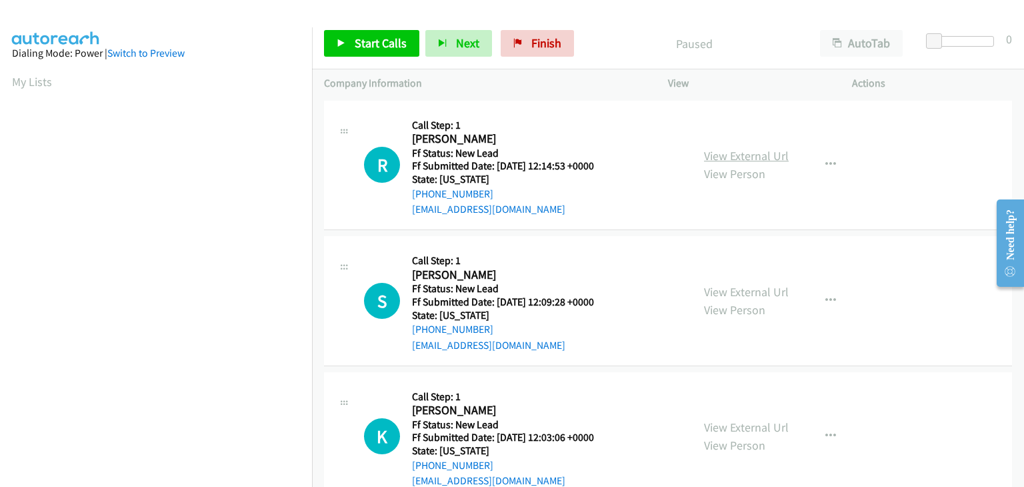
click at [737, 161] on link "View External Url" at bounding box center [746, 155] width 85 height 15
click at [398, 49] on span "Start Calls" at bounding box center [381, 42] width 52 height 15
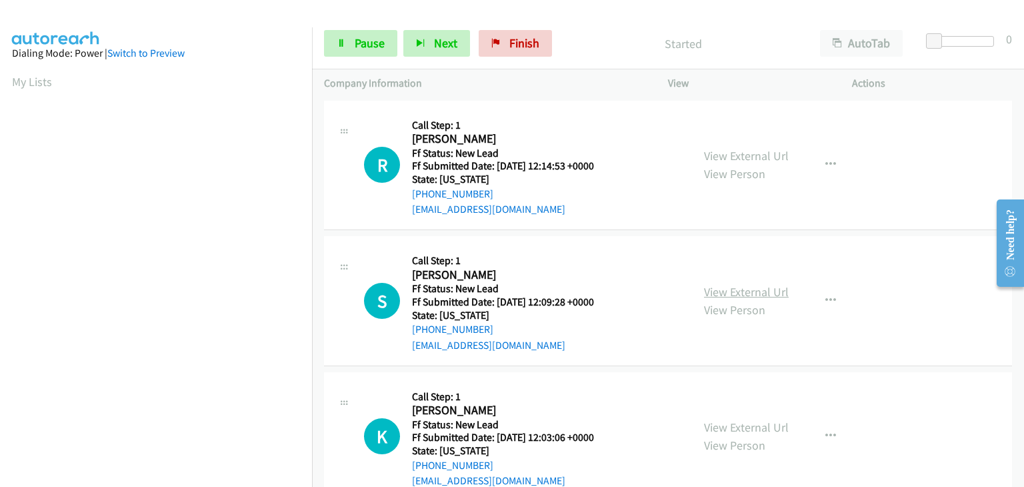
drag, startPoint x: 761, startPoint y: 291, endPoint x: 755, endPoint y: 287, distance: 6.9
click at [748, 292] on link "View External Url" at bounding box center [746, 291] width 85 height 15
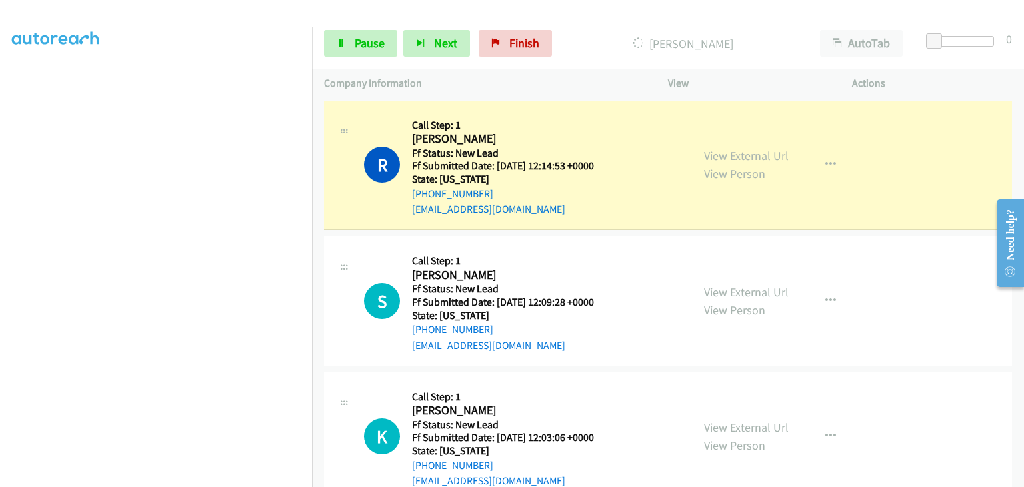
scroll to position [261, 0]
click at [339, 42] on icon at bounding box center [341, 43] width 9 height 9
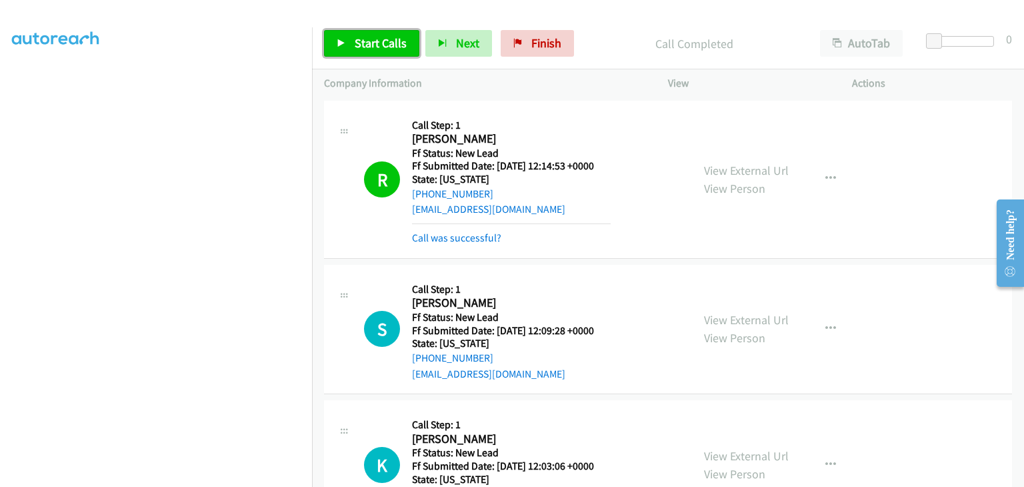
click at [373, 52] on link "Start Calls" at bounding box center [371, 43] width 95 height 27
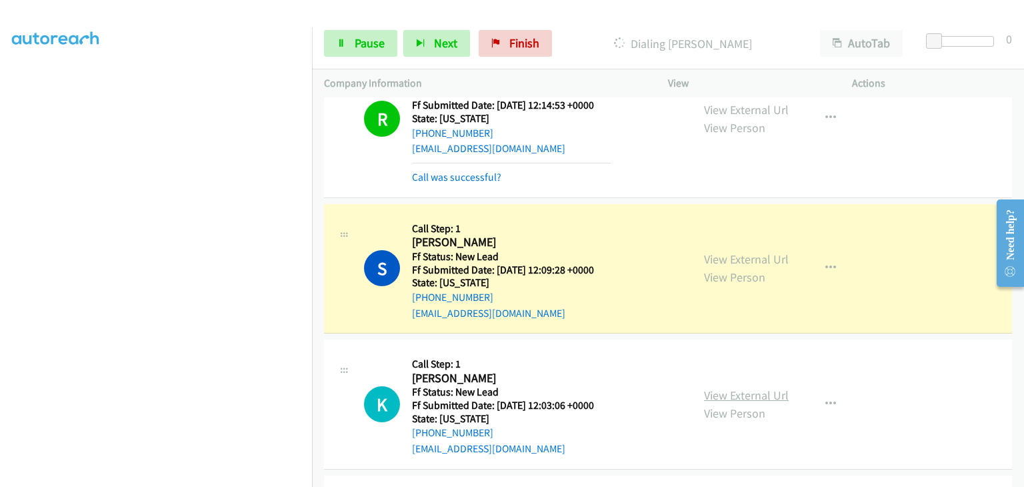
scroll to position [133, 0]
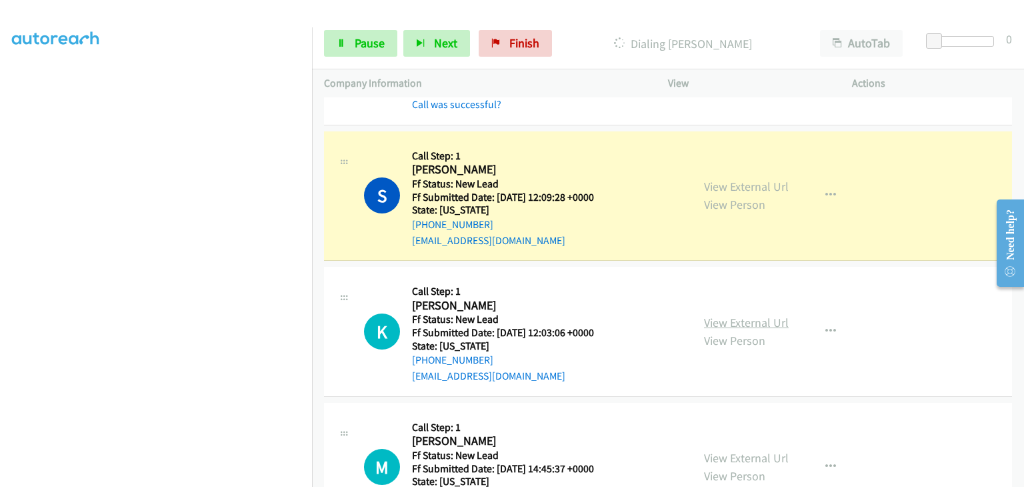
click at [745, 315] on link "View External Url" at bounding box center [746, 322] width 85 height 15
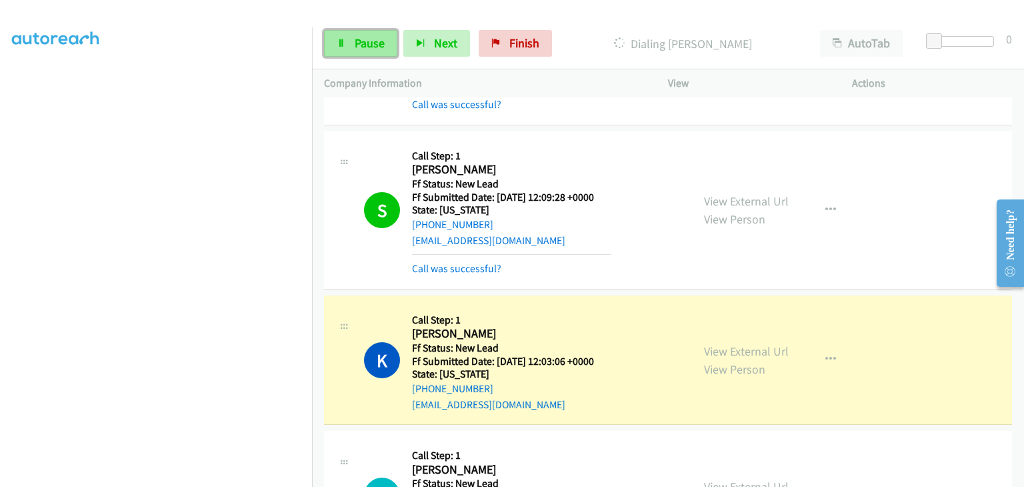
click at [370, 47] on span "Pause" at bounding box center [370, 42] width 30 height 15
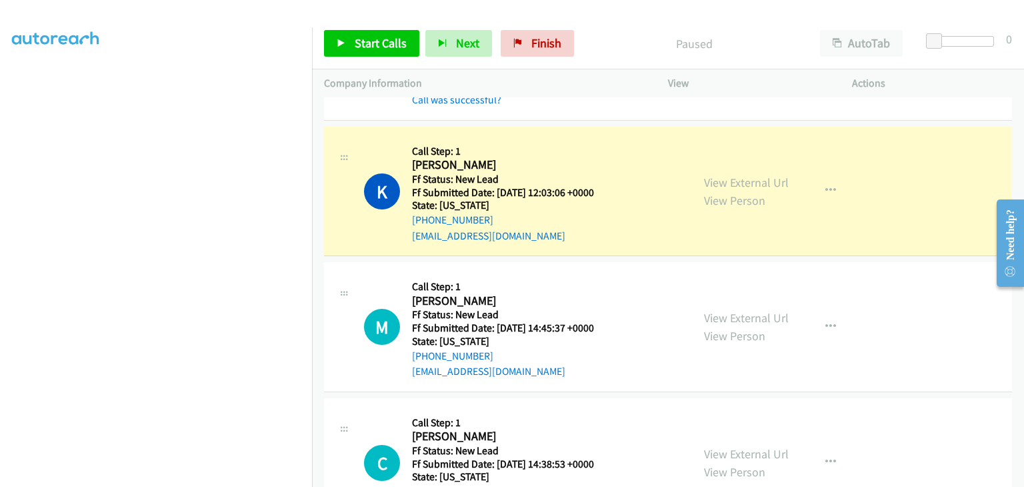
scroll to position [333, 0]
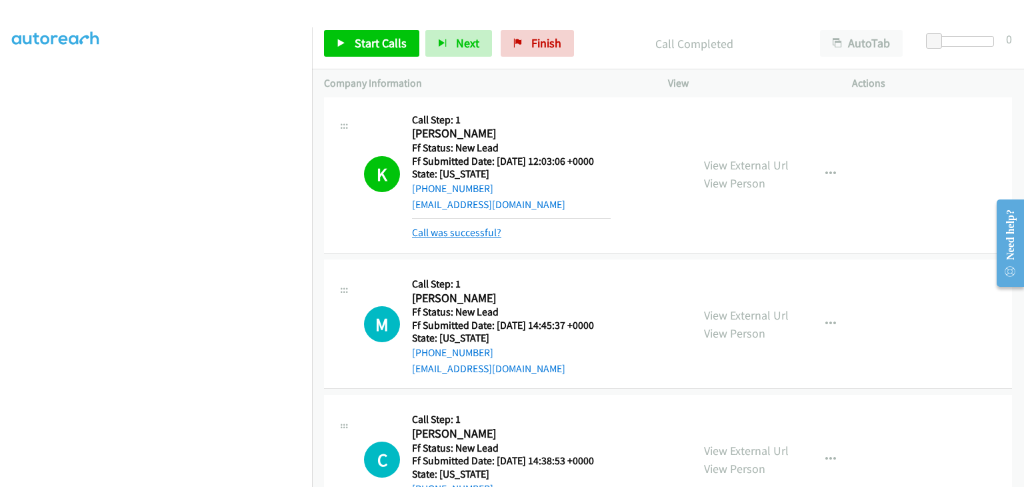
click at [480, 231] on link "Call was successful?" at bounding box center [456, 232] width 89 height 13
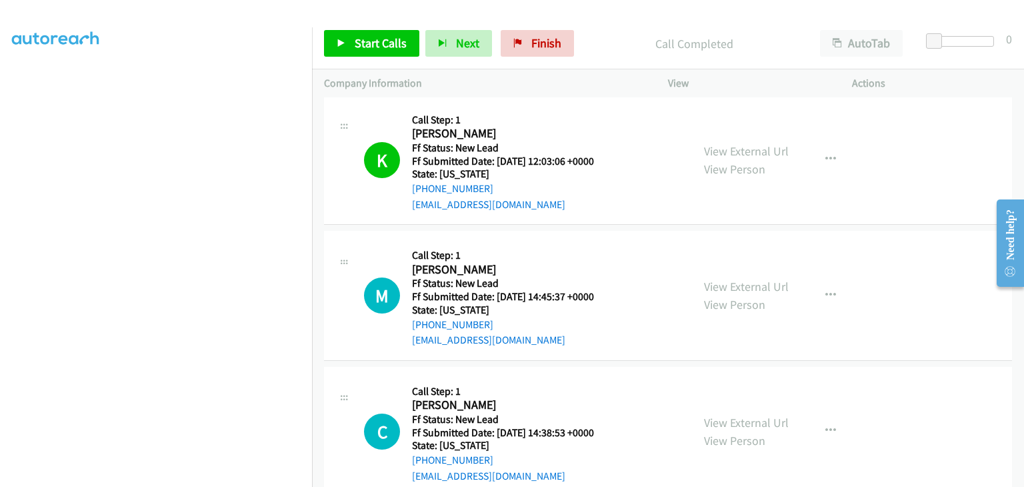
scroll to position [267, 0]
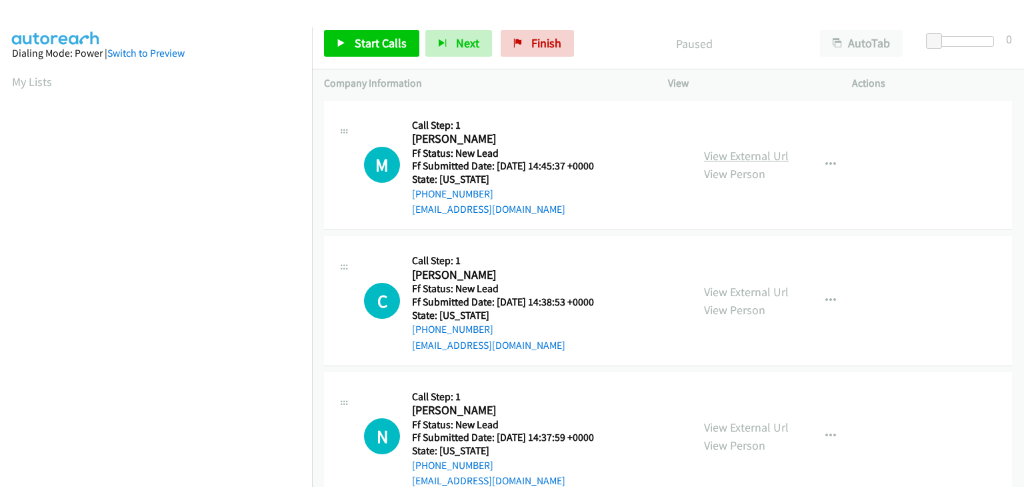
click at [725, 159] on link "View External Url" at bounding box center [746, 155] width 85 height 15
click at [369, 50] on link "Start Calls" at bounding box center [371, 43] width 95 height 27
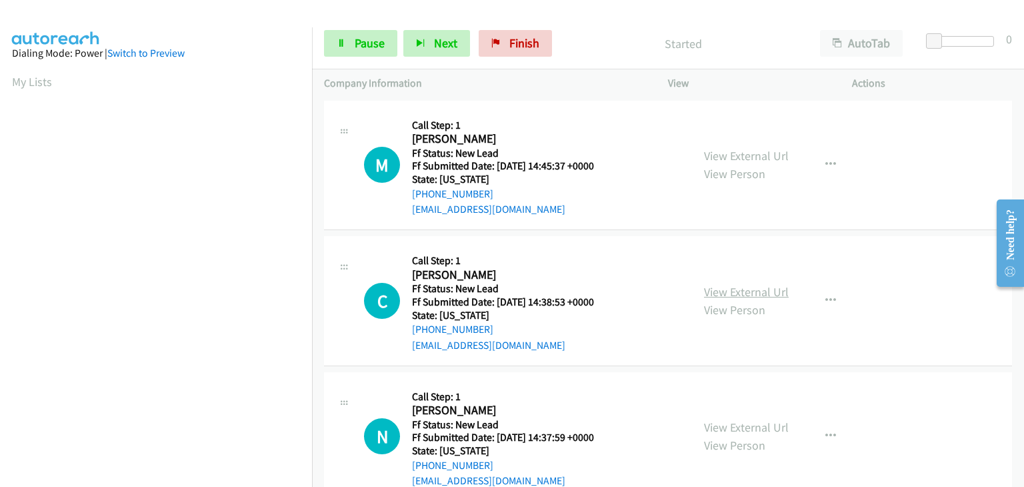
click at [728, 285] on link "View External Url" at bounding box center [746, 291] width 85 height 15
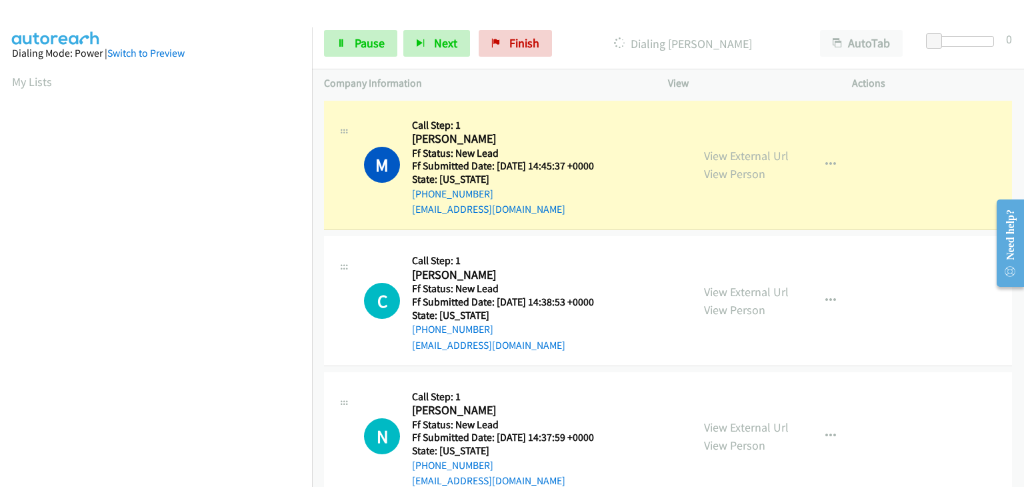
scroll to position [261, 0]
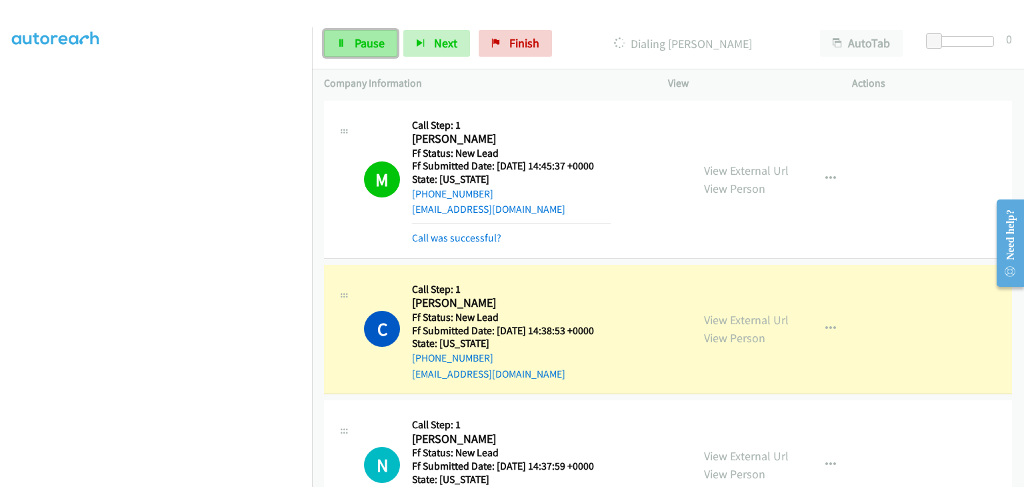
drag, startPoint x: 384, startPoint y: 49, endPoint x: 382, endPoint y: 33, distance: 16.1
click at [384, 48] on link "Pause" at bounding box center [360, 43] width 73 height 27
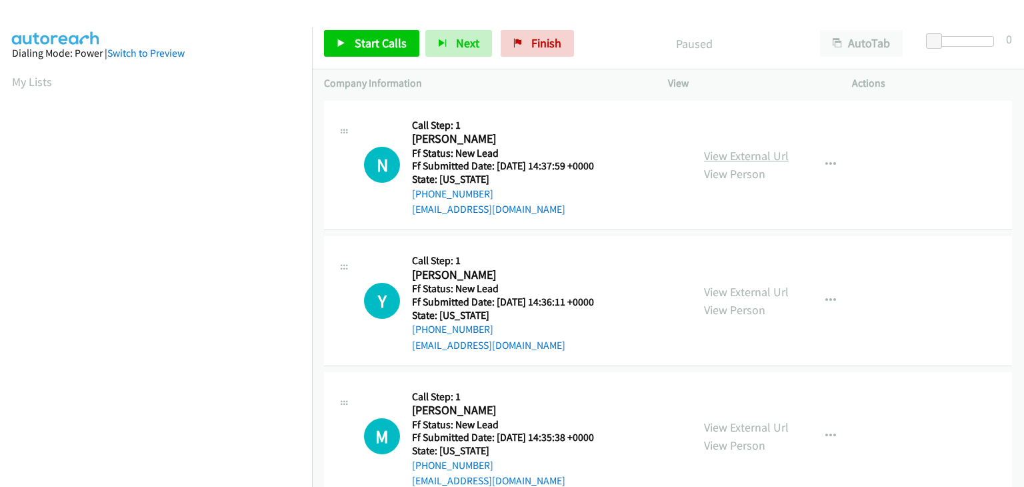
click at [766, 150] on link "View External Url" at bounding box center [746, 155] width 85 height 15
click at [350, 34] on link "Start Calls" at bounding box center [371, 43] width 95 height 27
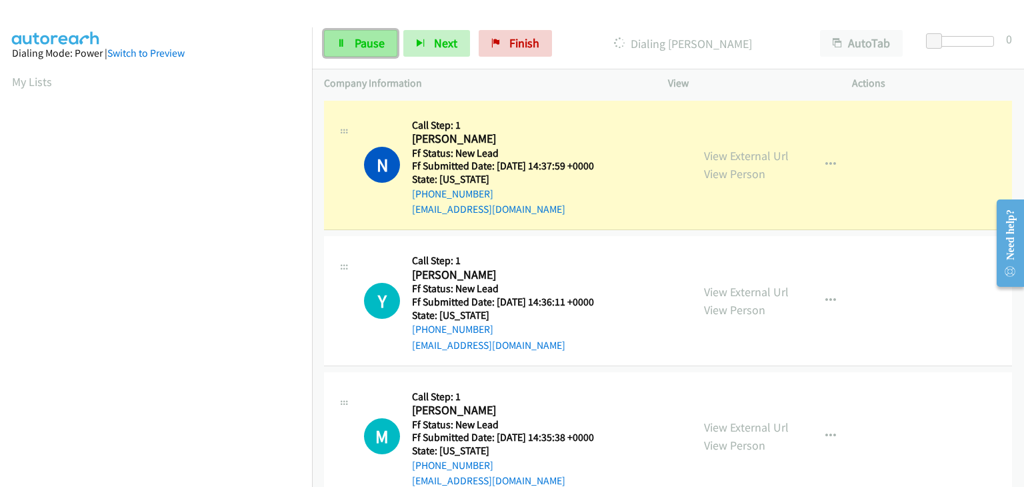
click at [391, 50] on link "Pause" at bounding box center [360, 43] width 73 height 27
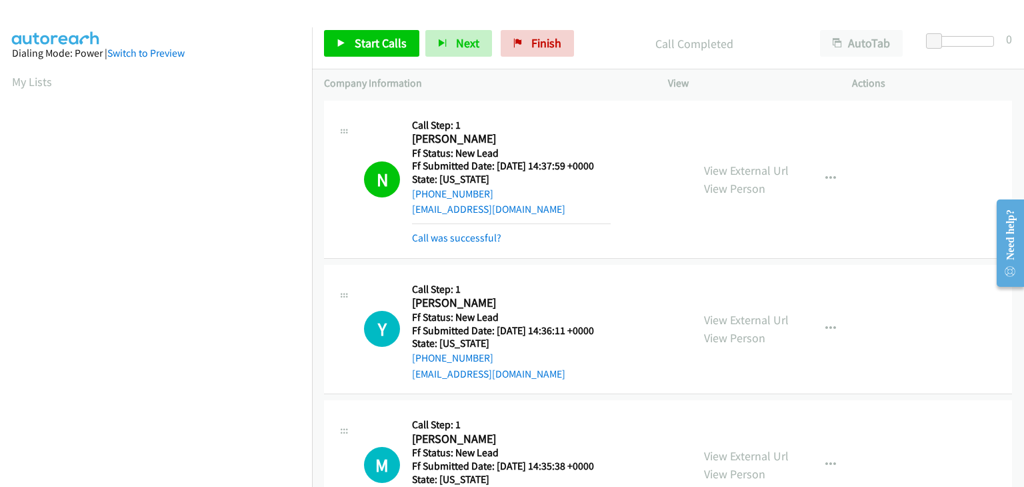
scroll to position [261, 0]
drag, startPoint x: 453, startPoint y: 238, endPoint x: 492, endPoint y: 217, distance: 44.8
click at [453, 238] on link "Call was successful?" at bounding box center [456, 237] width 89 height 13
click at [552, 51] on link "Finish" at bounding box center [537, 43] width 73 height 27
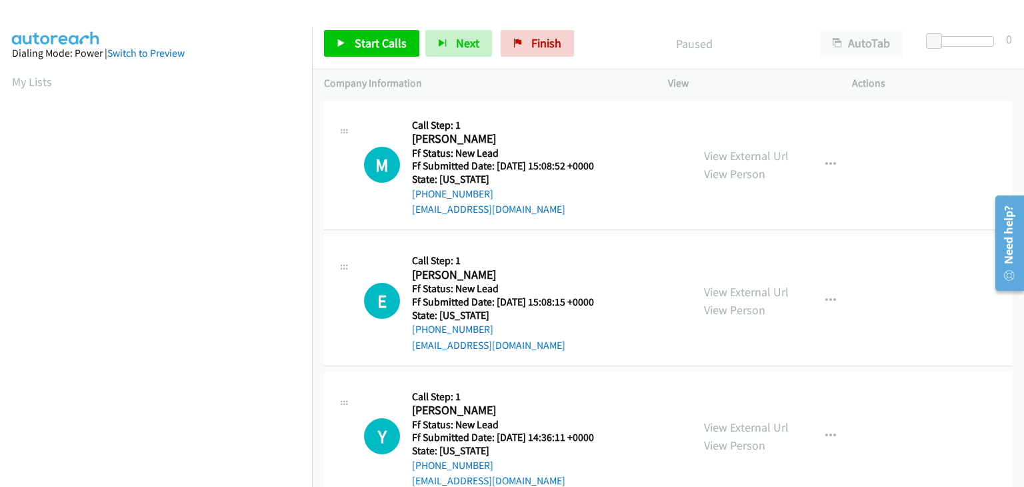
scroll to position [261, 0]
click at [710, 155] on link "View External Url" at bounding box center [746, 155] width 85 height 15
drag, startPoint x: 375, startPoint y: 49, endPoint x: 389, endPoint y: 49, distance: 14.7
click at [375, 49] on span "Start Calls" at bounding box center [381, 42] width 52 height 15
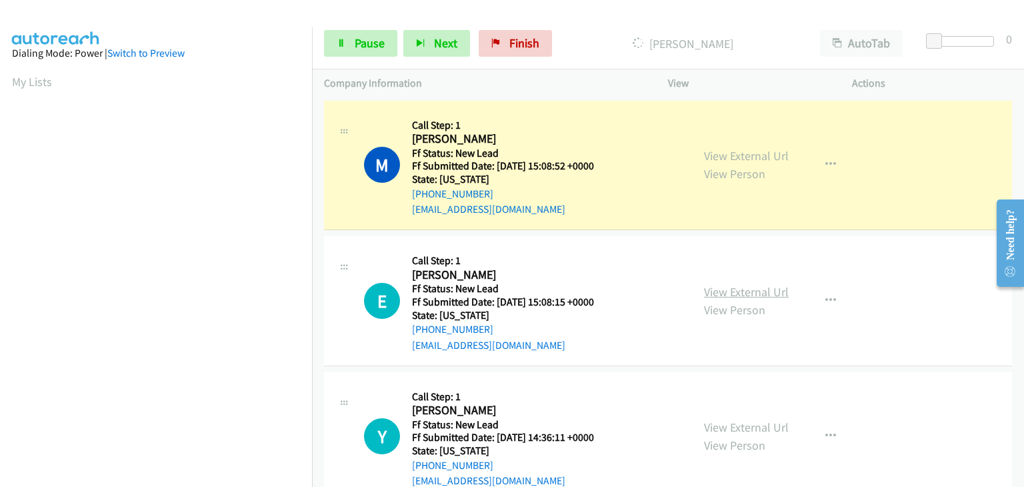
click at [714, 285] on link "View External Url" at bounding box center [746, 291] width 85 height 15
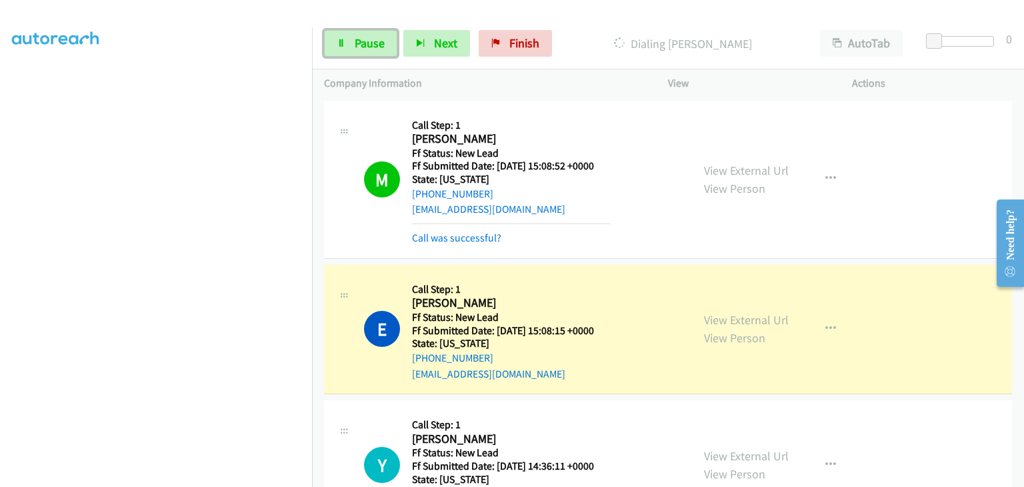
drag, startPoint x: 377, startPoint y: 47, endPoint x: 571, endPoint y: 50, distance: 193.4
click at [377, 47] on span "Pause" at bounding box center [370, 42] width 30 height 15
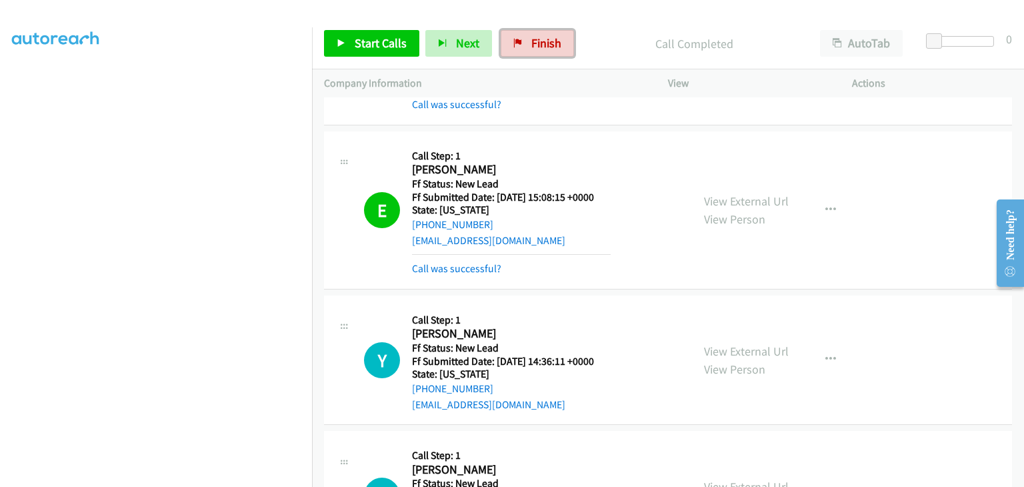
click at [521, 37] on link "Finish" at bounding box center [537, 43] width 73 height 27
